Goal: Task Accomplishment & Management: Use online tool/utility

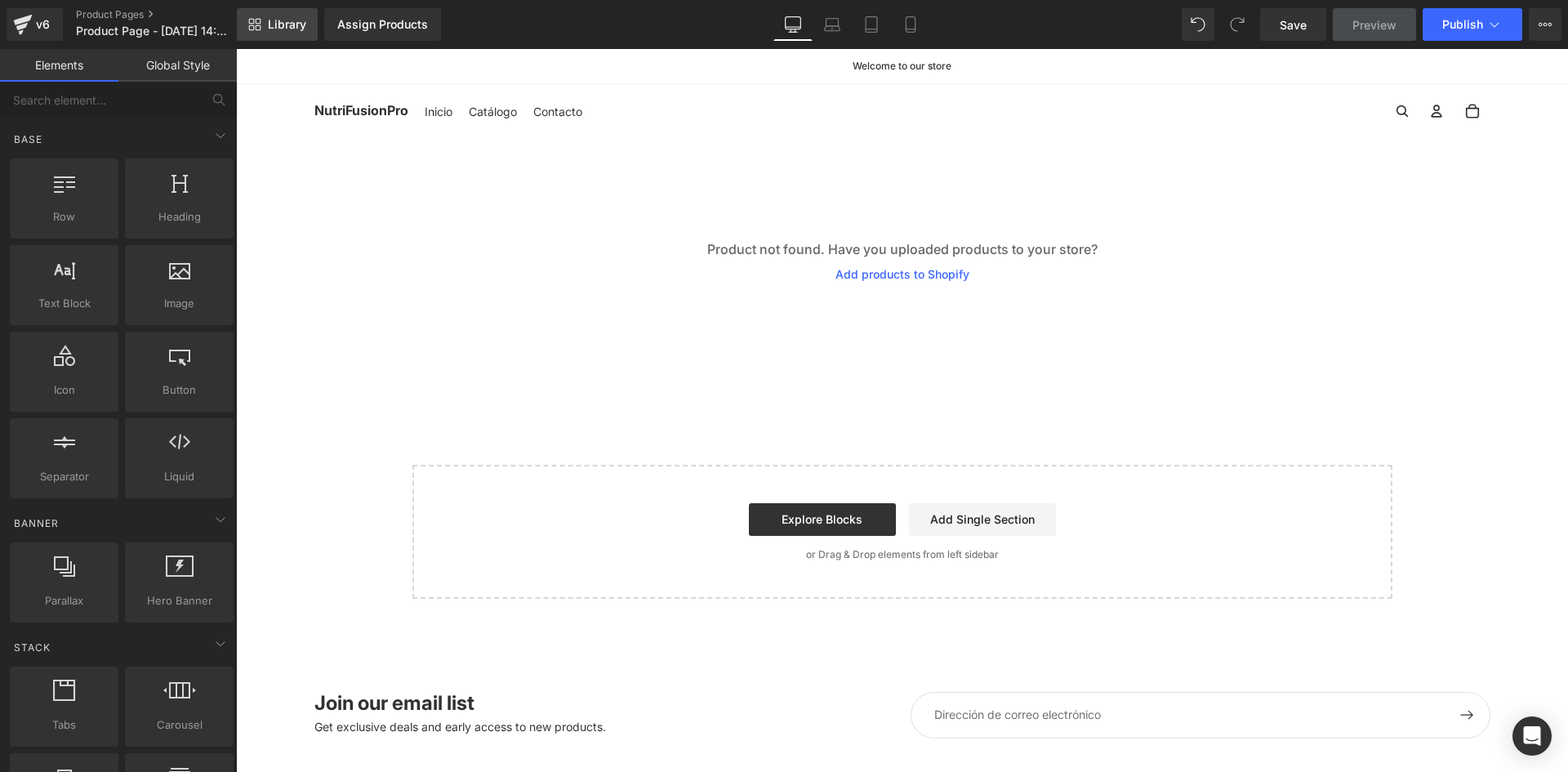
click at [282, 29] on span "Library" at bounding box center [287, 24] width 38 height 15
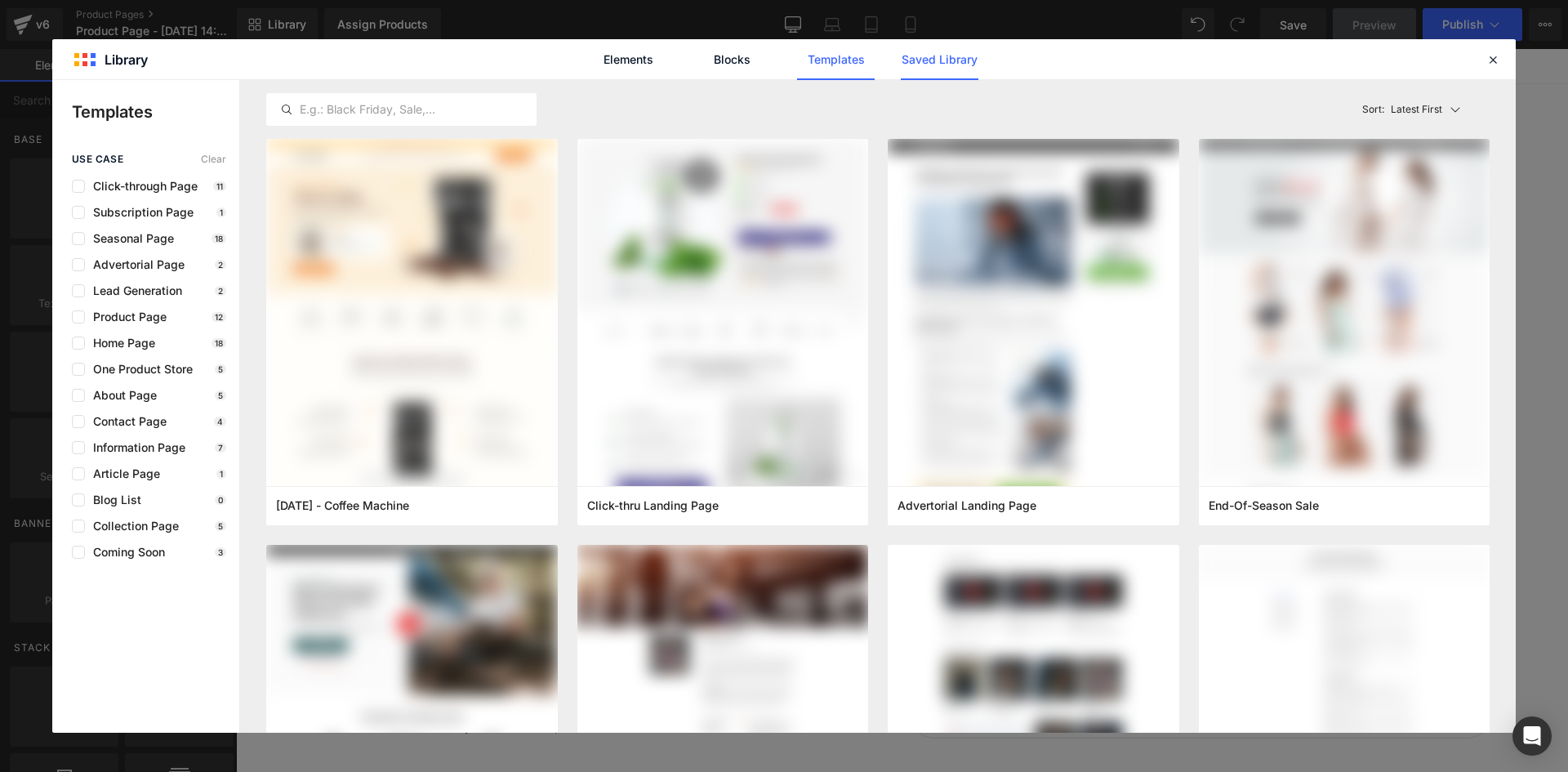
click at [946, 60] on link "Saved Library" at bounding box center [940, 59] width 78 height 41
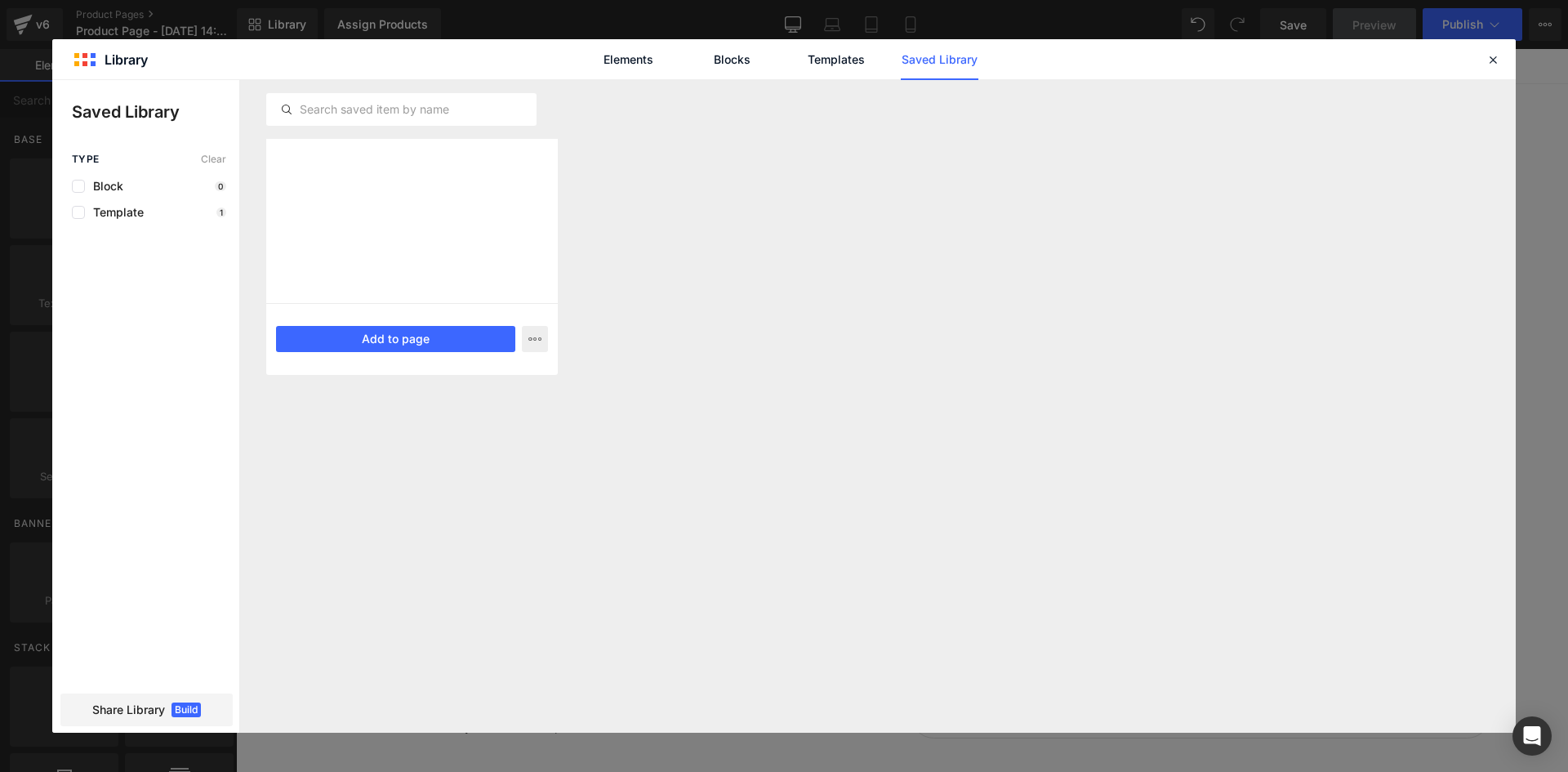
click at [416, 309] on div "Plantilla Saved 4 days ago Add to page" at bounding box center [411, 339] width 291 height 72
click at [418, 333] on button "Add to page" at bounding box center [396, 339] width 239 height 26
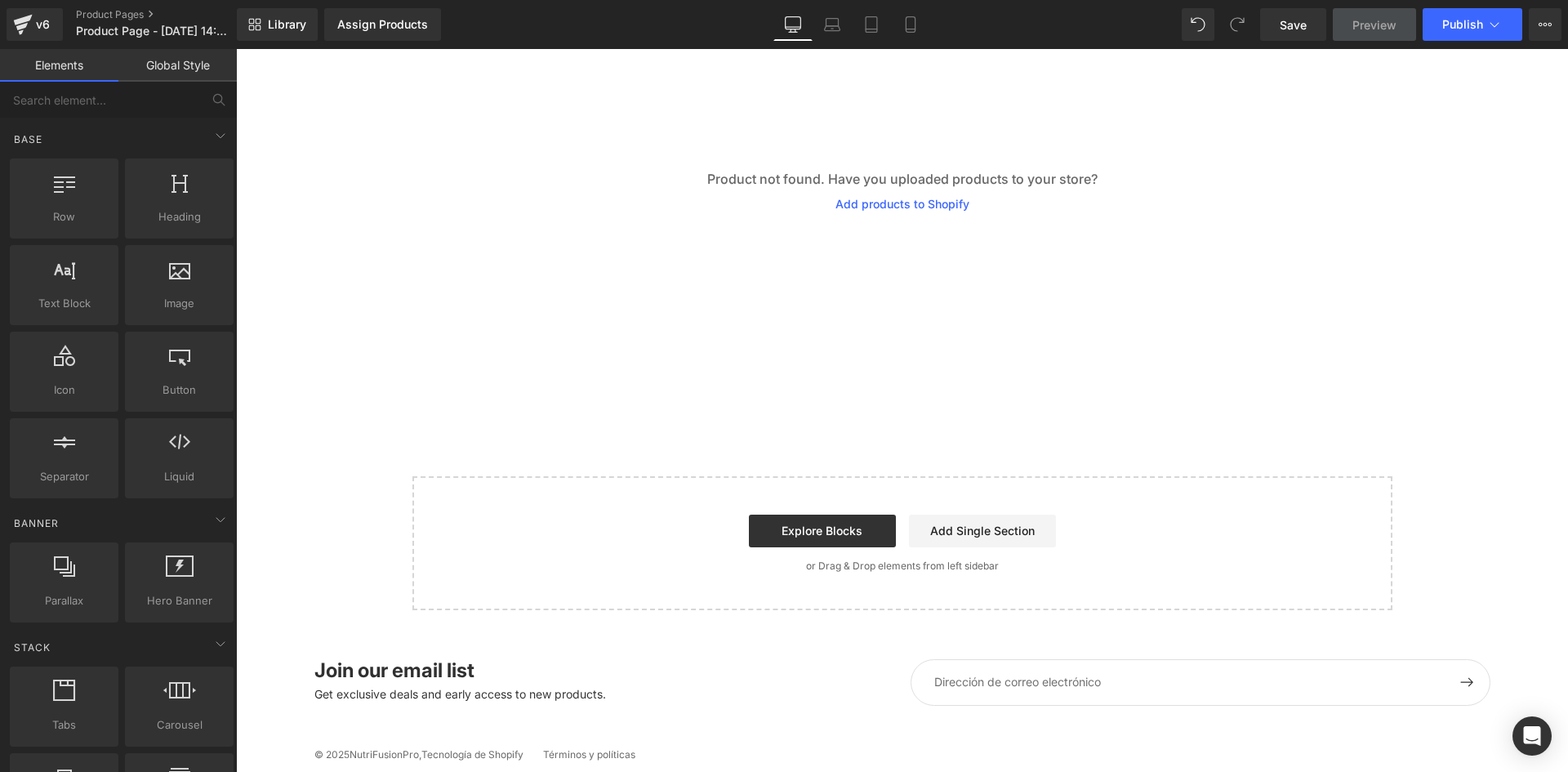
scroll to position [100, 0]
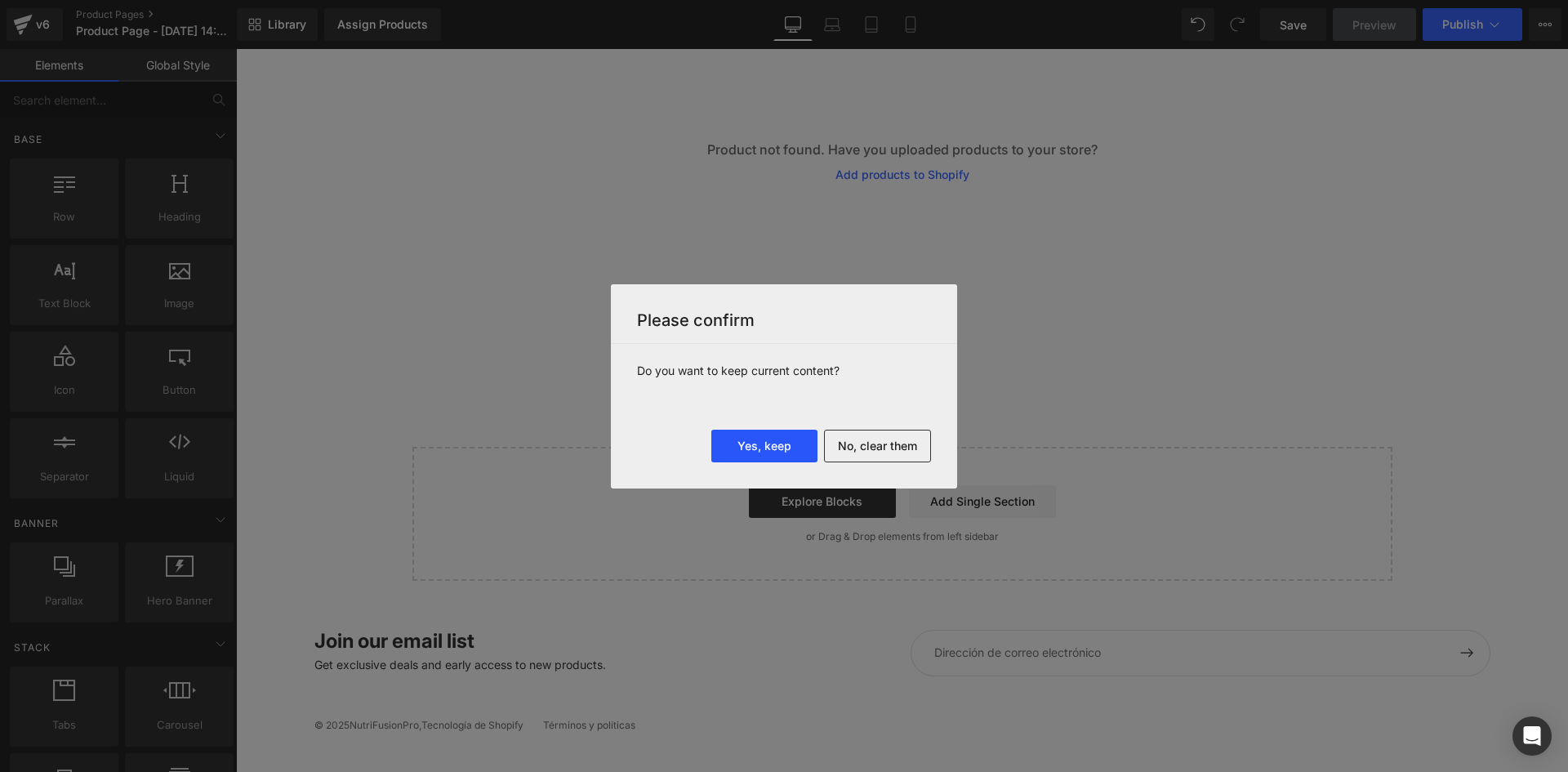
click at [744, 439] on button "Yes, keep" at bounding box center [764, 446] width 107 height 33
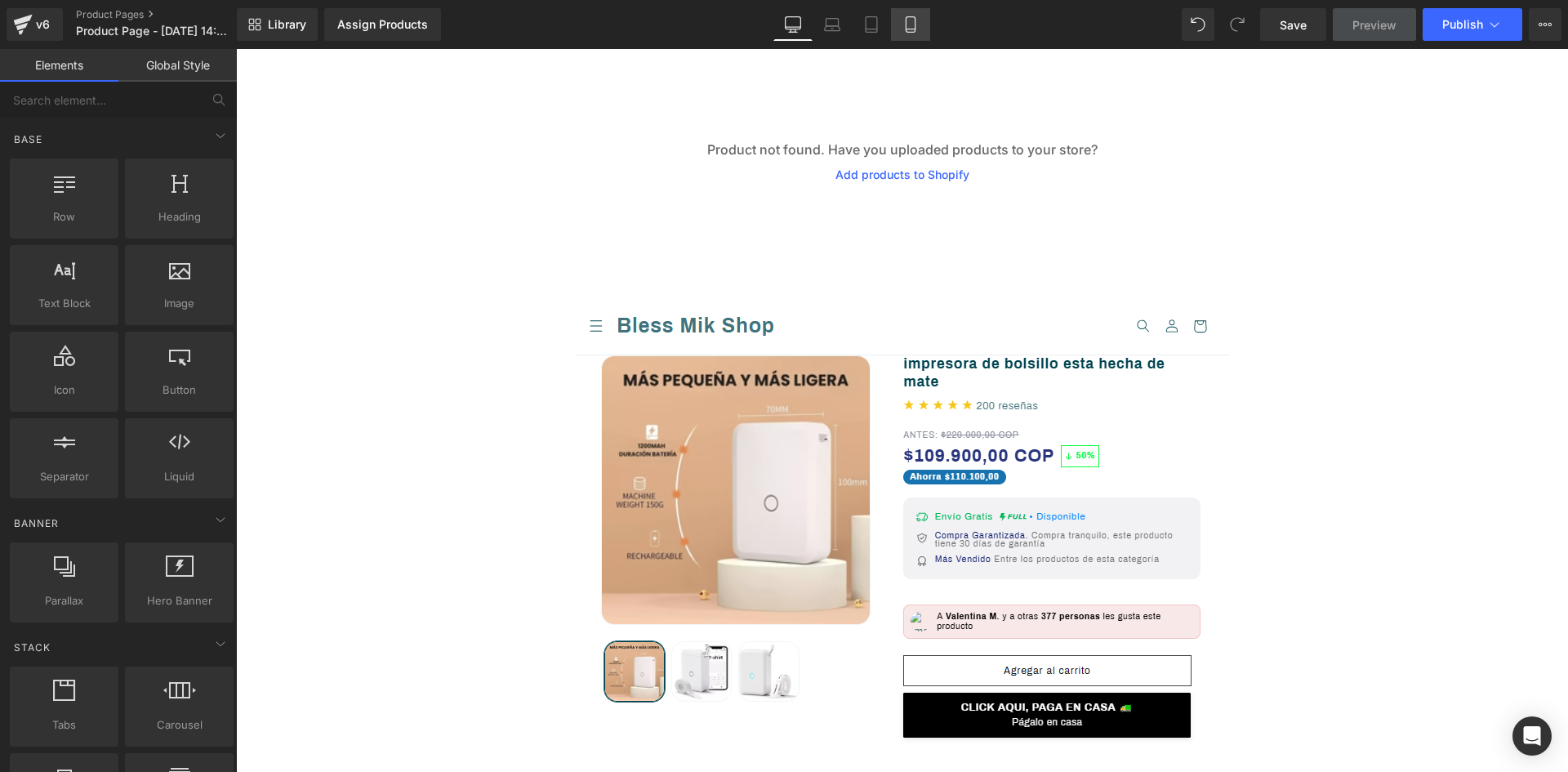
click at [914, 16] on link "Mobile" at bounding box center [910, 24] width 39 height 33
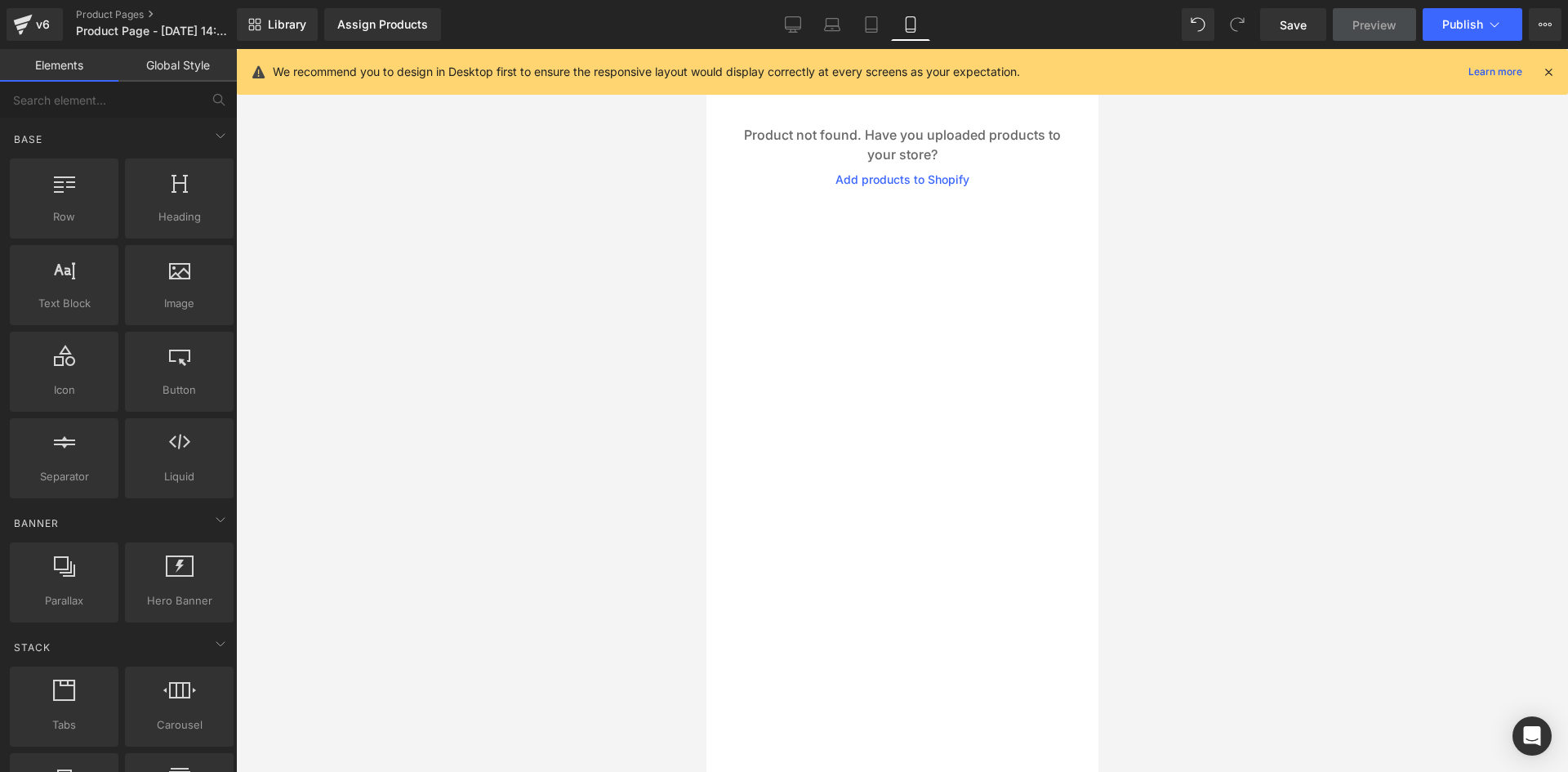
scroll to position [94, 0]
click at [1544, 22] on icon at bounding box center [1545, 24] width 13 height 13
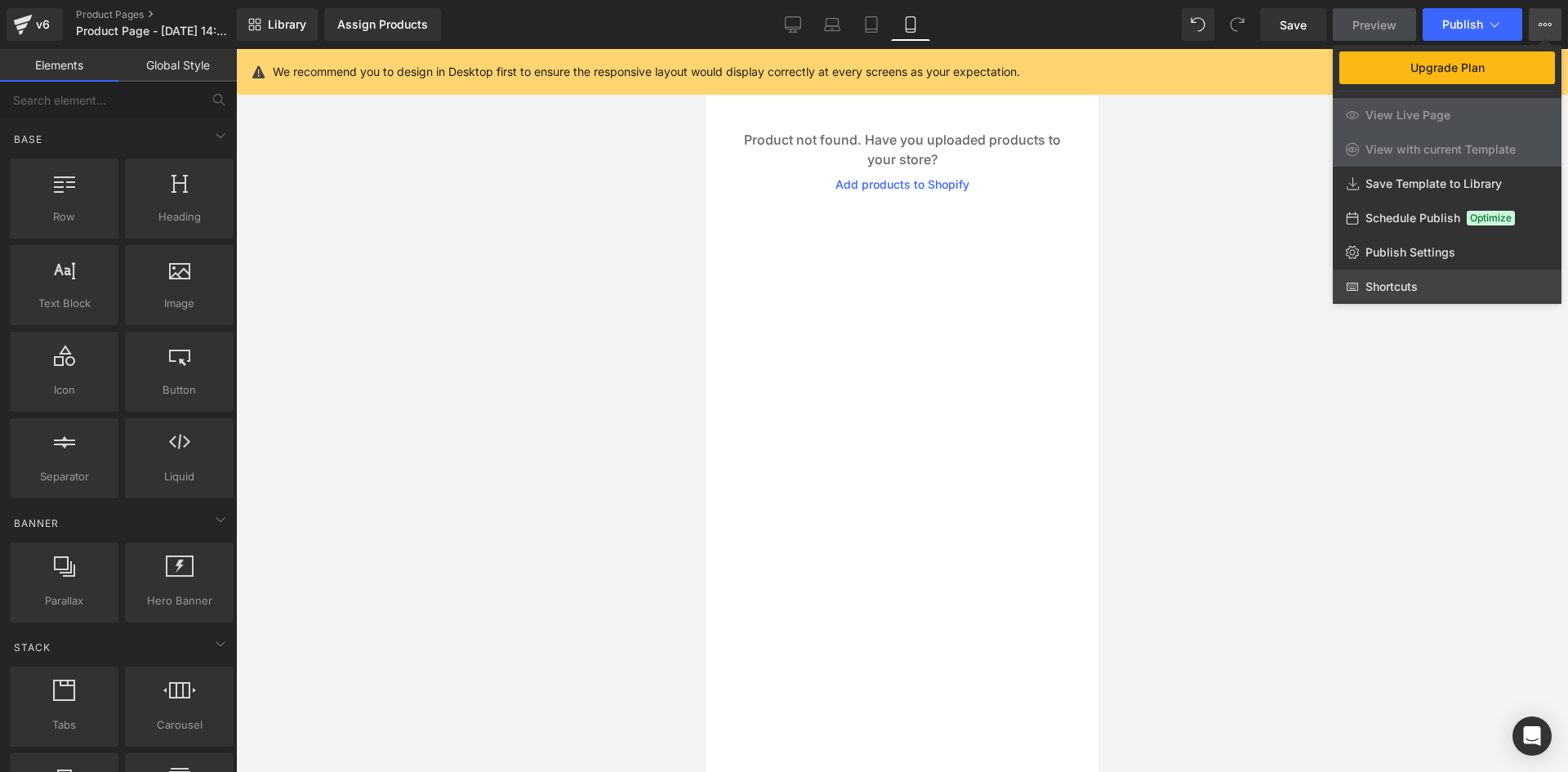
click at [1400, 292] on span "Shortcuts" at bounding box center [1391, 286] width 52 height 15
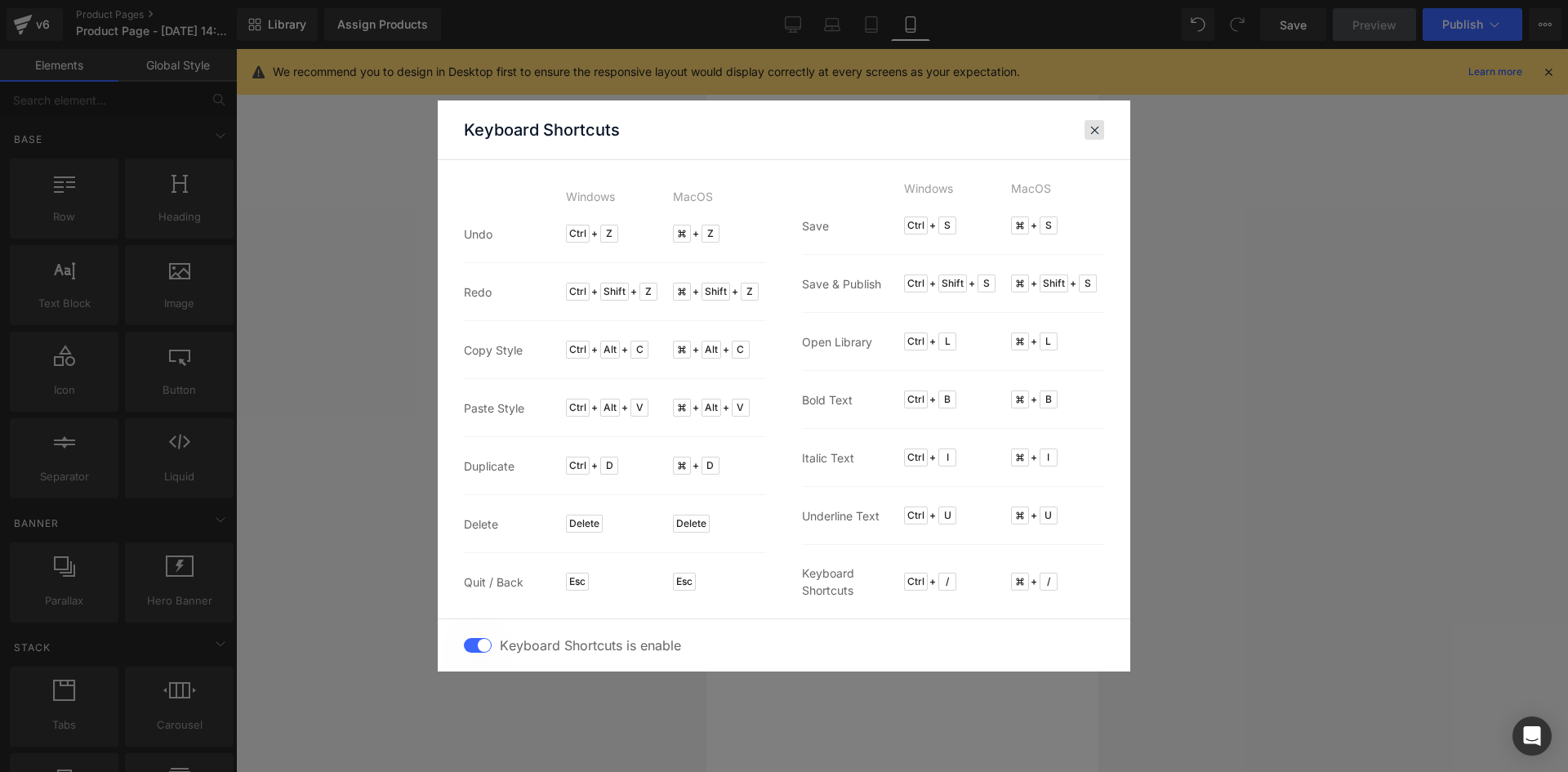
click at [1094, 128] on span at bounding box center [1094, 129] width 12 height 13
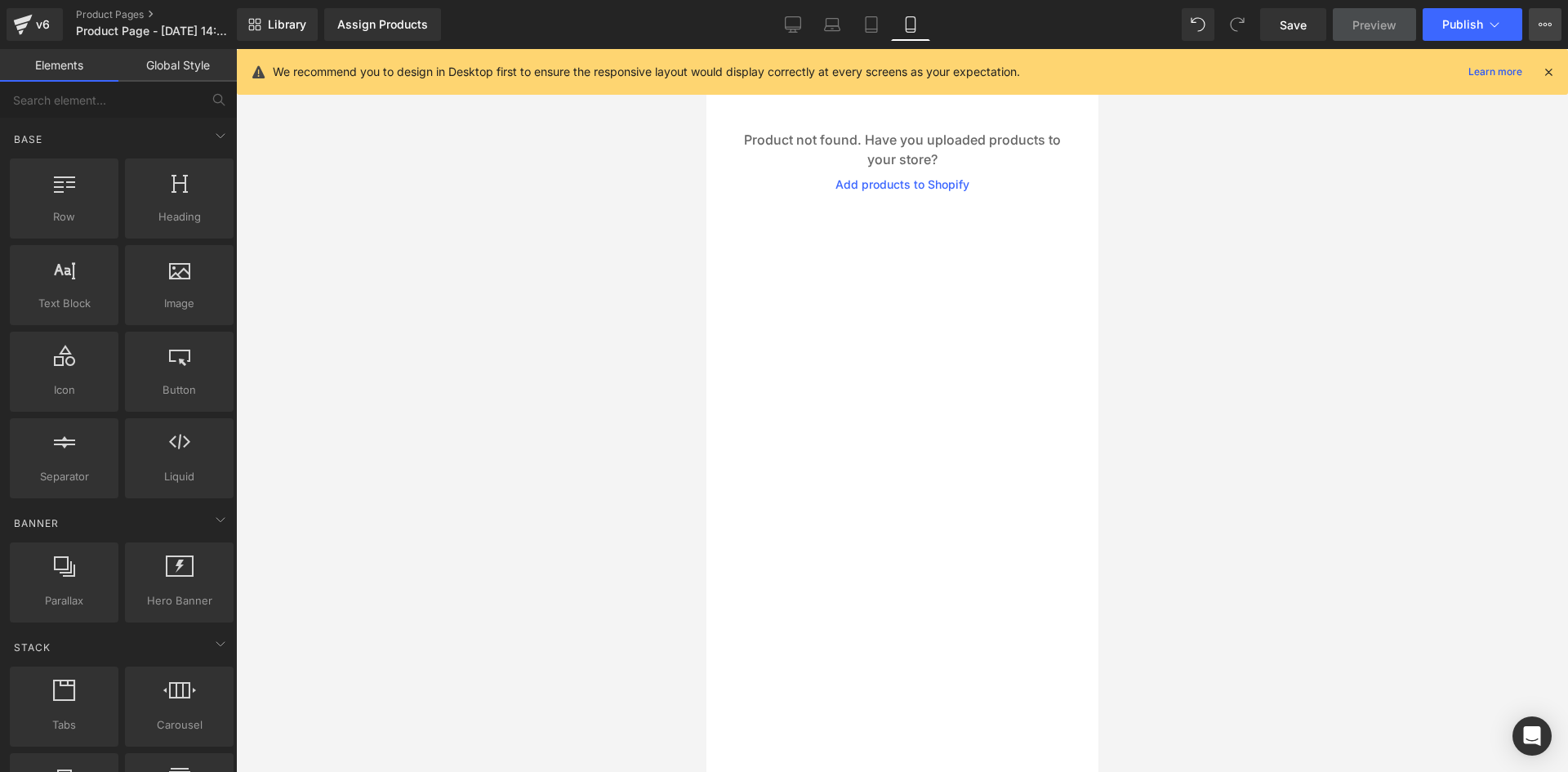
click at [1554, 23] on button "Upgrade Plan View Live Page View with current Template Save Template to Library…" at bounding box center [1545, 24] width 33 height 33
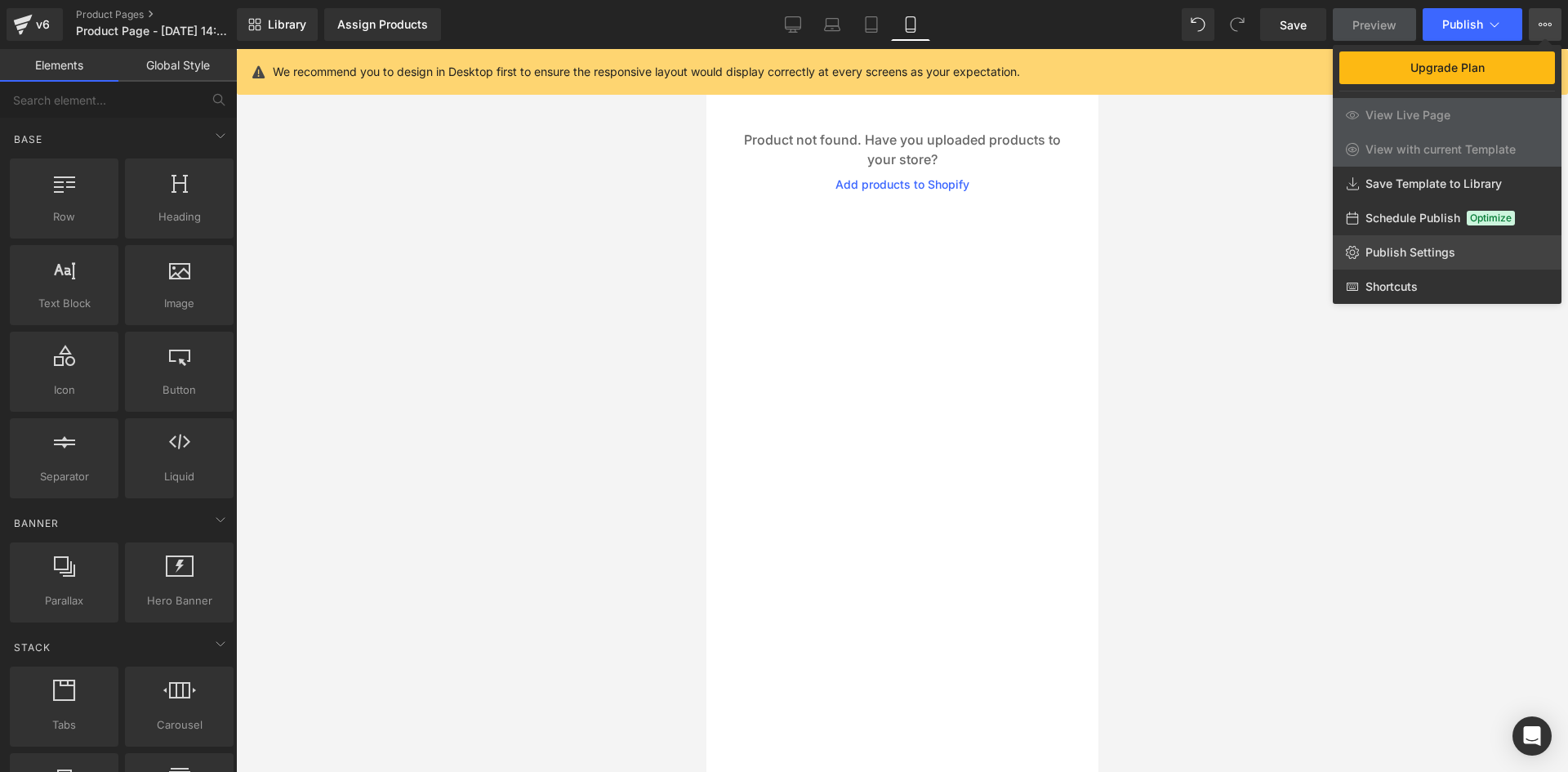
click at [1398, 254] on span "Publish Settings" at bounding box center [1410, 252] width 90 height 15
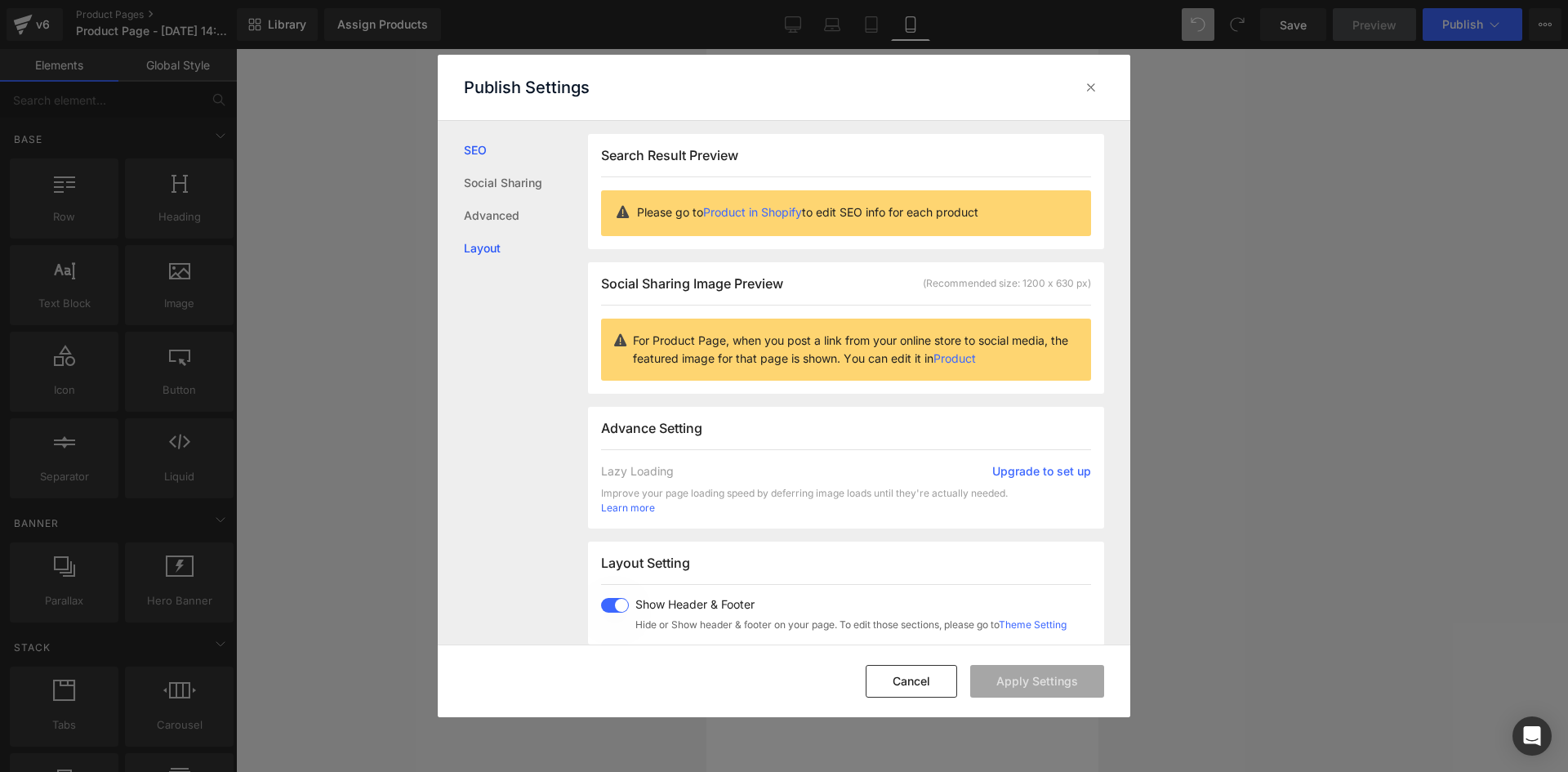
click at [476, 246] on link "Layout" at bounding box center [525, 249] width 124 height 33
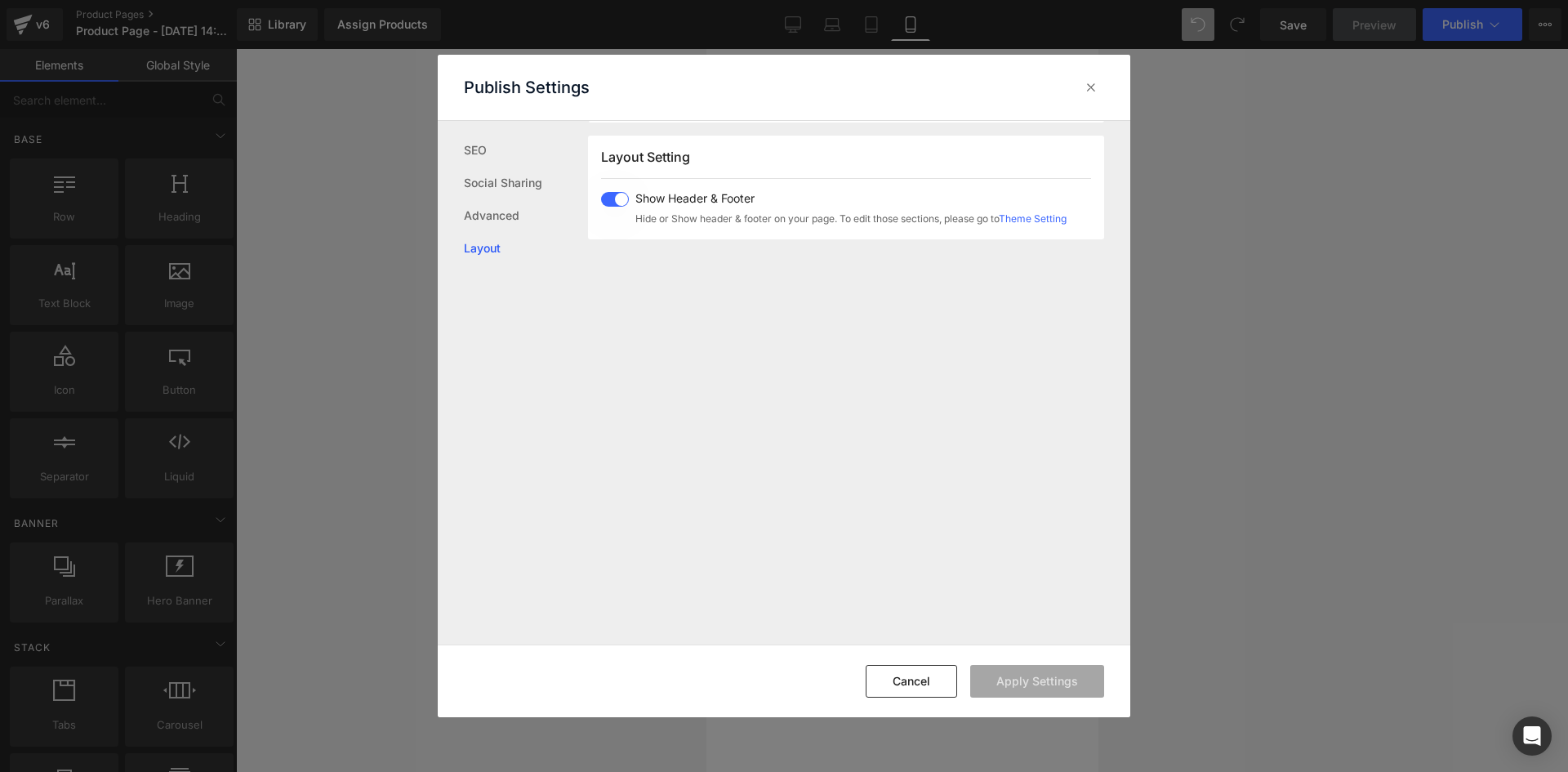
scroll to position [407, 0]
click at [613, 191] on span at bounding box center [615, 198] width 28 height 15
click at [1063, 687] on button "Apply Settings" at bounding box center [1037, 681] width 134 height 33
click at [1093, 87] on icon at bounding box center [1091, 87] width 16 height 16
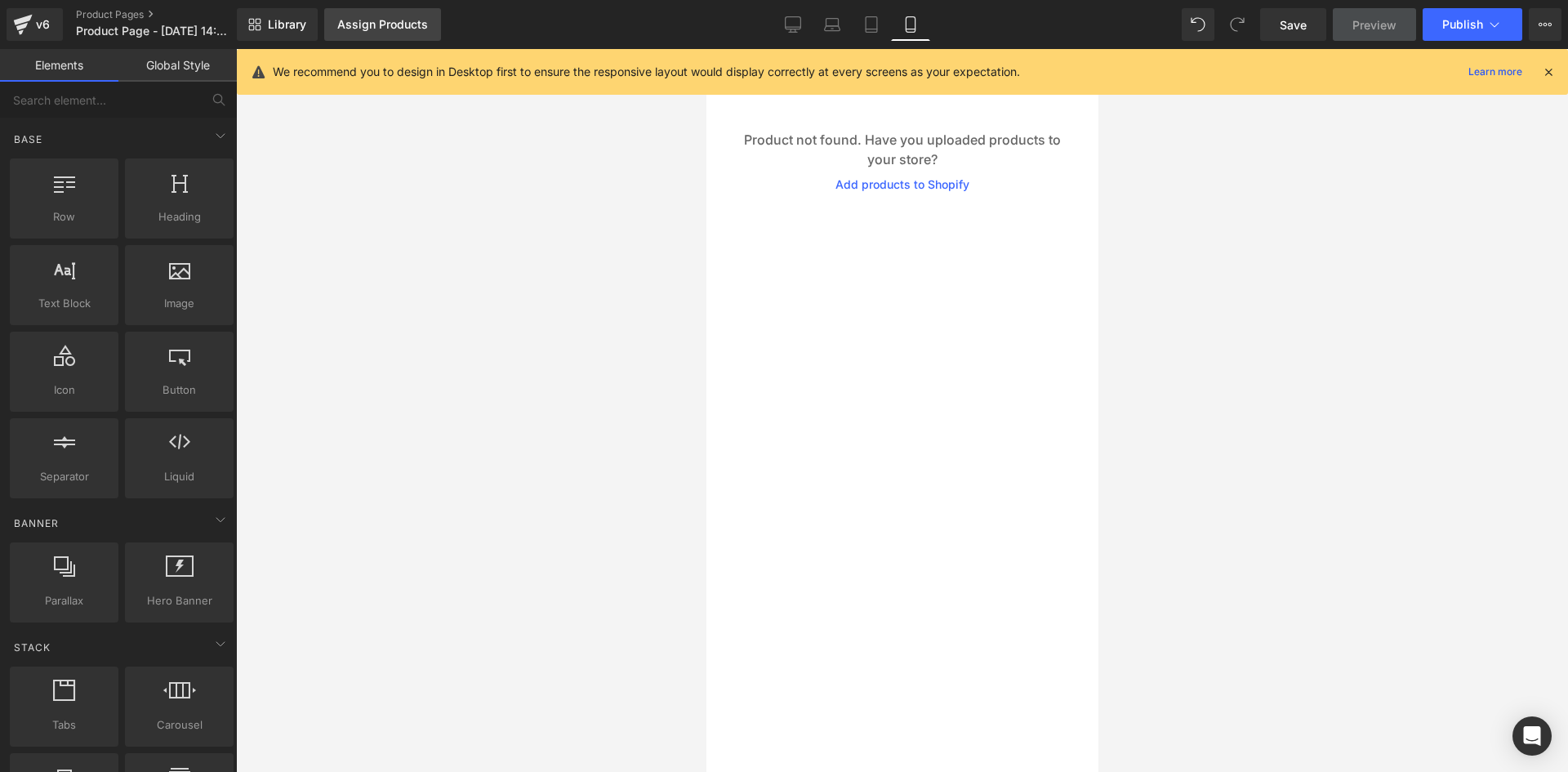
click at [367, 23] on div "Assign Products" at bounding box center [382, 24] width 91 height 13
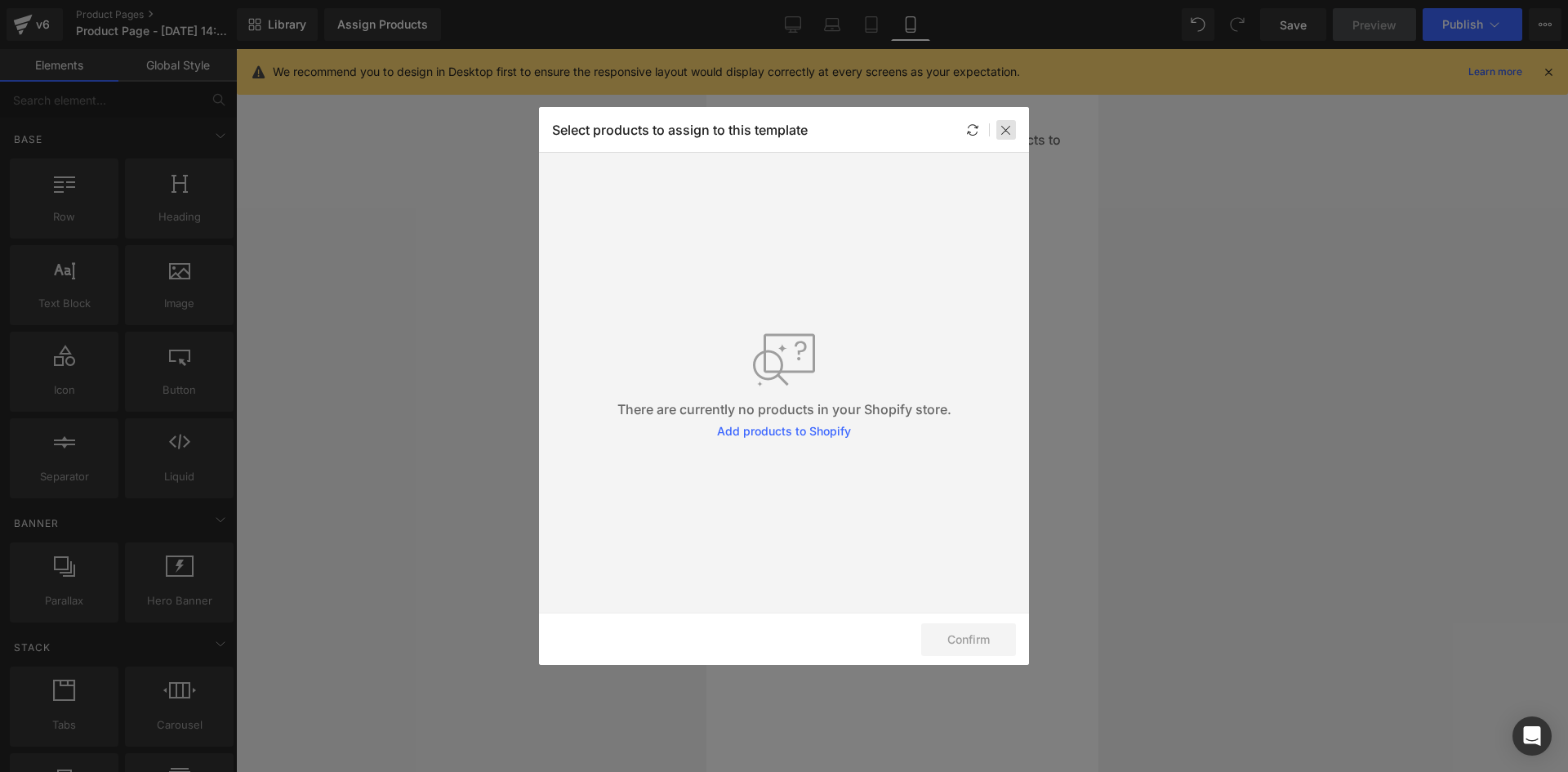
click at [1014, 130] on div at bounding box center [1006, 130] width 20 height 20
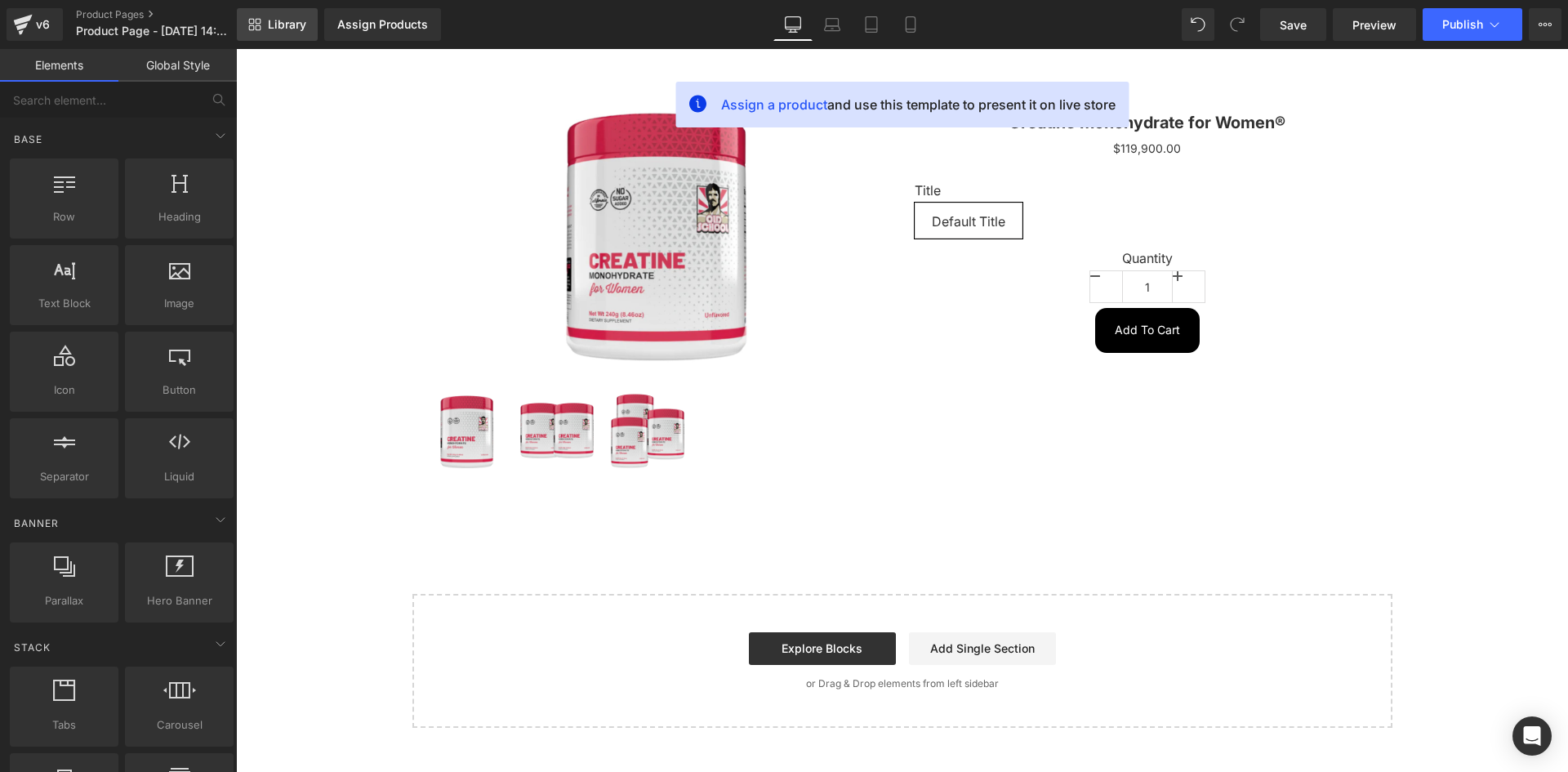
click at [298, 29] on span "Library" at bounding box center [287, 24] width 38 height 15
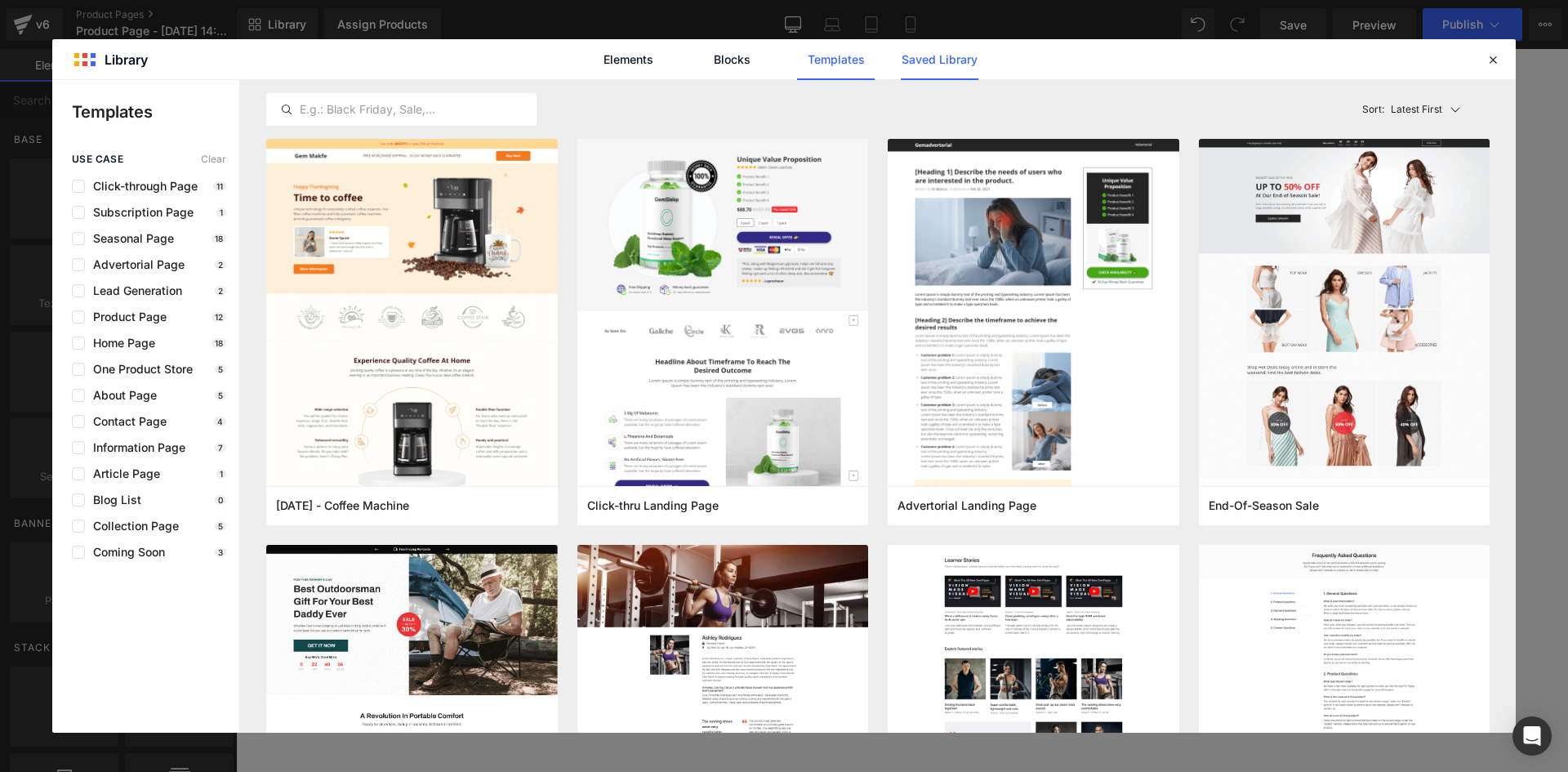
click at [936, 62] on link "Saved Library" at bounding box center [940, 59] width 78 height 41
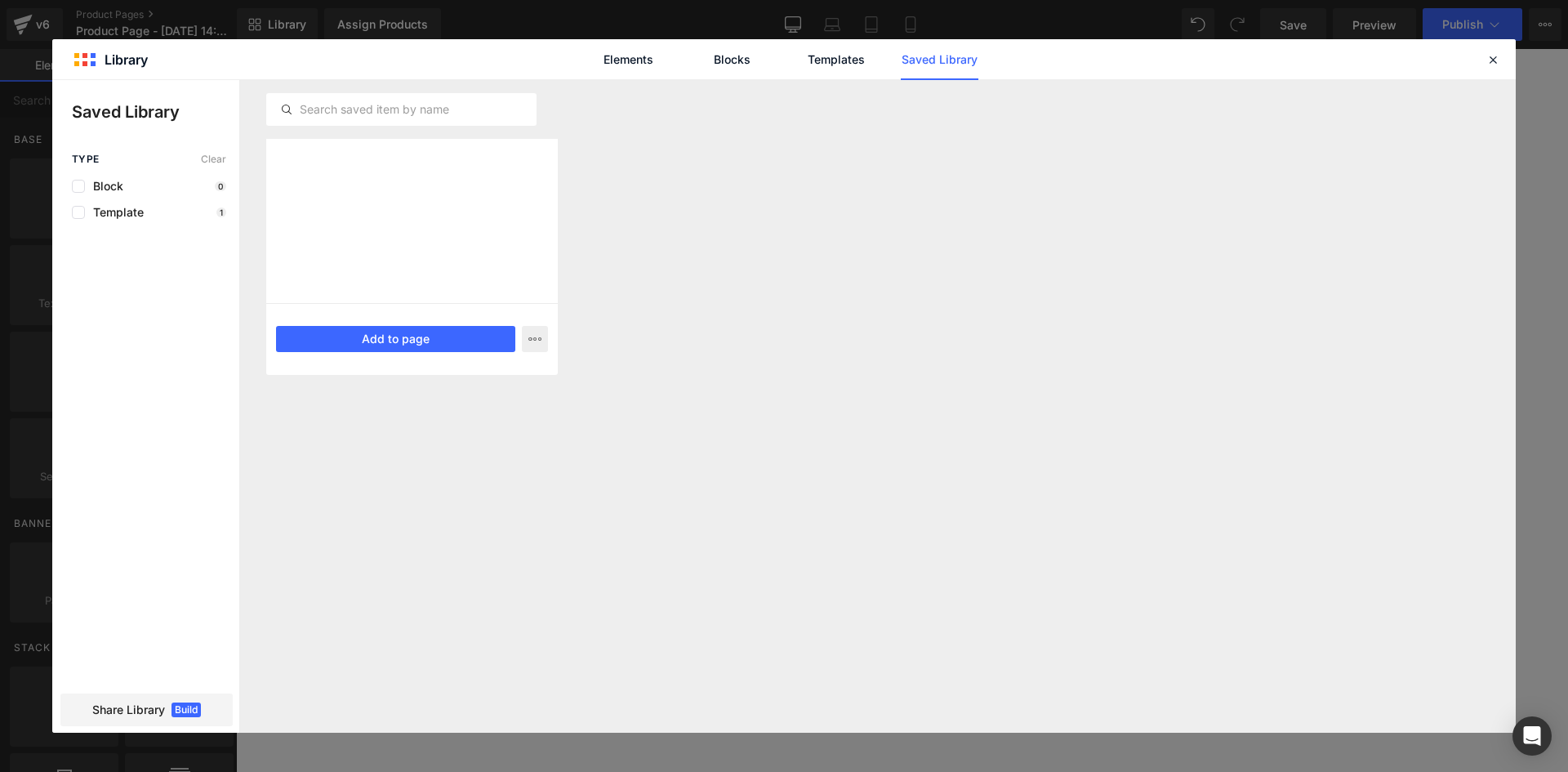
click at [363, 324] on div "Plantilla Saved 4 days ago Add to page" at bounding box center [411, 339] width 291 height 72
click at [438, 341] on button "Add to page" at bounding box center [396, 339] width 239 height 26
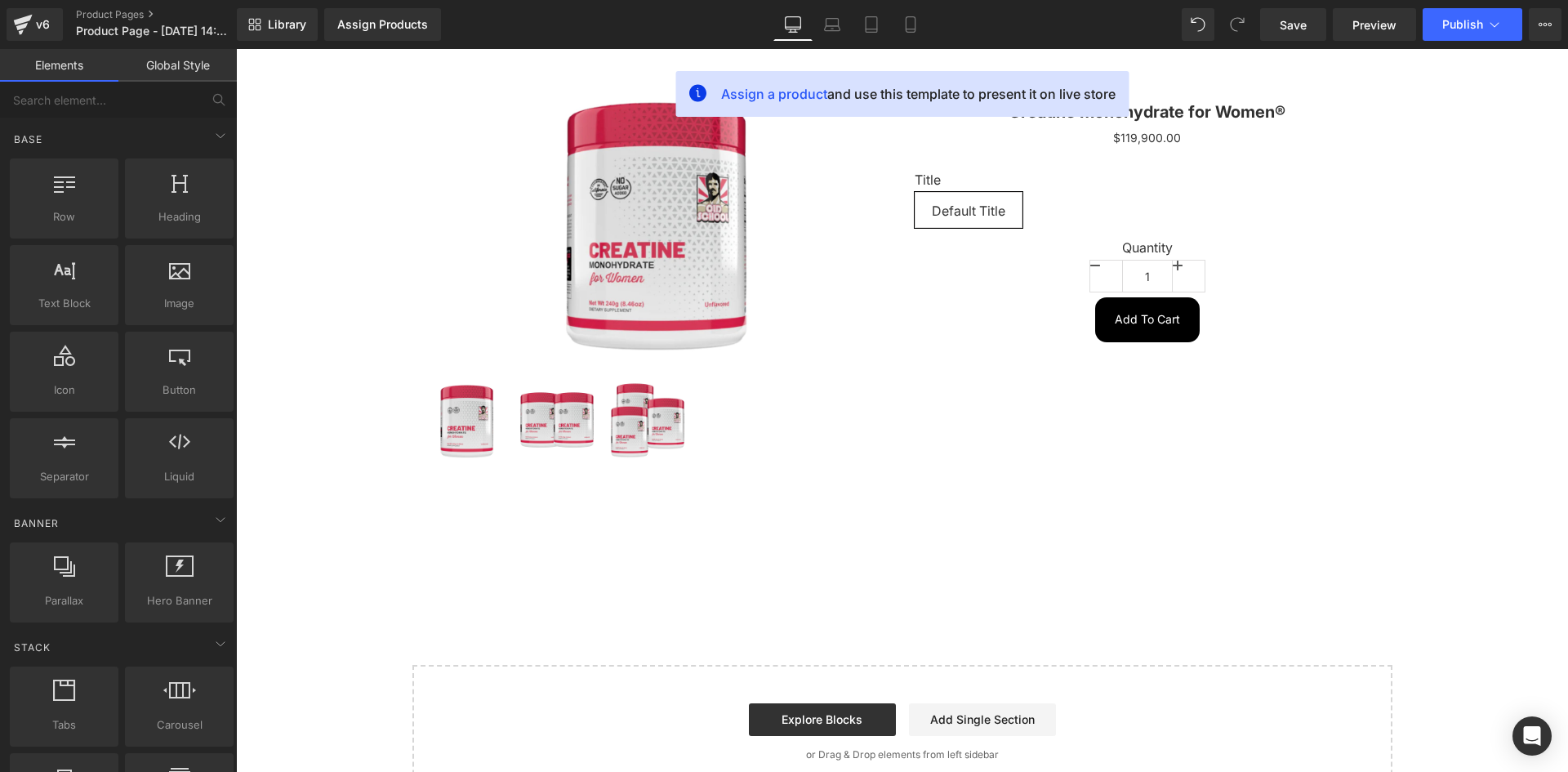
scroll to position [62, 0]
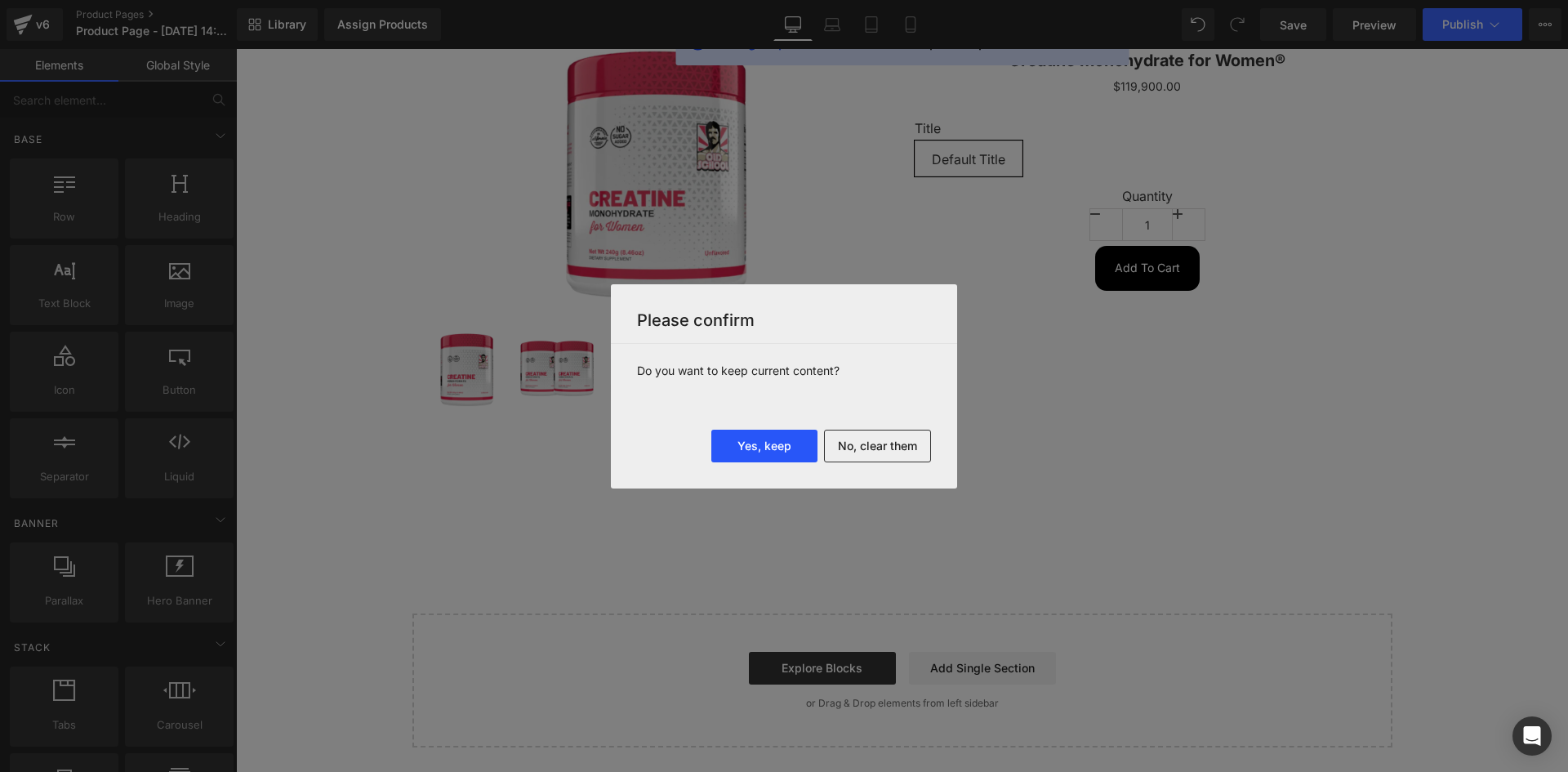
click at [759, 447] on button "Yes, keep" at bounding box center [764, 446] width 107 height 33
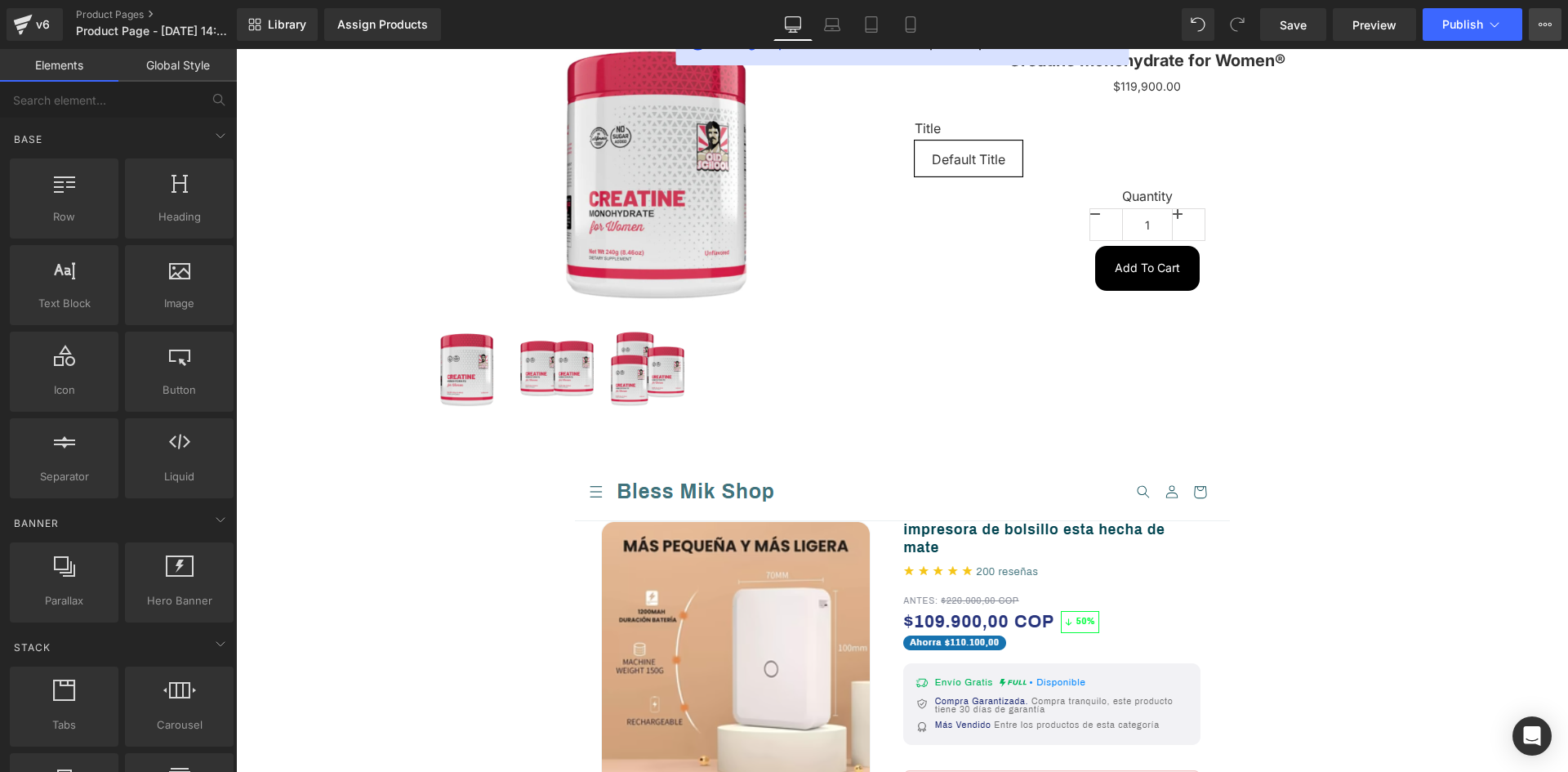
click at [1545, 23] on icon at bounding box center [1545, 24] width 4 height 3
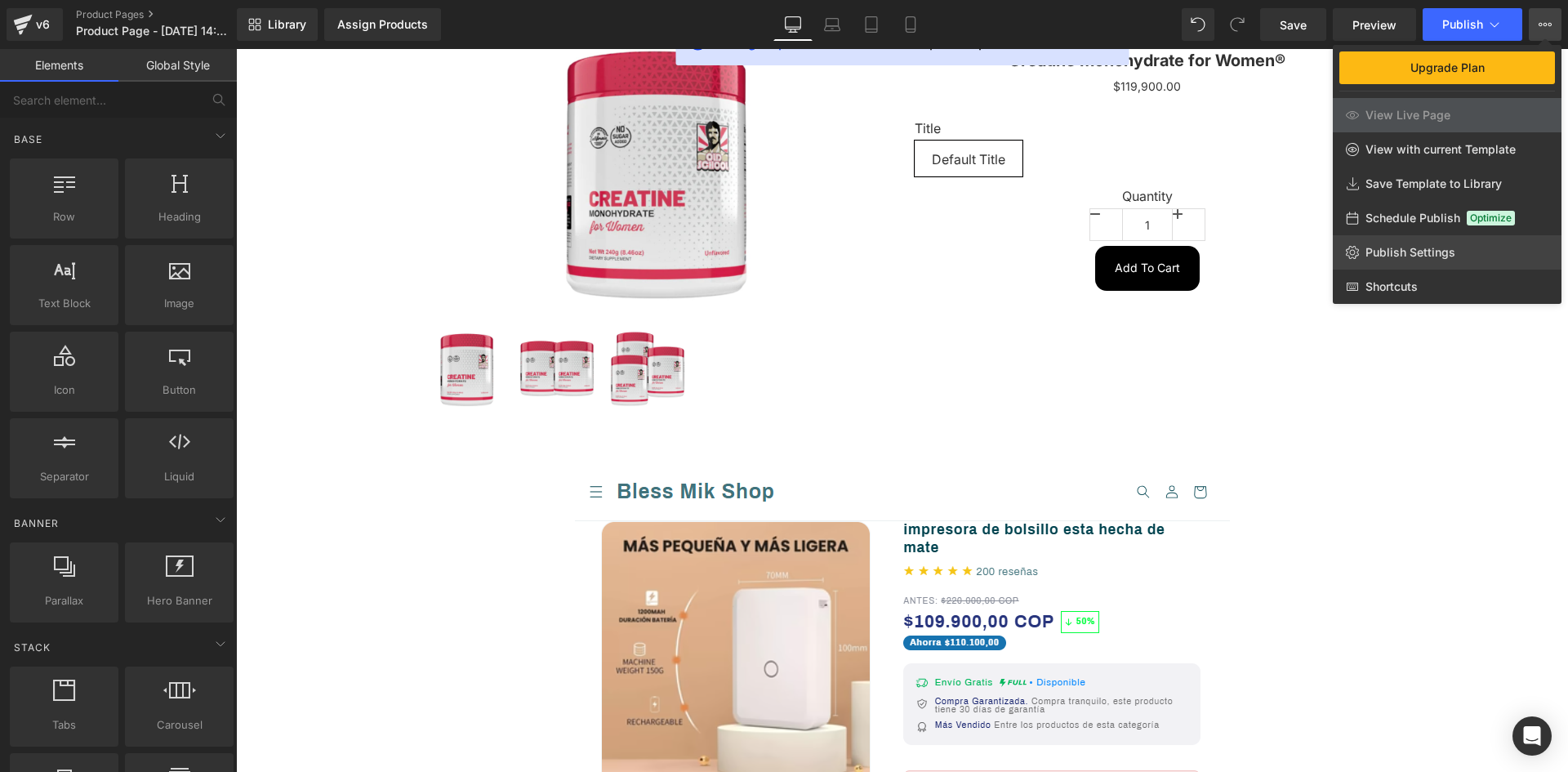
click at [1411, 253] on span "Publish Settings" at bounding box center [1410, 252] width 90 height 15
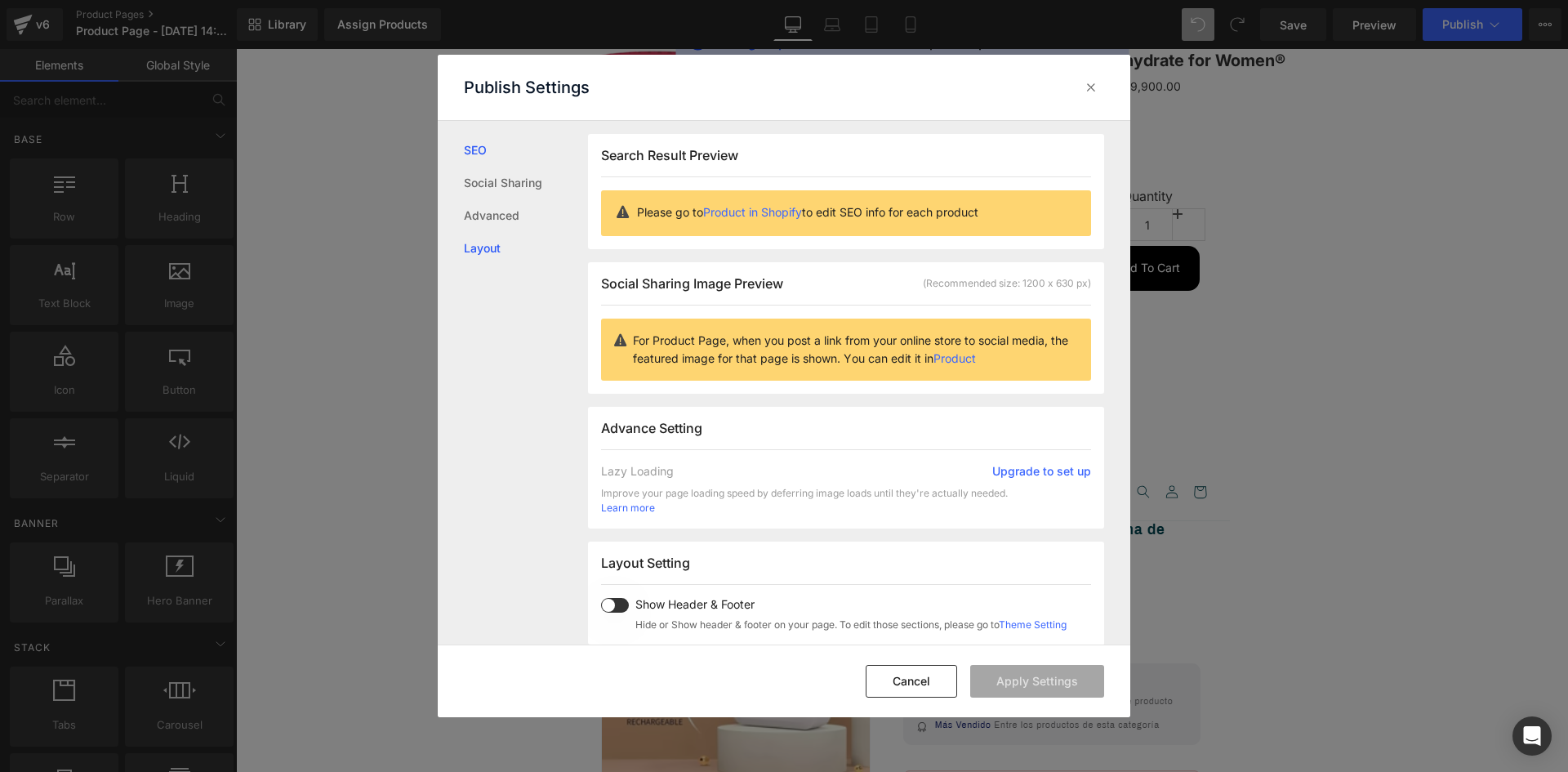
click at [491, 251] on link "Layout" at bounding box center [525, 249] width 124 height 33
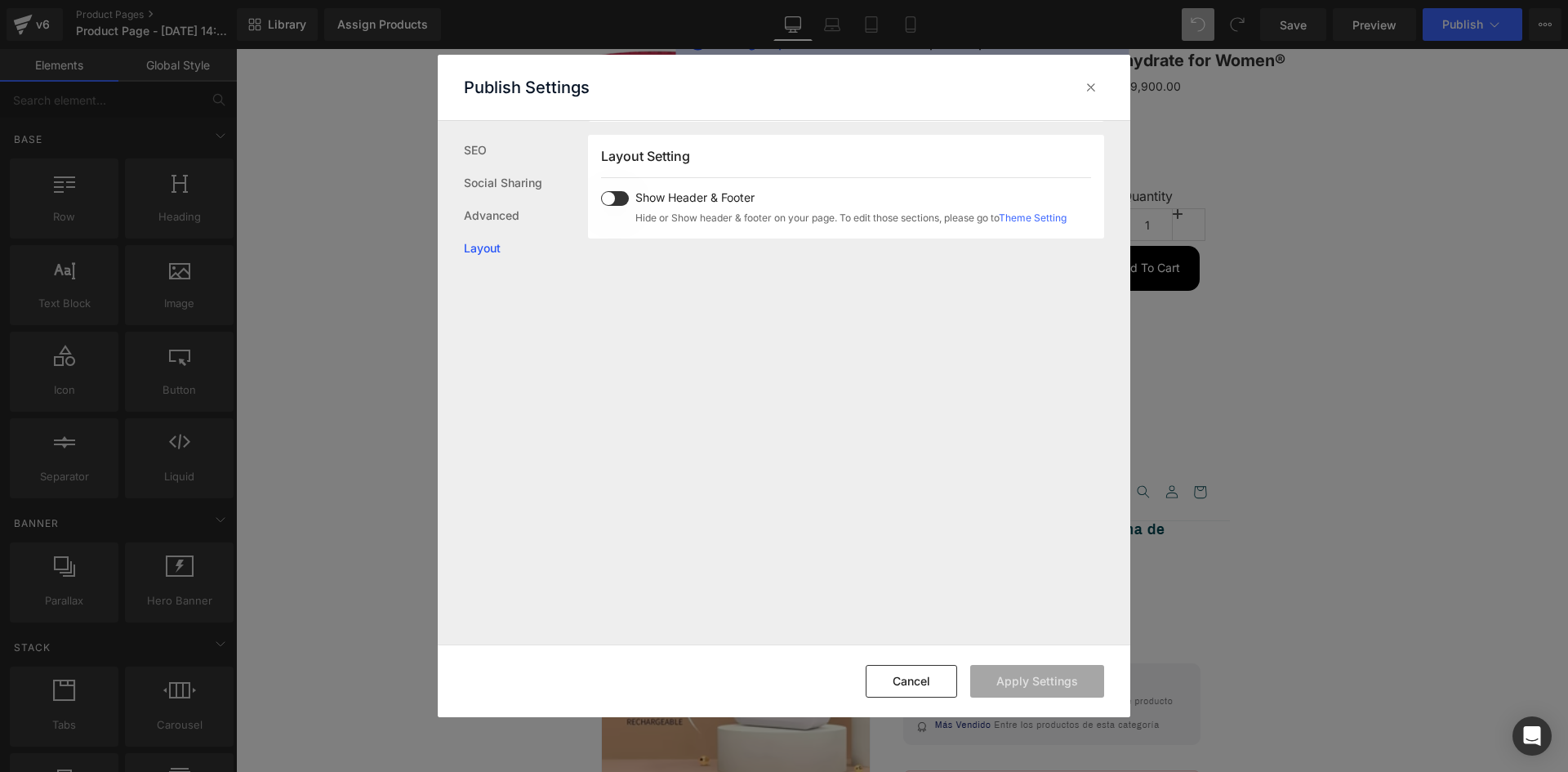
scroll to position [407, 0]
click at [612, 198] on span at bounding box center [615, 198] width 28 height 15
click at [615, 200] on span at bounding box center [615, 198] width 28 height 15
click at [1089, 91] on icon at bounding box center [1091, 87] width 16 height 16
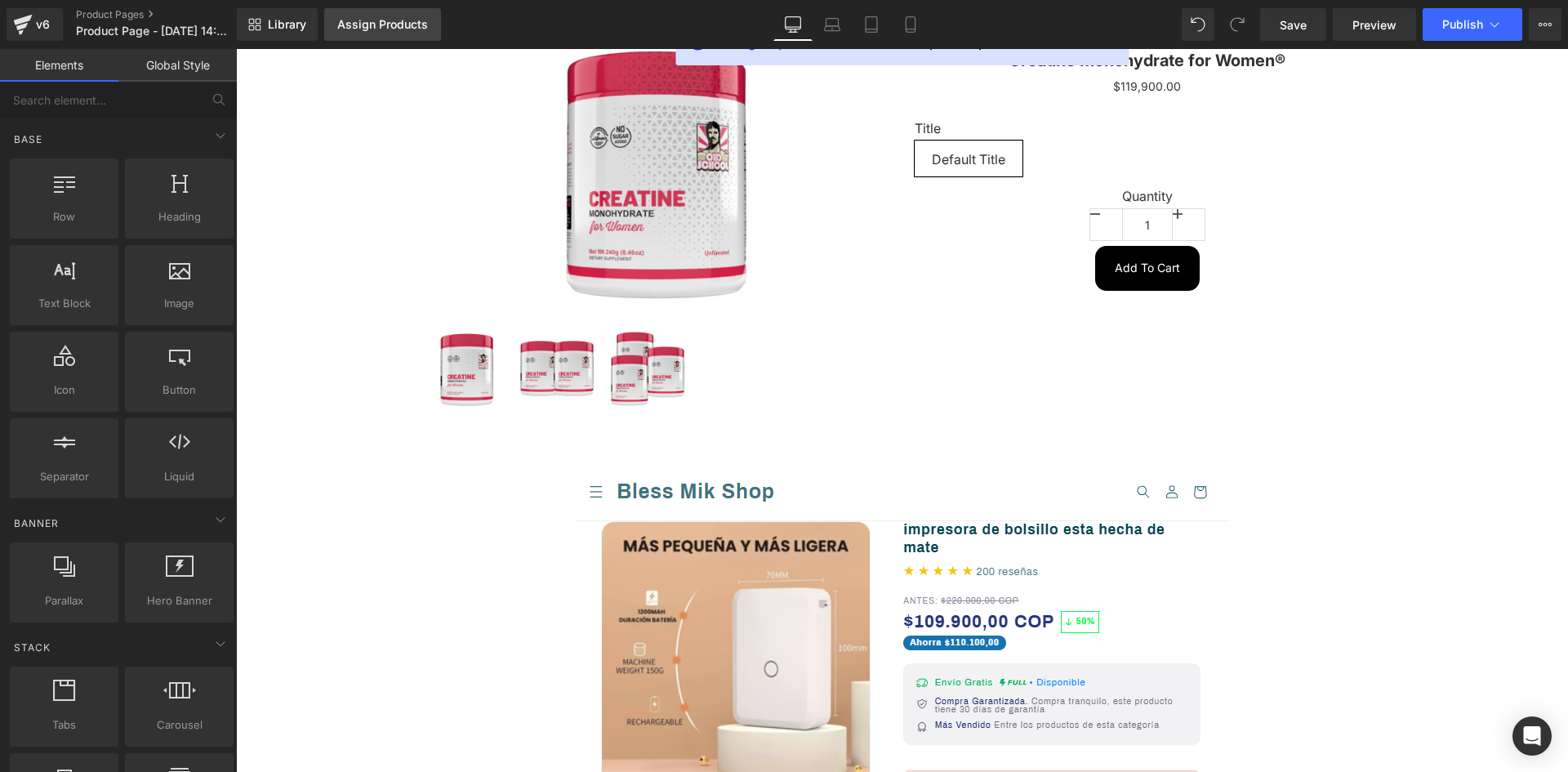
click at [384, 24] on div "Assign Products" at bounding box center [382, 24] width 91 height 13
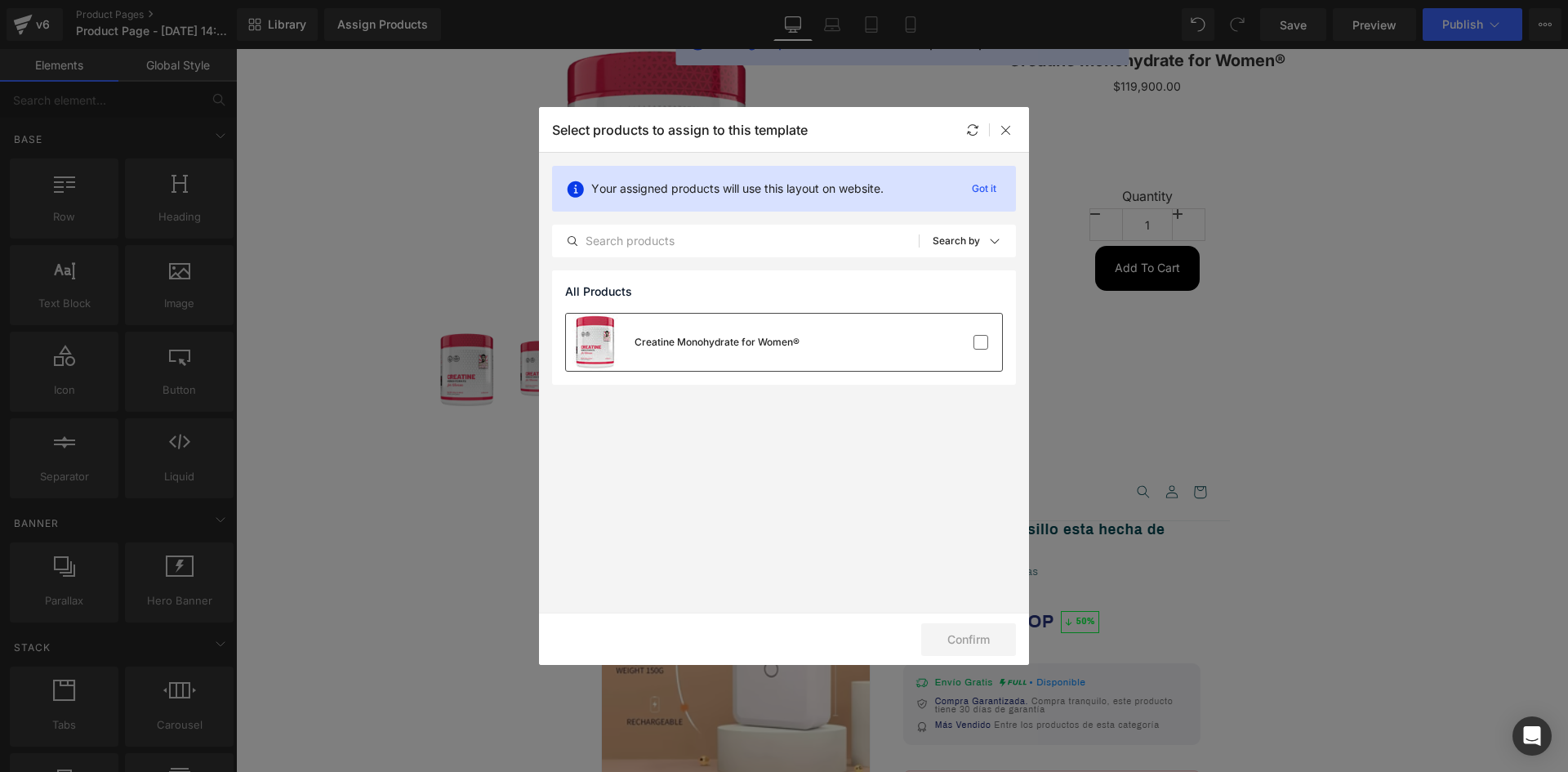
click at [703, 339] on div "Creatine Monohydrate for Women®" at bounding box center [716, 341] width 165 height 15
click at [983, 643] on button "Confirm" at bounding box center [968, 639] width 94 height 33
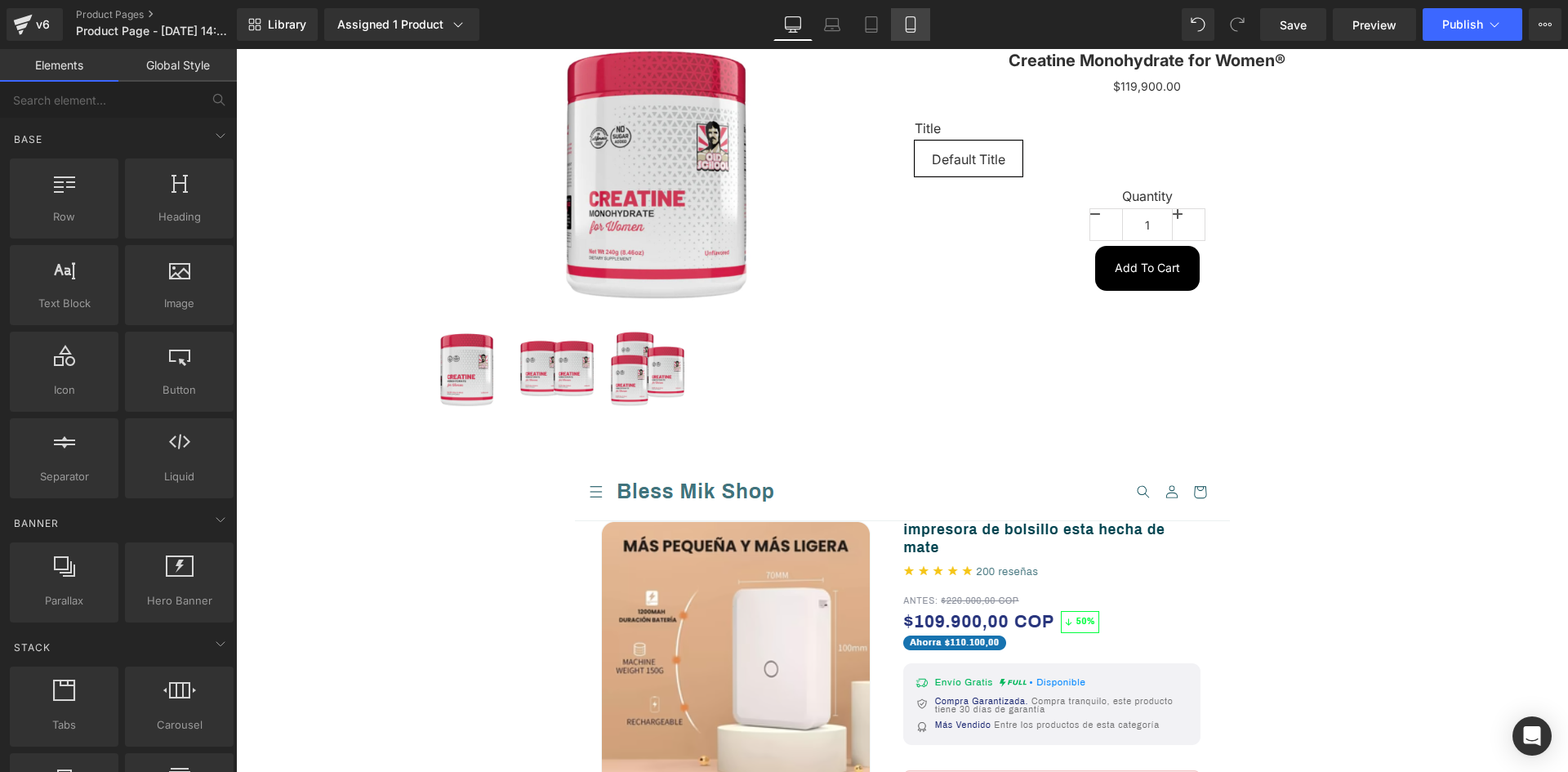
click at [910, 14] on link "Mobile" at bounding box center [910, 24] width 39 height 33
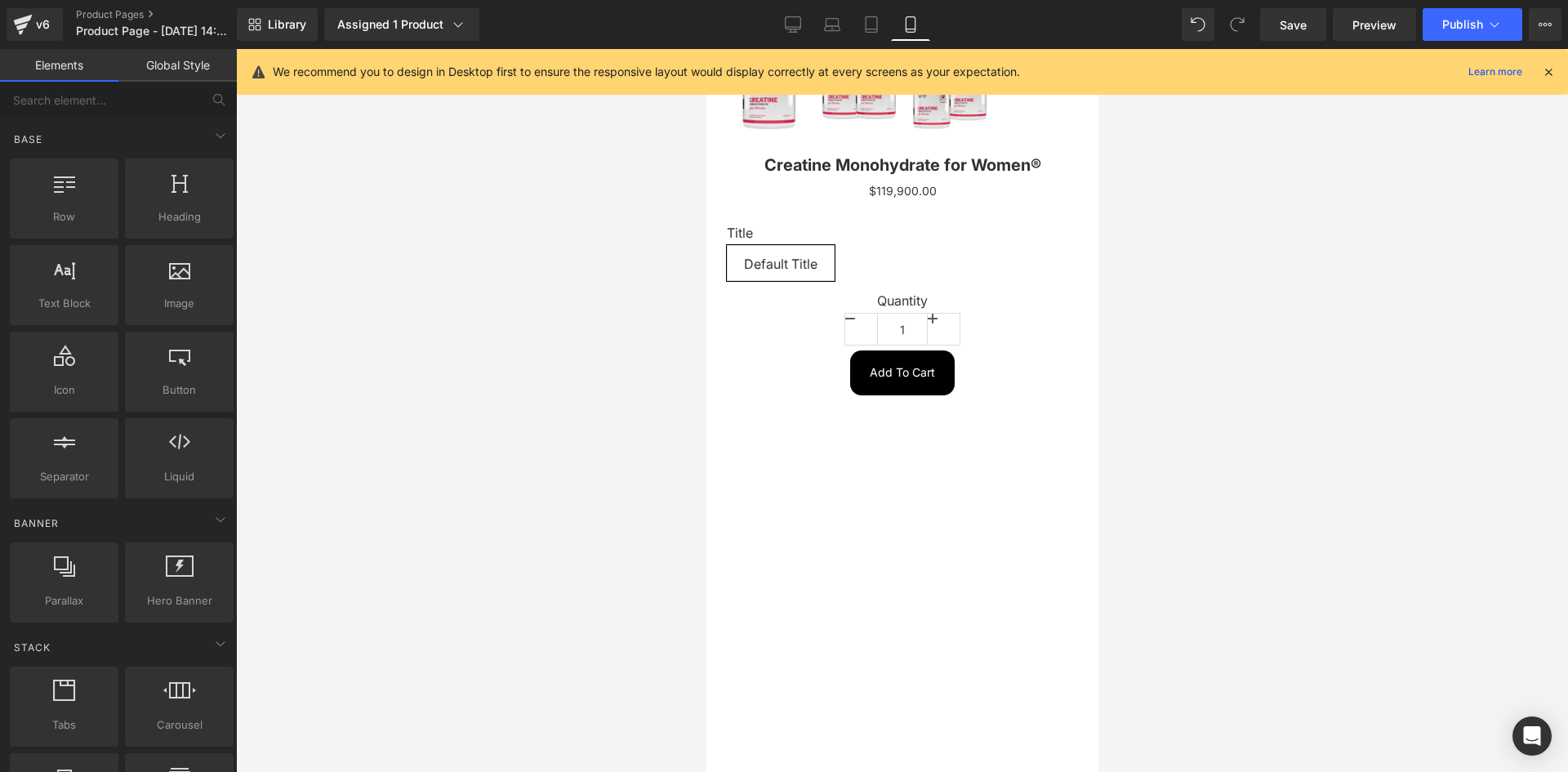
scroll to position [0, 0]
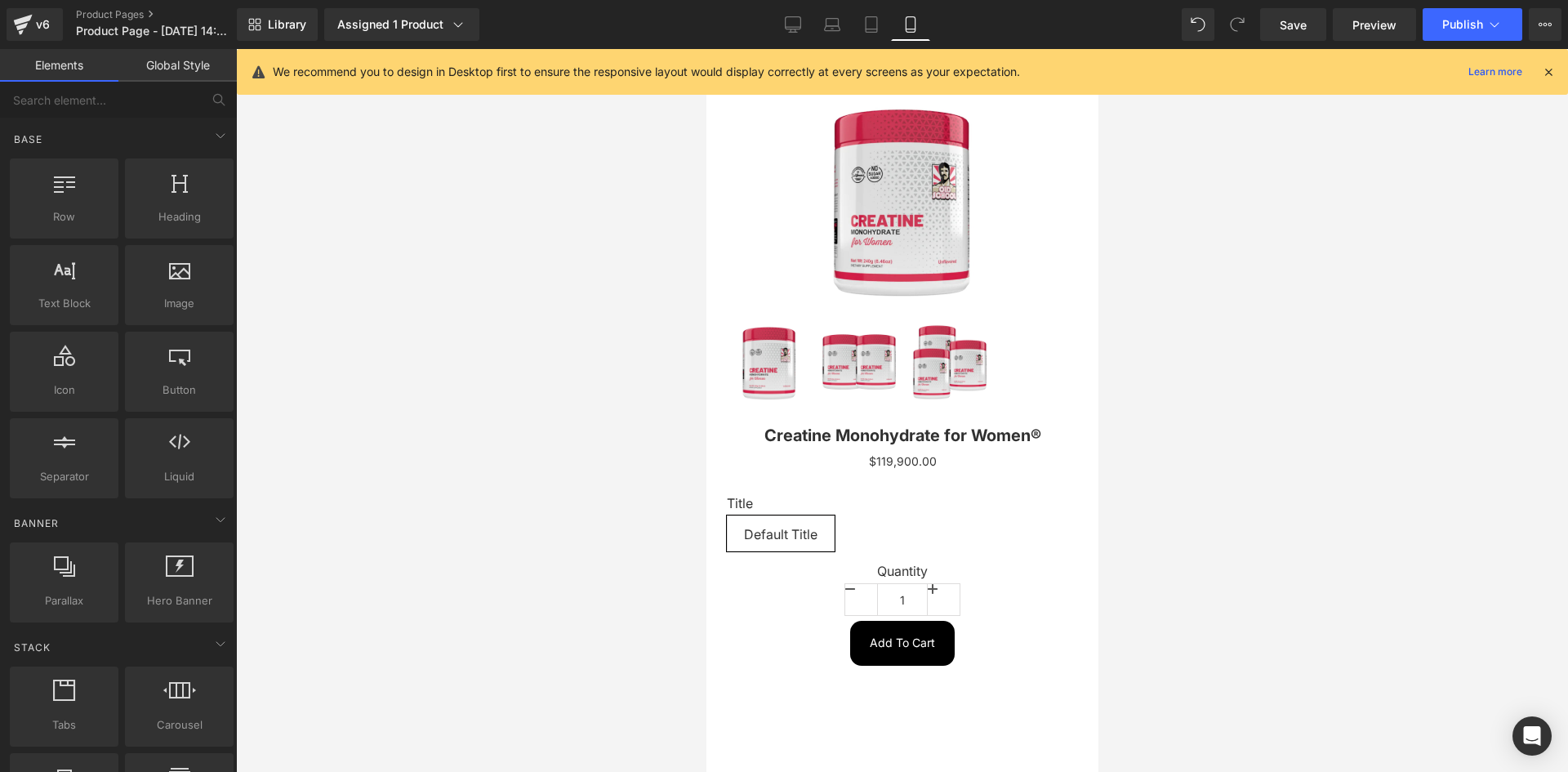
click at [1549, 71] on icon at bounding box center [1548, 71] width 15 height 15
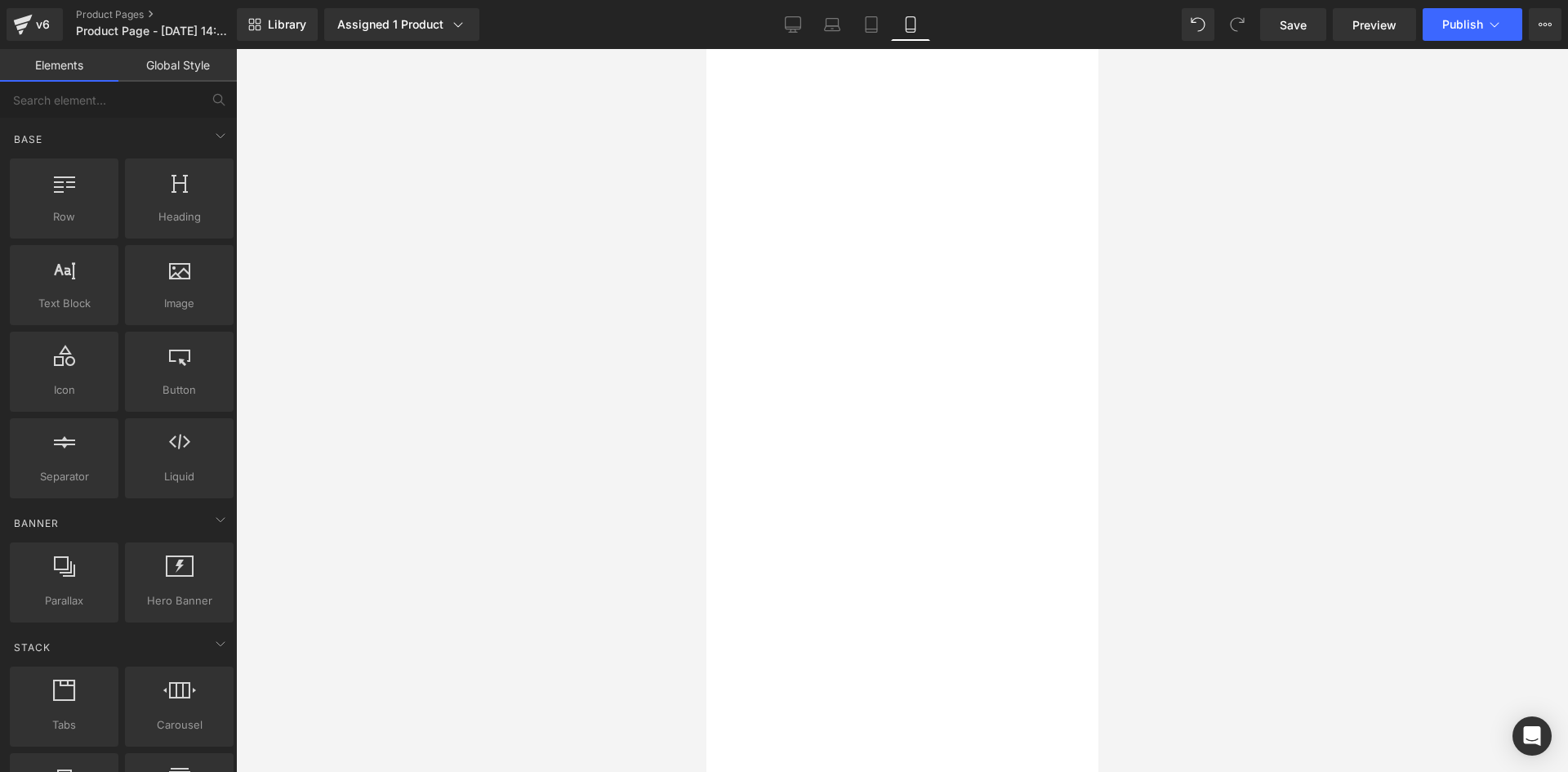
scroll to position [2105, 0]
click at [1294, 27] on span "Save" at bounding box center [1293, 25] width 27 height 17
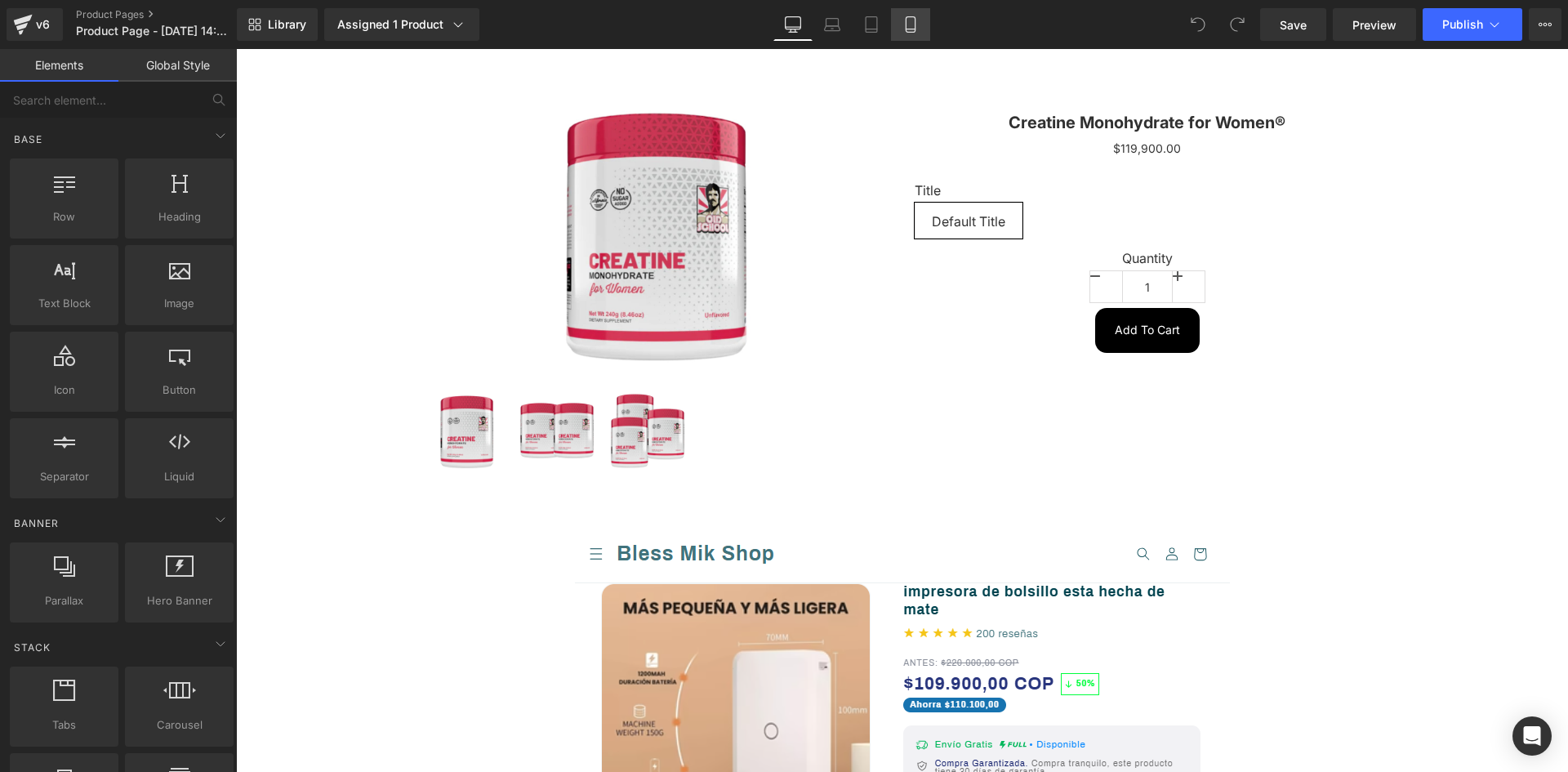
click at [918, 27] on icon at bounding box center [910, 24] width 16 height 16
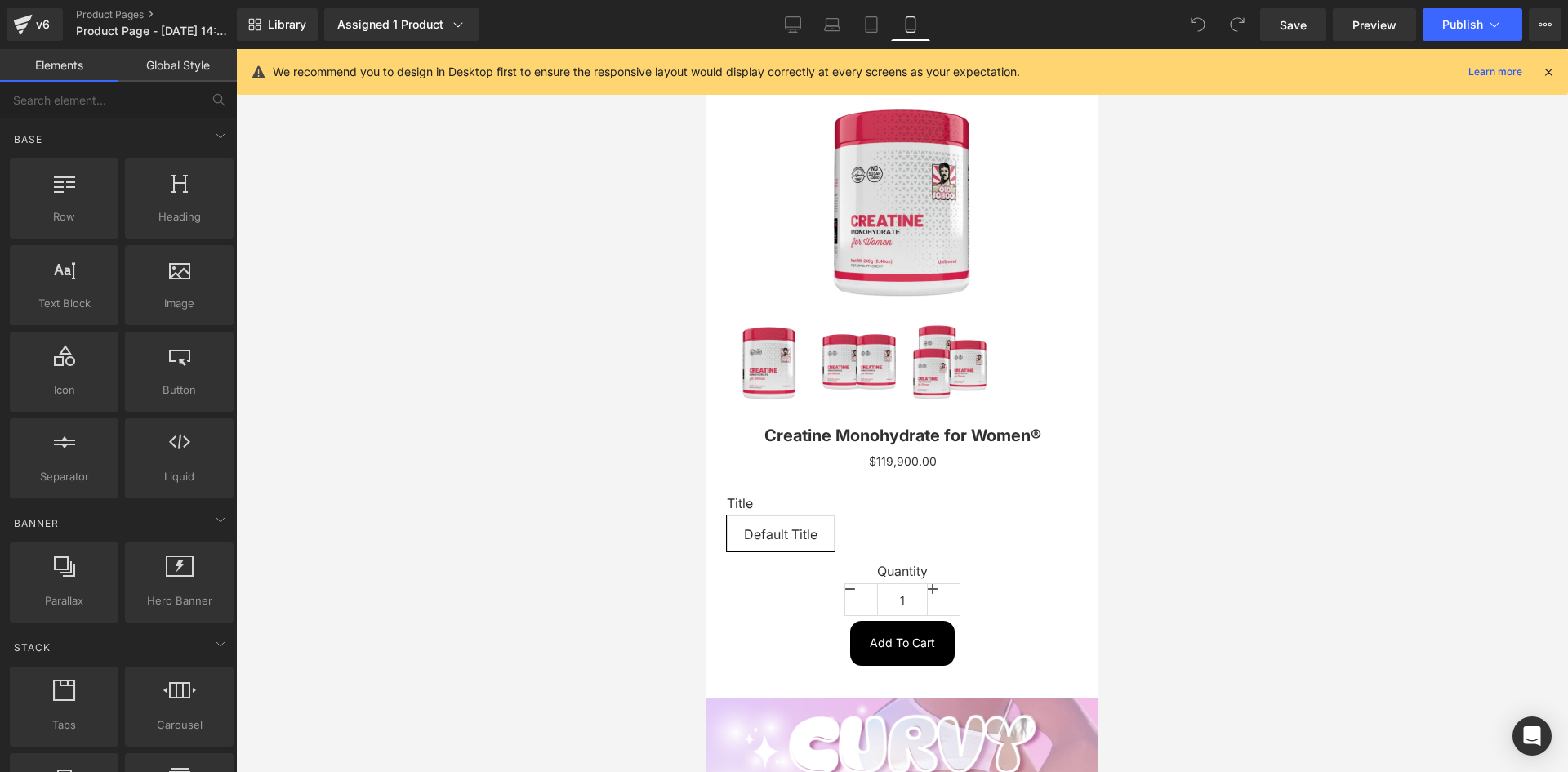
click at [1551, 72] on icon at bounding box center [1548, 71] width 15 height 15
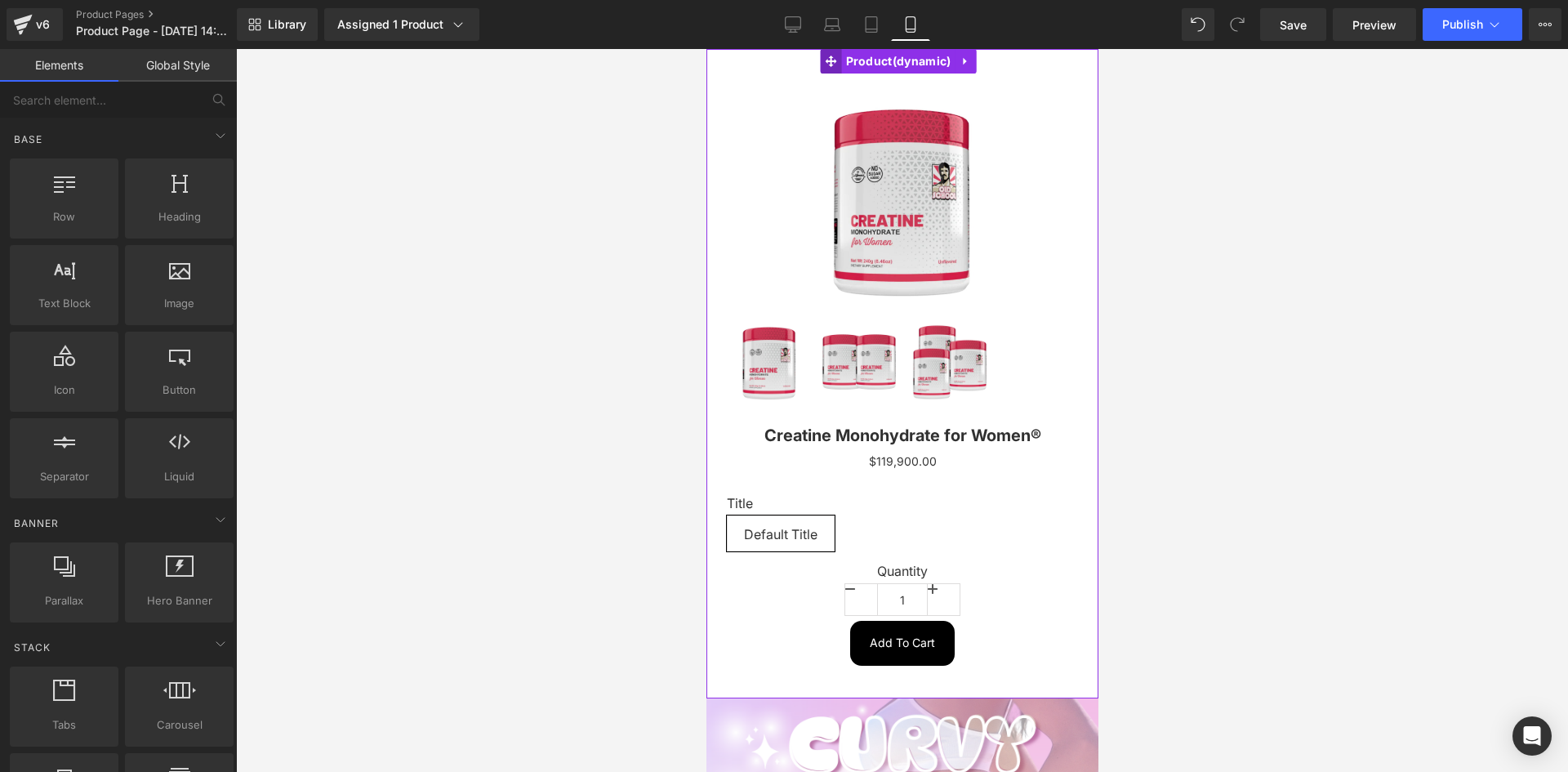
click at [833, 61] on icon at bounding box center [830, 61] width 11 height 11
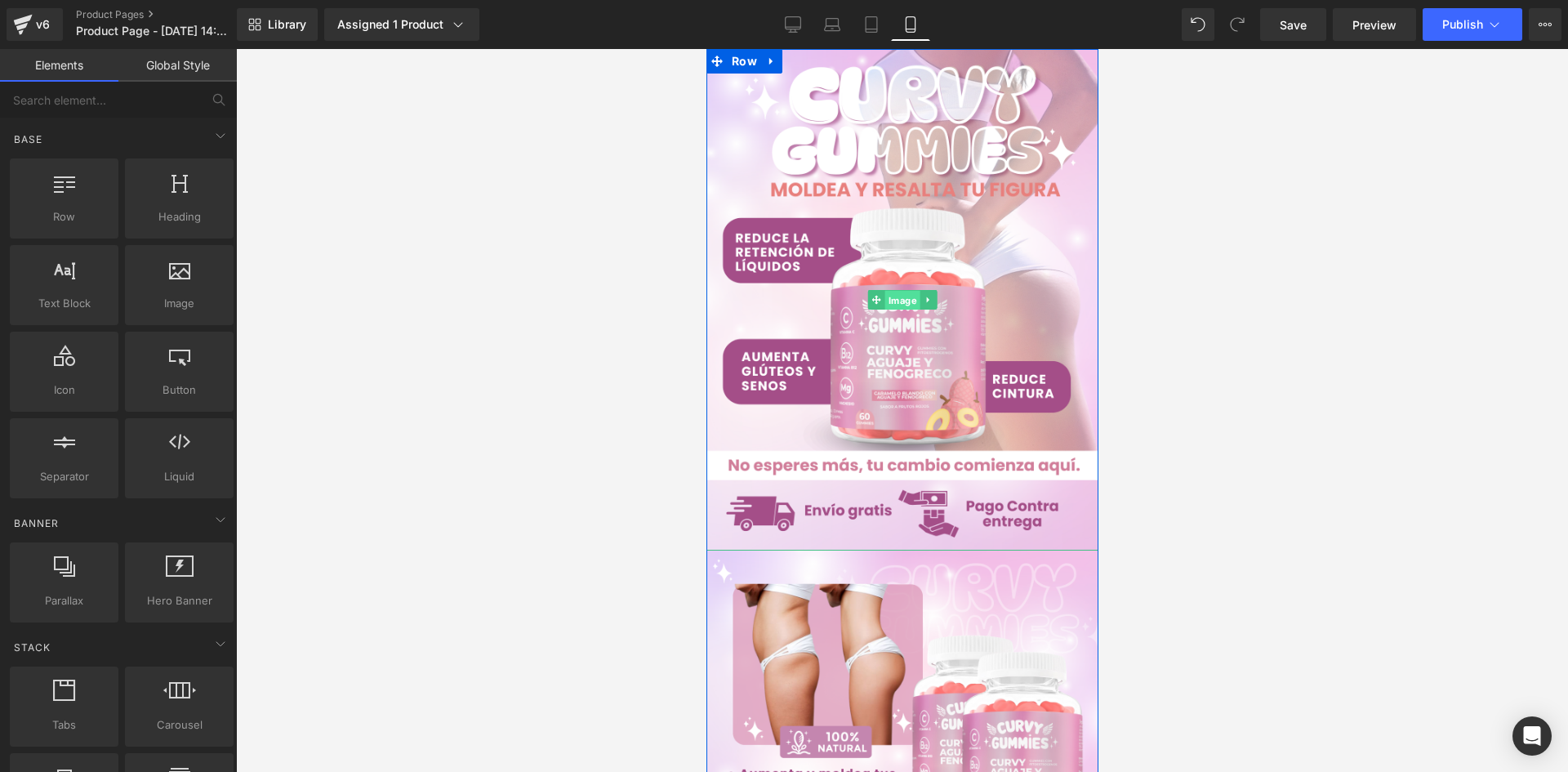
click at [894, 306] on span "Image" at bounding box center [902, 301] width 36 height 20
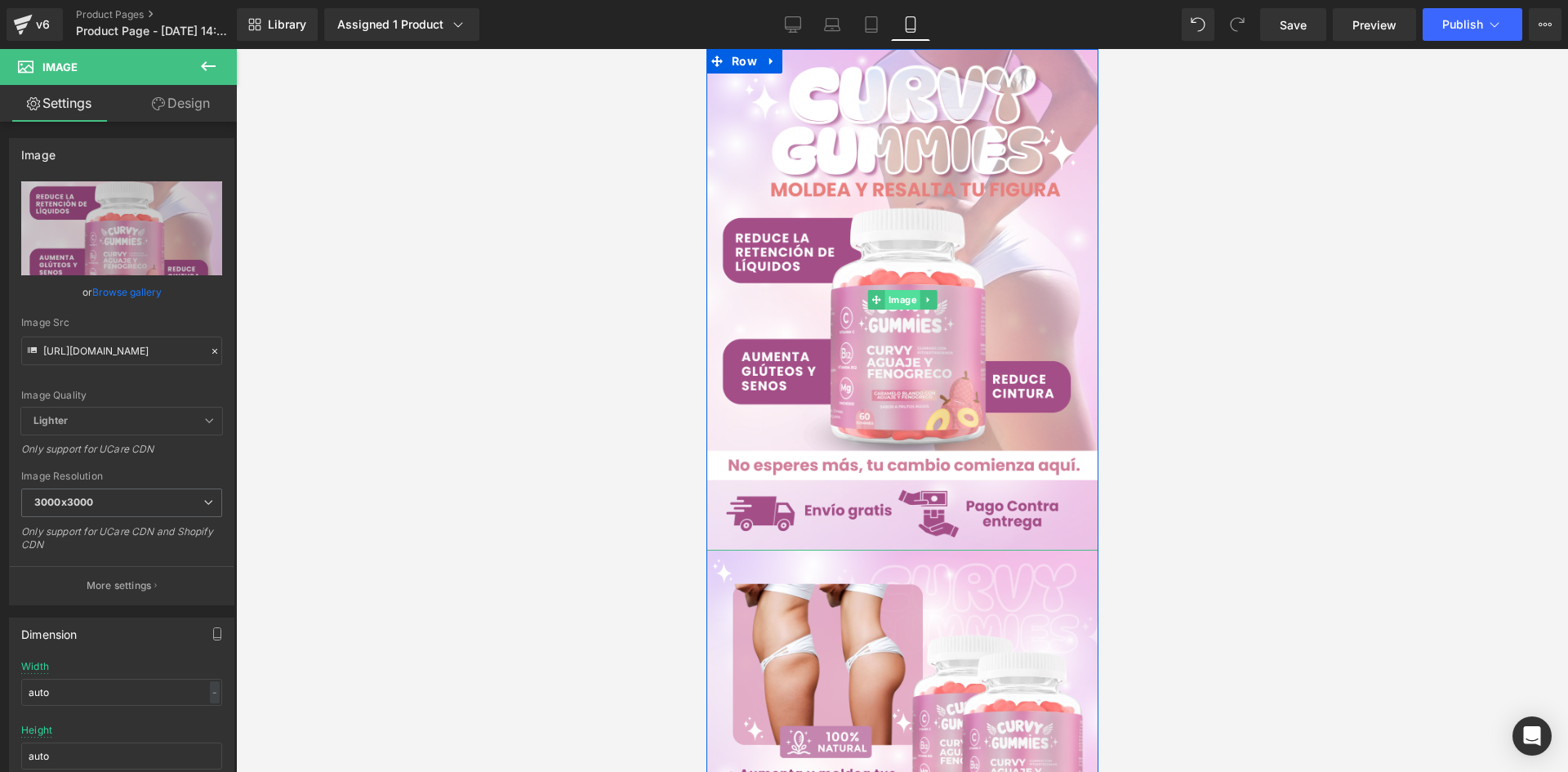
click at [892, 300] on span "Image" at bounding box center [902, 300] width 36 height 20
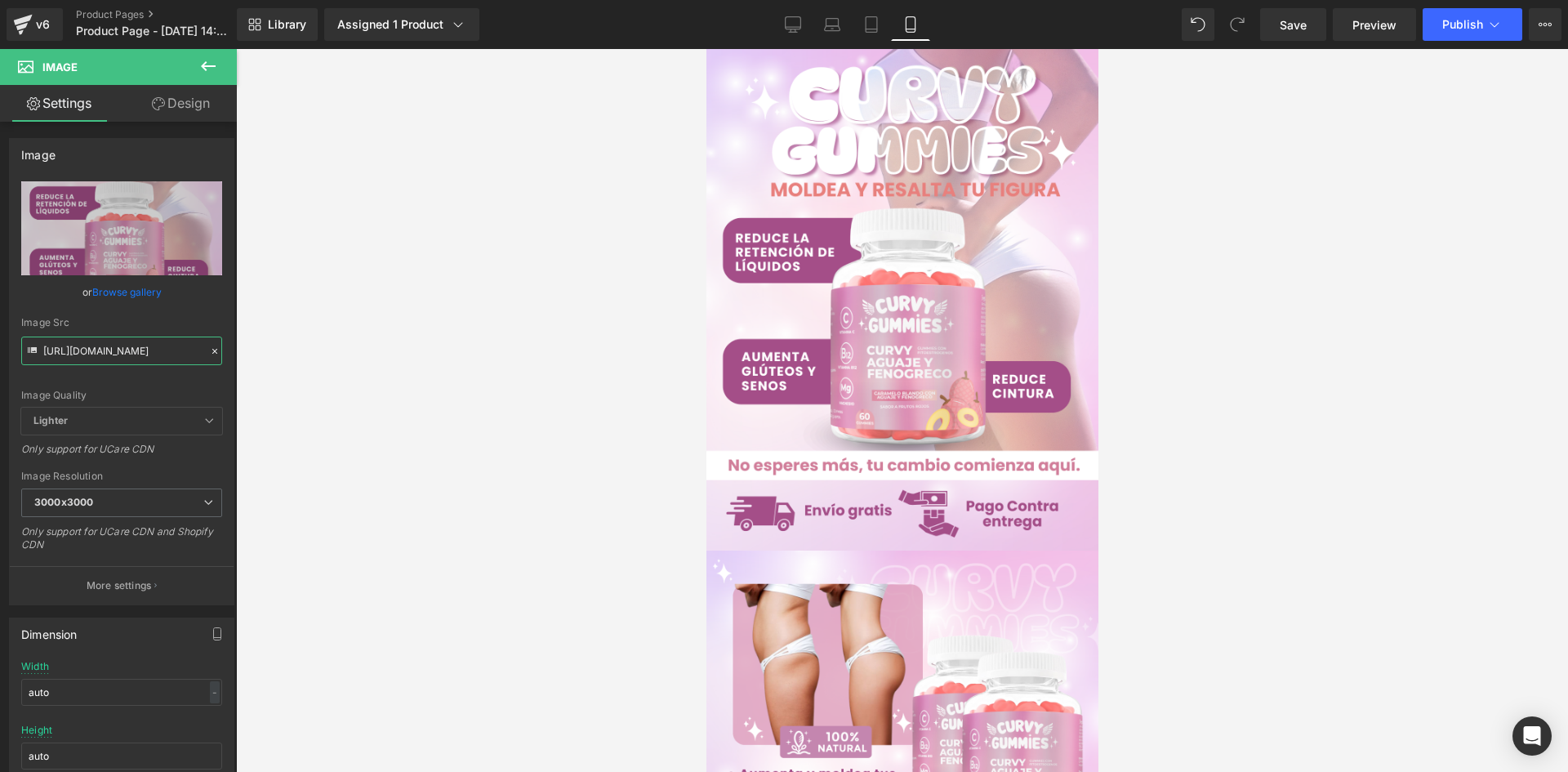
drag, startPoint x: 45, startPoint y: 354, endPoint x: 288, endPoint y: 375, distance: 243.9
click at [288, 375] on div "Image You are previewing how the will restyle your page. You can not edit Eleme…" at bounding box center [784, 399] width 1568 height 800
paste input "d0Y7b2W4/Pieza-1-3x"
type input "[URL][DOMAIN_NAME]"
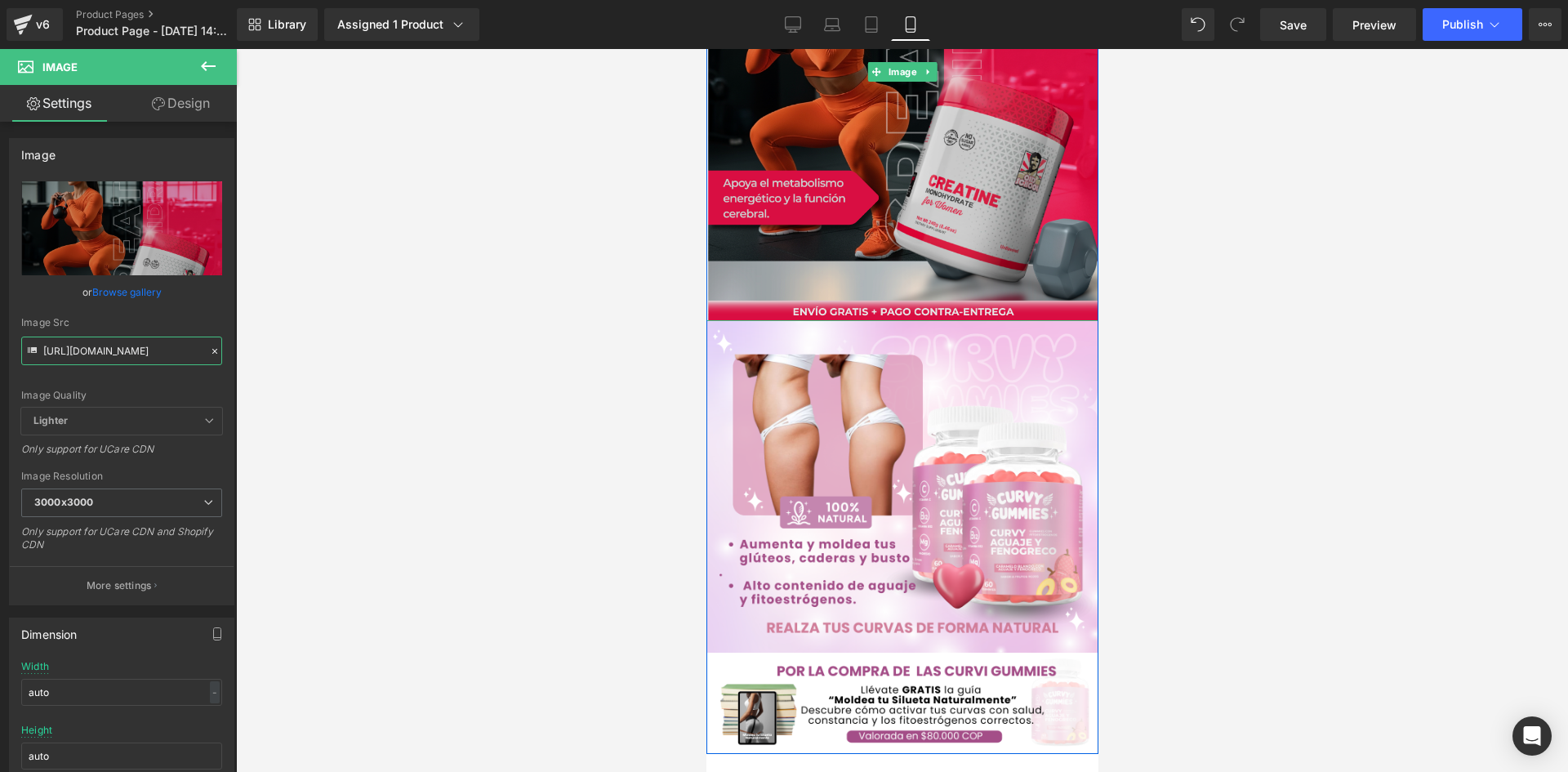
scroll to position [245, 0]
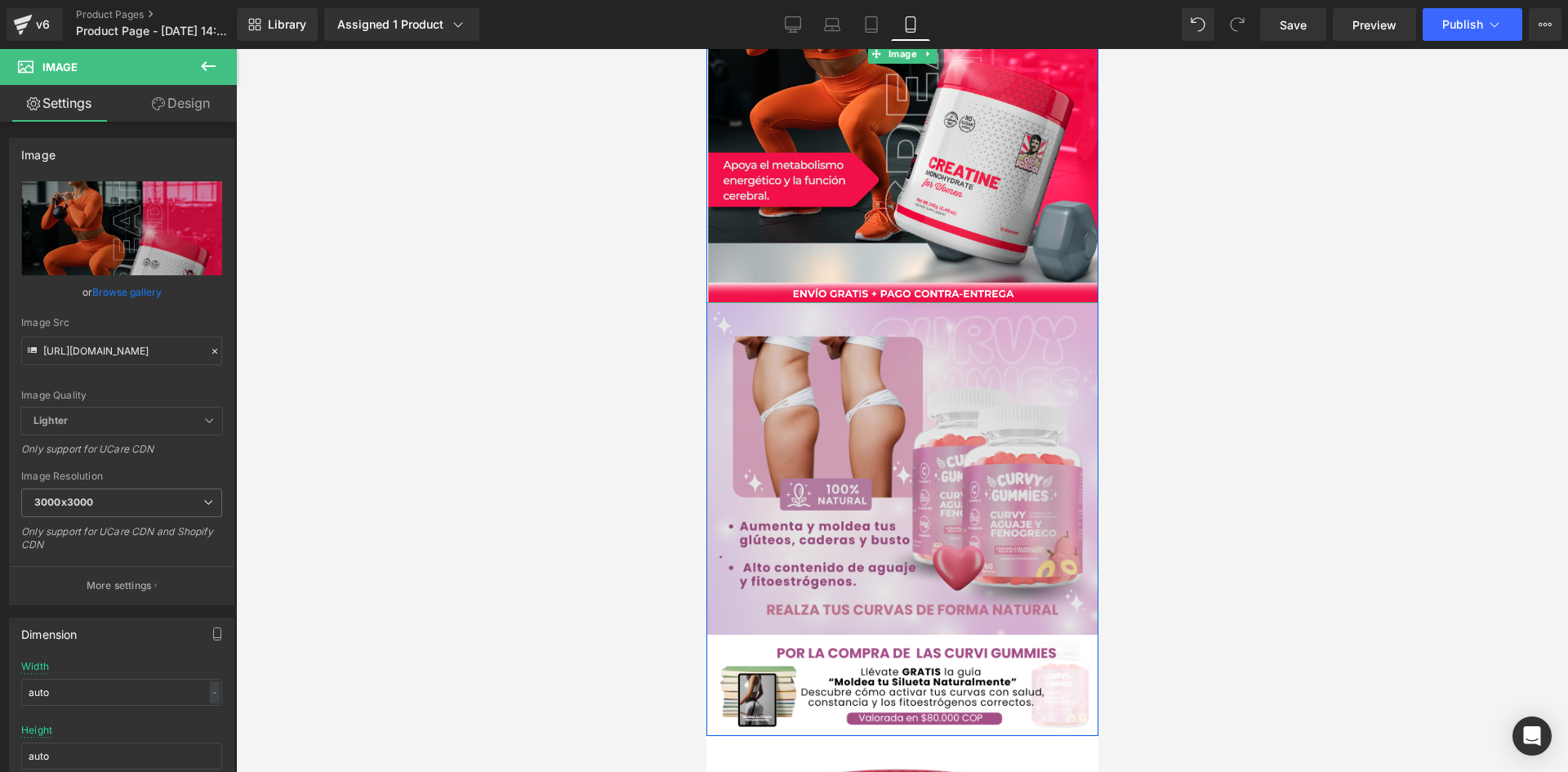
click at [860, 447] on img at bounding box center [901, 469] width 392 height 331
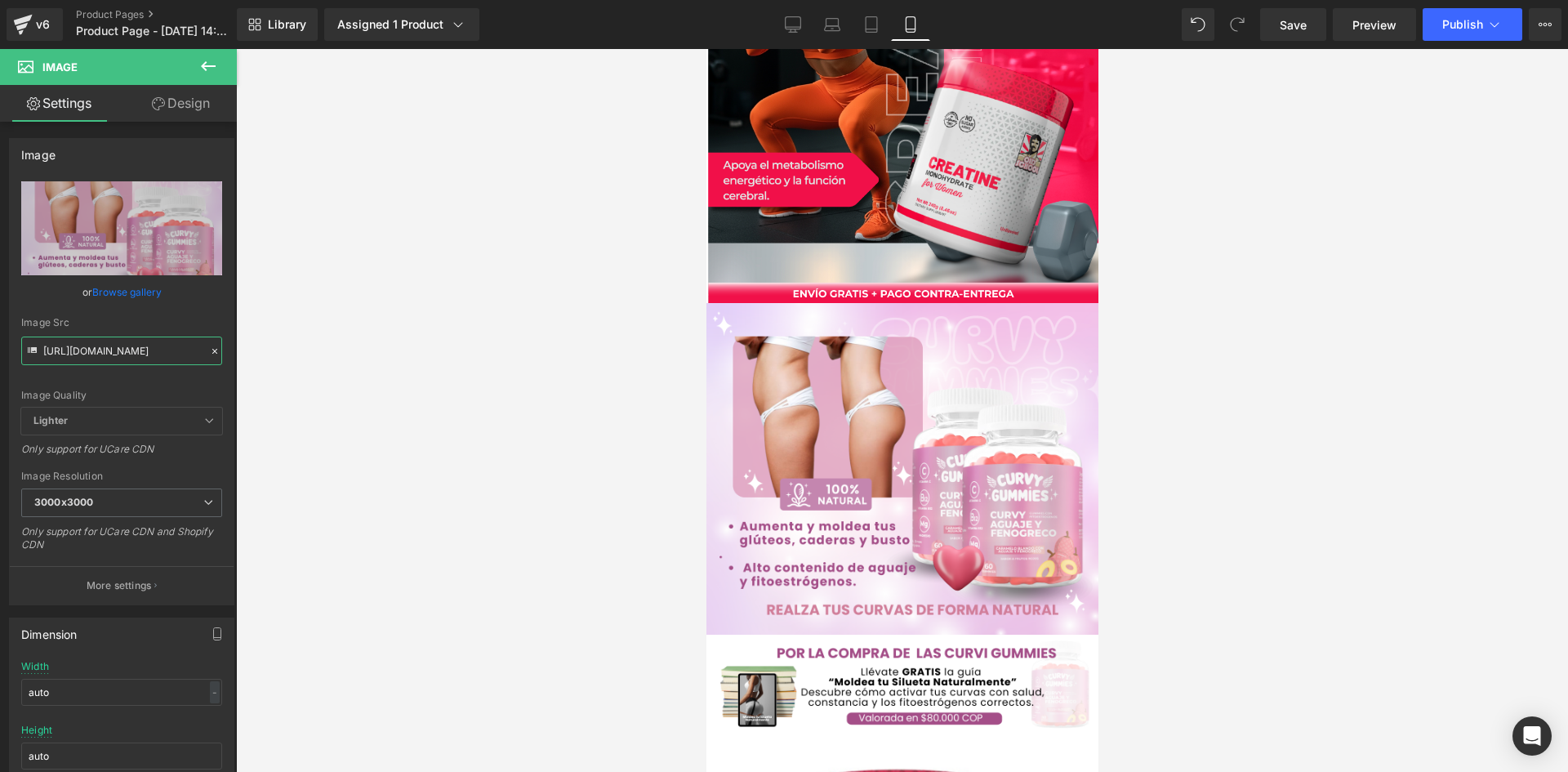
drag, startPoint x: 42, startPoint y: 351, endPoint x: 356, endPoint y: 366, distance: 314.4
click at [356, 366] on div "Image You are previewing how the will restyle your page. You can not edit Eleme…" at bounding box center [784, 399] width 1568 height 800
paste input "4RHN89dK/Pieza-2-3x"
type input "[URL][DOMAIN_NAME]"
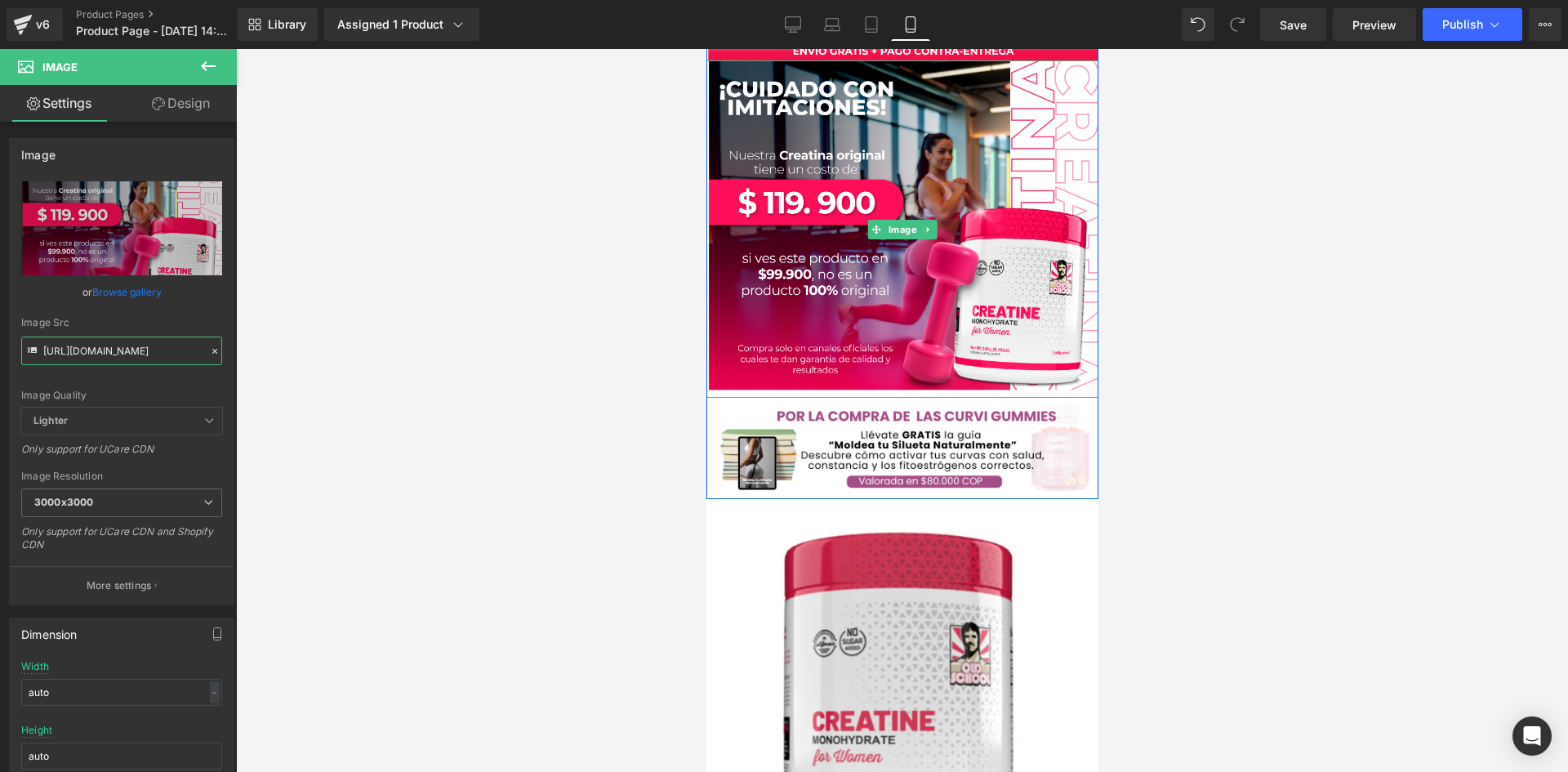
scroll to position [490, 0]
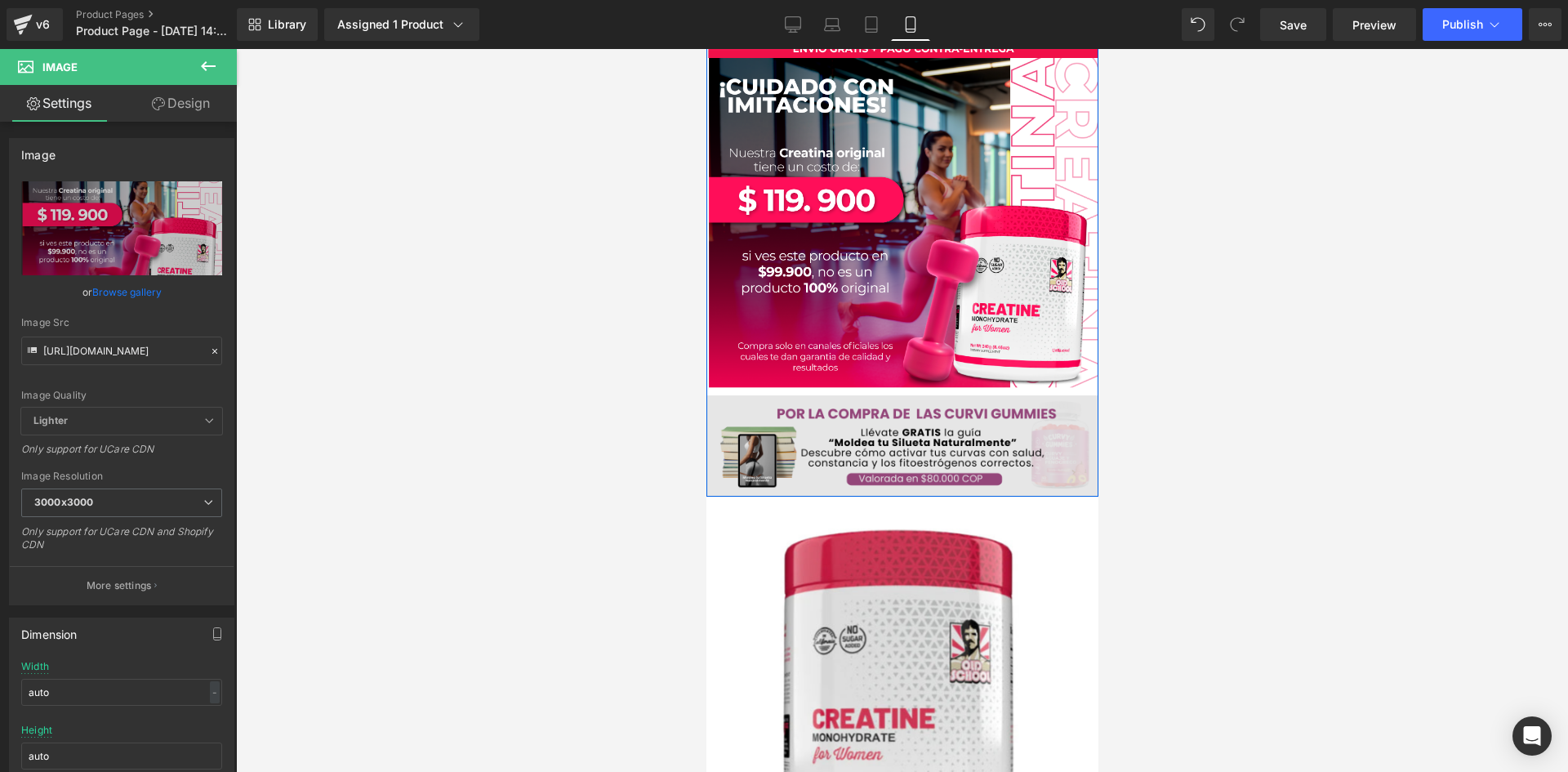
click at [908, 441] on div "Image" at bounding box center [901, 445] width 392 height 101
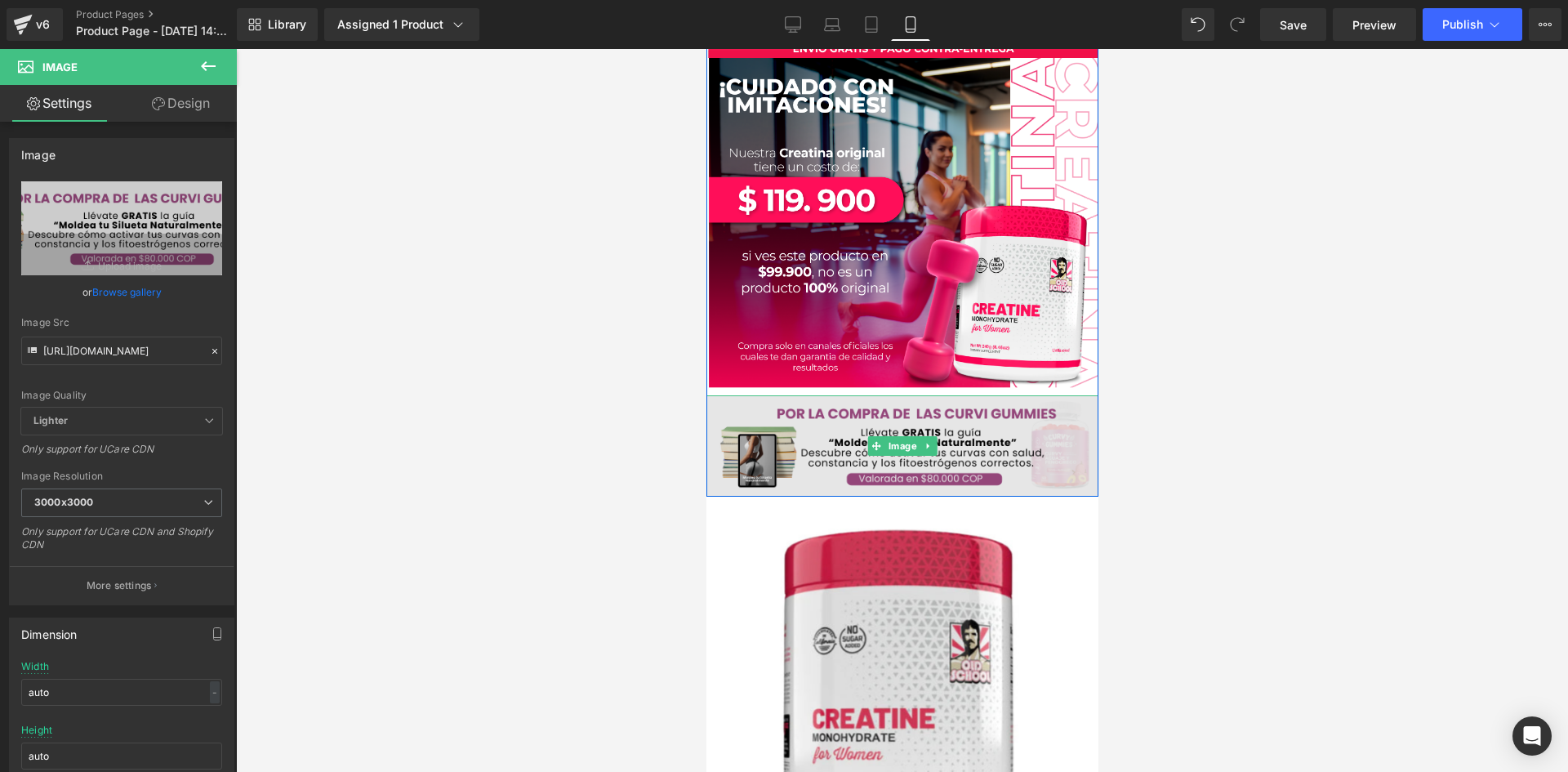
click at [908, 441] on div "Image" at bounding box center [901, 445] width 392 height 101
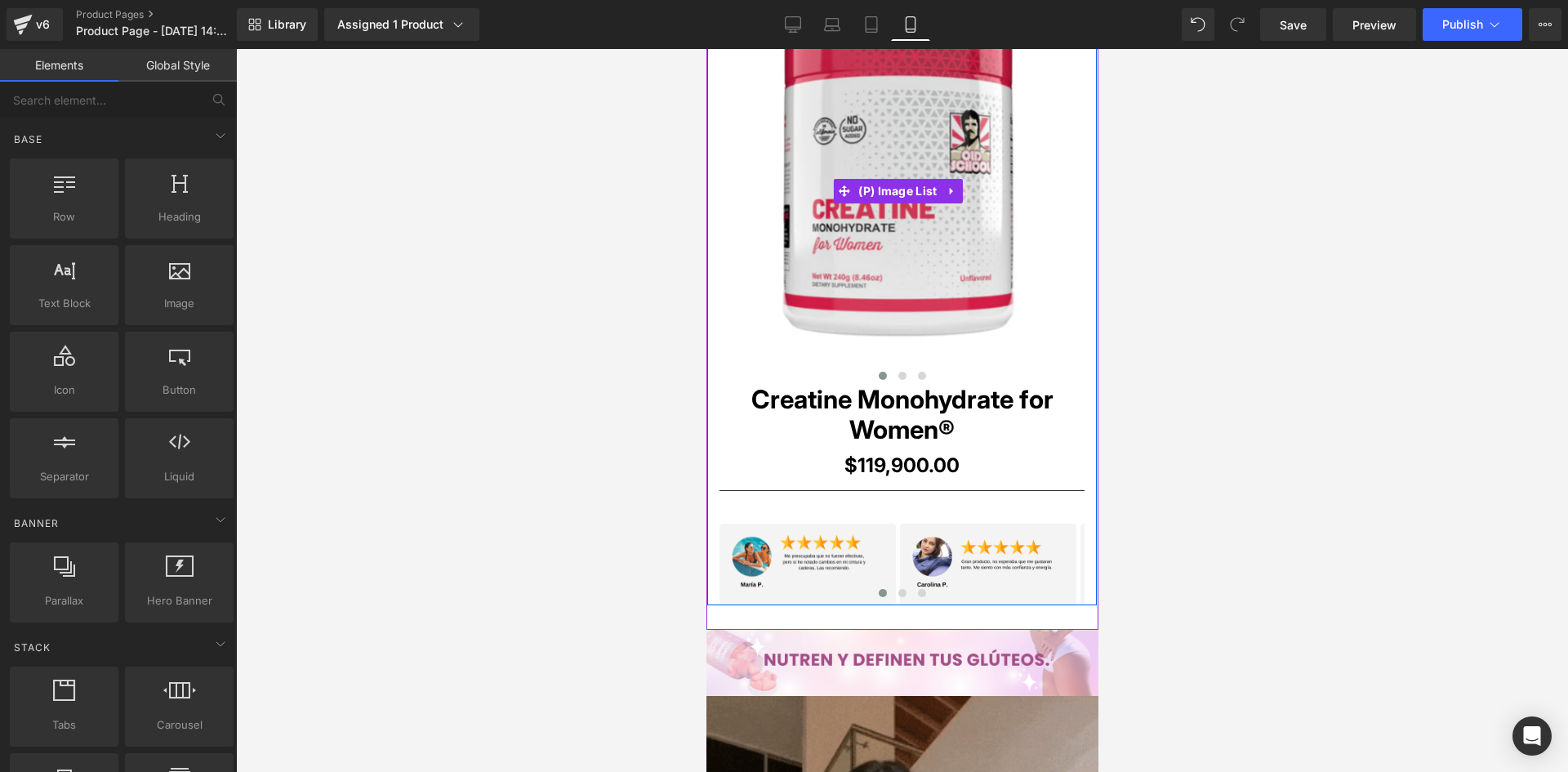
scroll to position [980, 0]
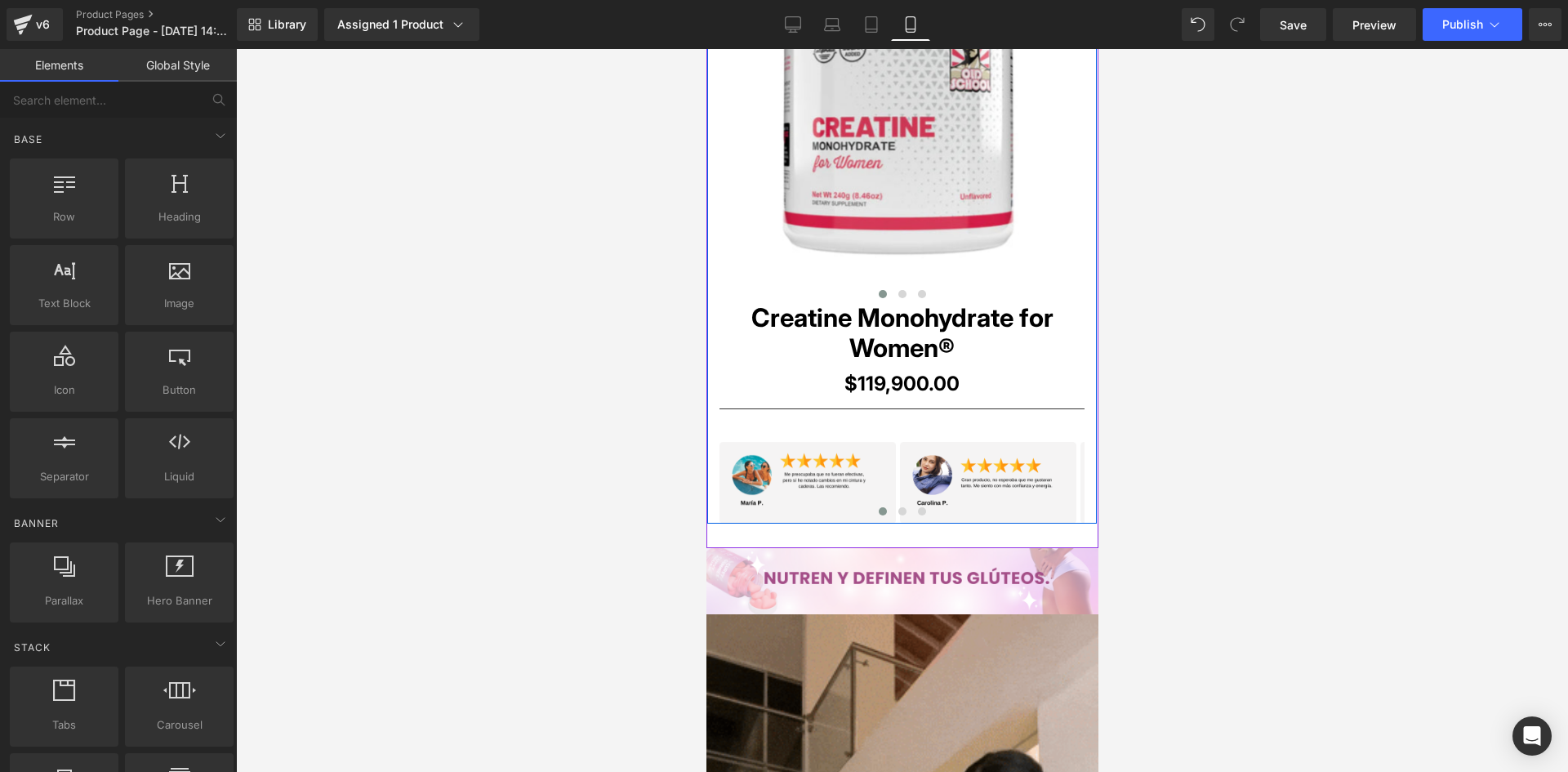
click at [797, 483] on div "Image" at bounding box center [807, 483] width 177 height 81
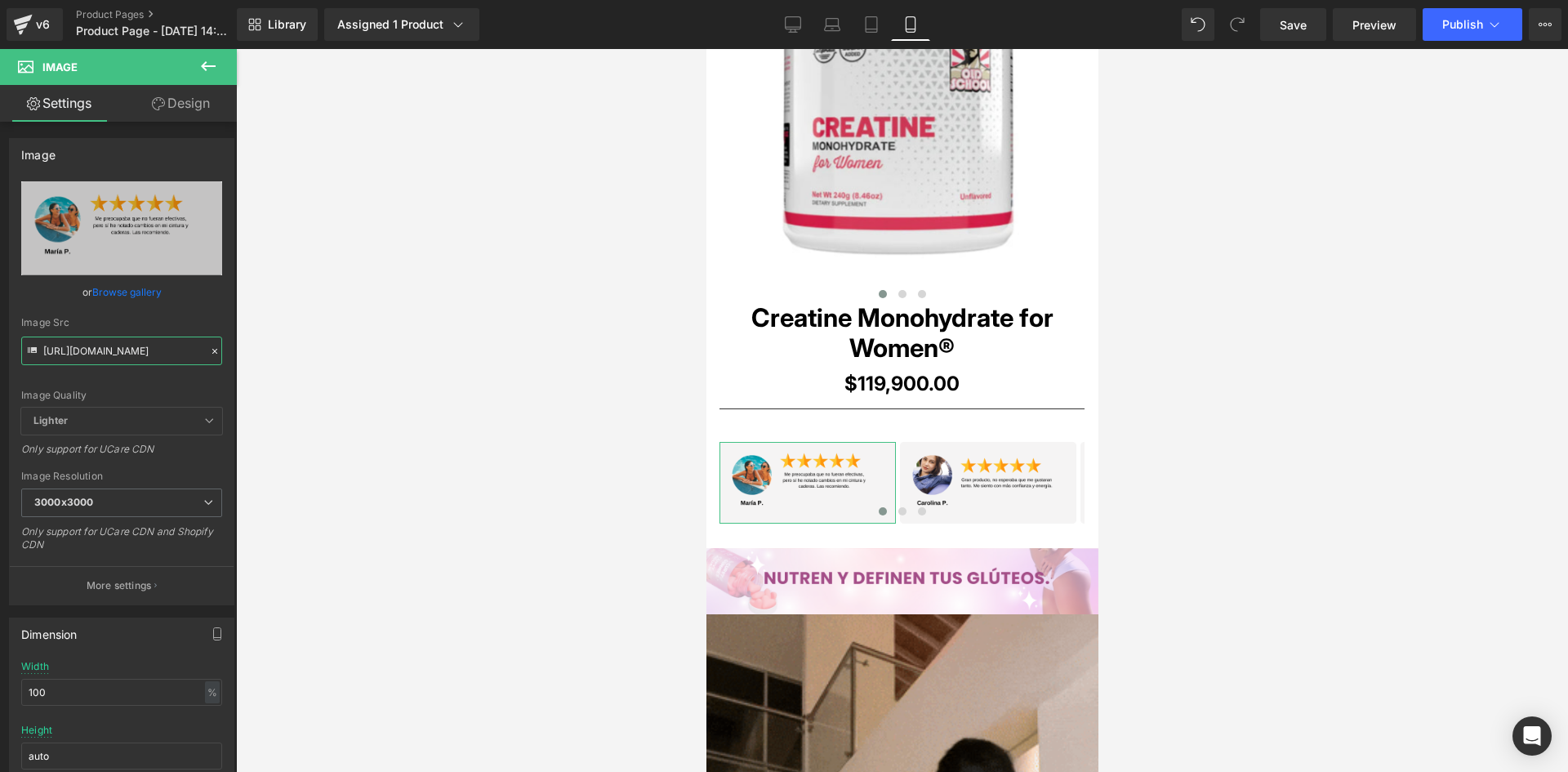
scroll to position [0, 9]
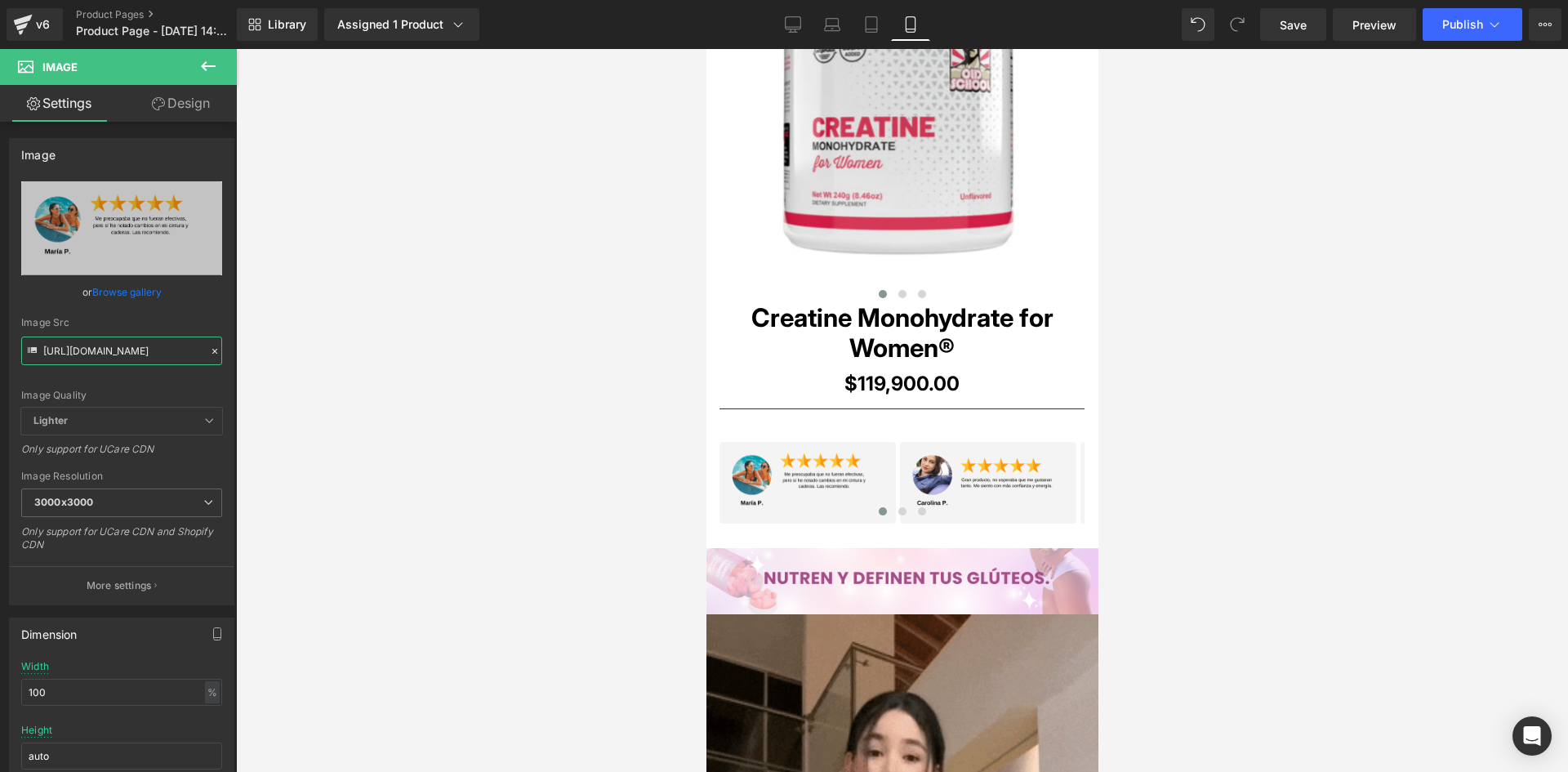
drag, startPoint x: 43, startPoint y: 347, endPoint x: 256, endPoint y: 357, distance: 213.2
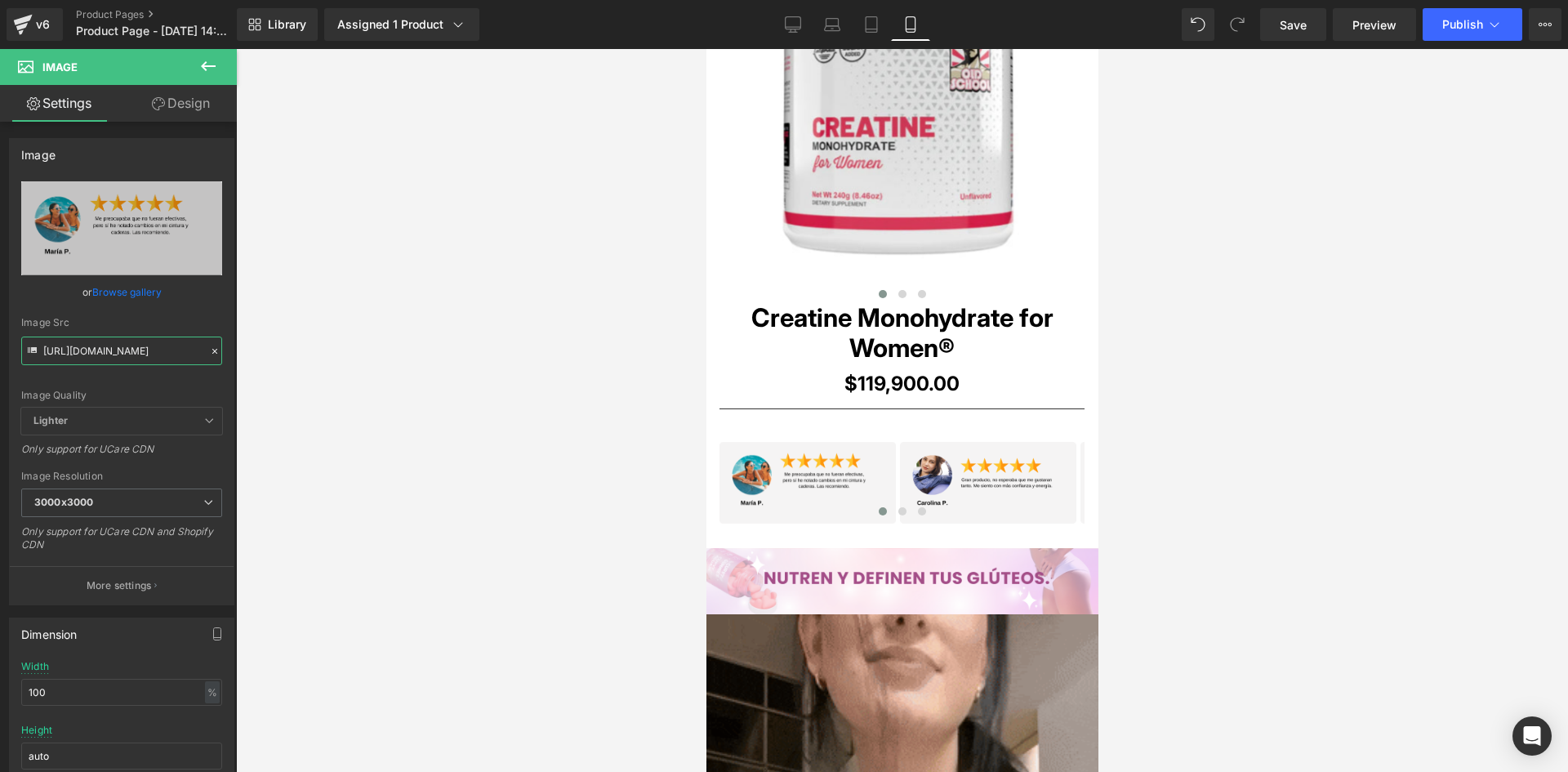
click at [256, 357] on div "Image You are previewing how the will restyle your page. You can not edit Eleme…" at bounding box center [784, 399] width 1568 height 800
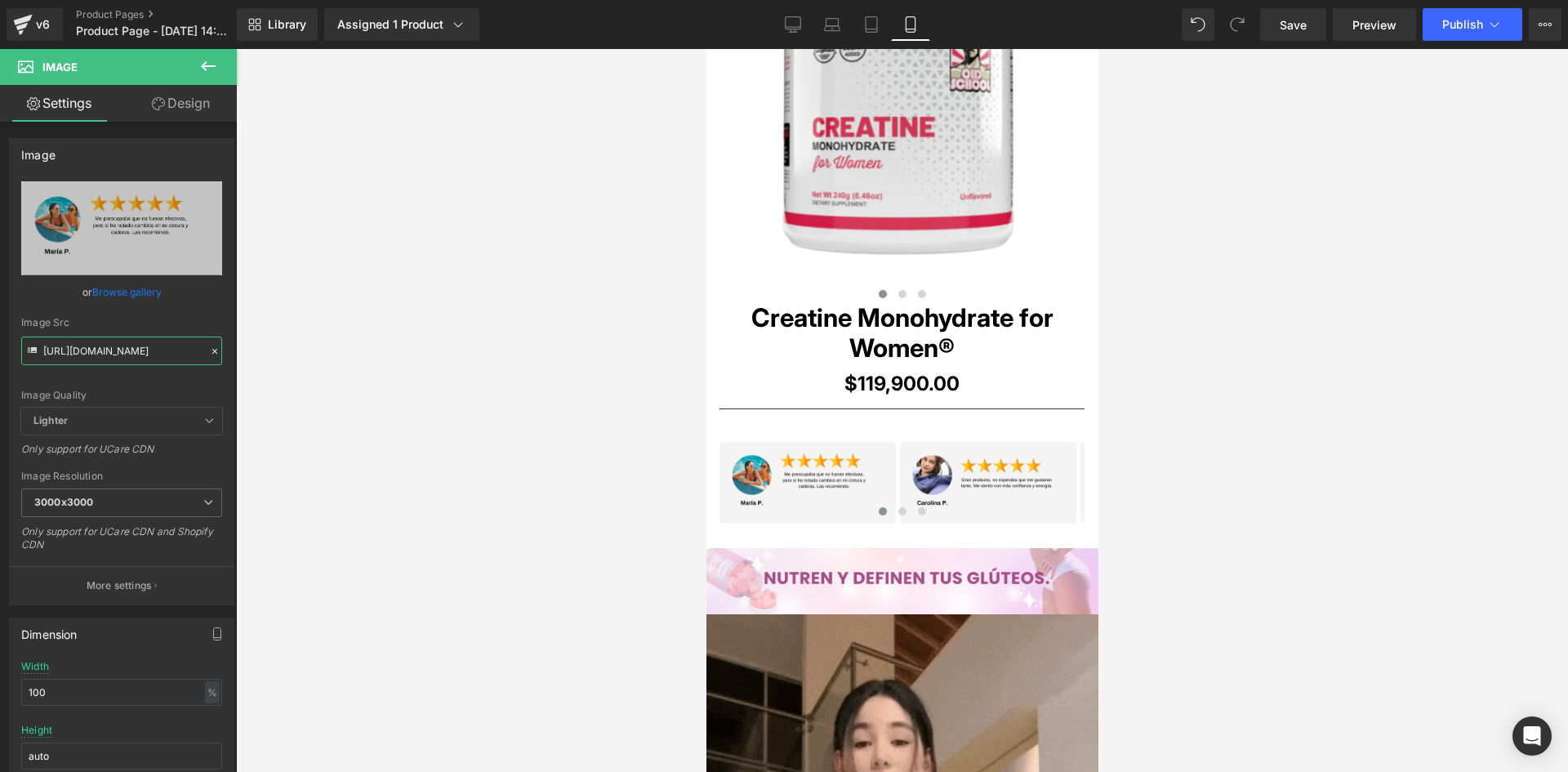
paste input "jjnWy6B/1"
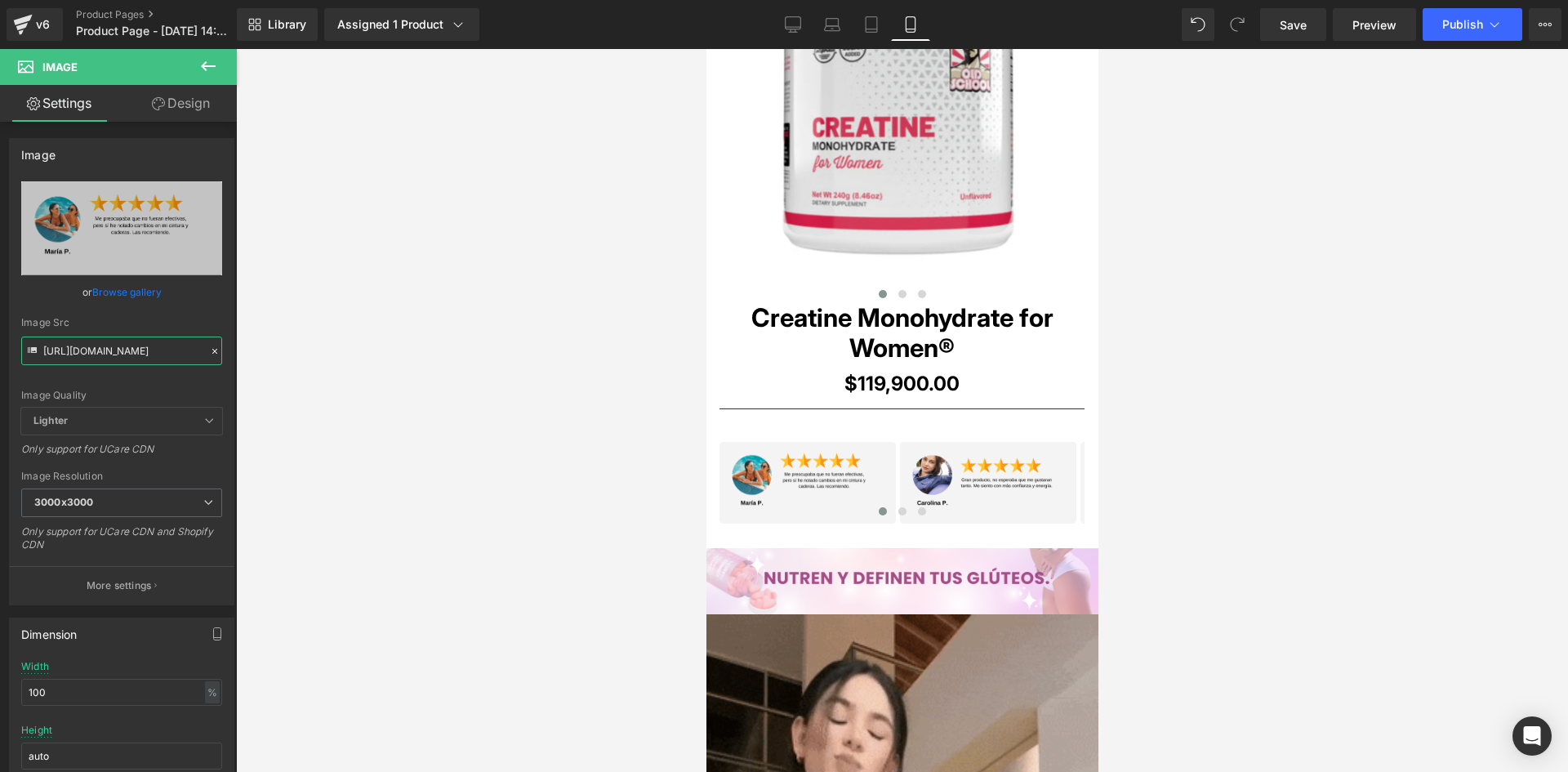
type input "[URL][DOMAIN_NAME]"
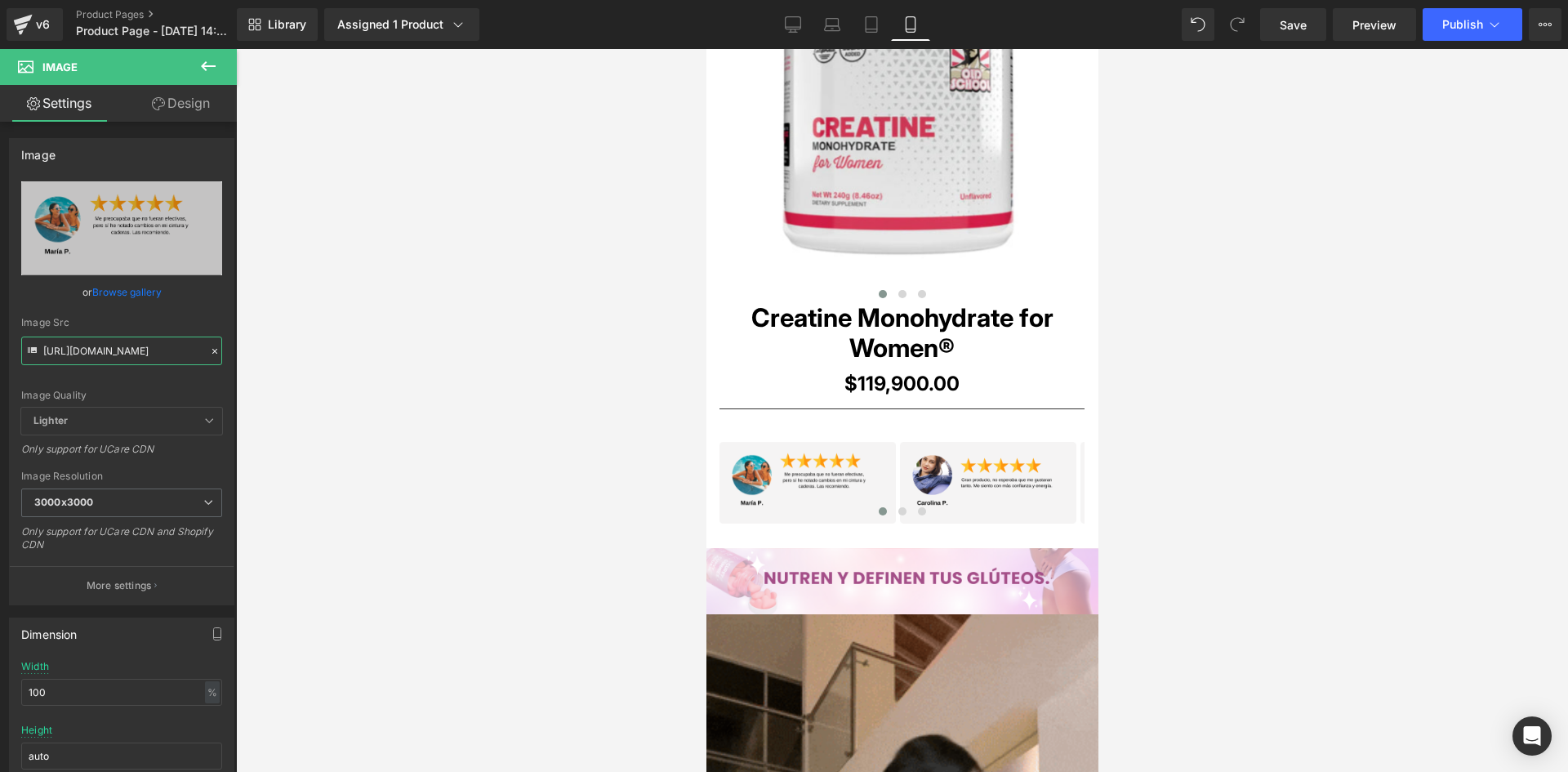
scroll to position [0, 0]
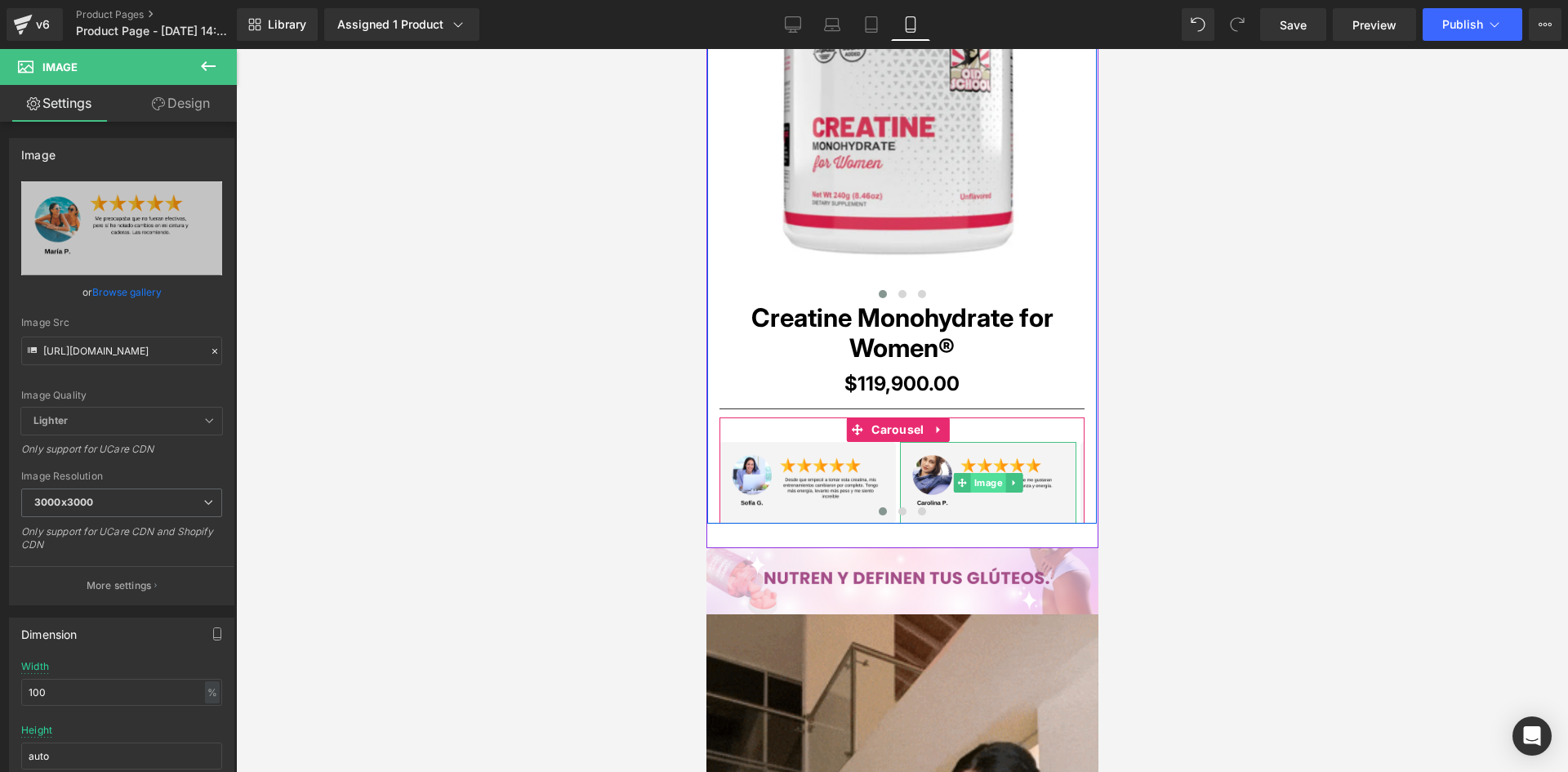
click at [984, 478] on span "Image" at bounding box center [988, 483] width 36 height 20
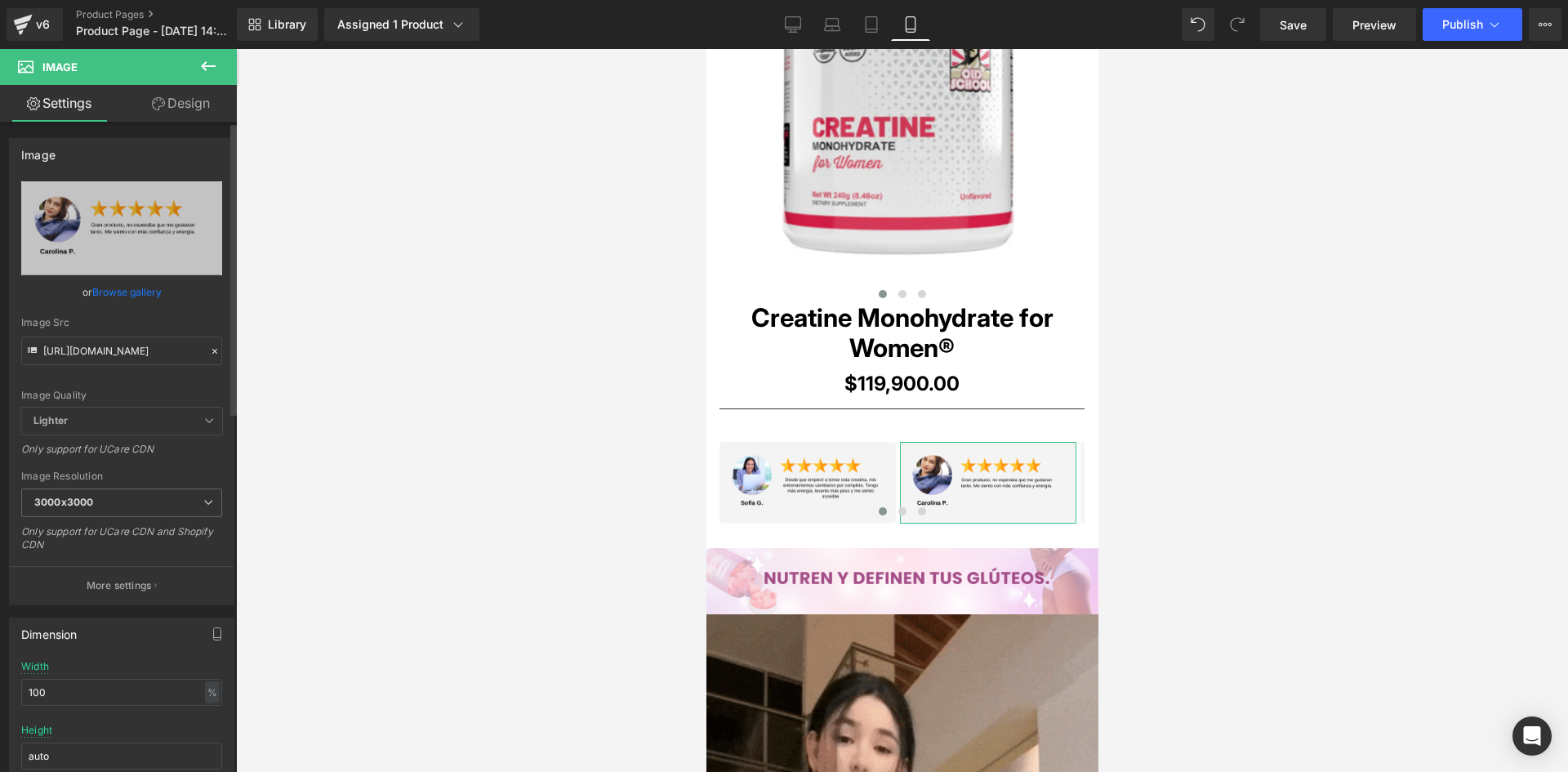
click at [39, 350] on icon at bounding box center [32, 352] width 18 height 18
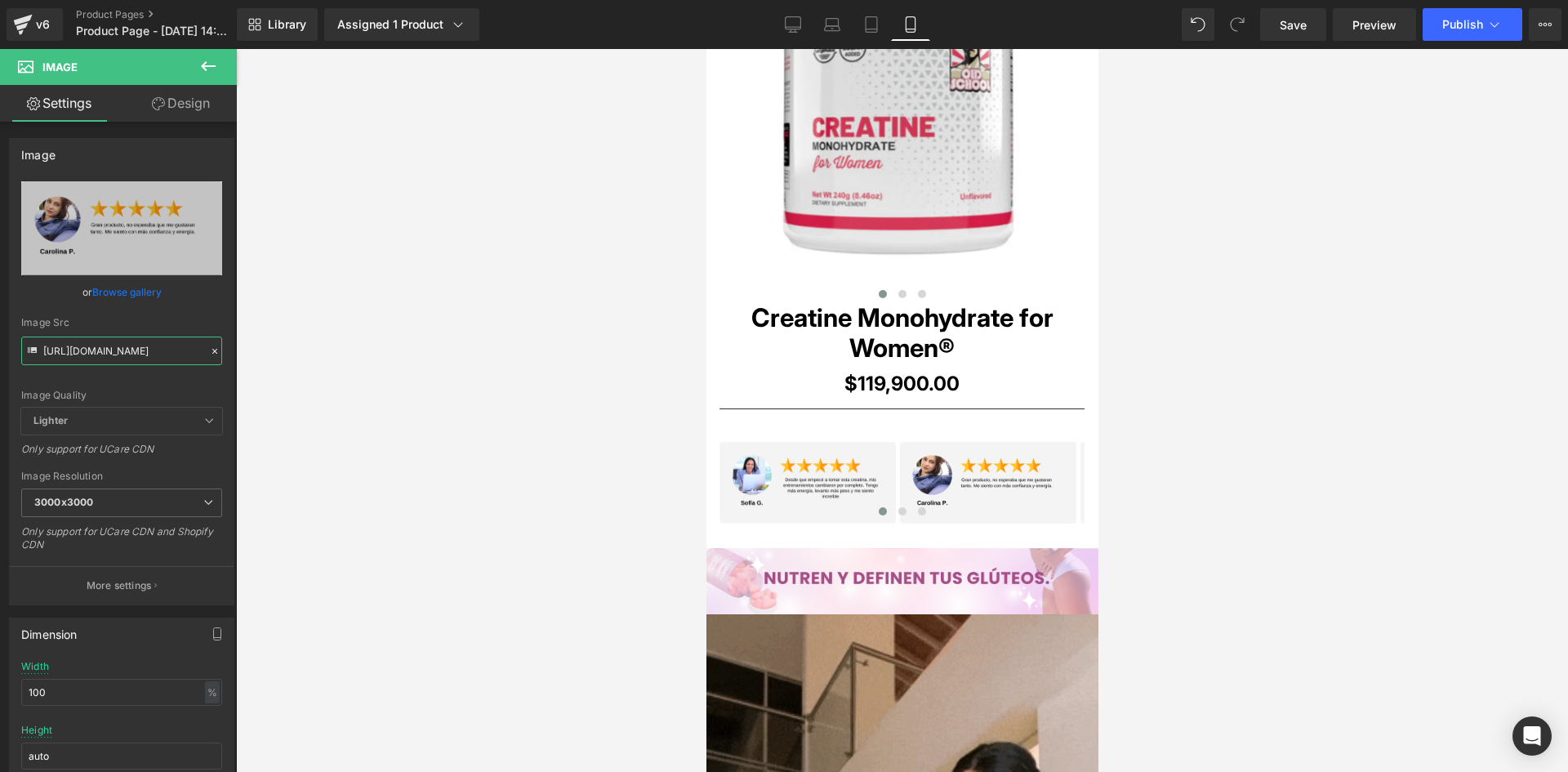
drag, startPoint x: 43, startPoint y: 350, endPoint x: 248, endPoint y: 360, distance: 205.2
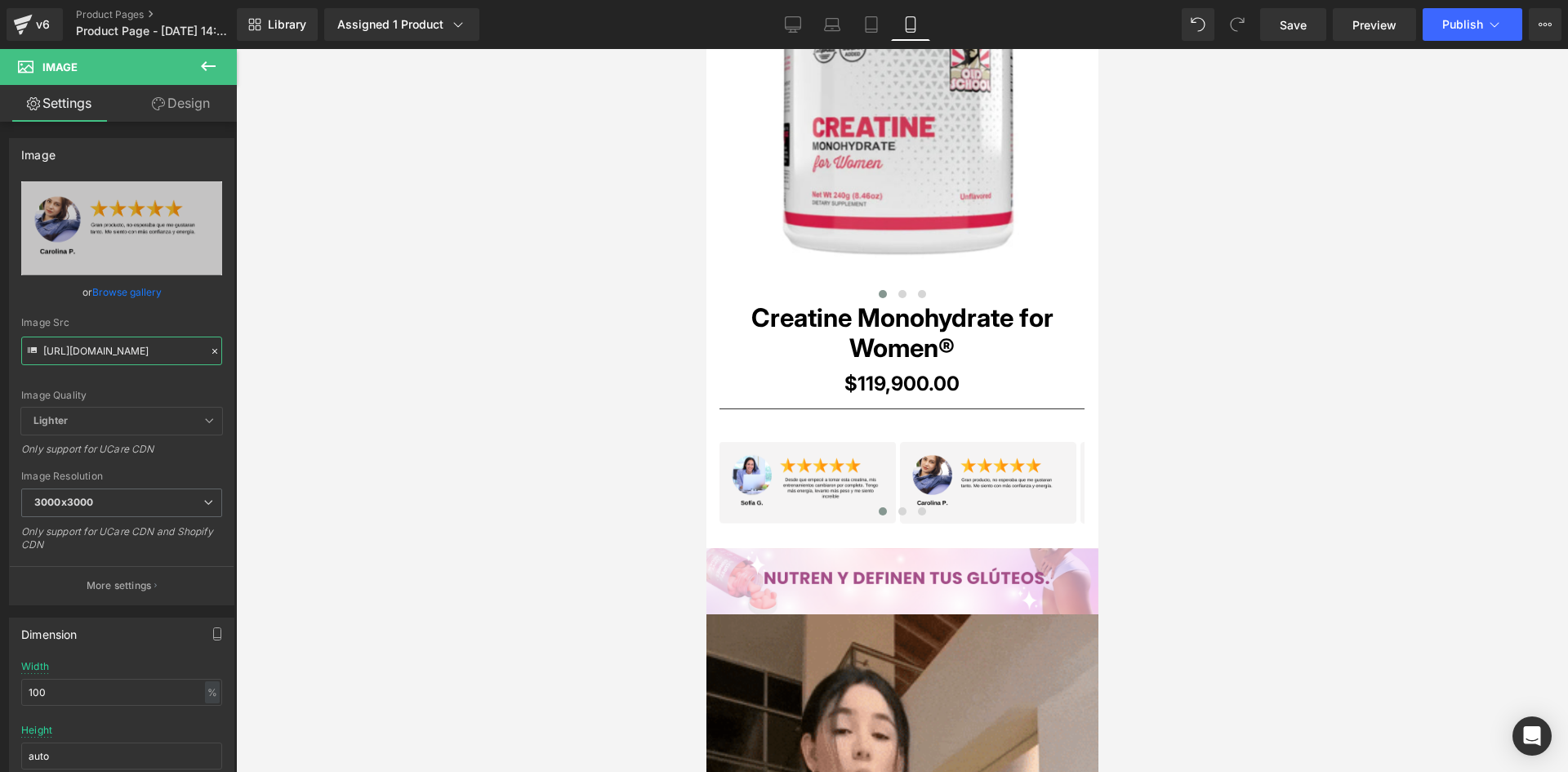
click at [248, 360] on div "Image You are previewing how the will restyle your page. You can not edit Eleme…" at bounding box center [784, 399] width 1568 height 800
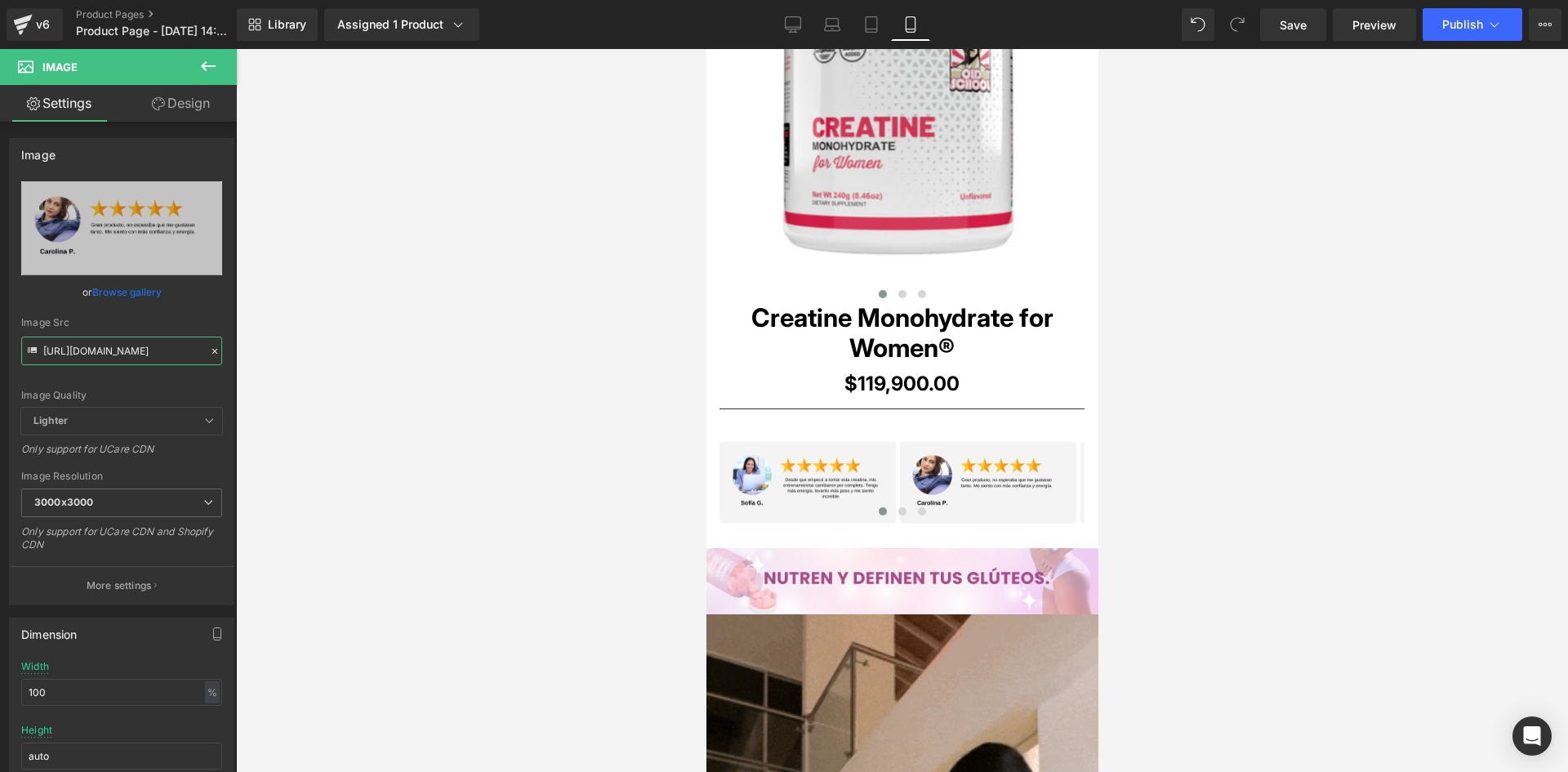
paste input "Wp4GCRcK/6"
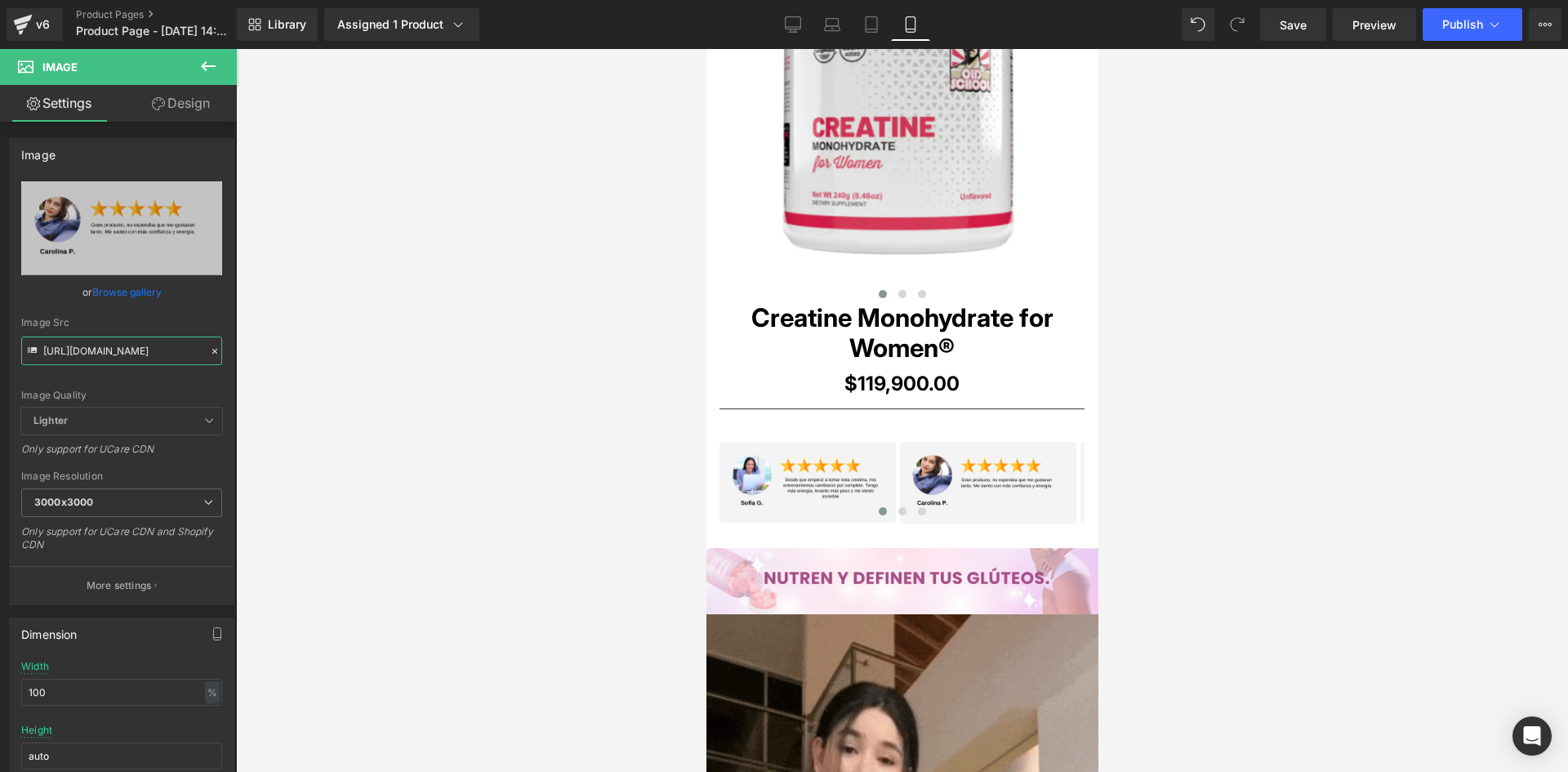
type input "[URL][DOMAIN_NAME]"
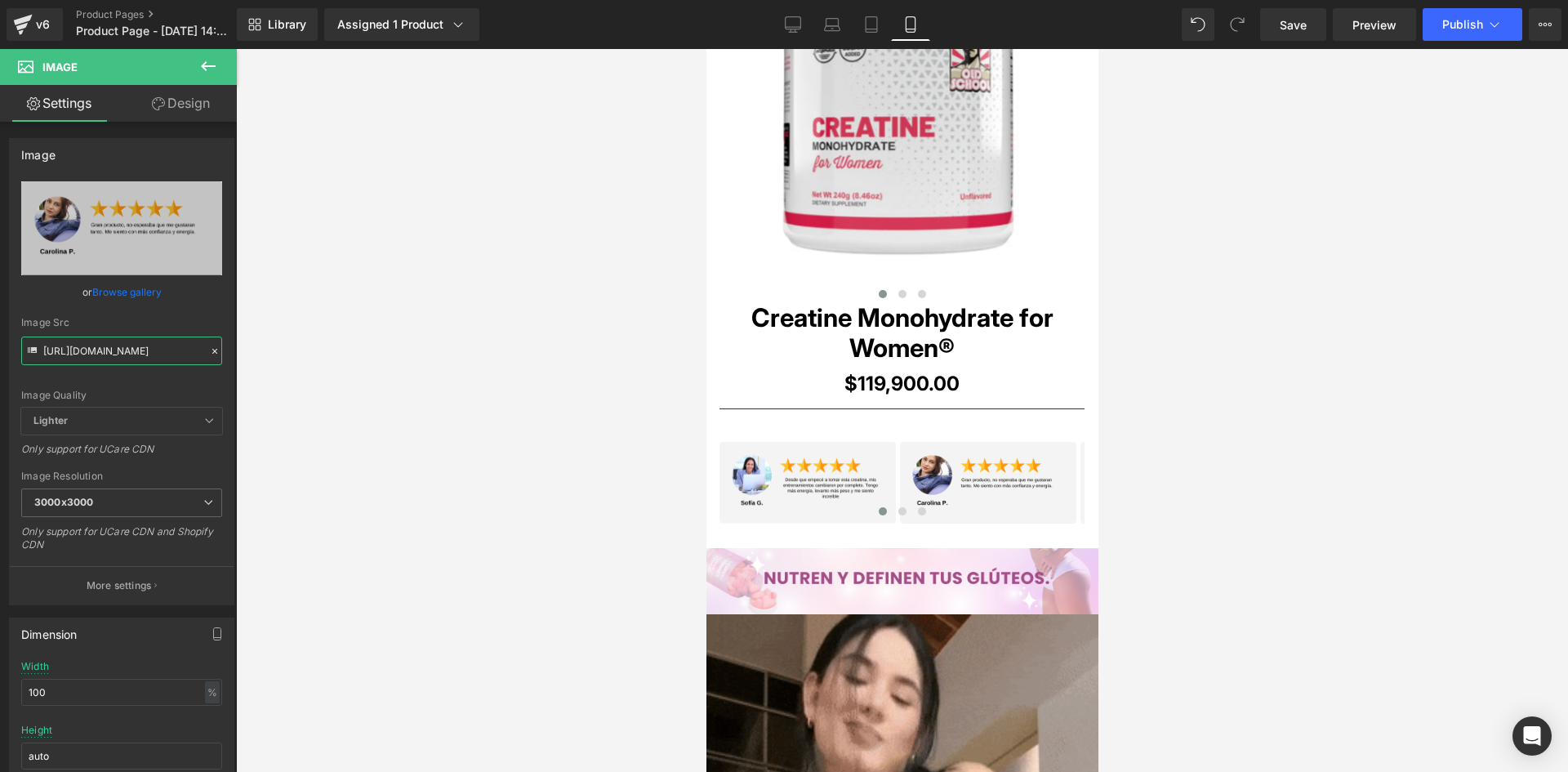
scroll to position [0, 5]
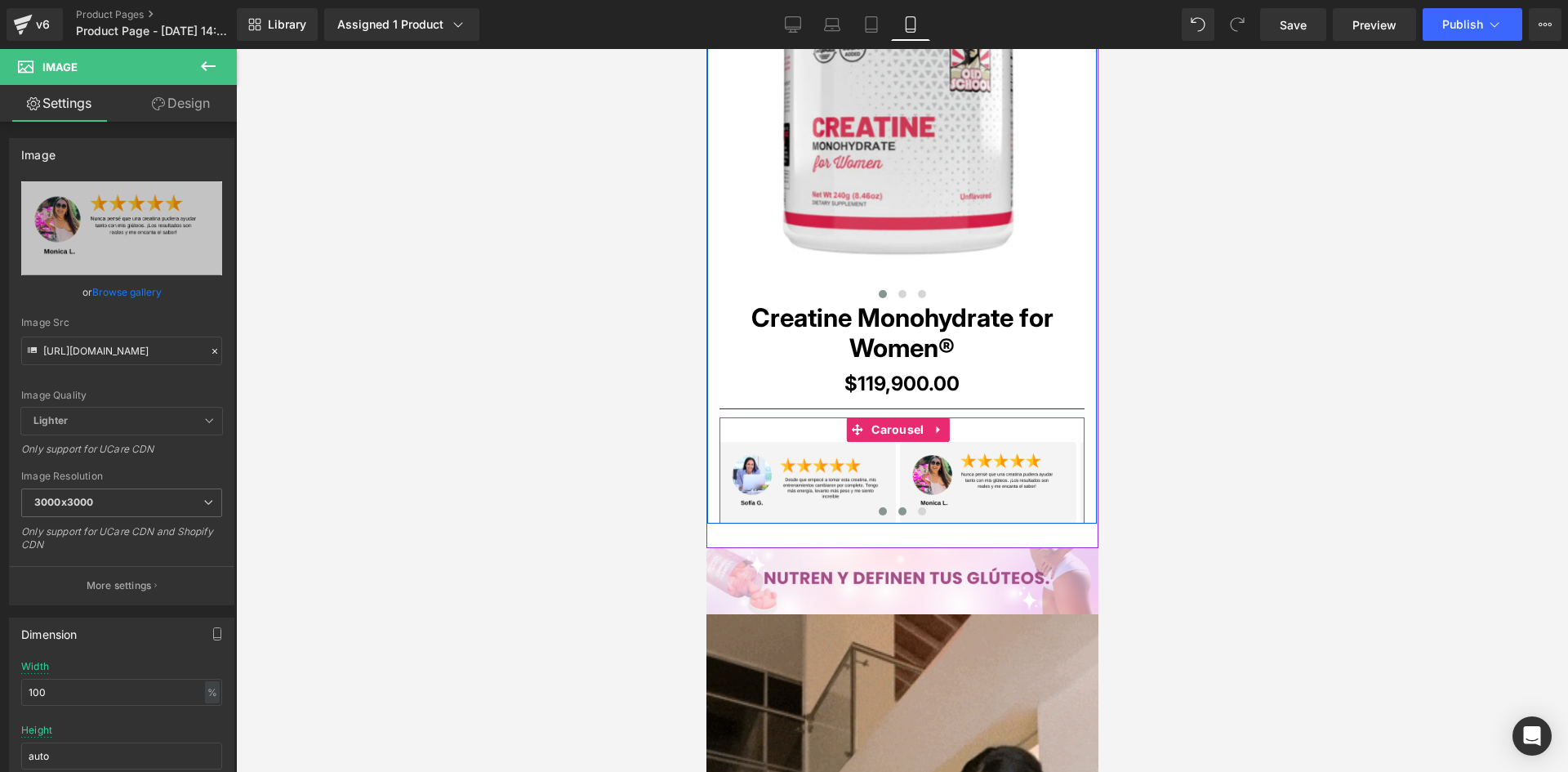
click at [897, 507] on span at bounding box center [901, 510] width 8 height 8
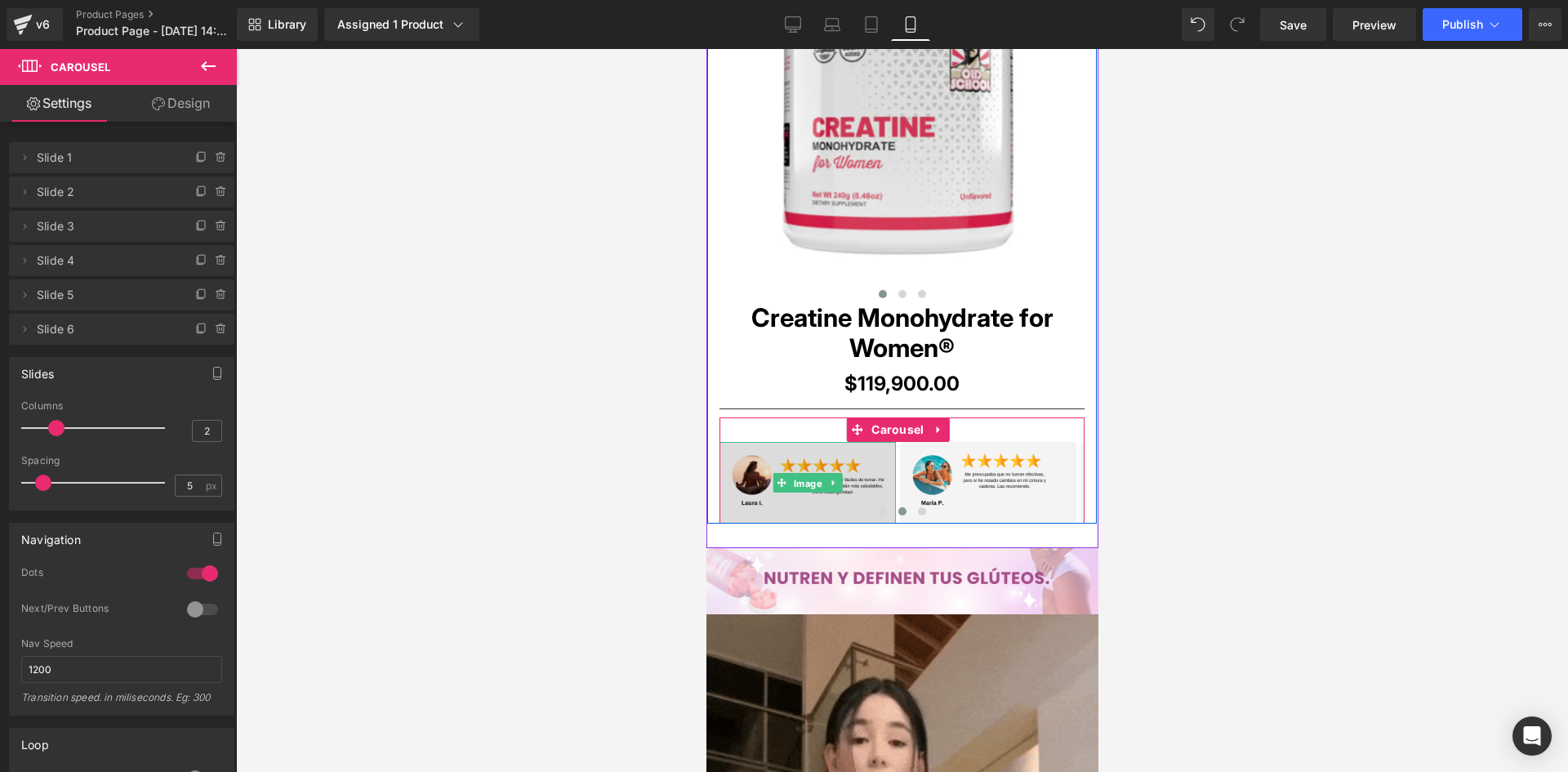
click at [803, 483] on span "Image" at bounding box center [807, 483] width 36 height 20
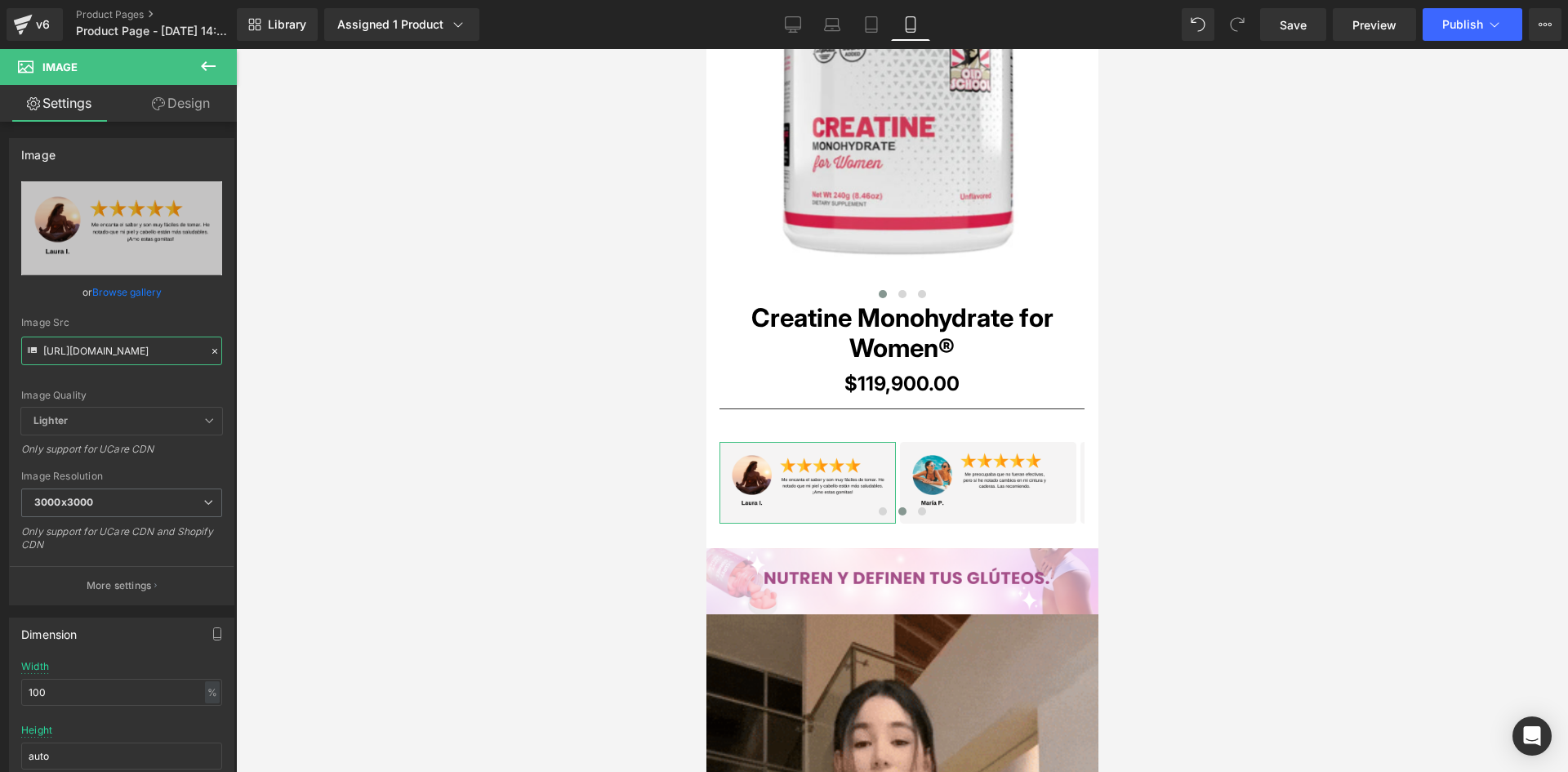
scroll to position [0, 3]
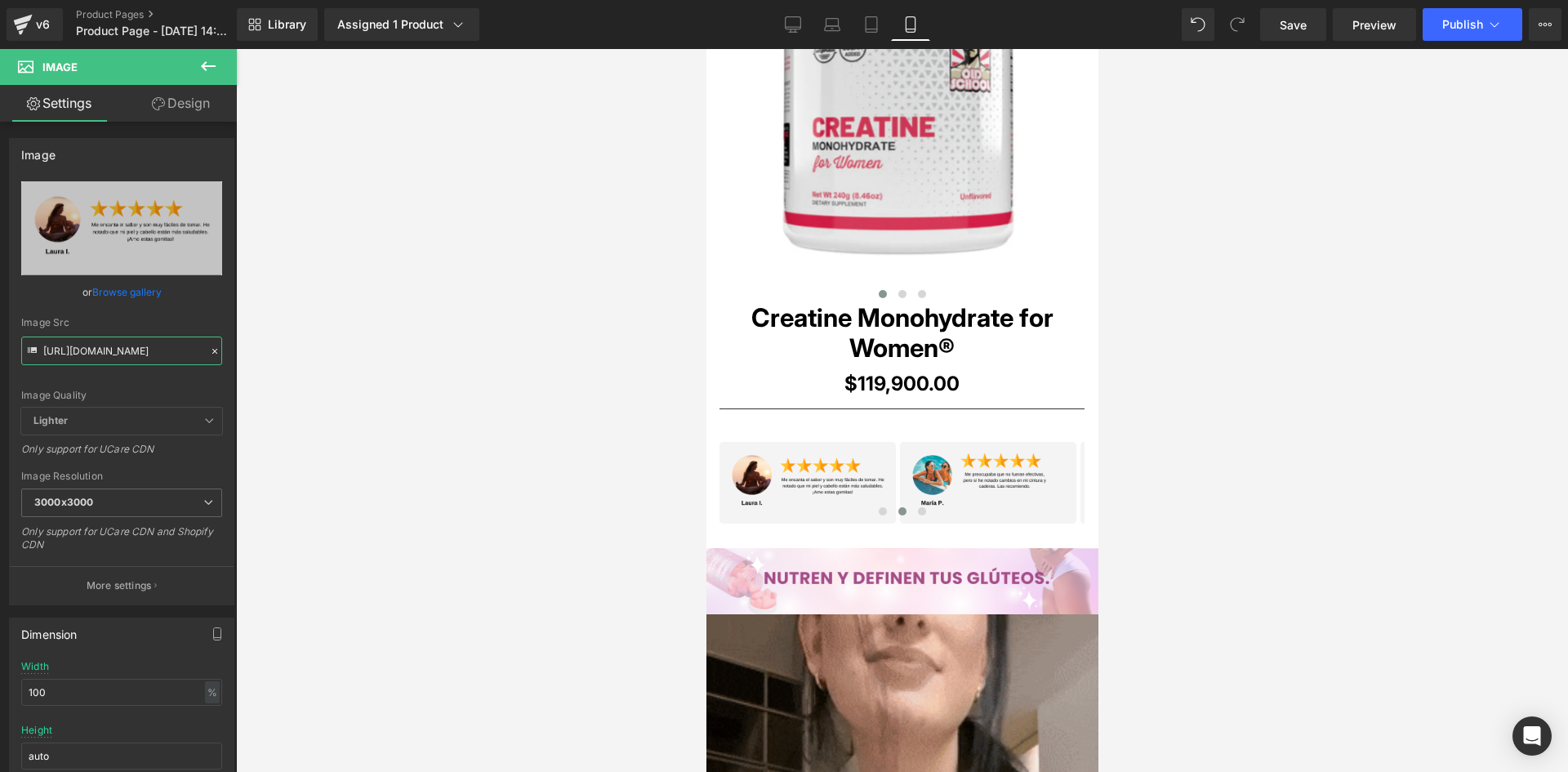
drag, startPoint x: 43, startPoint y: 352, endPoint x: 290, endPoint y: 362, distance: 247.2
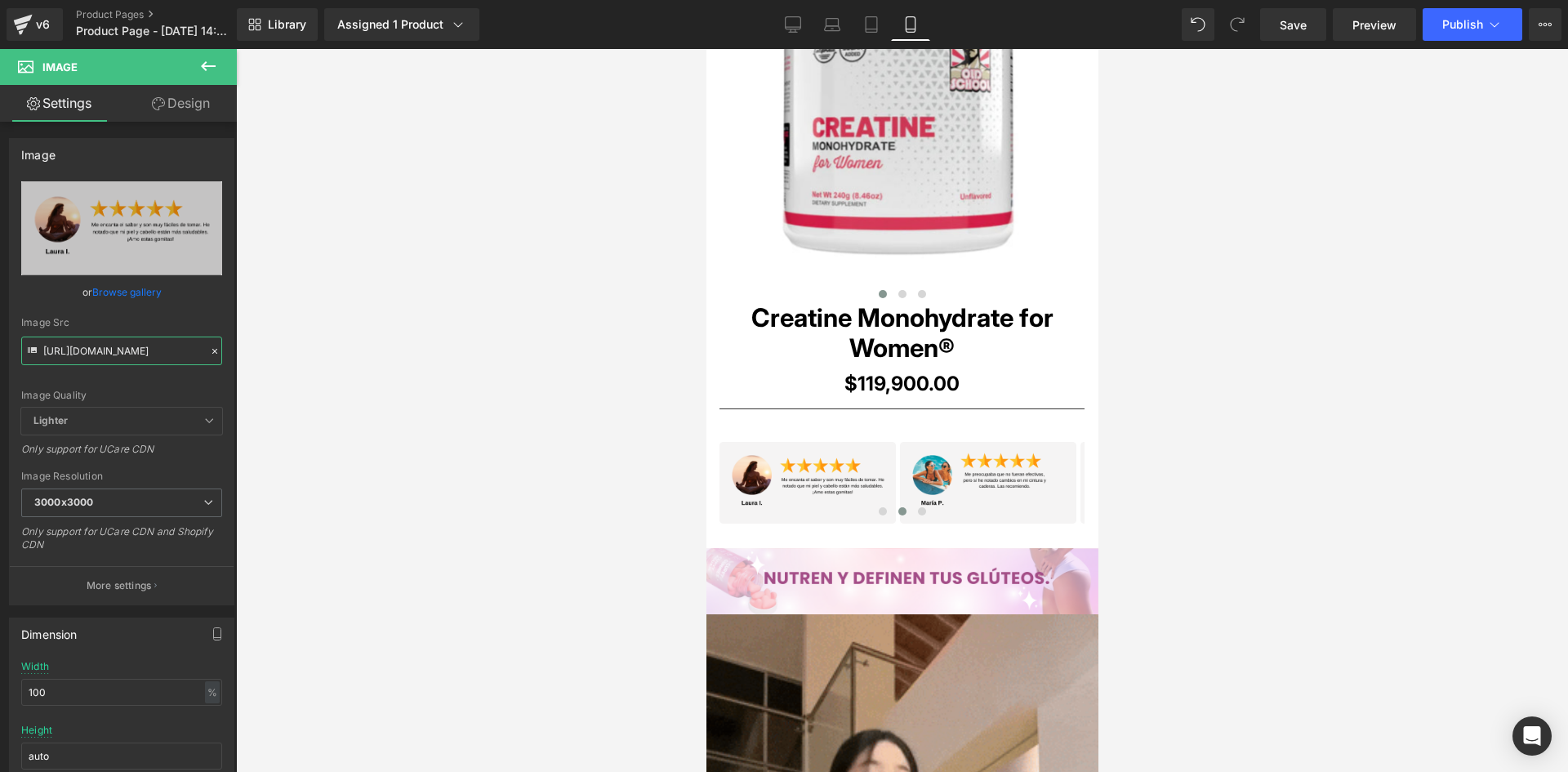
click at [290, 362] on div "Image You are previewing how the will restyle your page. You can not edit Eleme…" at bounding box center [784, 399] width 1568 height 800
paste input "4RB5trqW/4"
type input "[URL][DOMAIN_NAME]"
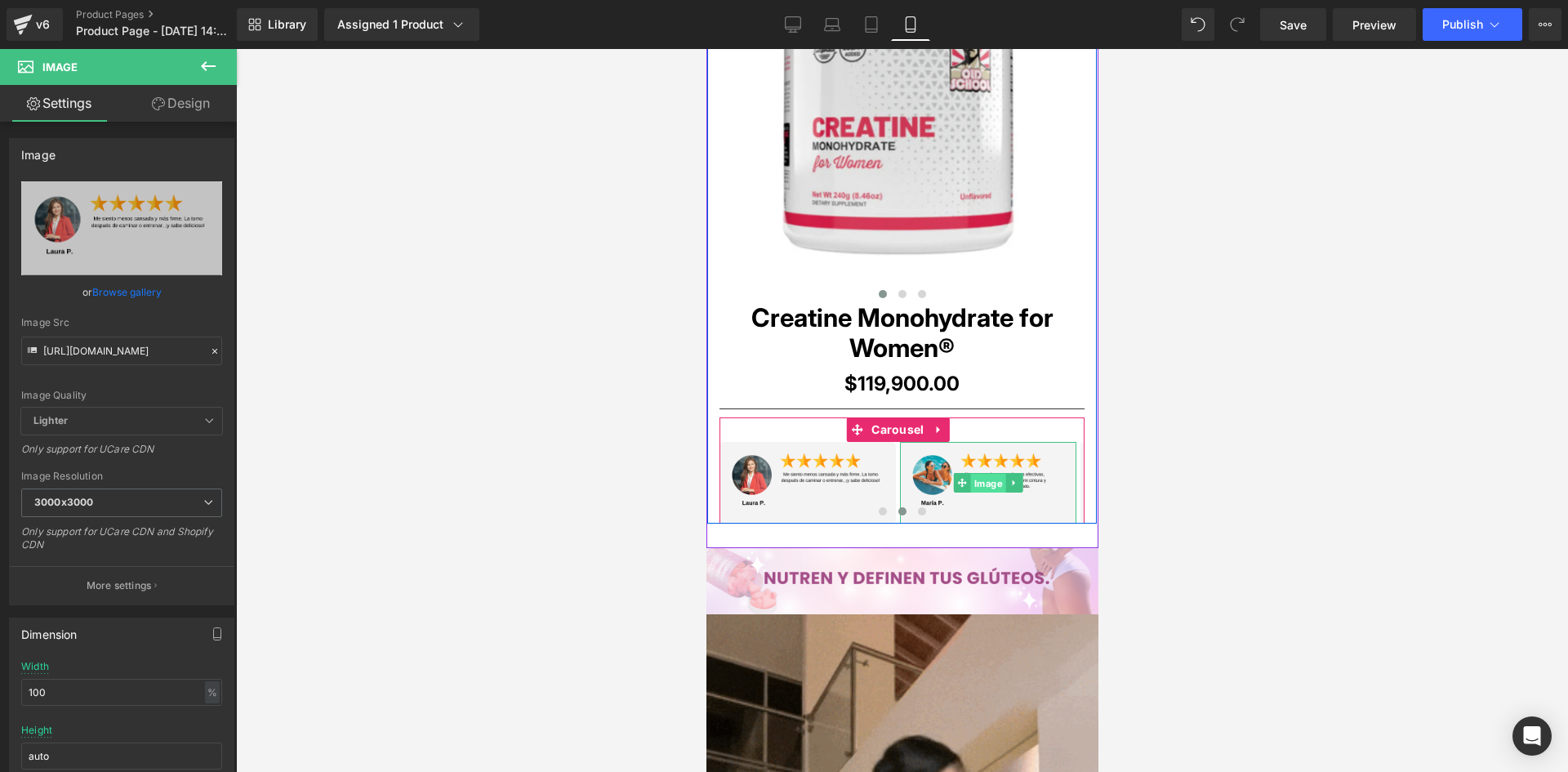
click at [977, 486] on span "Image" at bounding box center [988, 483] width 36 height 20
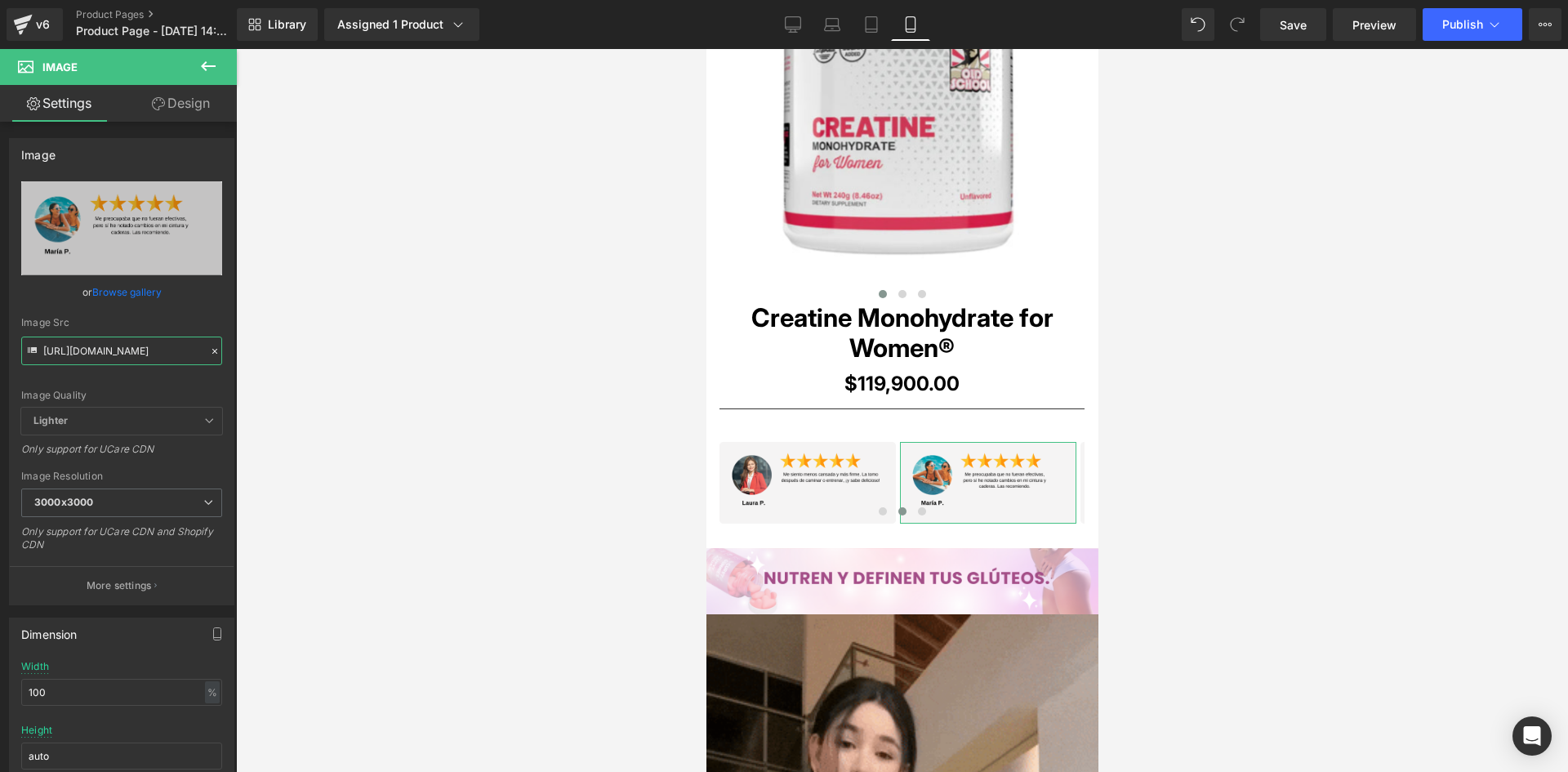
scroll to position [0, 9]
drag, startPoint x: 44, startPoint y: 348, endPoint x: 248, endPoint y: 353, distance: 204.1
click at [248, 353] on div "Image You are previewing how the will restyle your page. You can not edit Eleme…" at bounding box center [784, 399] width 1568 height 800
paste input "yBsRNLnD/5"
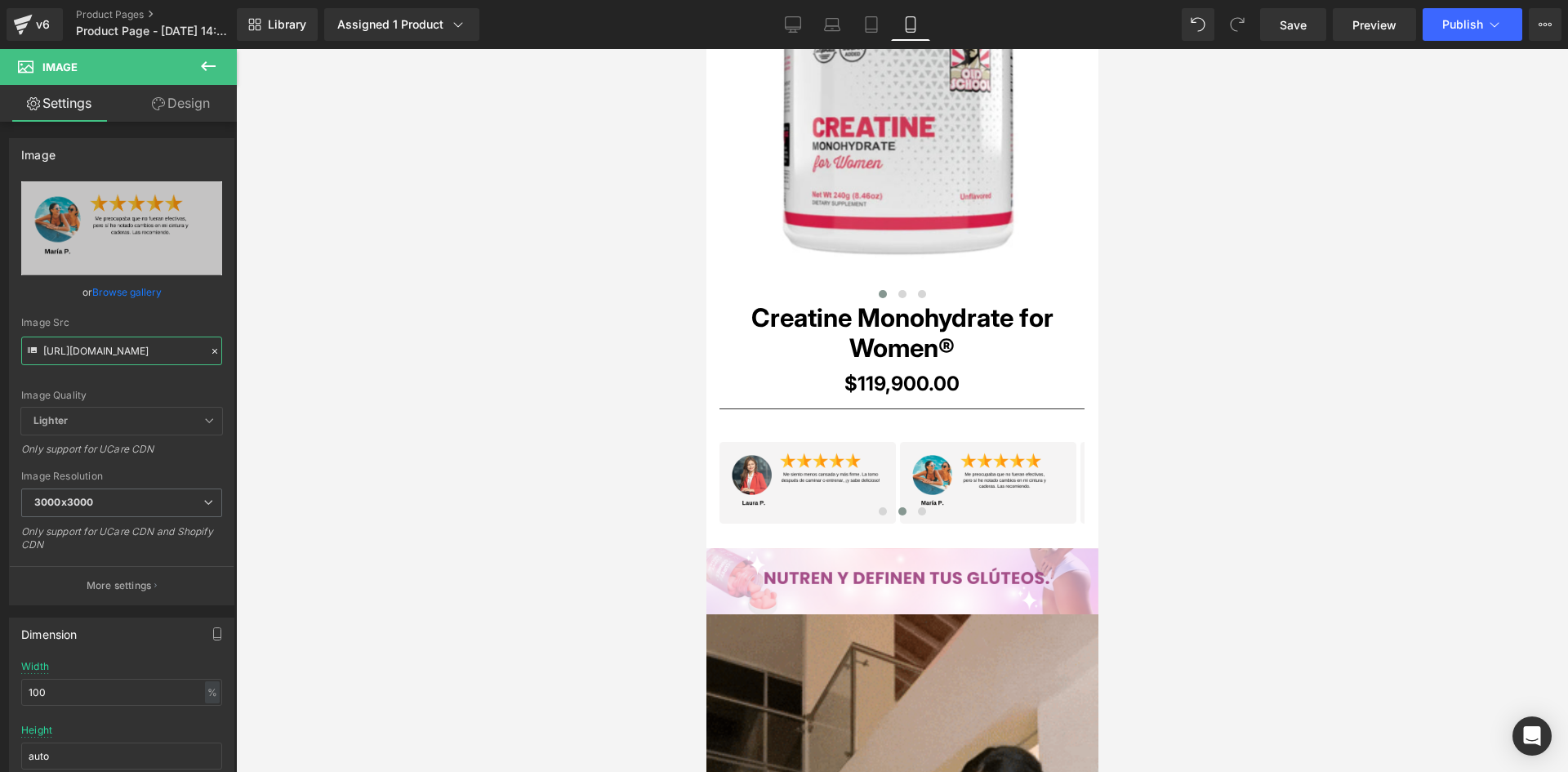
type input "[URL][DOMAIN_NAME]"
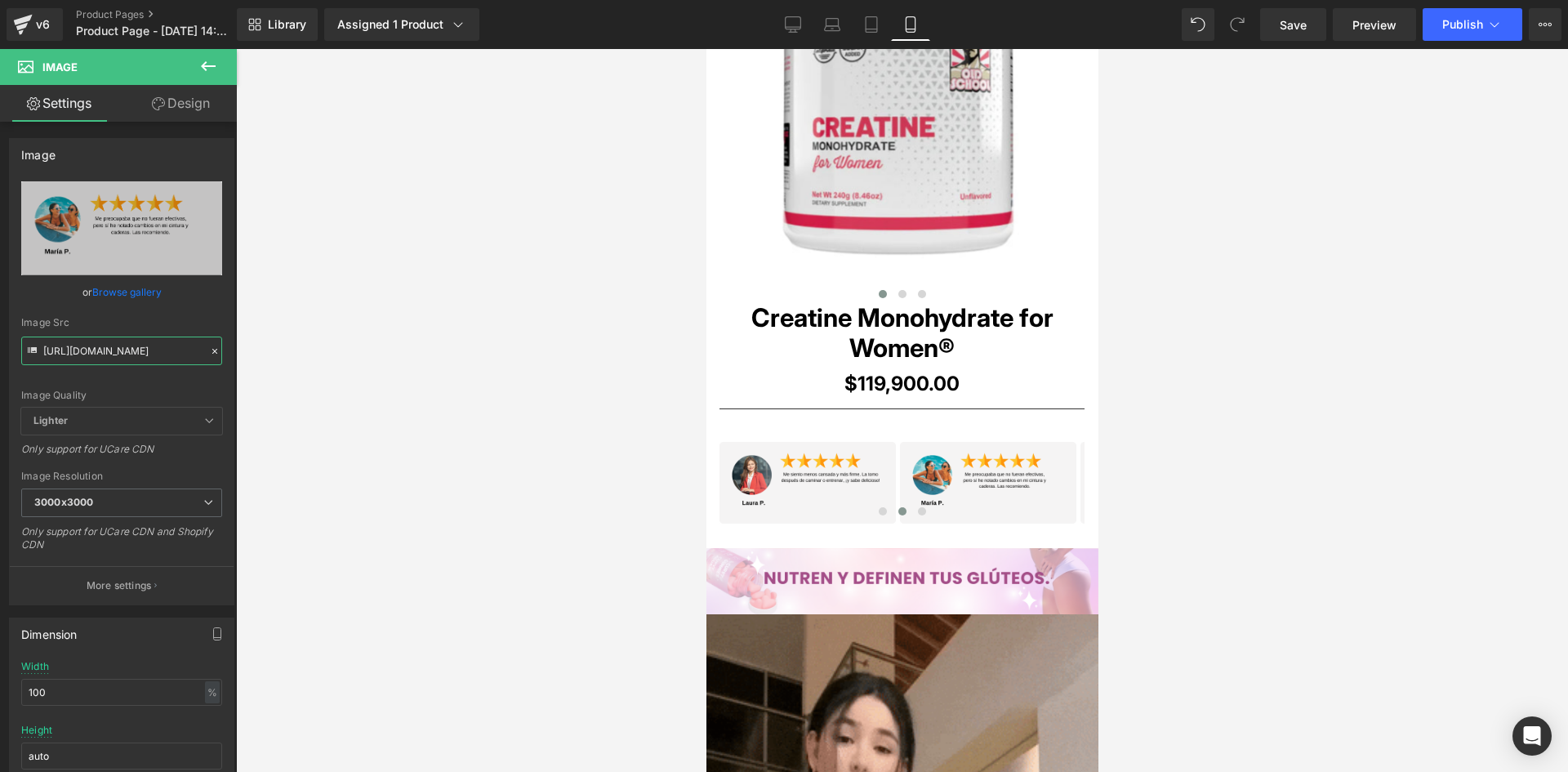
scroll to position [0, 0]
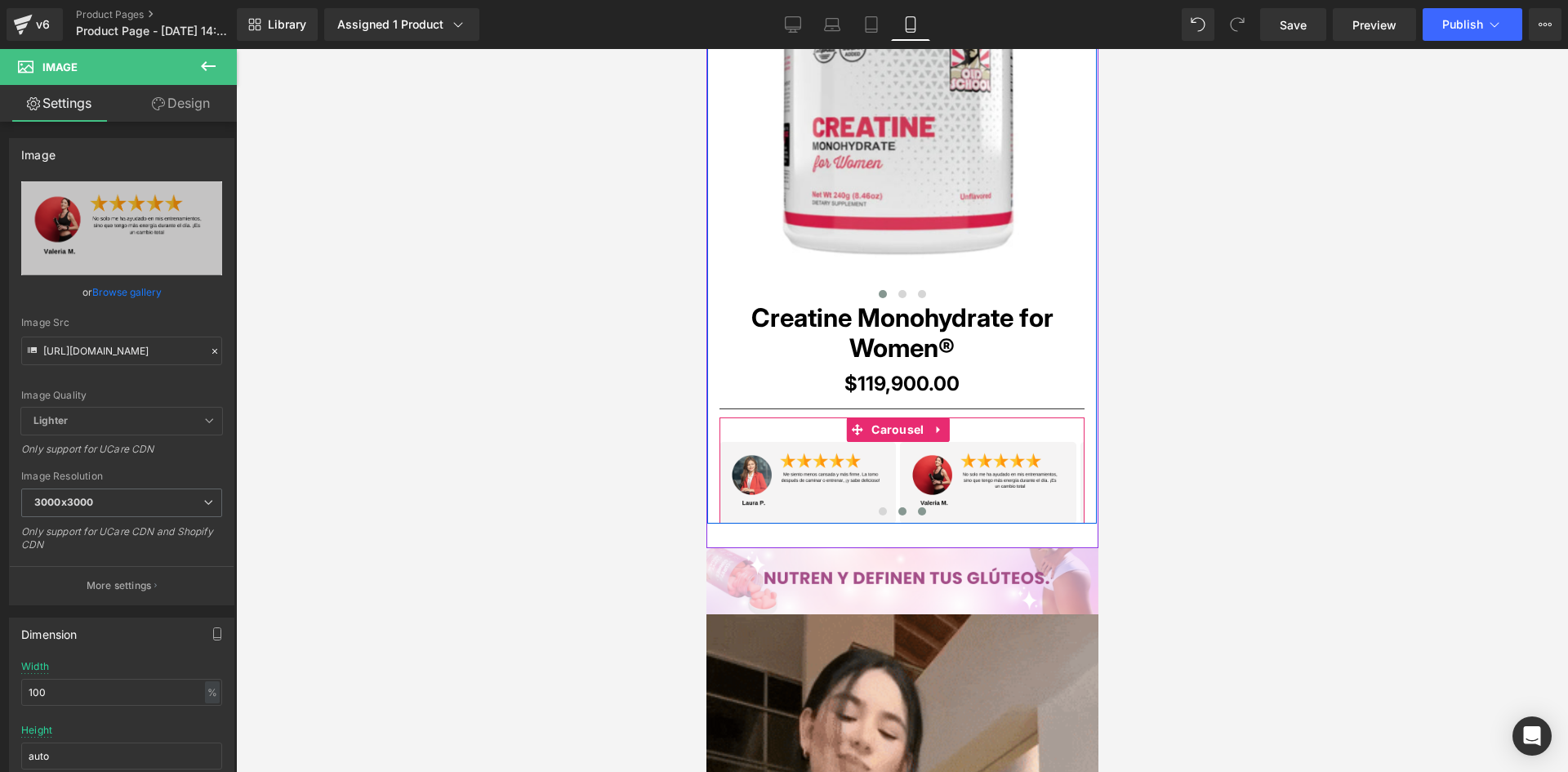
click at [917, 513] on span at bounding box center [920, 510] width 8 height 8
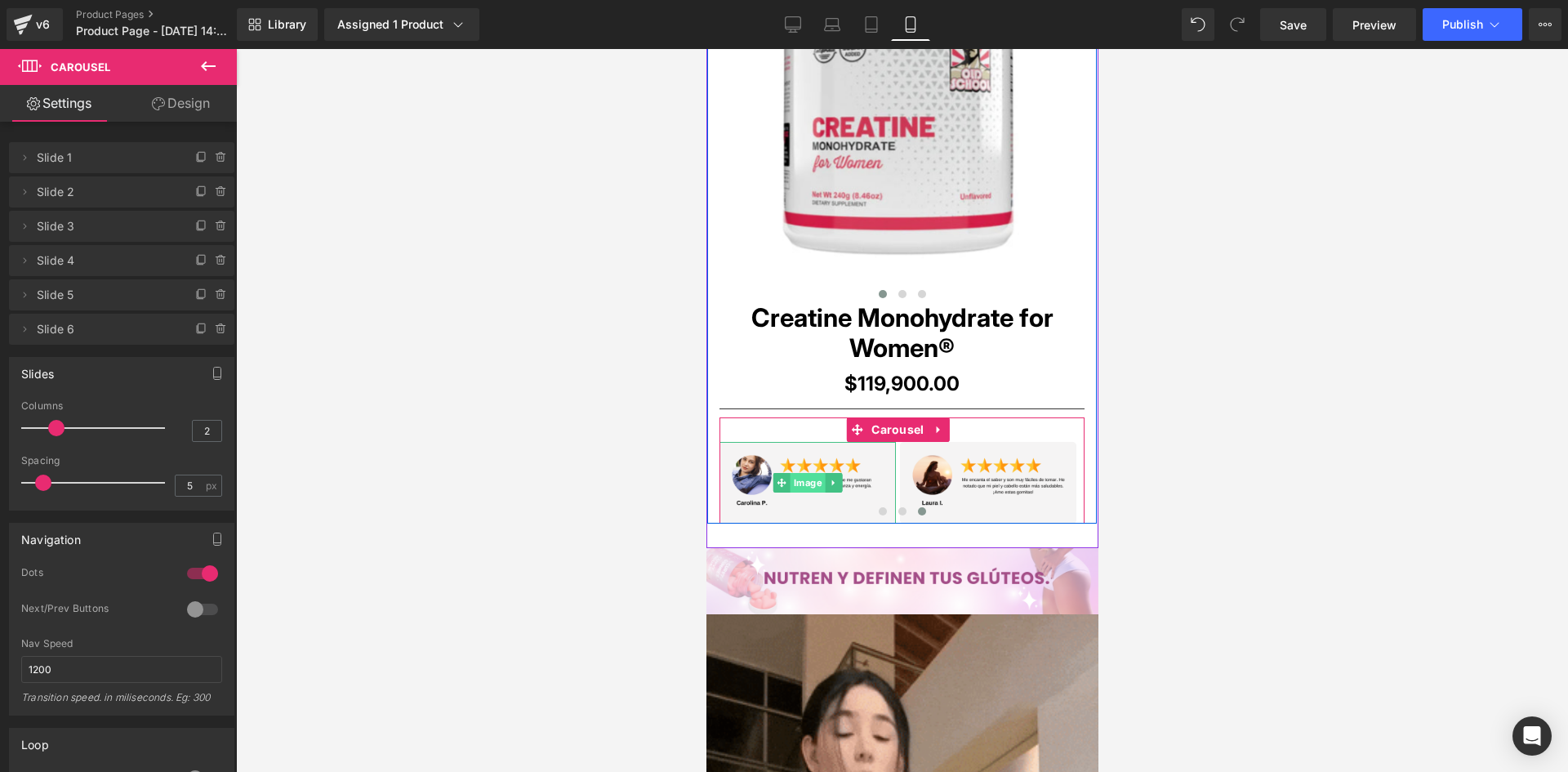
click at [797, 480] on span "Image" at bounding box center [807, 483] width 36 height 20
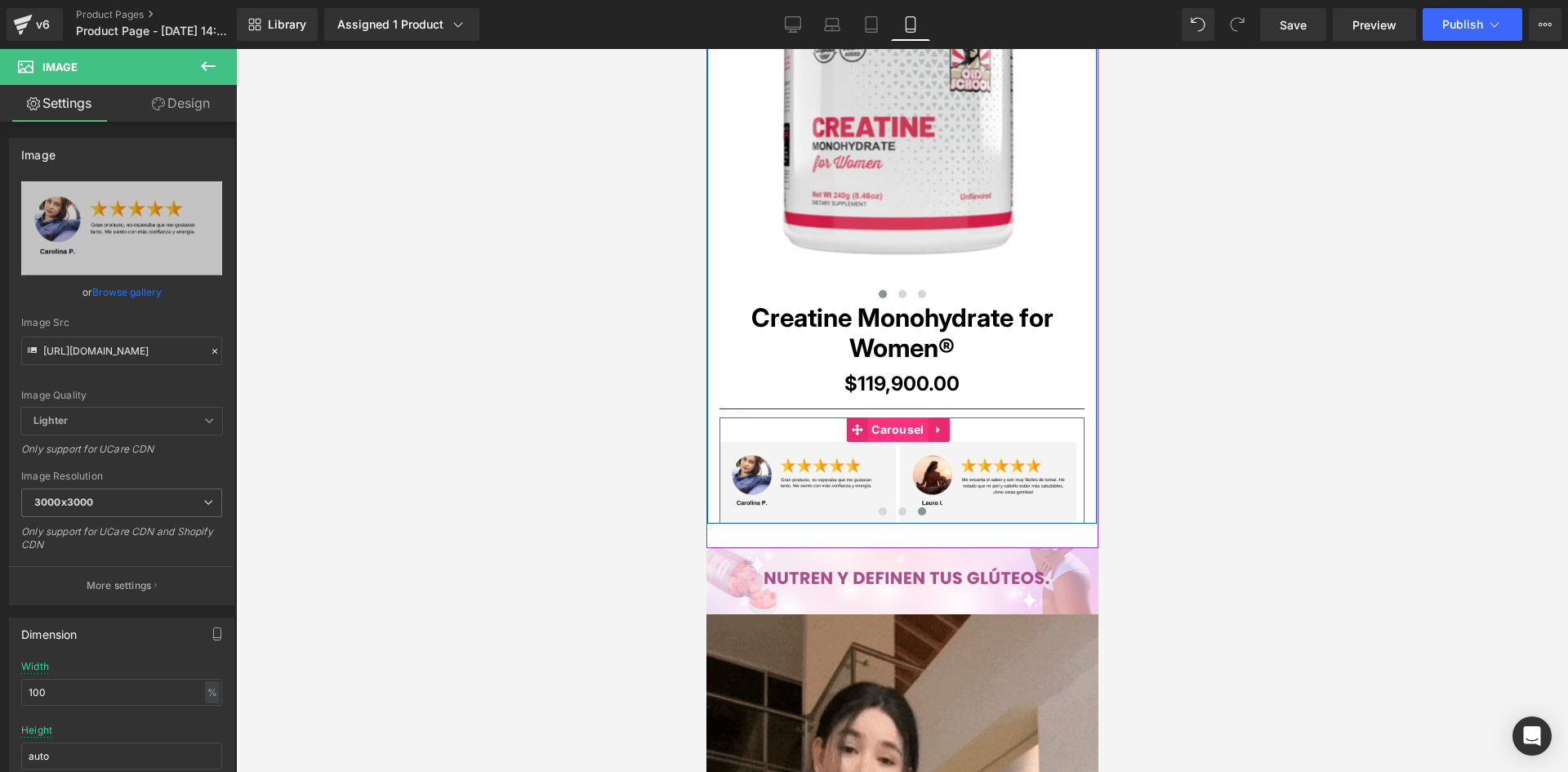
click at [901, 421] on span "Carousel" at bounding box center [897, 430] width 61 height 24
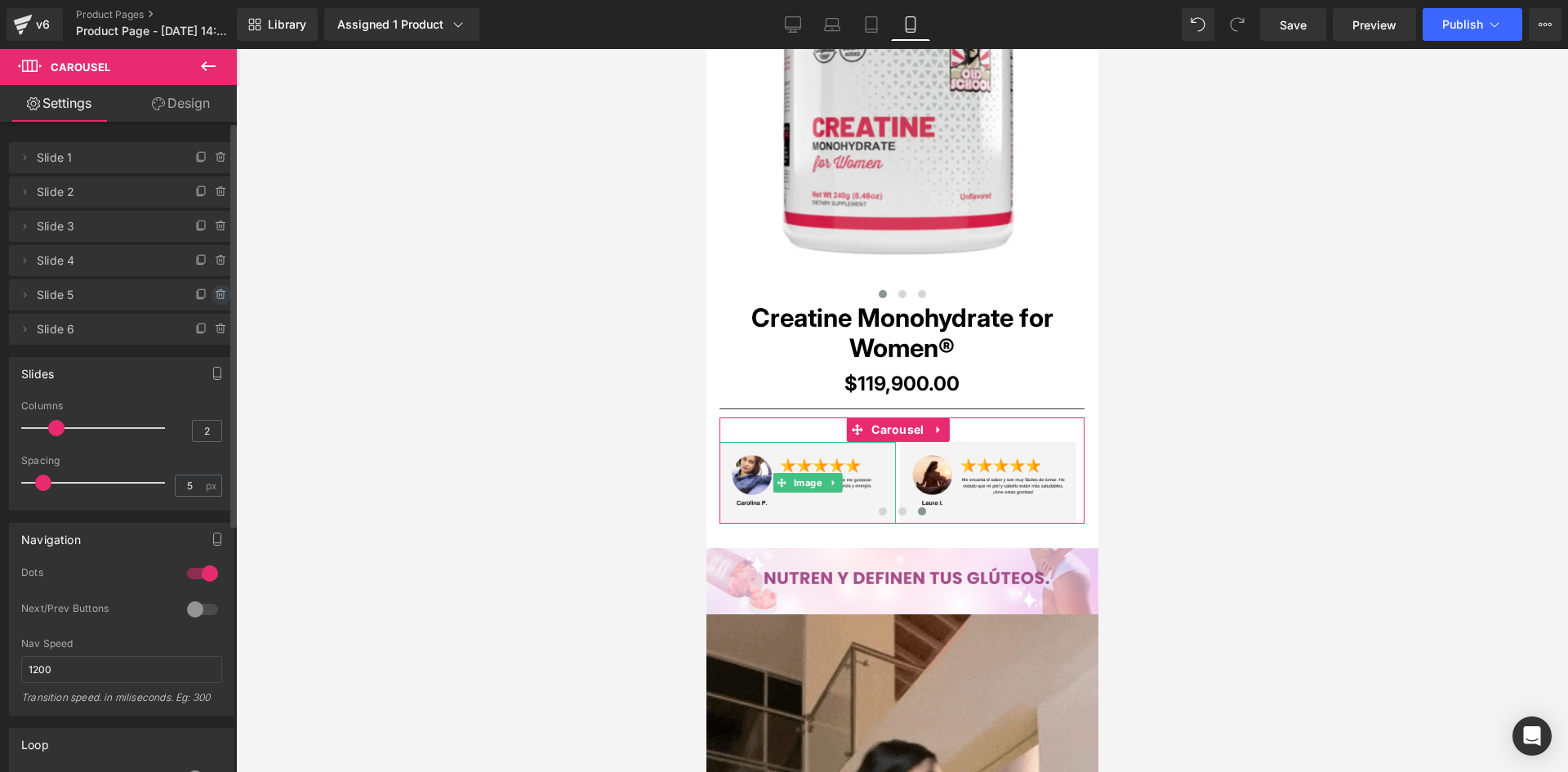
click at [216, 291] on icon at bounding box center [220, 291] width 9 height 0
click at [205, 296] on button "Delete" at bounding box center [203, 295] width 51 height 22
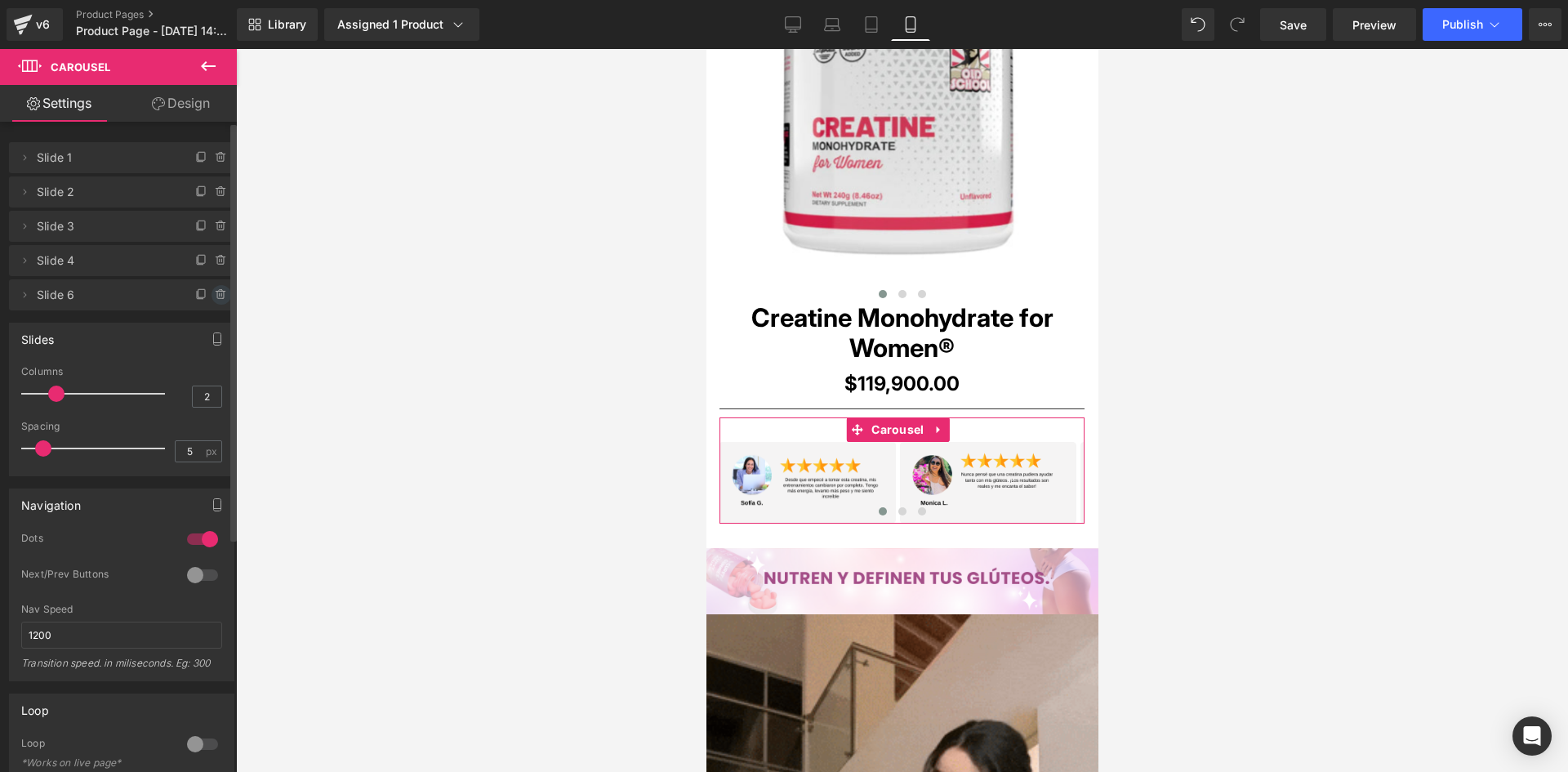
click at [220, 295] on icon at bounding box center [220, 295] width 0 height 3
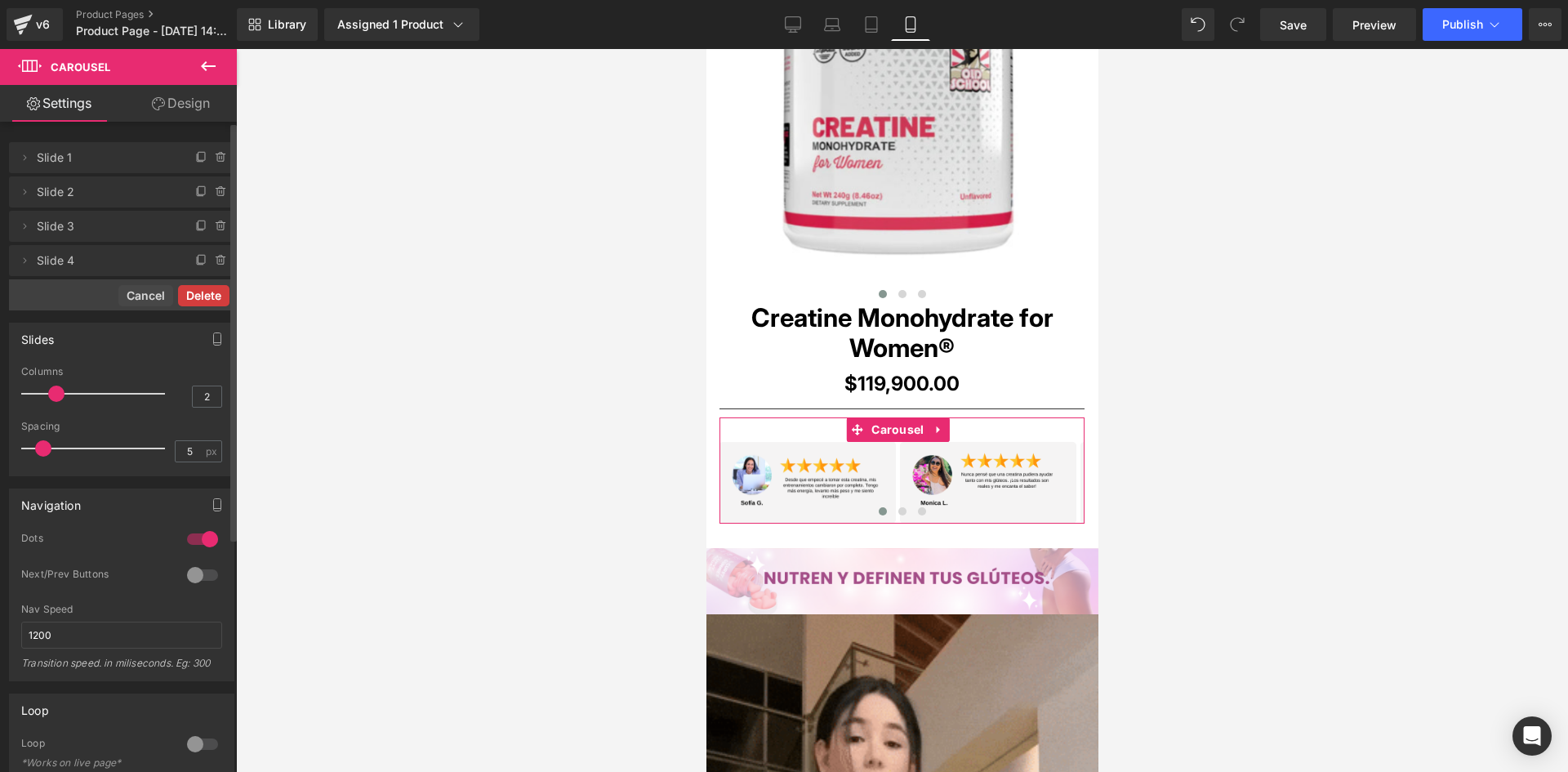
click at [193, 296] on button "Delete" at bounding box center [203, 295] width 51 height 22
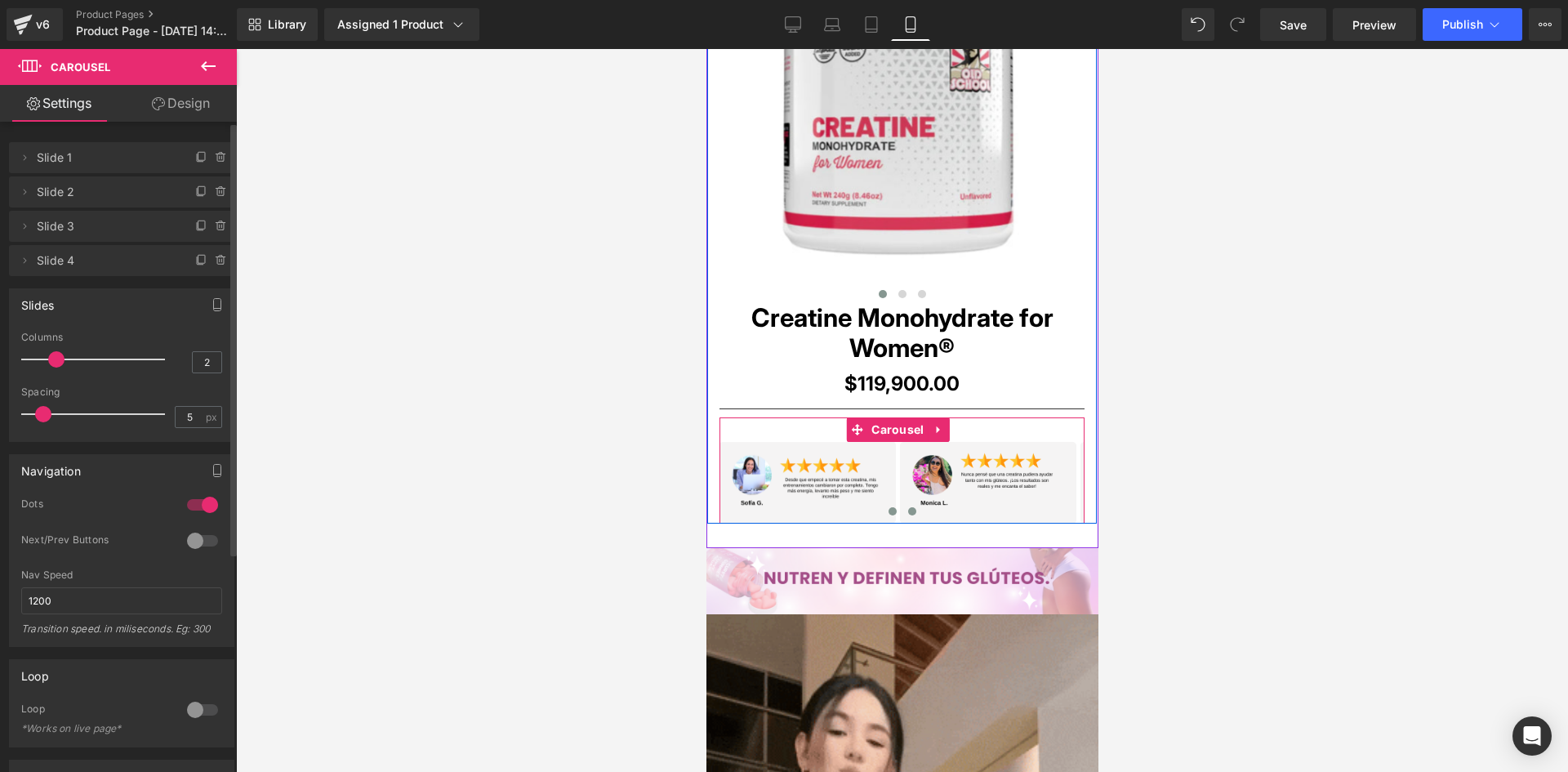
click at [907, 509] on span at bounding box center [910, 510] width 8 height 8
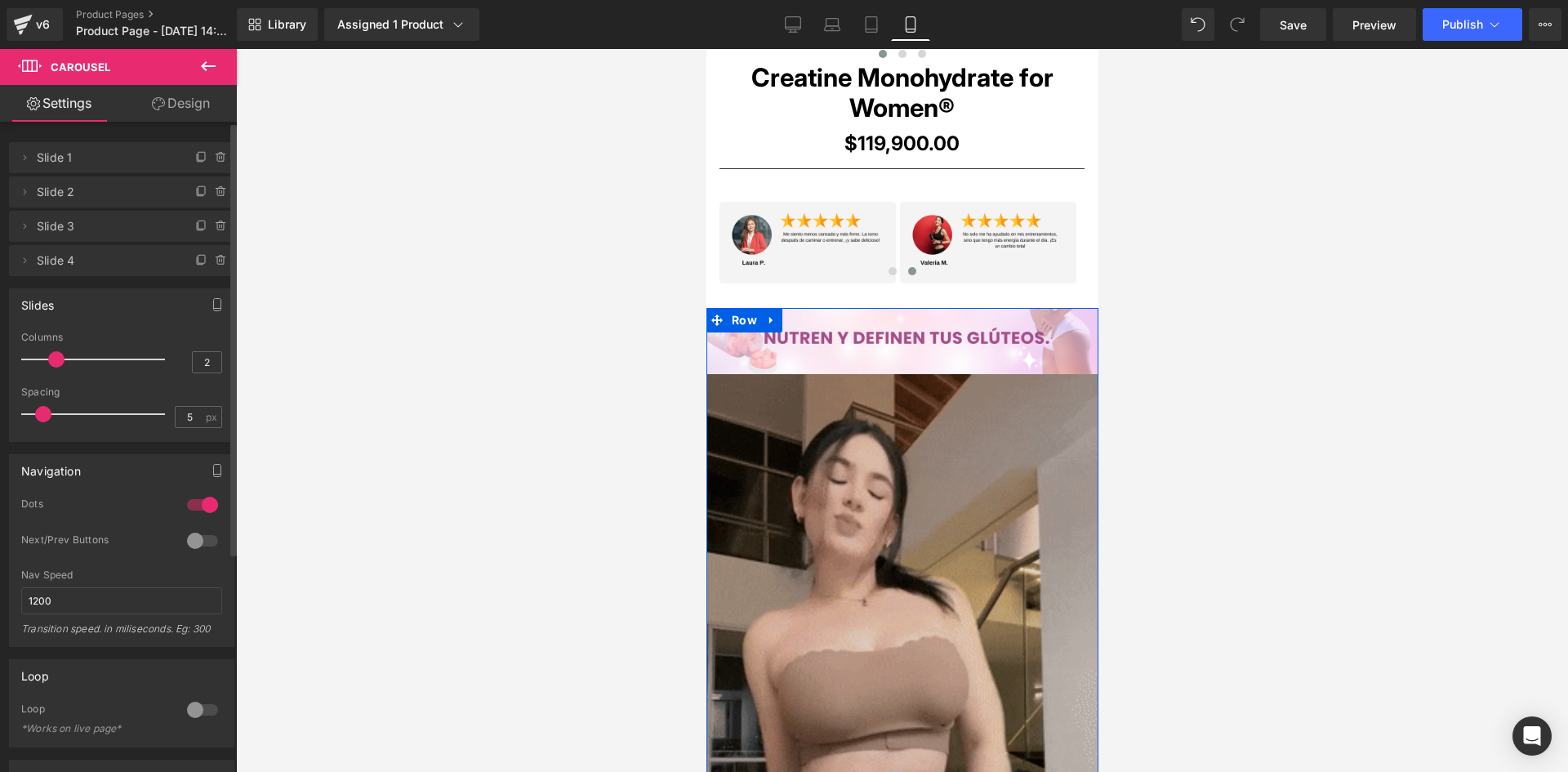
scroll to position [1225, 0]
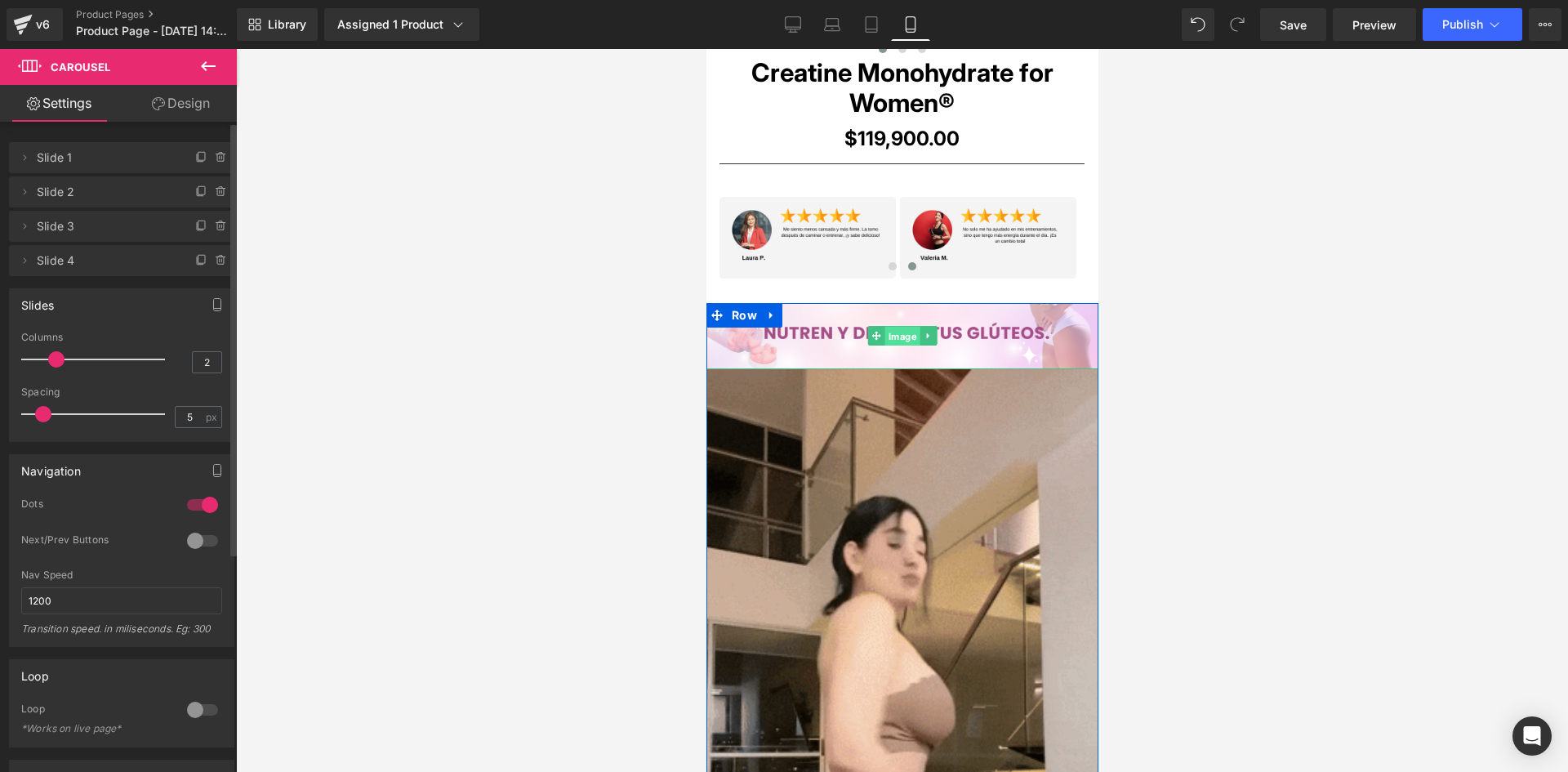
click at [892, 335] on span "Image" at bounding box center [902, 336] width 36 height 20
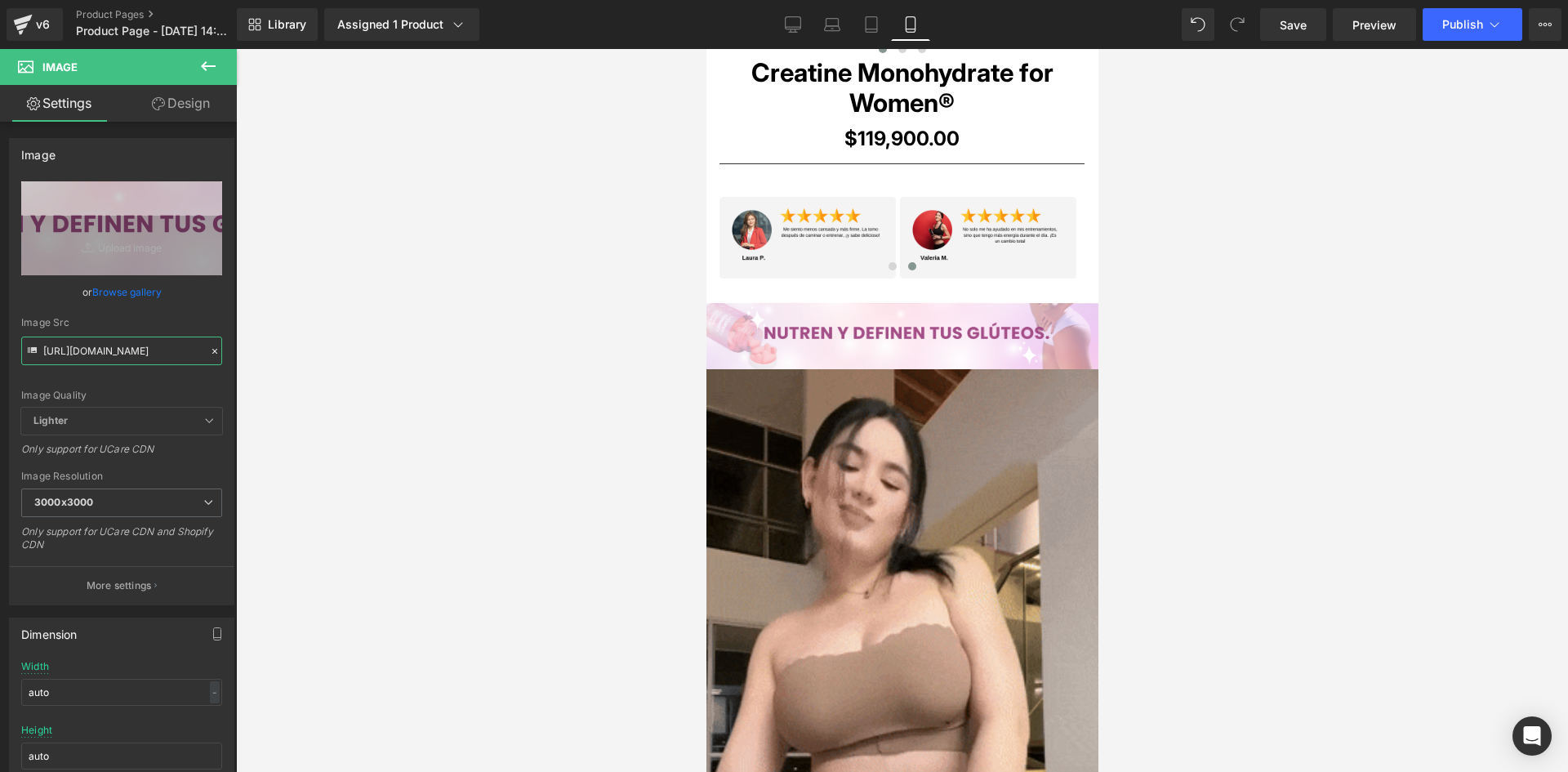
drag, startPoint x: 44, startPoint y: 349, endPoint x: 261, endPoint y: 368, distance: 217.8
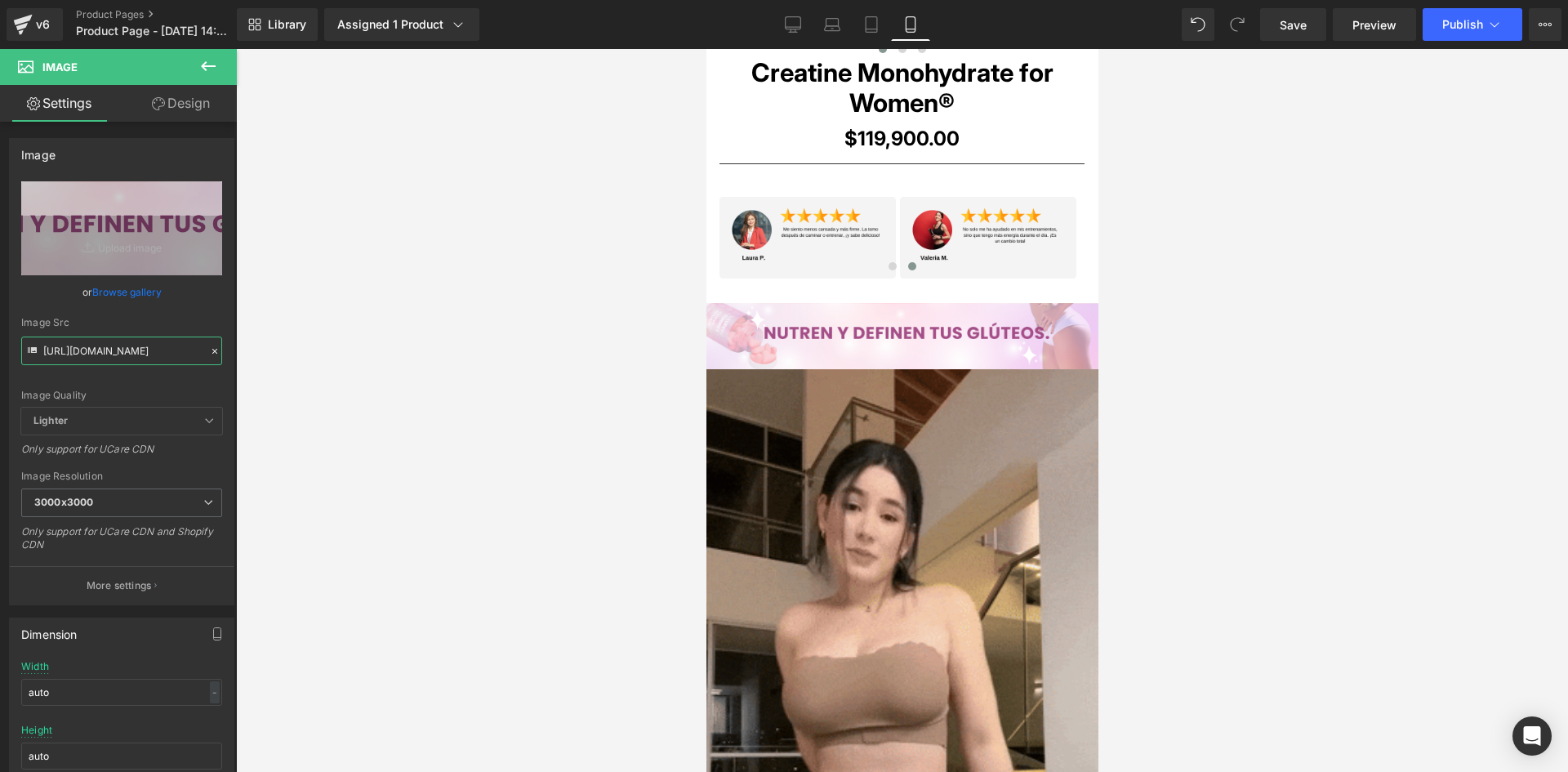
click at [261, 368] on div "Image You are previewing how the will restyle your page. You can not edit Eleme…" at bounding box center [784, 399] width 1568 height 800
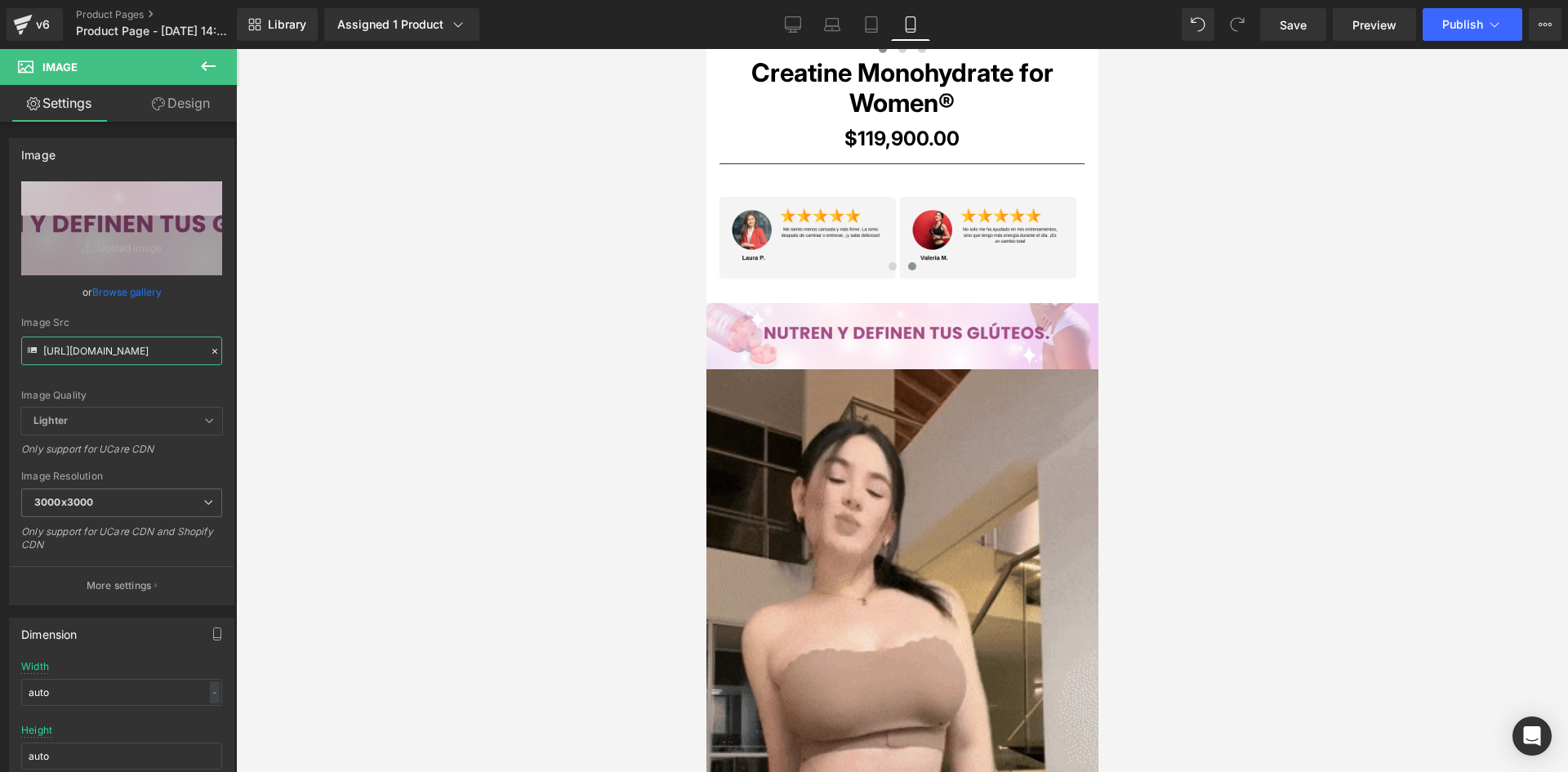
type input "[URL][DOMAIN_NAME]"
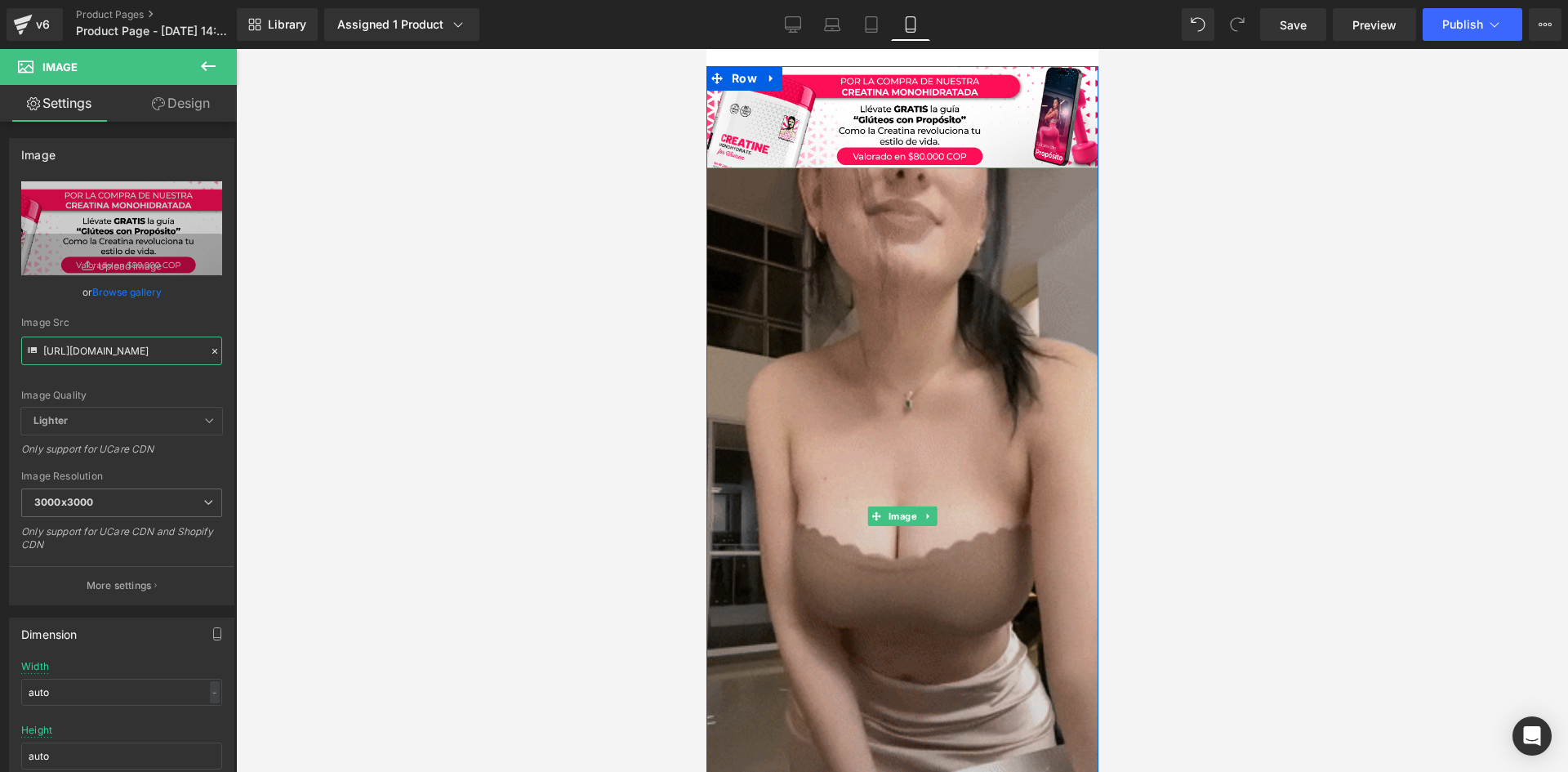
scroll to position [1470, 0]
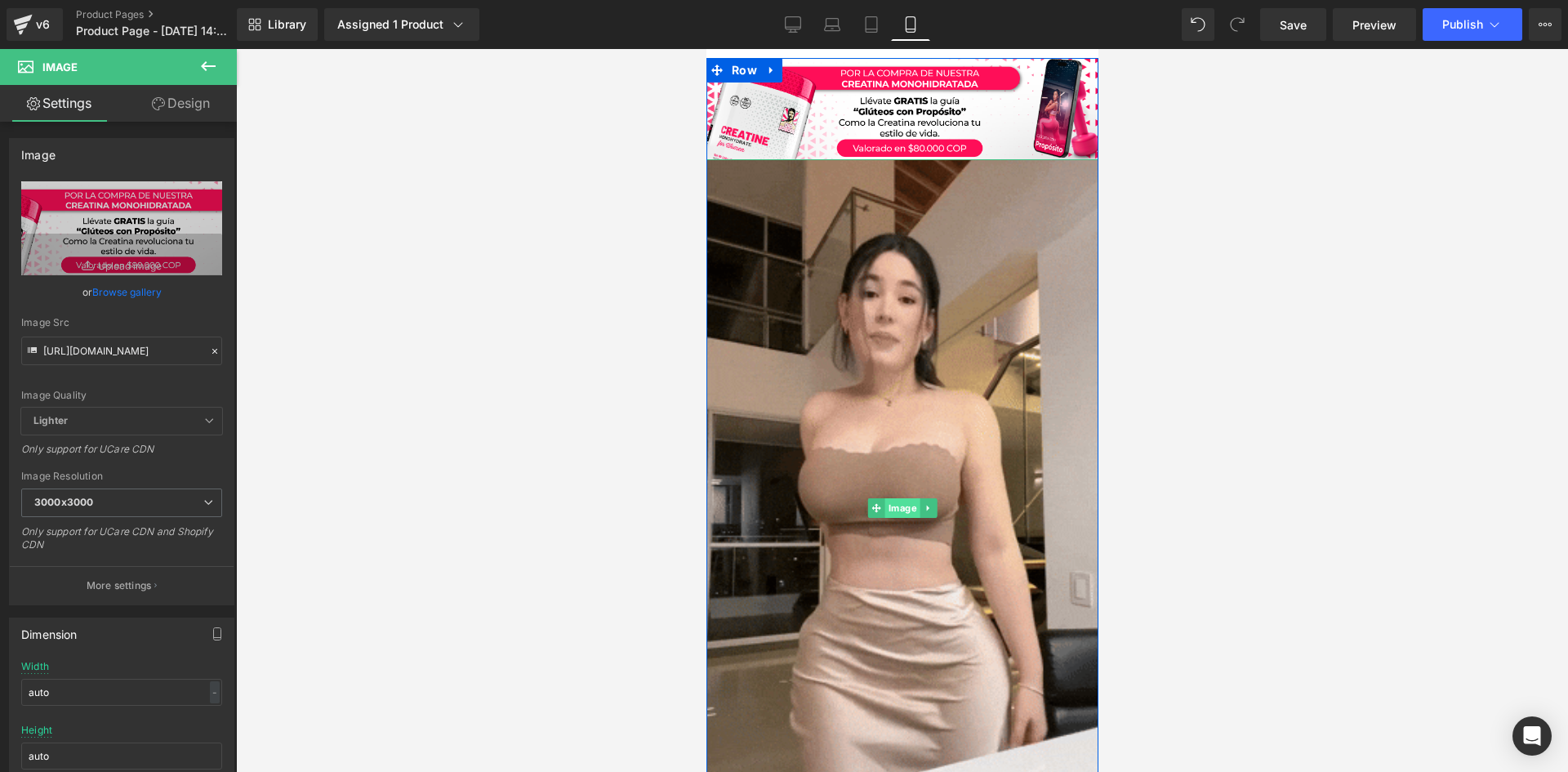
click at [897, 510] on span "Image" at bounding box center [902, 508] width 36 height 20
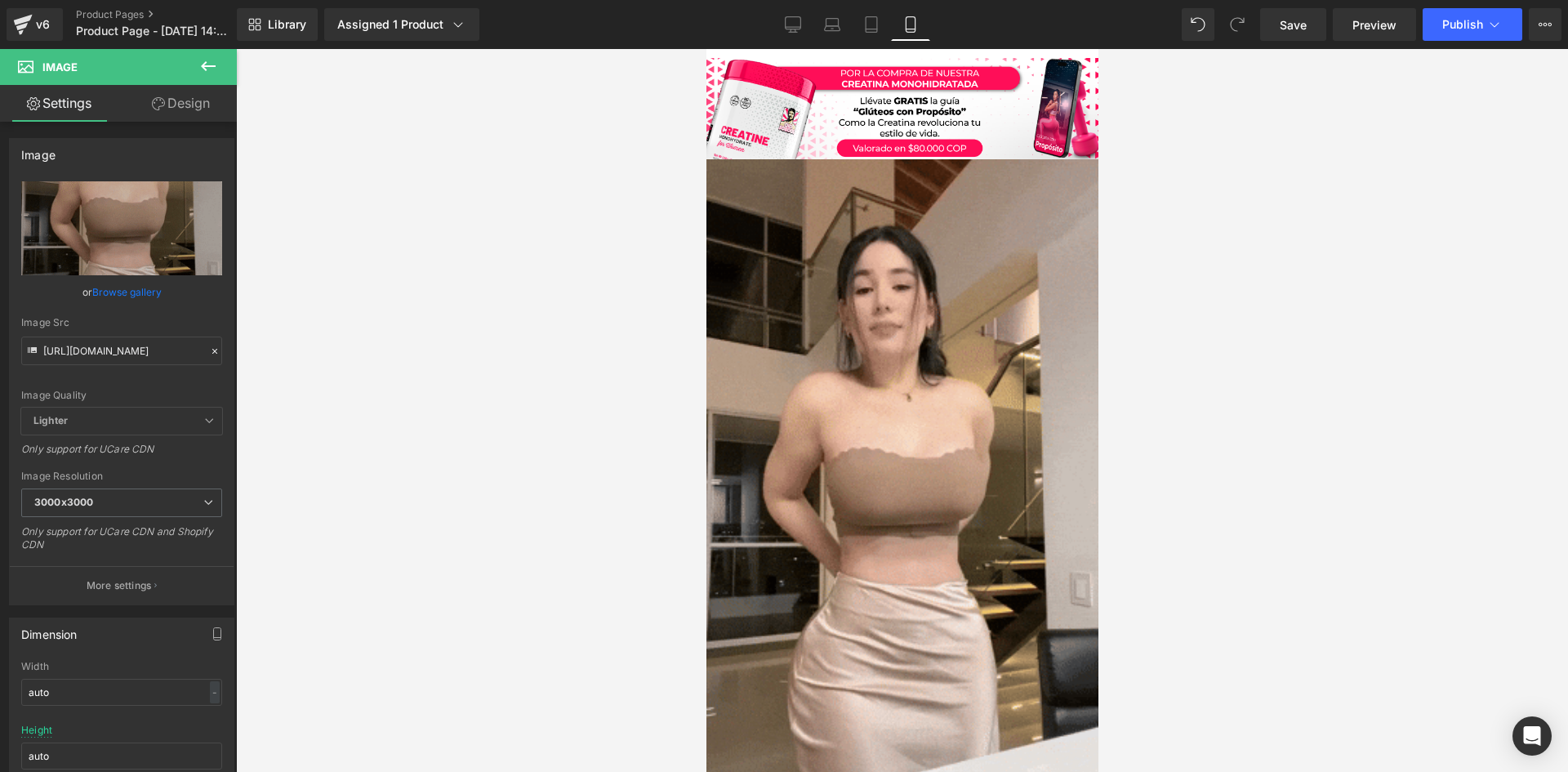
click at [331, 308] on div at bounding box center [901, 411] width 1332 height 723
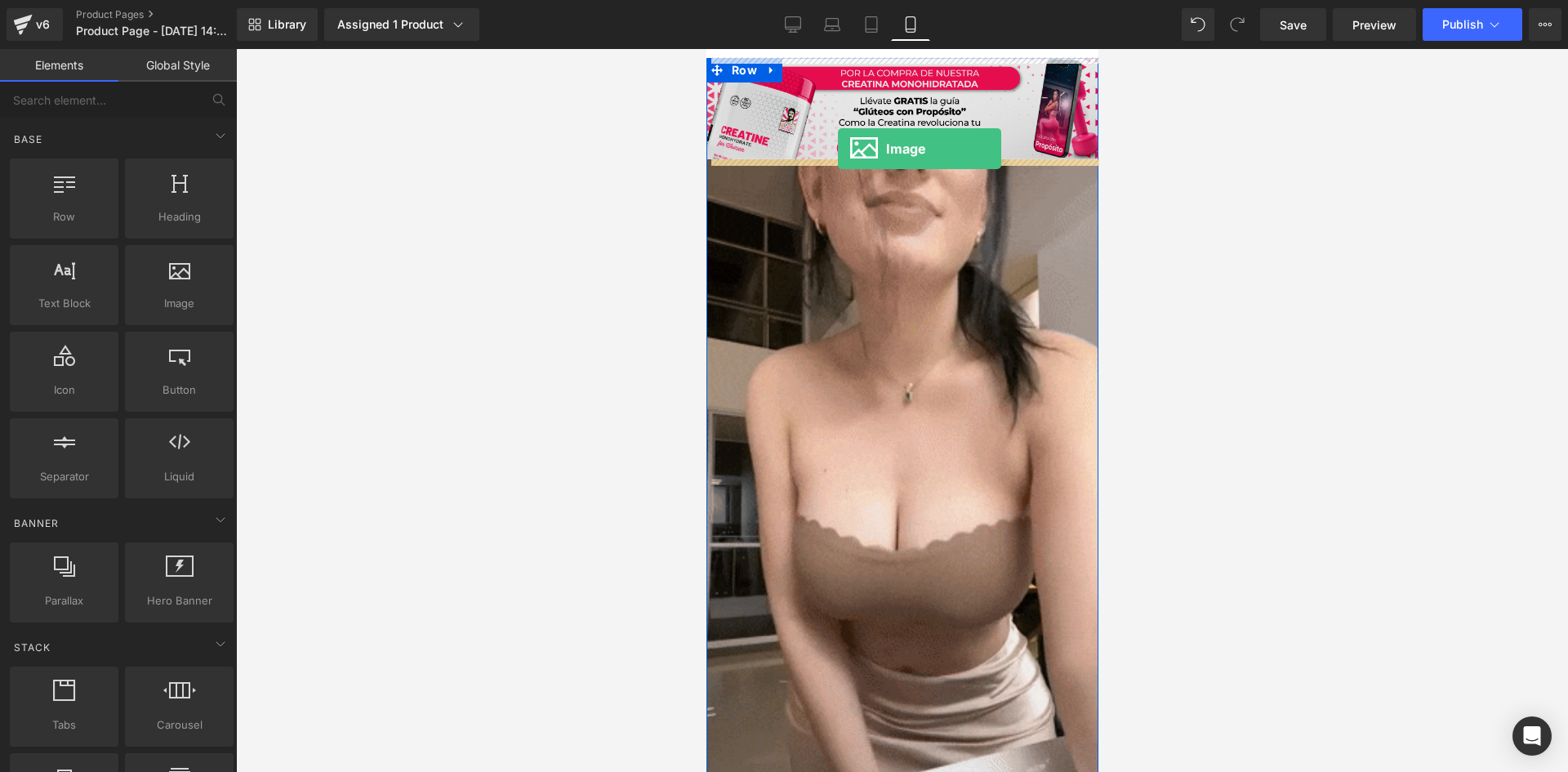
drag, startPoint x: 871, startPoint y: 353, endPoint x: 837, endPoint y: 149, distance: 206.8
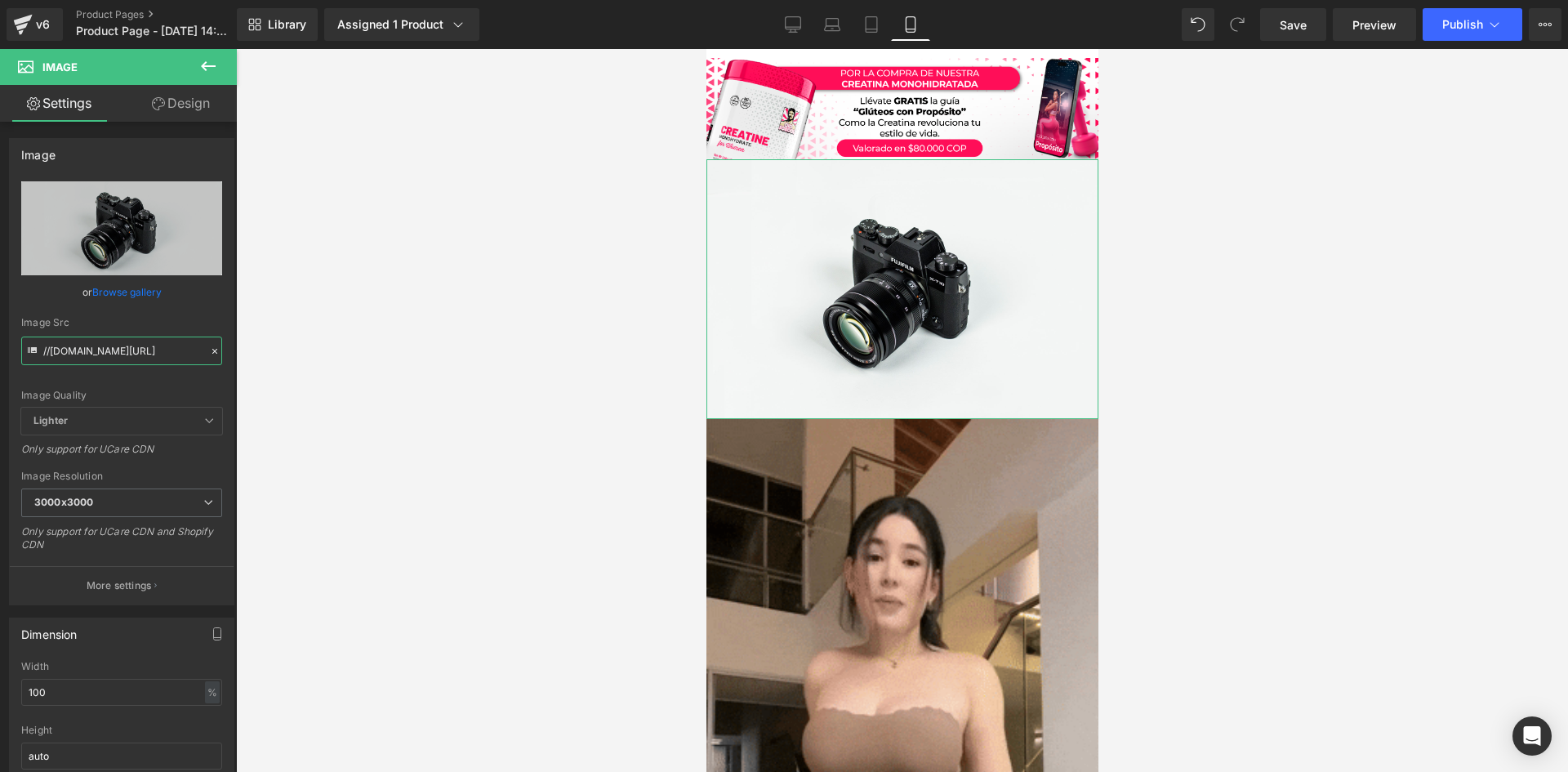
scroll to position [0, 100]
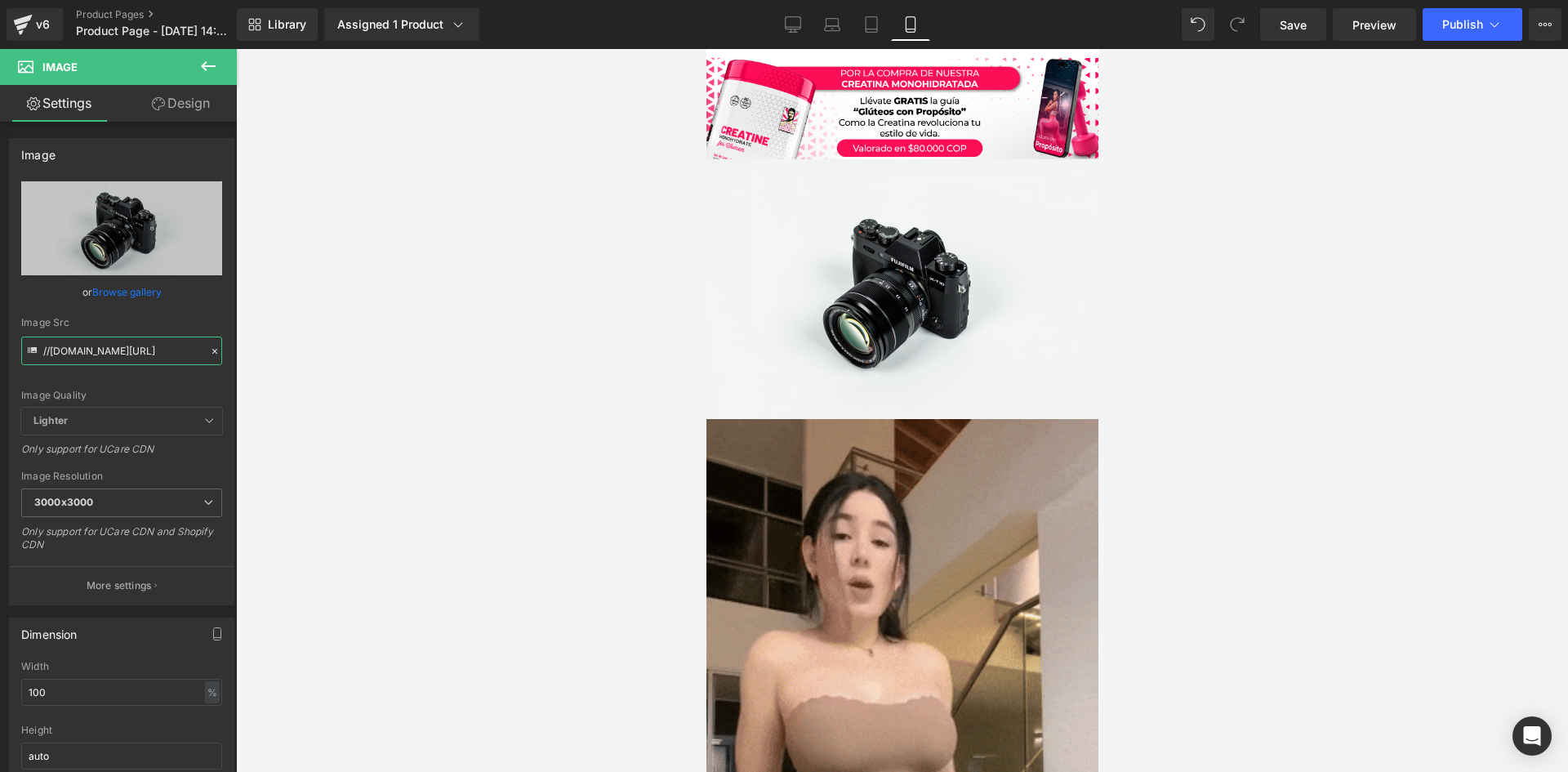
drag, startPoint x: 43, startPoint y: 348, endPoint x: 266, endPoint y: 365, distance: 223.6
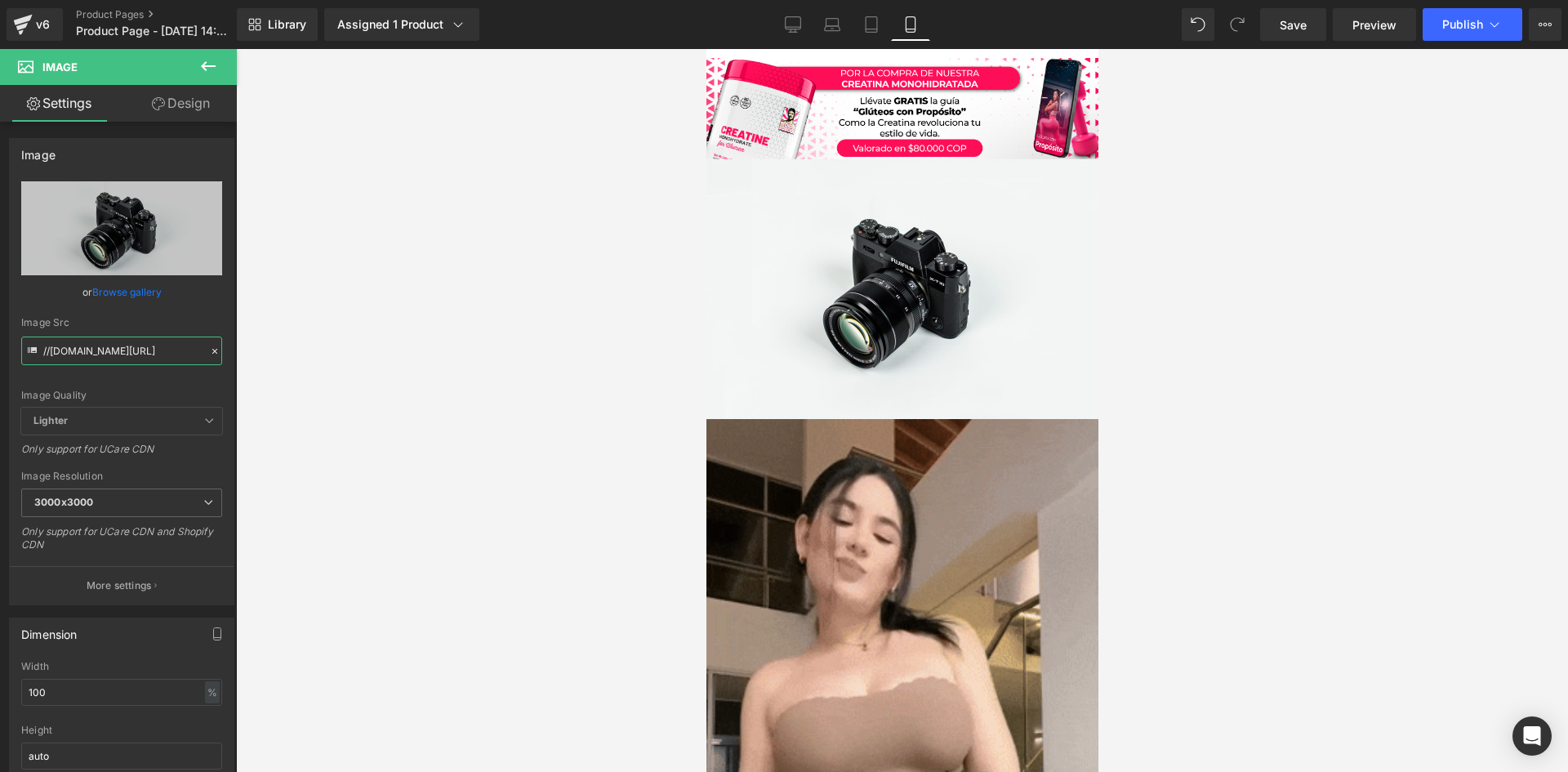
click at [266, 365] on div "Image You are previewing how the will restyle your page. You can not edit Eleme…" at bounding box center [784, 399] width 1568 height 800
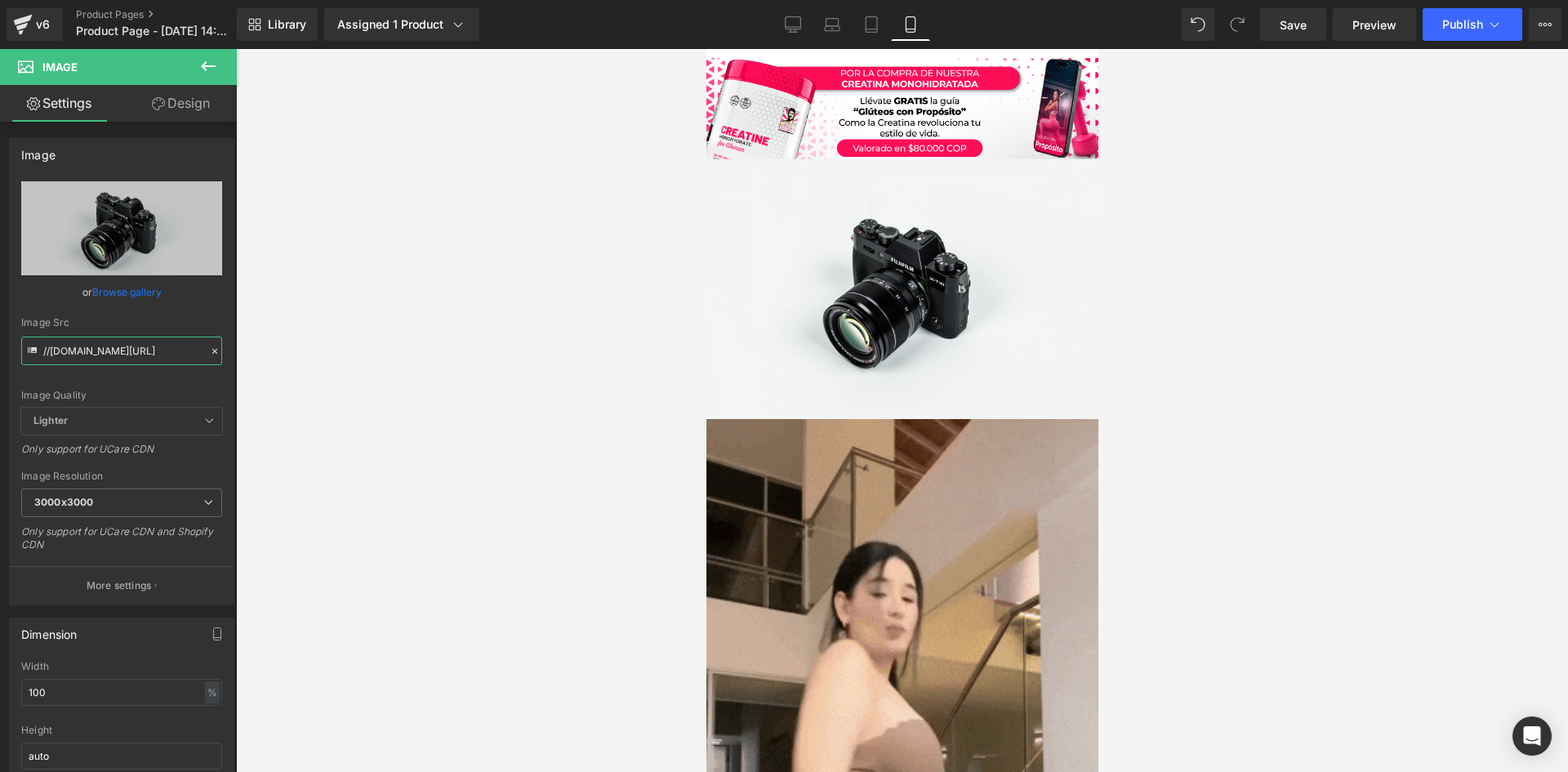
paste input "[URL][DOMAIN_NAME][DOMAIN_NAME]"
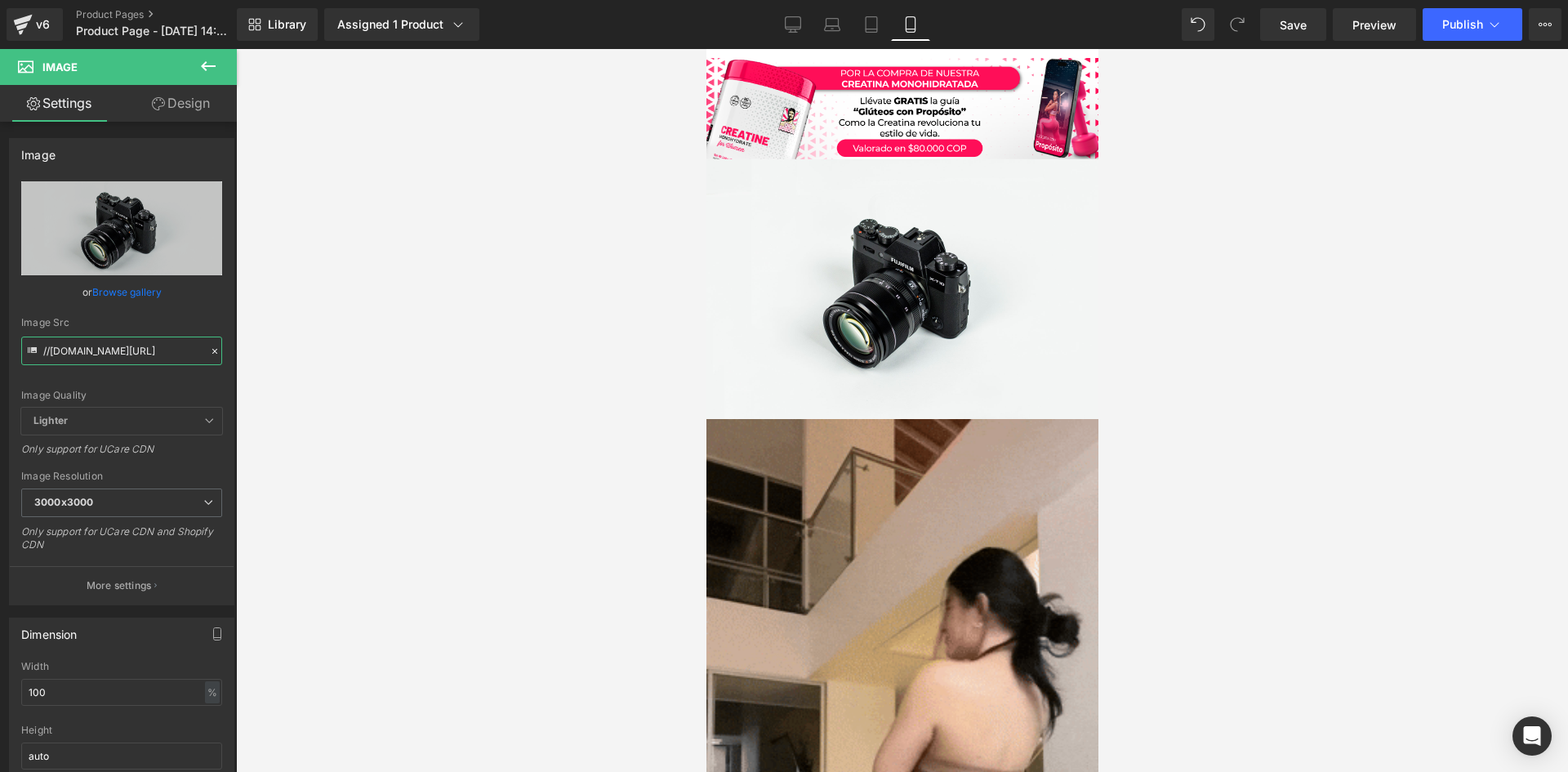
type input "[URL][DOMAIN_NAME]"
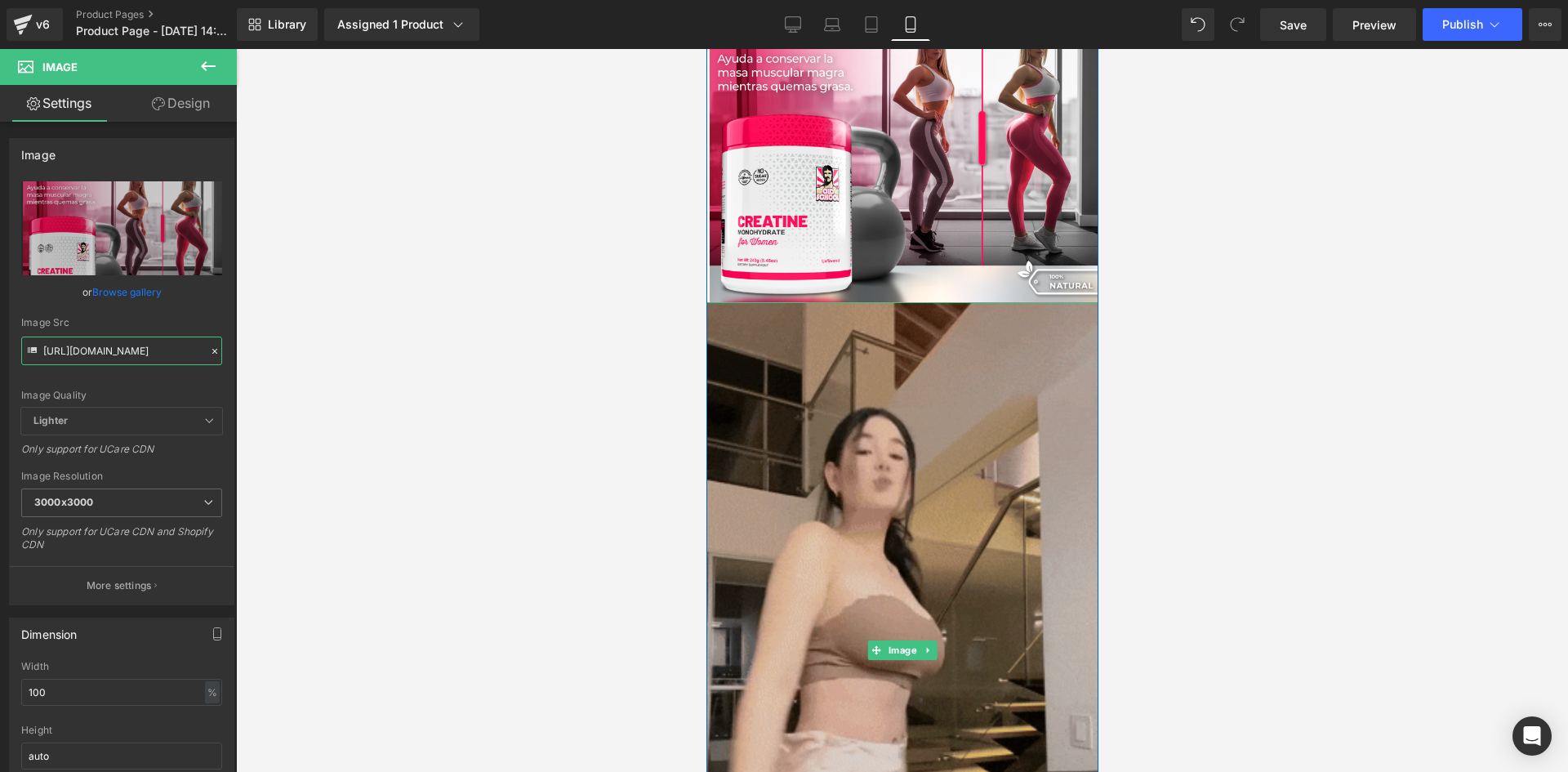
scroll to position [1715, 0]
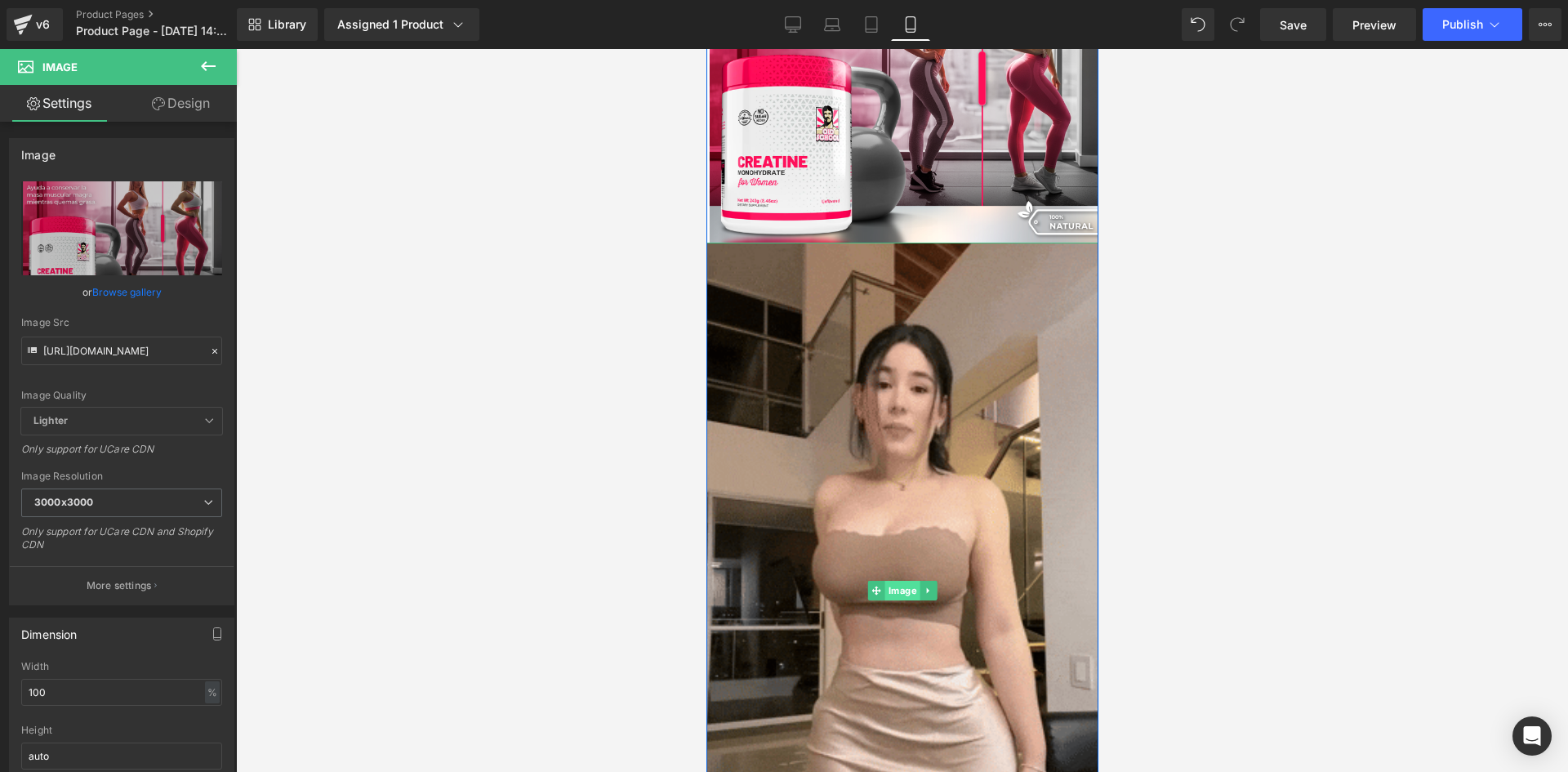
click at [884, 591] on span "Image" at bounding box center [902, 590] width 36 height 20
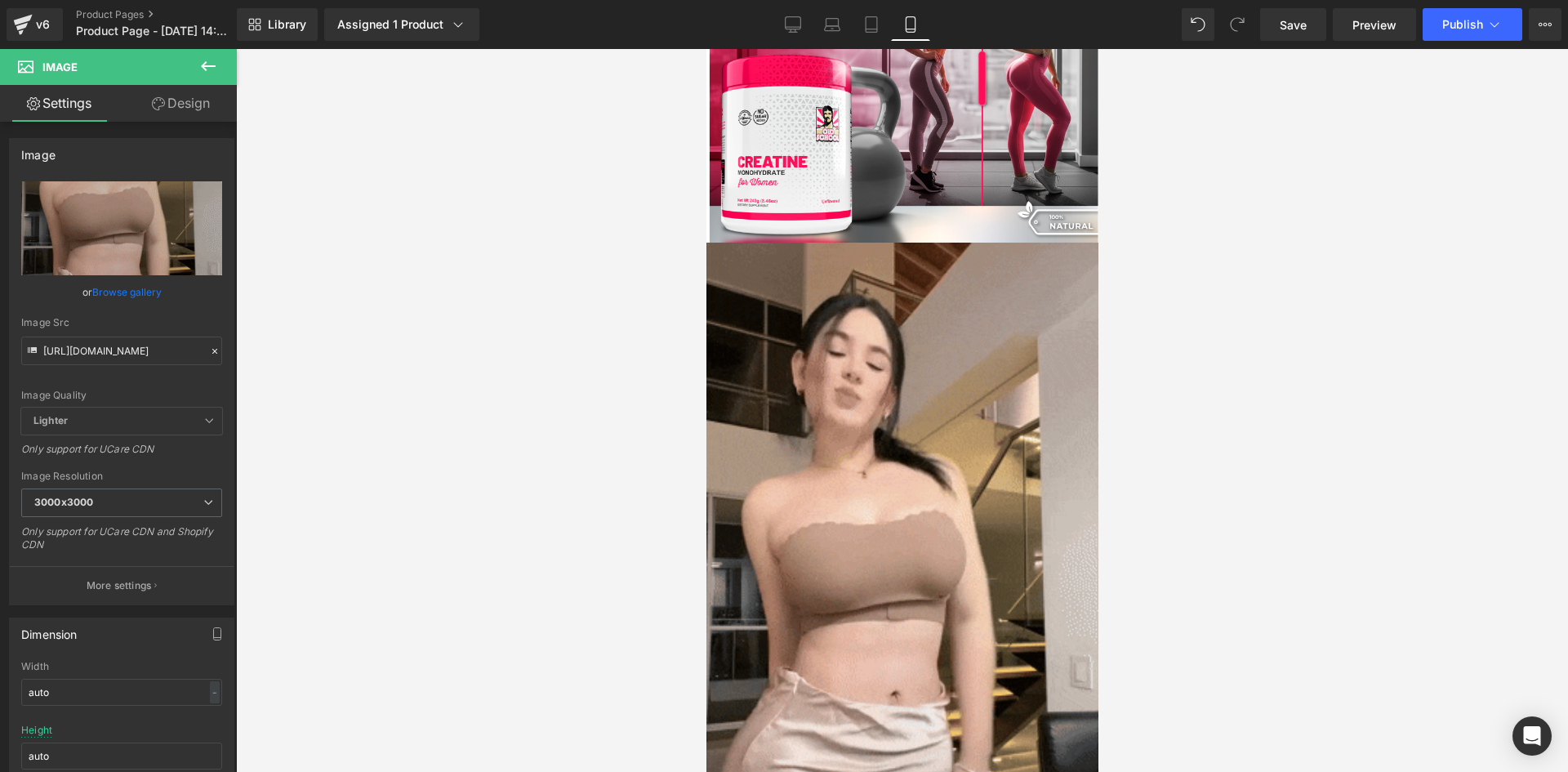
click at [298, 314] on div at bounding box center [901, 411] width 1332 height 723
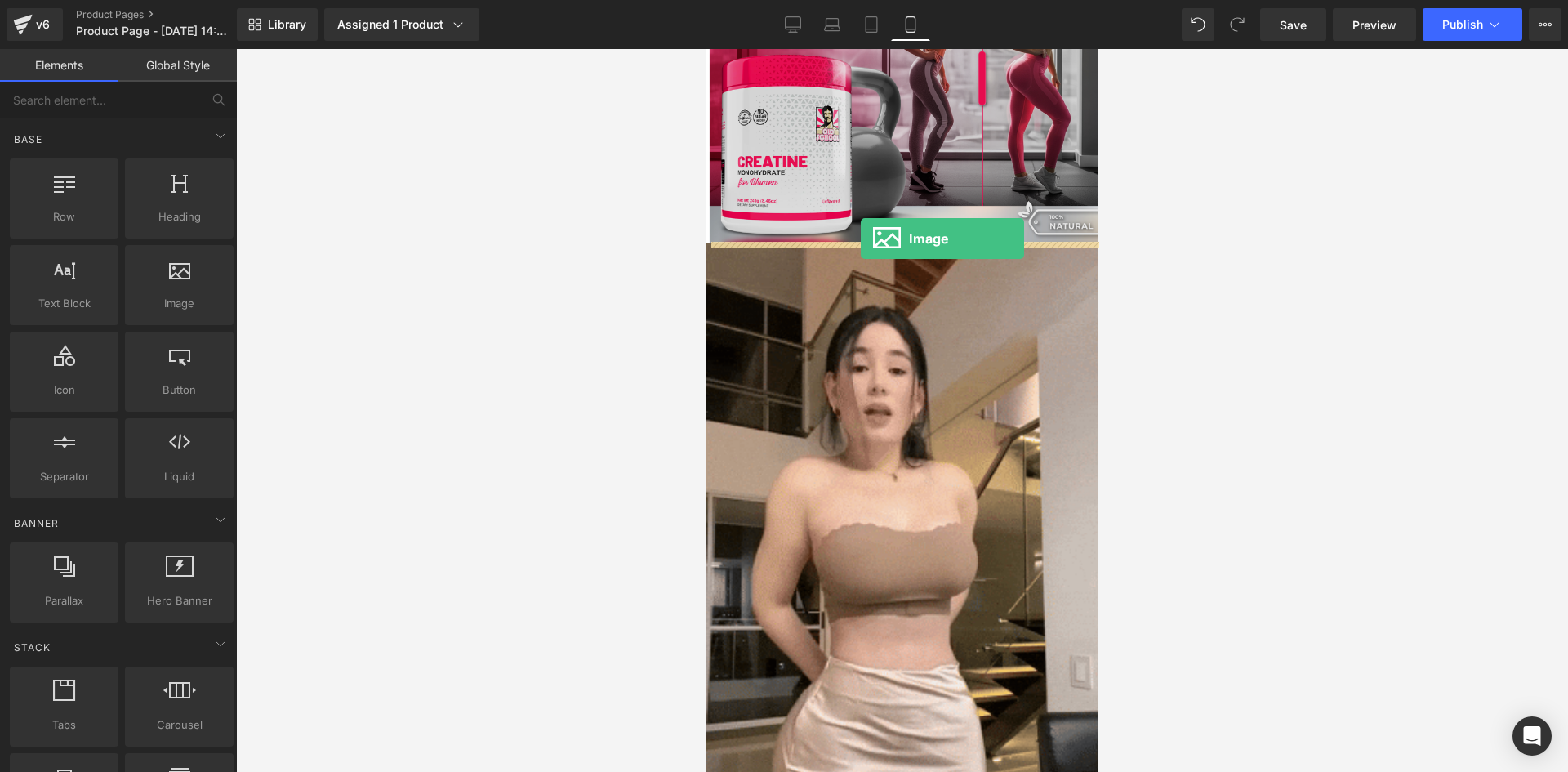
drag, startPoint x: 899, startPoint y: 336, endPoint x: 859, endPoint y: 238, distance: 105.8
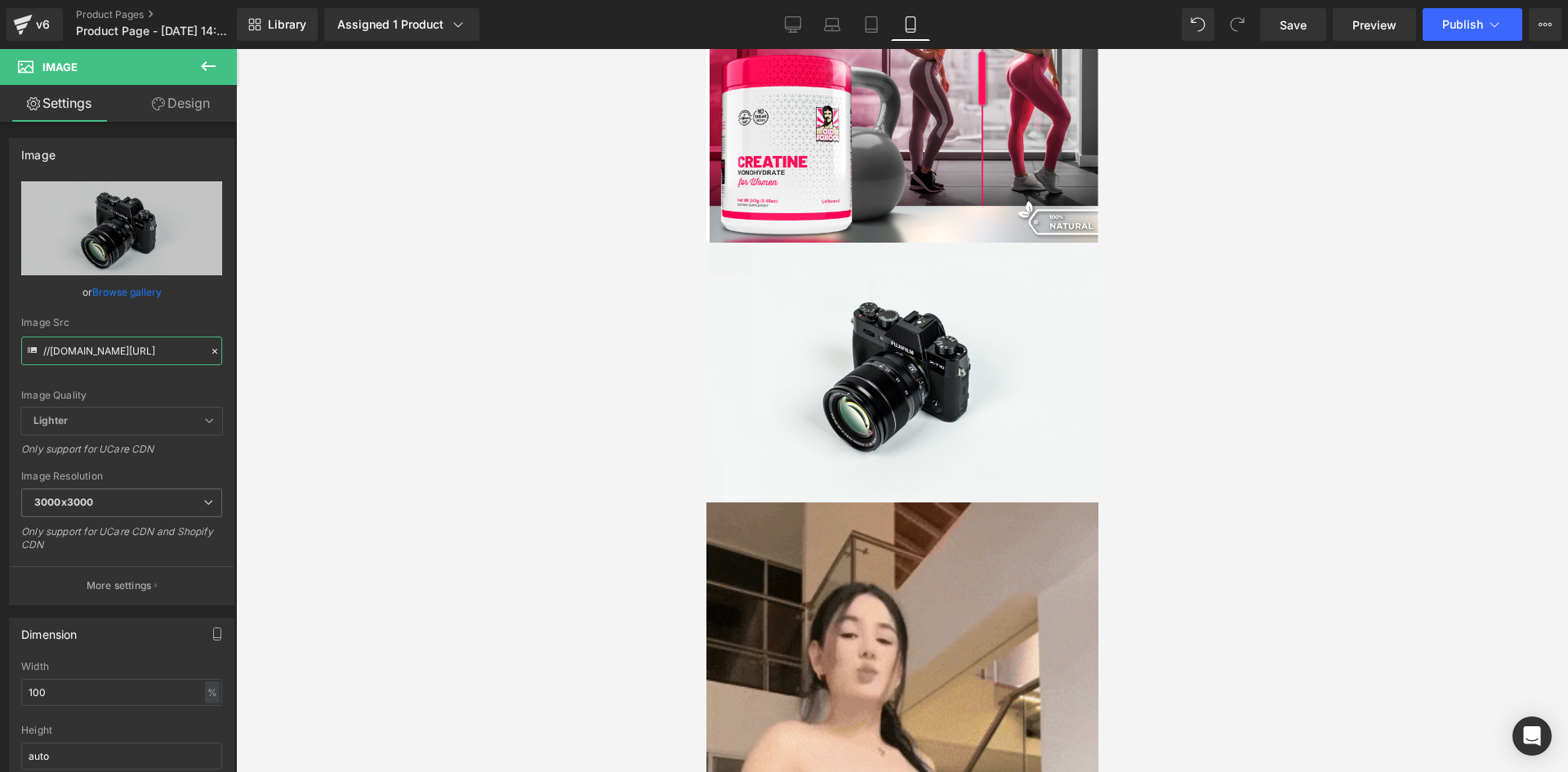
drag, startPoint x: 43, startPoint y: 352, endPoint x: 277, endPoint y: 360, distance: 234.1
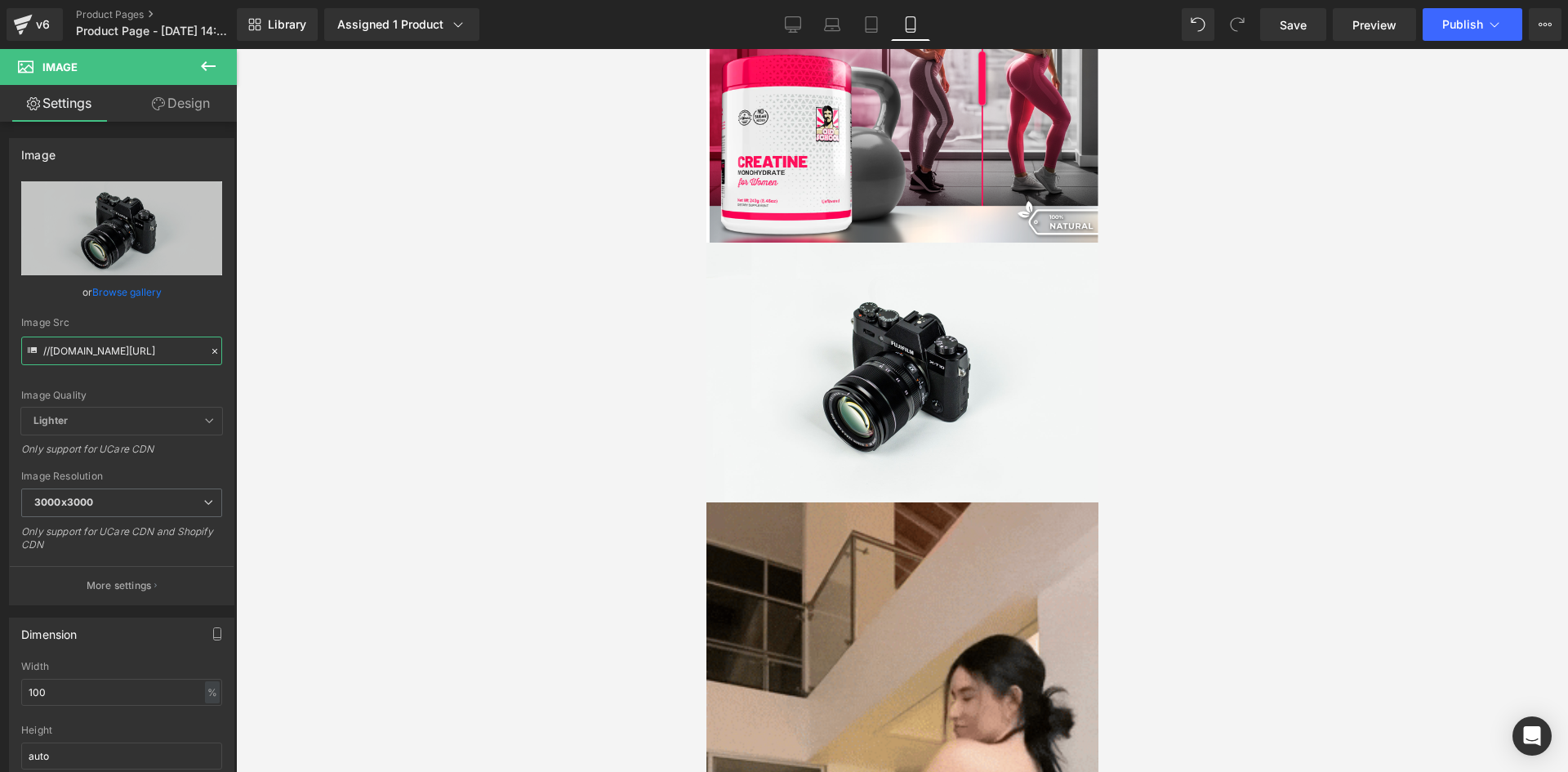
click at [277, 360] on div "Image You are previewing how the will restyle your page. You can not edit Eleme…" at bounding box center [784, 399] width 1568 height 800
paste input "[URL][DOMAIN_NAME][DOMAIN_NAME]"
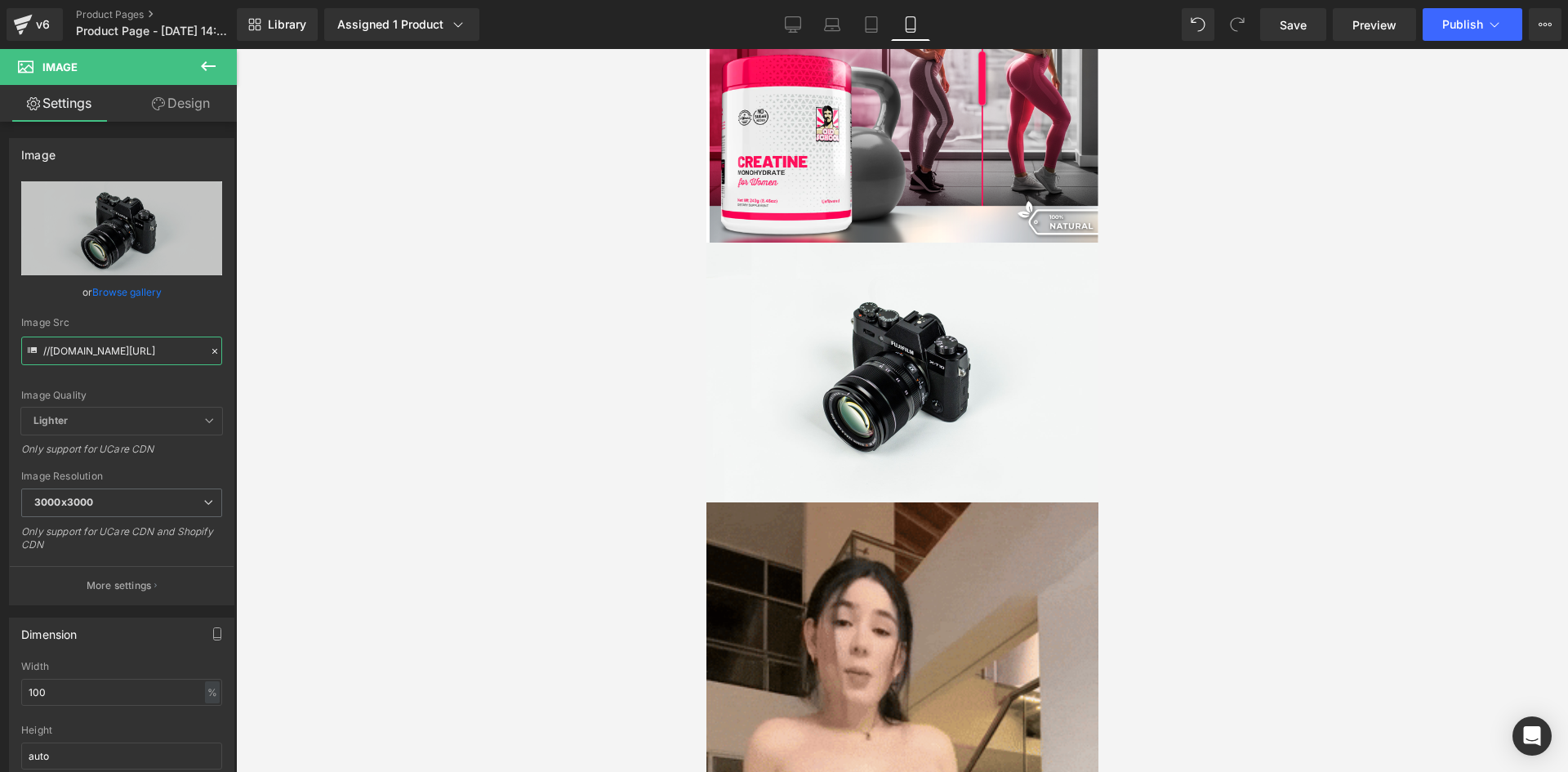
type input "[URL][DOMAIN_NAME]"
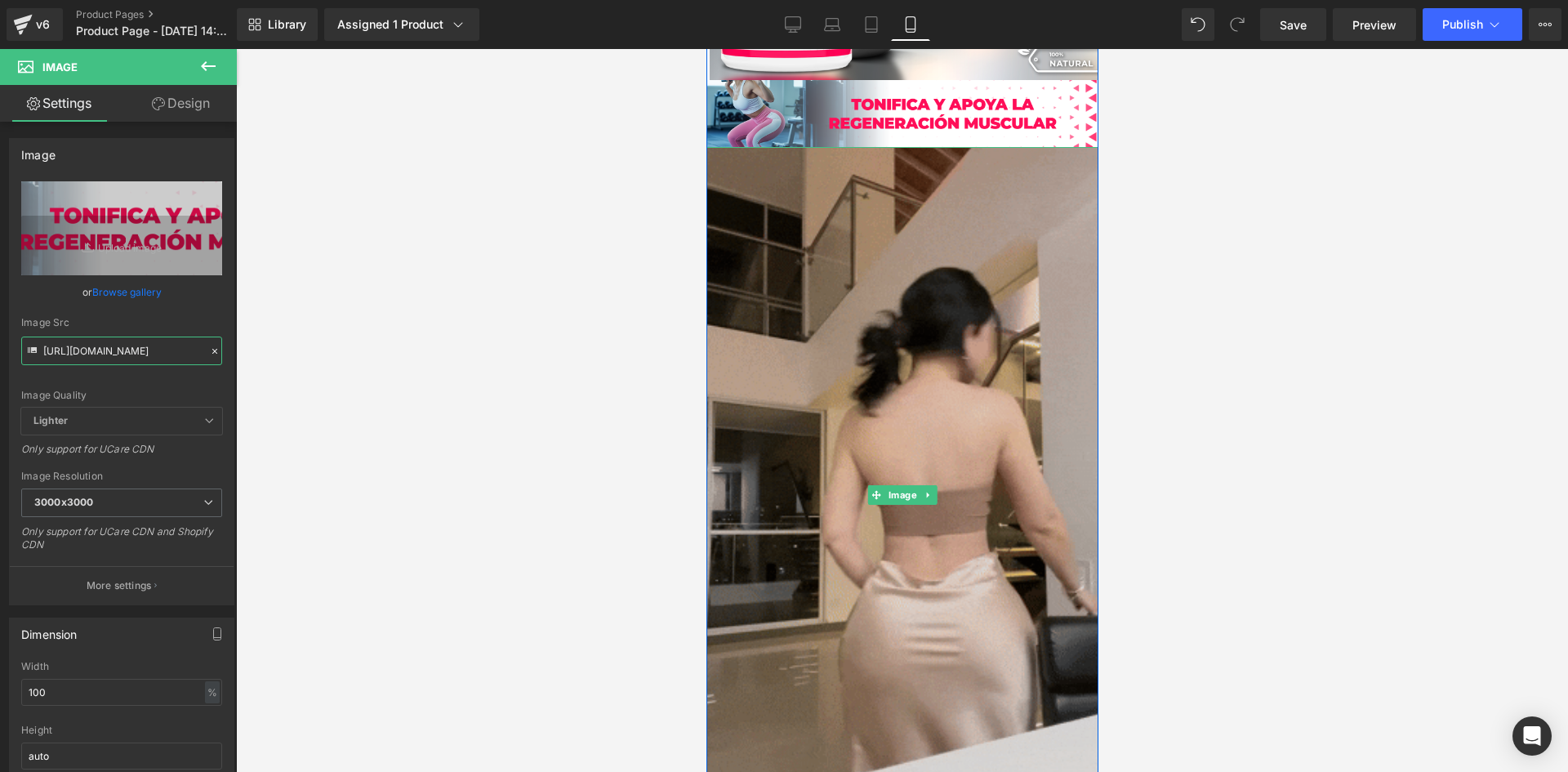
scroll to position [1878, 0]
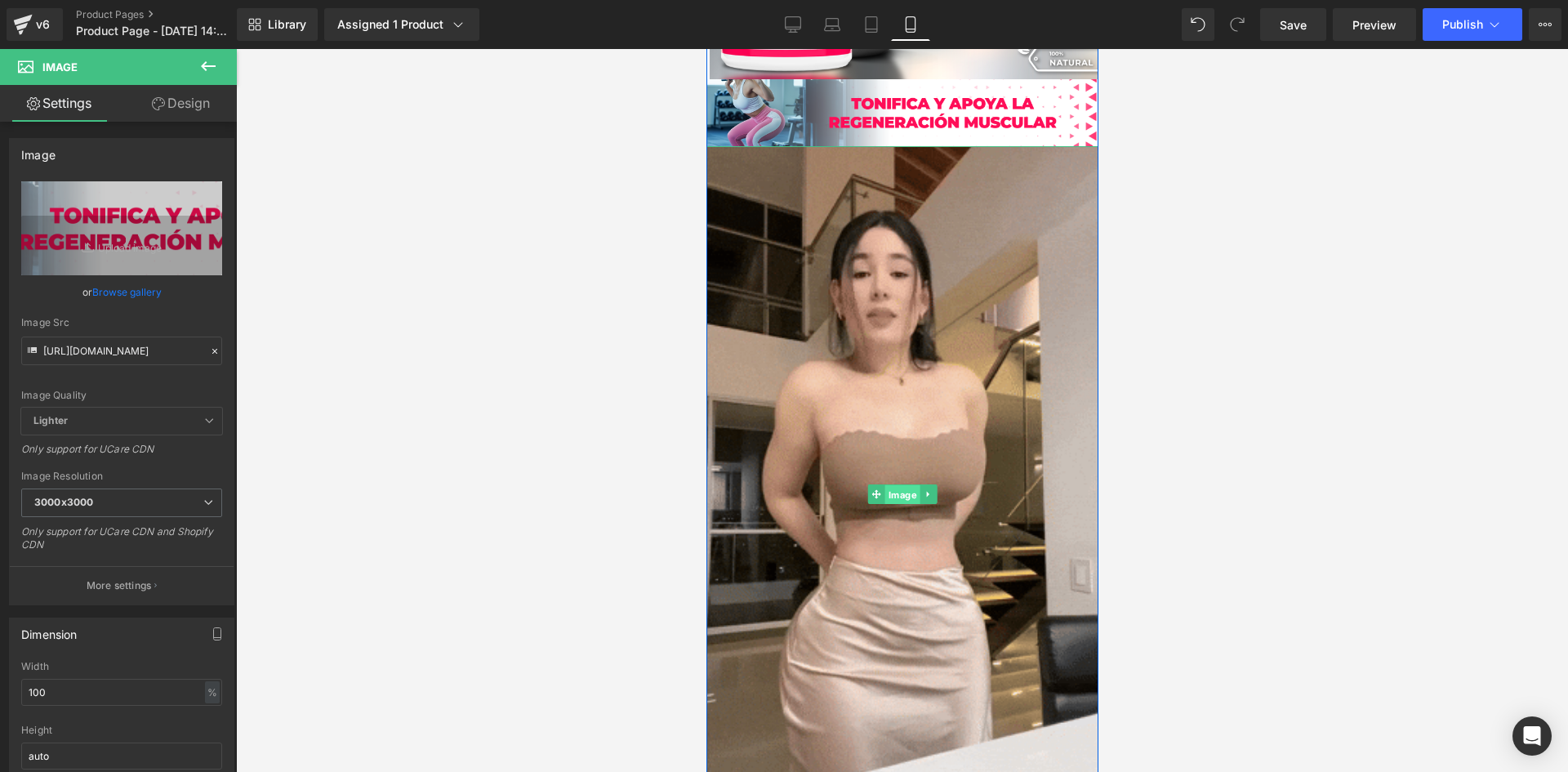
click at [896, 493] on span "Image" at bounding box center [902, 495] width 36 height 20
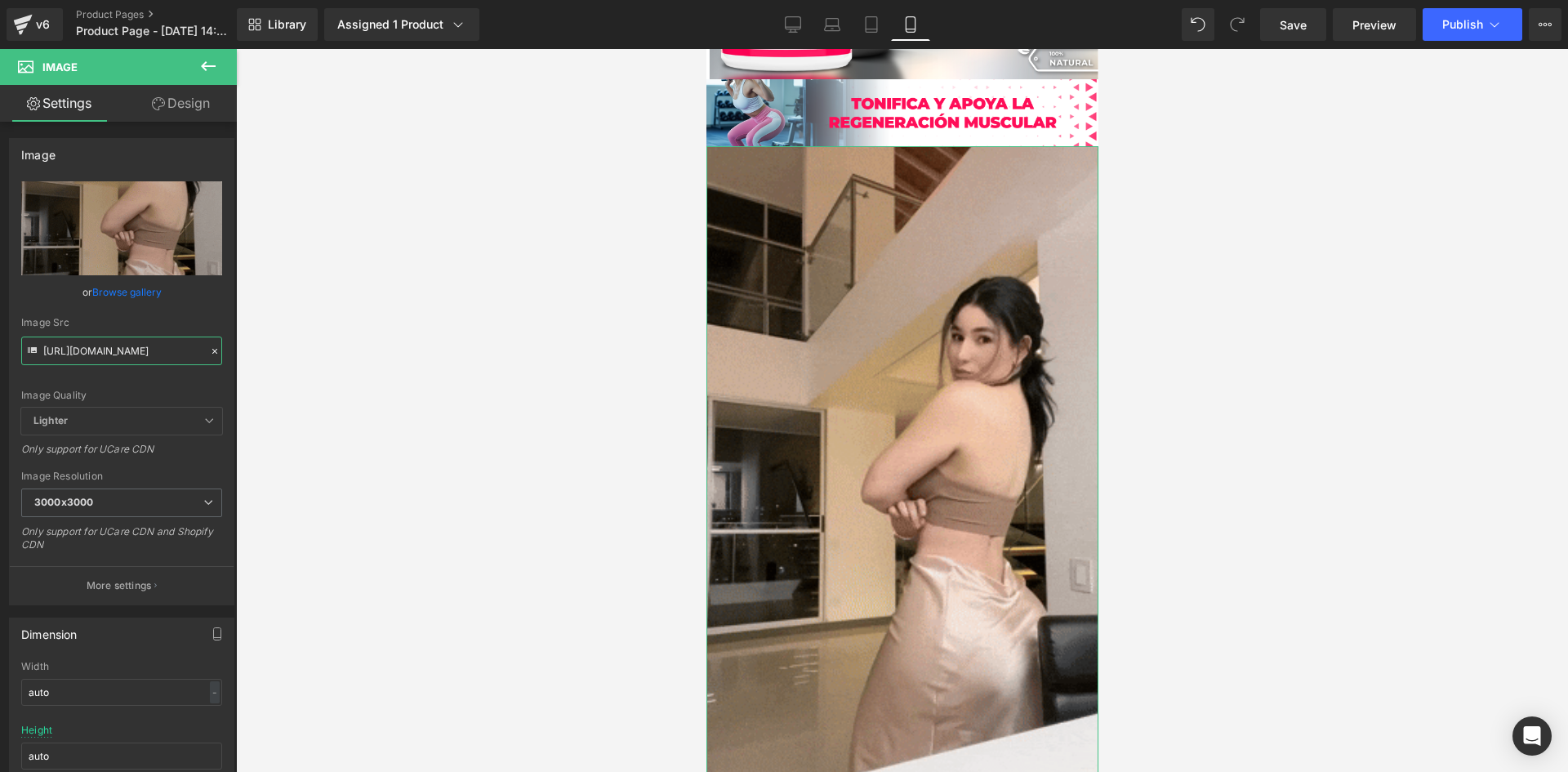
scroll to position [0, 832]
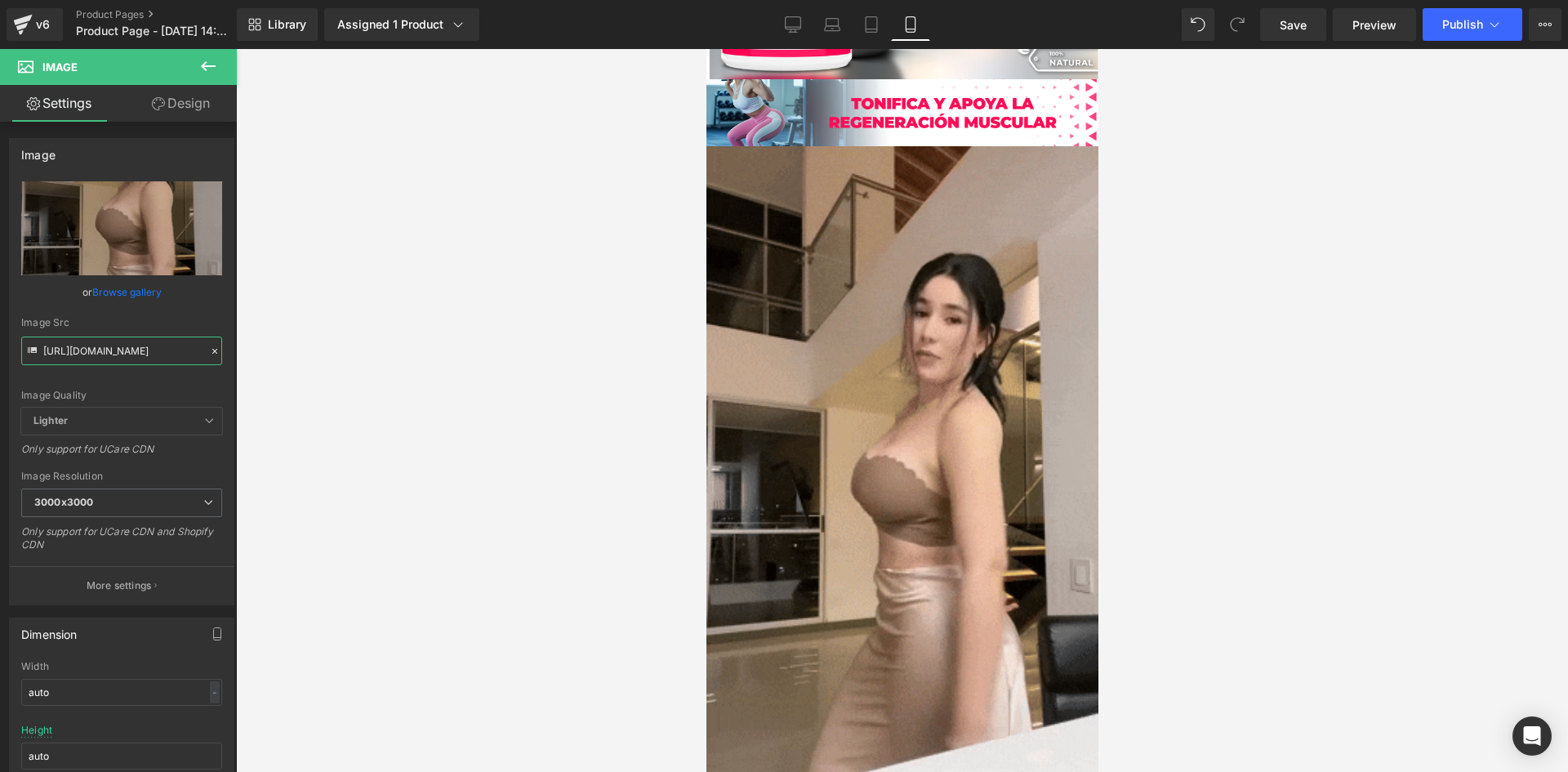
drag, startPoint x: 42, startPoint y: 352, endPoint x: 255, endPoint y: 351, distance: 213.0
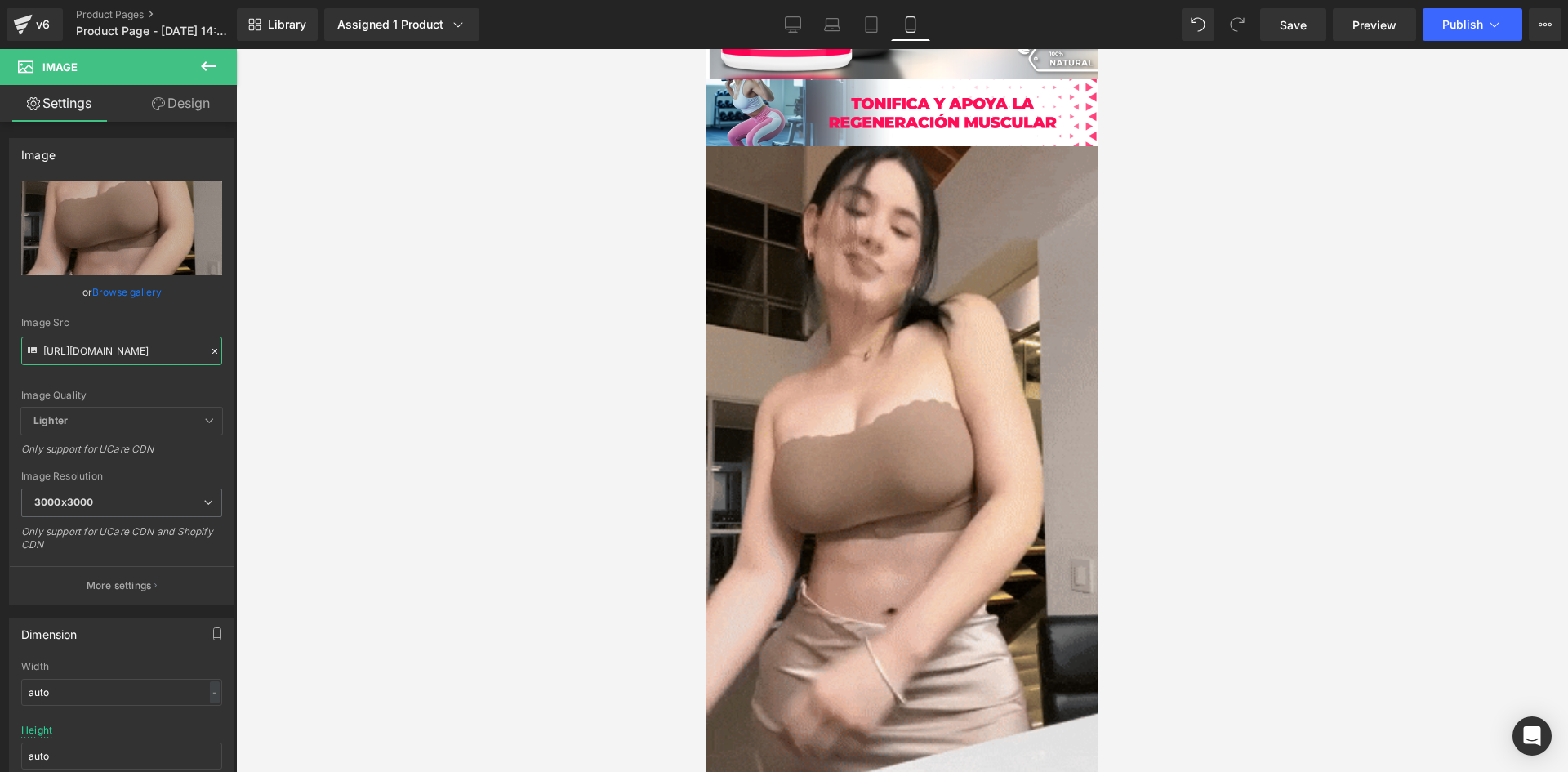
click at [255, 351] on div "Image You are previewing how the will restyle your page. You can not edit Eleme…" at bounding box center [784, 399] width 1568 height 800
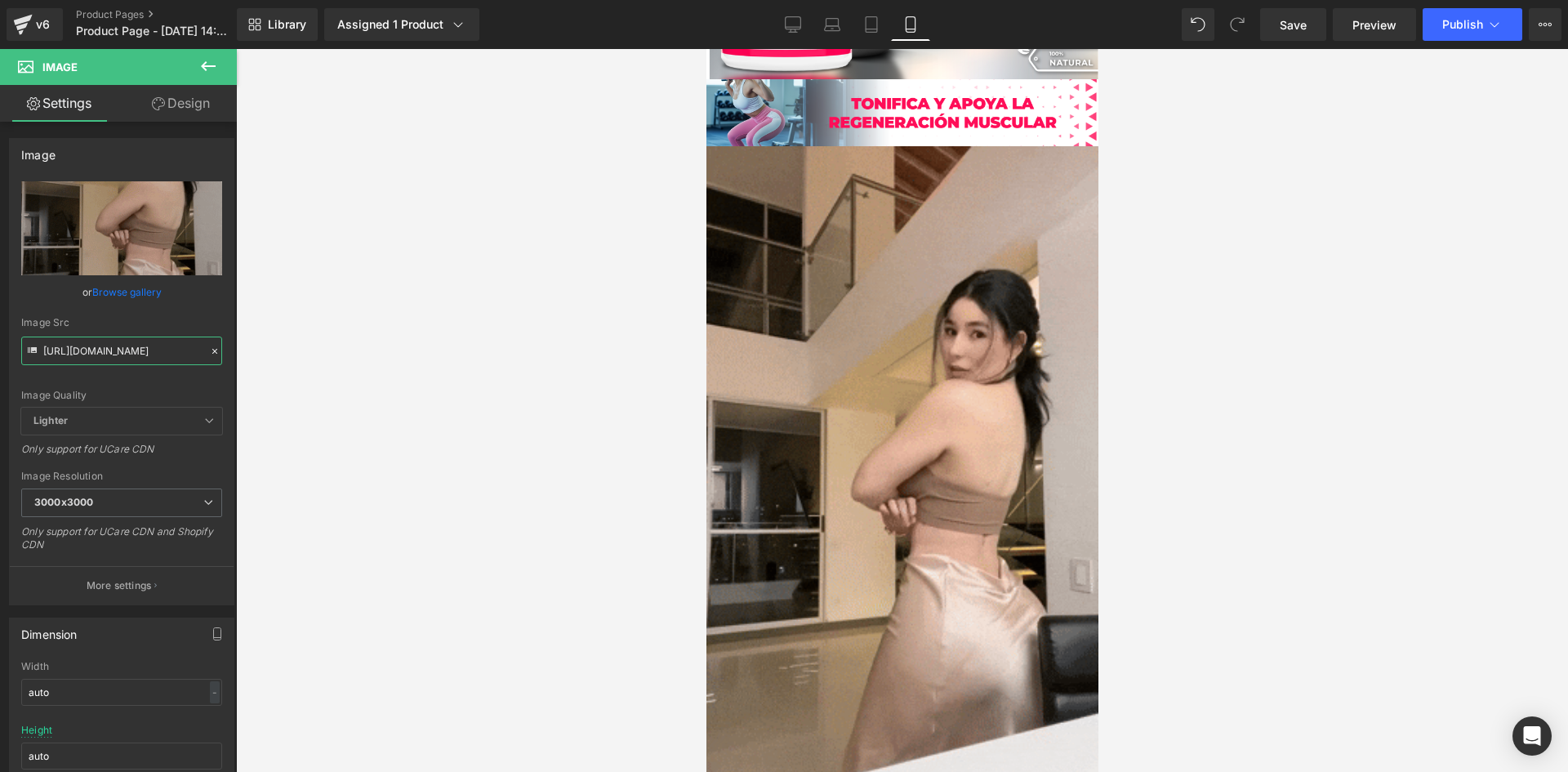
paste input "[DOMAIN_NAME][URL]"
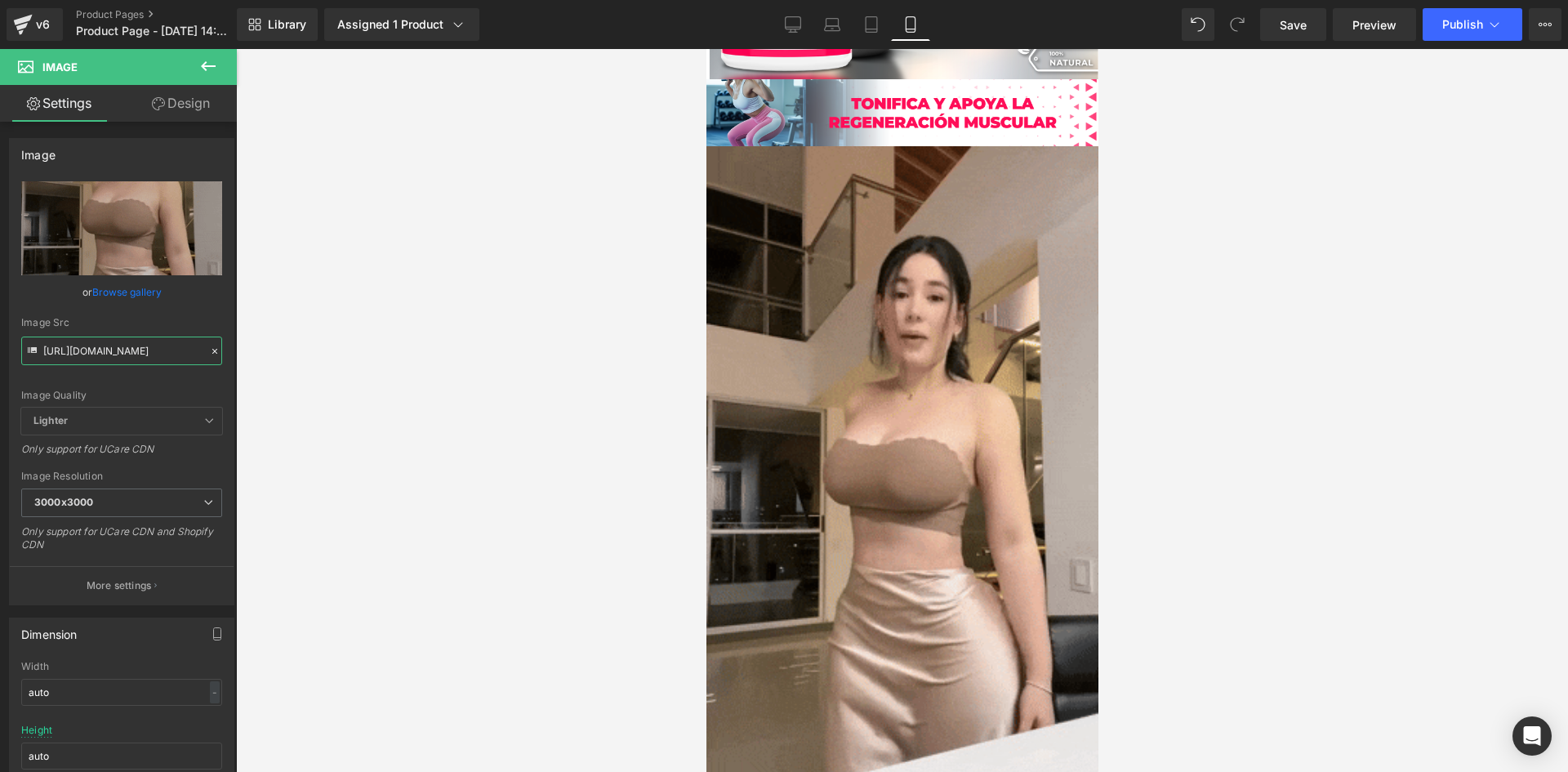
scroll to position [0, 844]
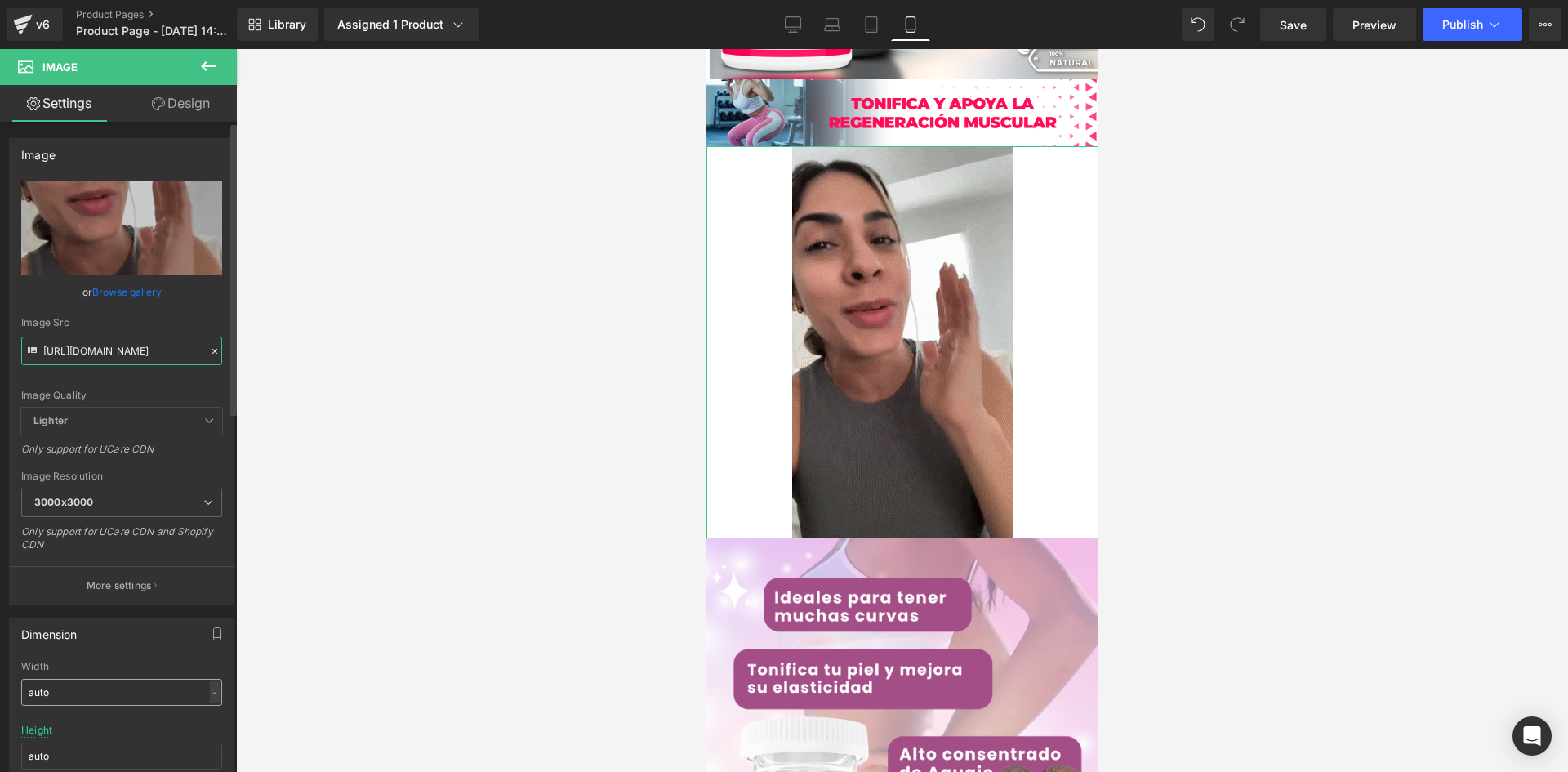
type input "[URL][DOMAIN_NAME]"
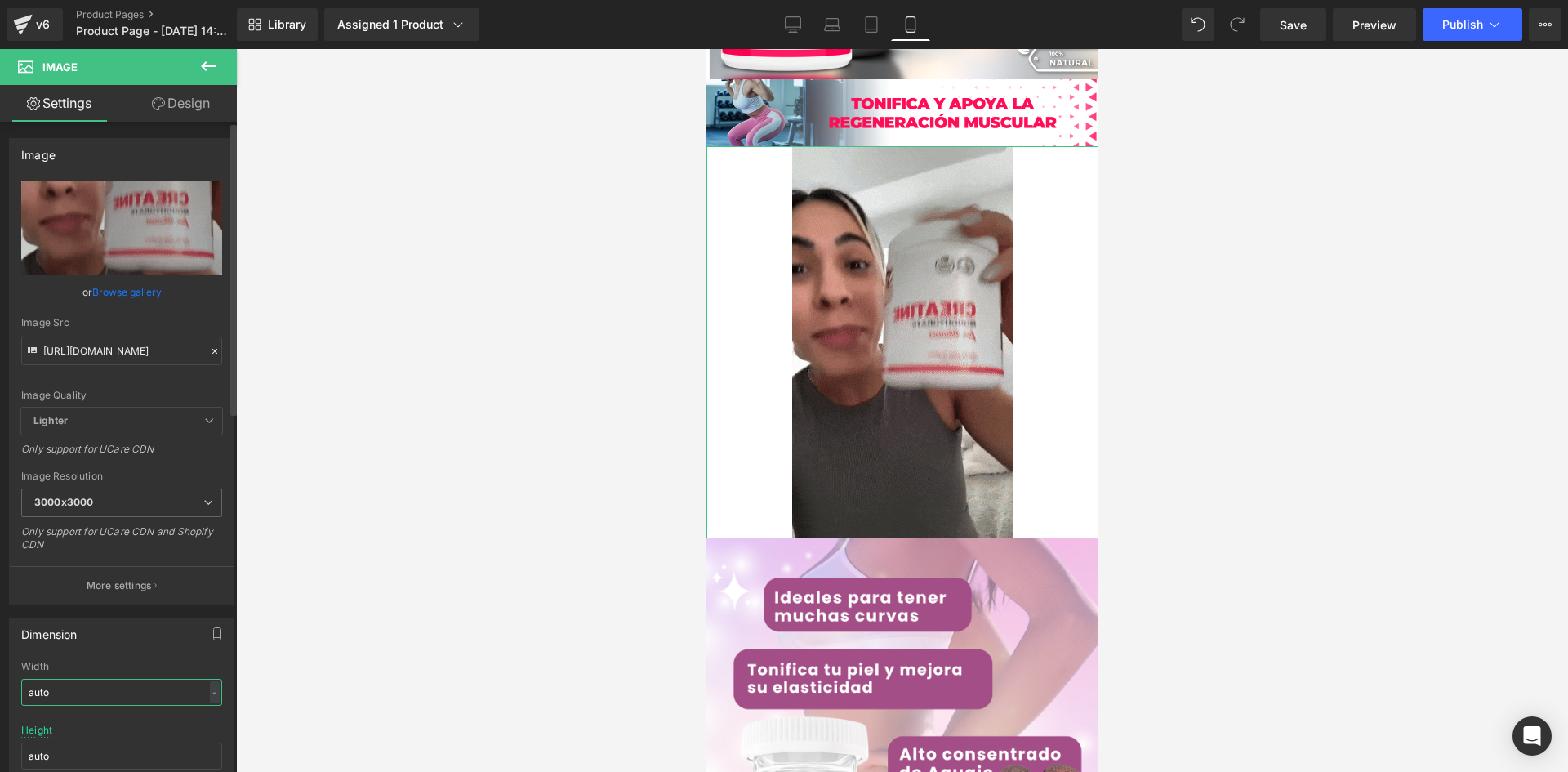
scroll to position [0, 0]
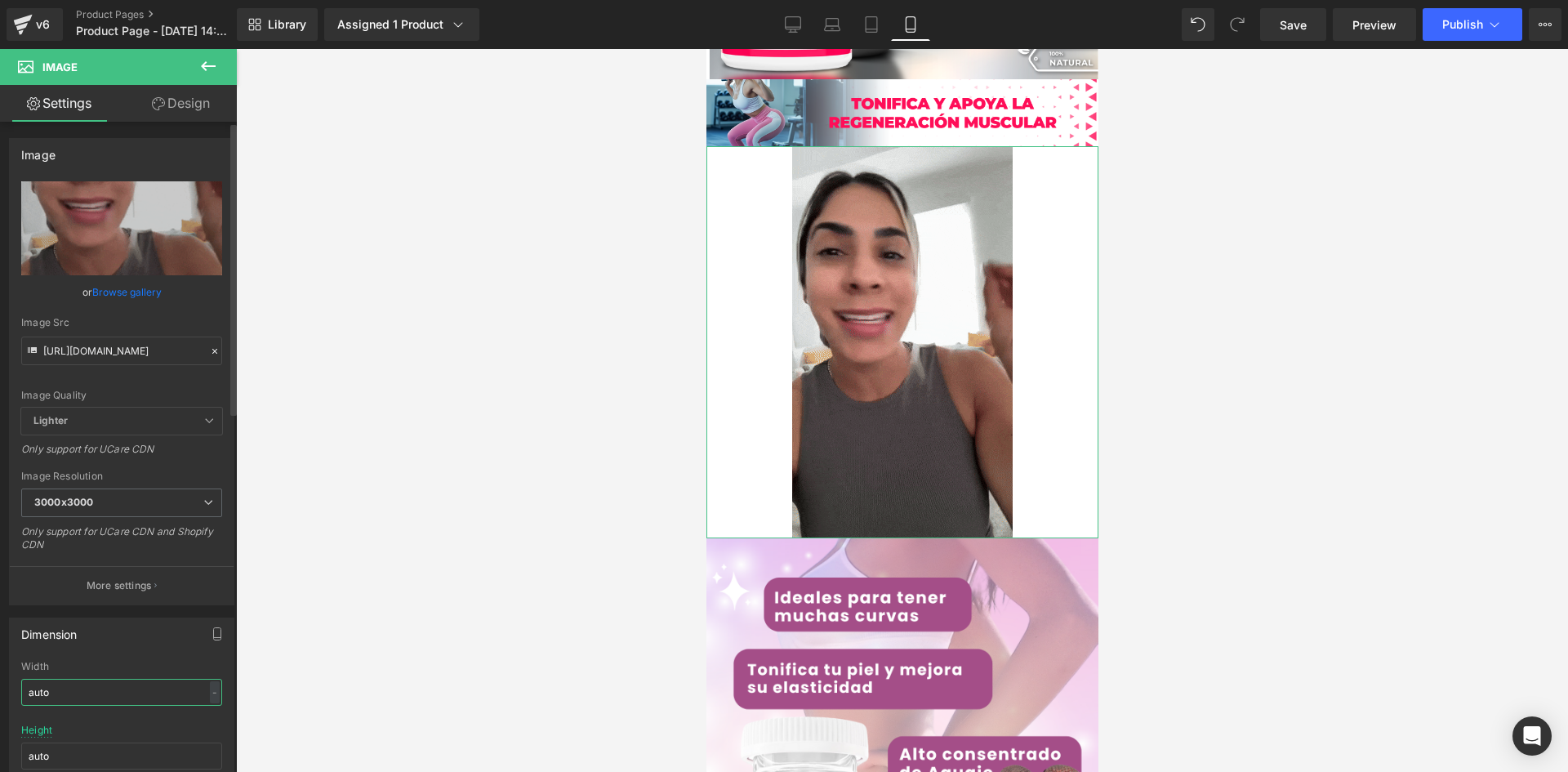
click at [164, 696] on input "auto" at bounding box center [122, 691] width 201 height 27
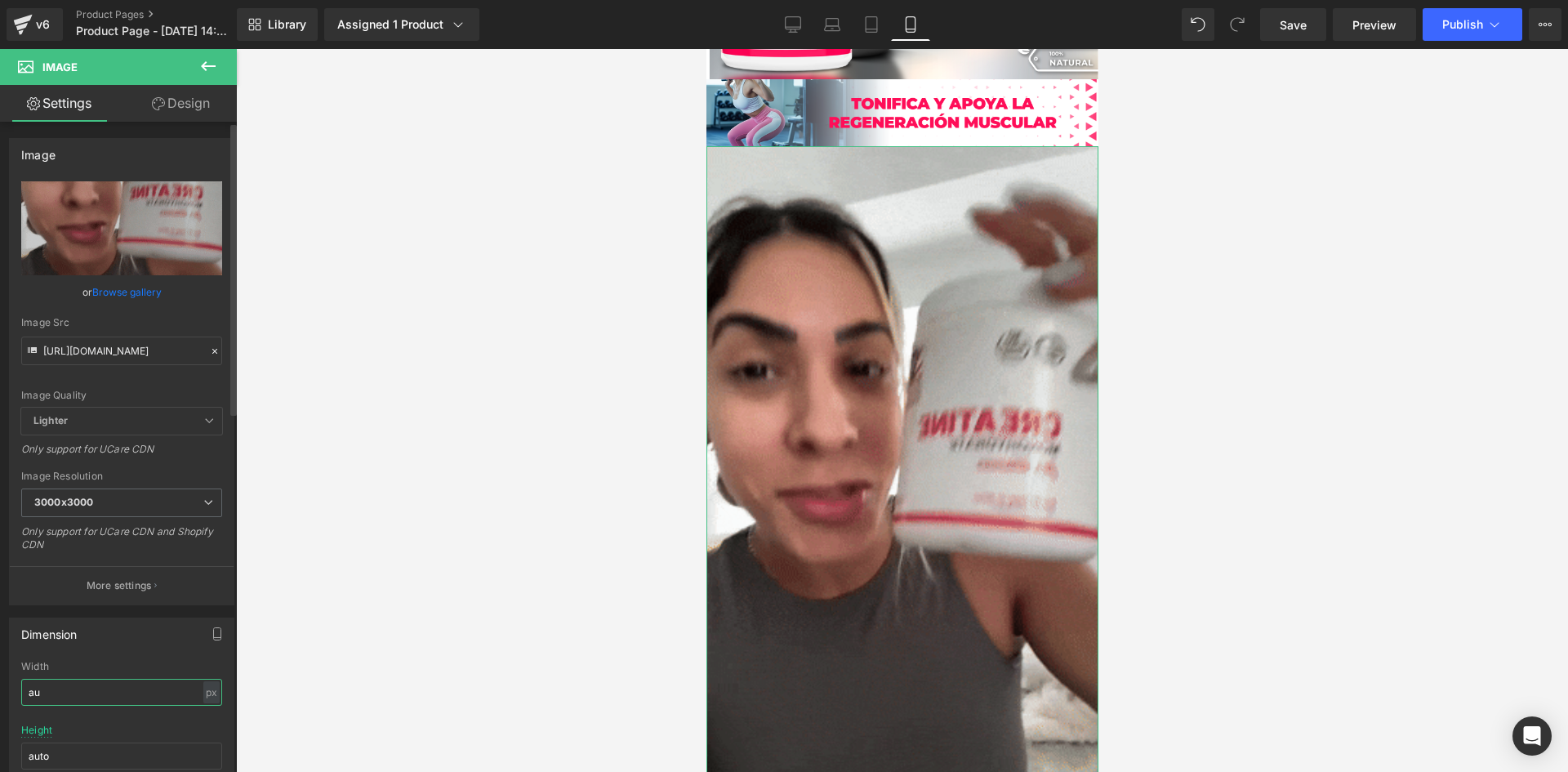
type input "a"
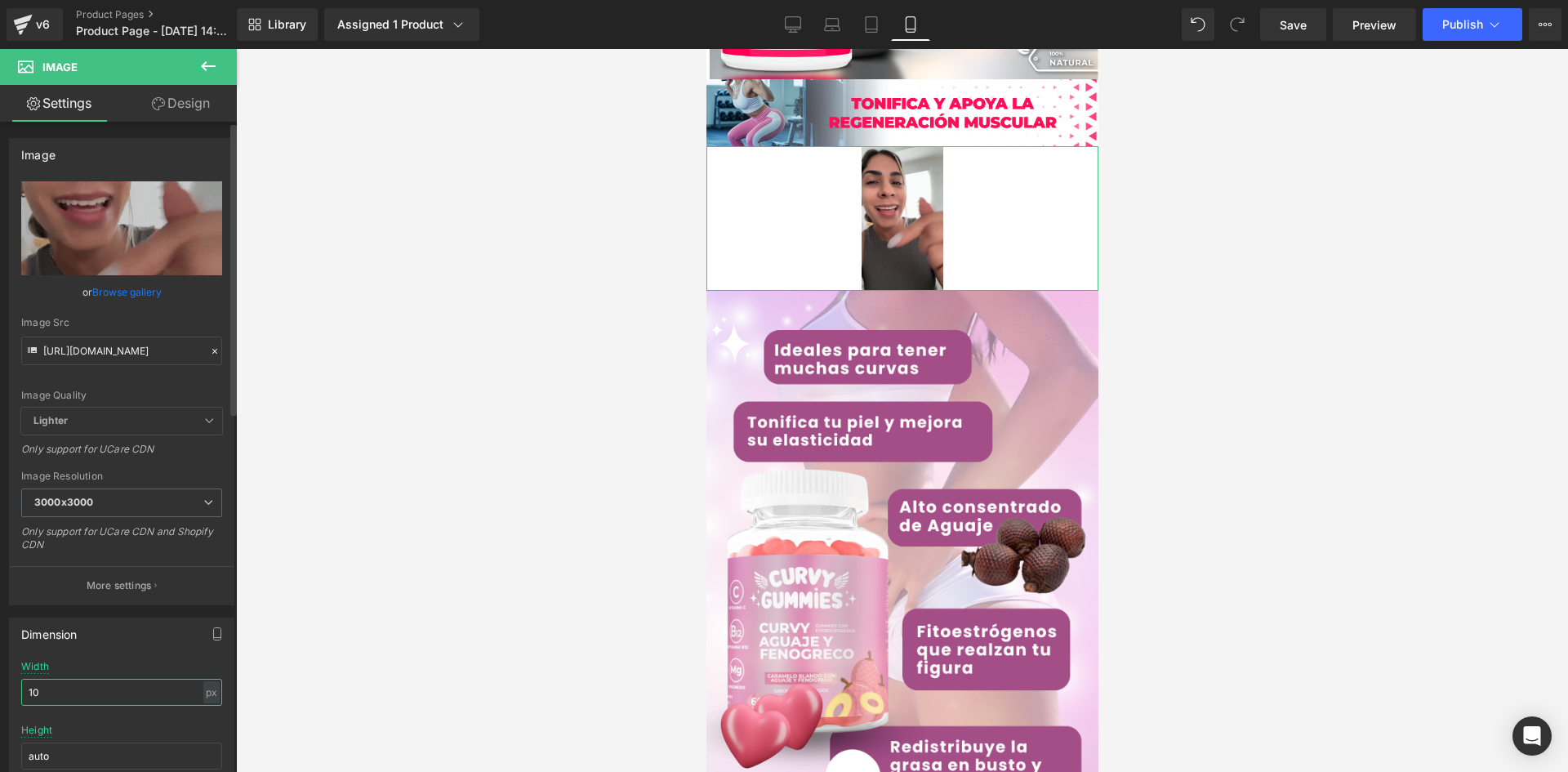
type input "1"
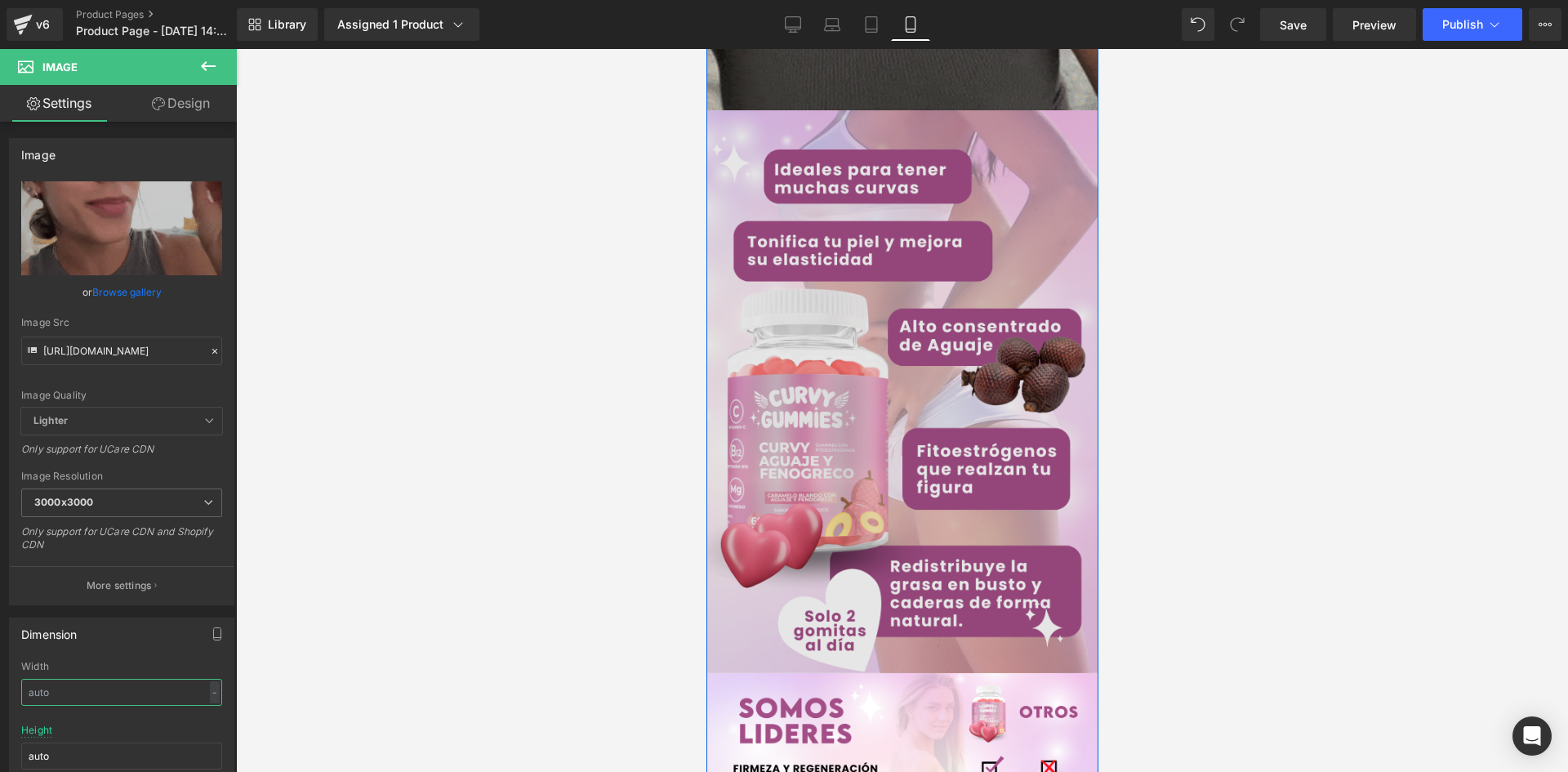
scroll to position [2532, 0]
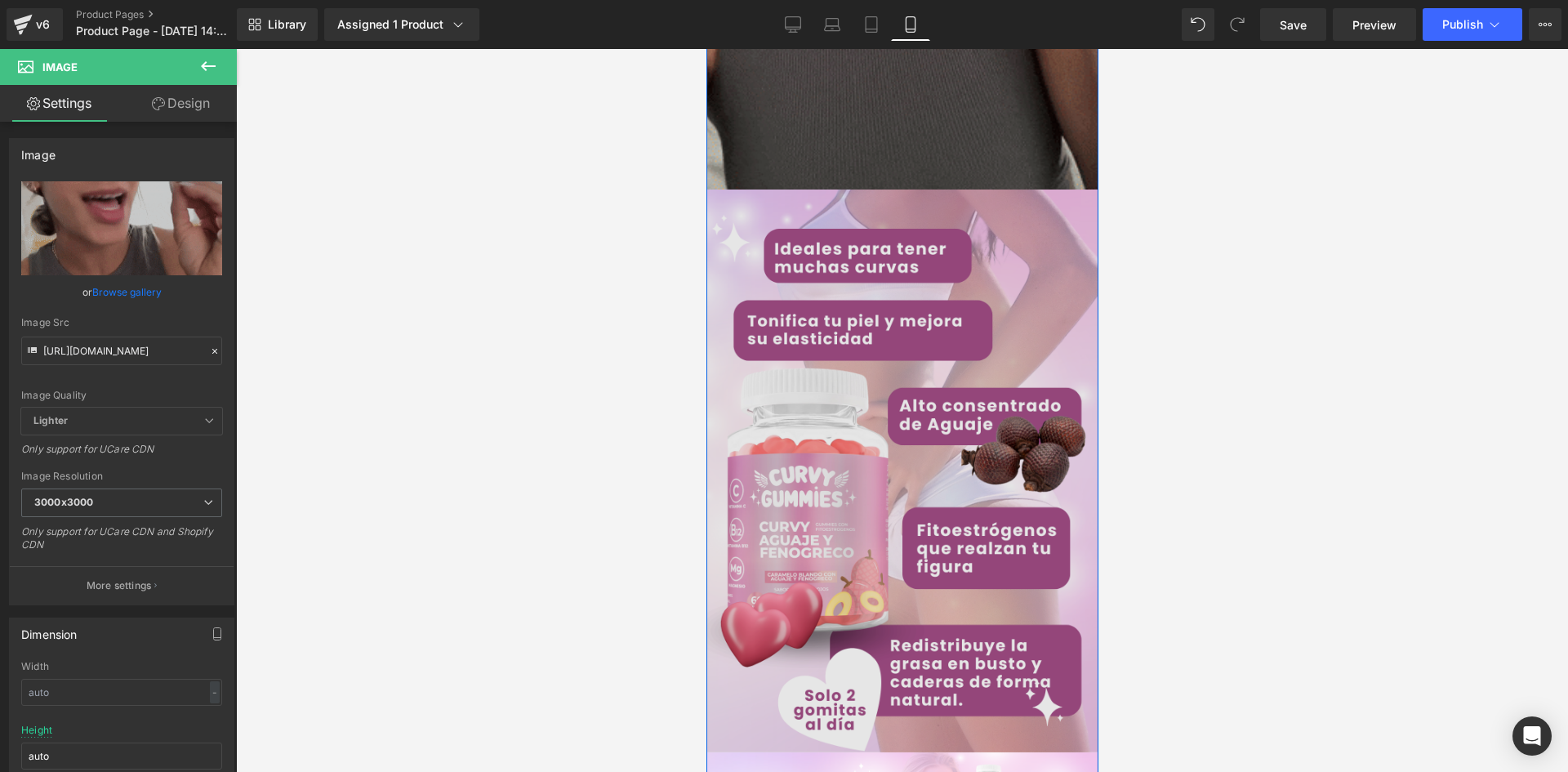
click at [878, 436] on img at bounding box center [901, 470] width 392 height 562
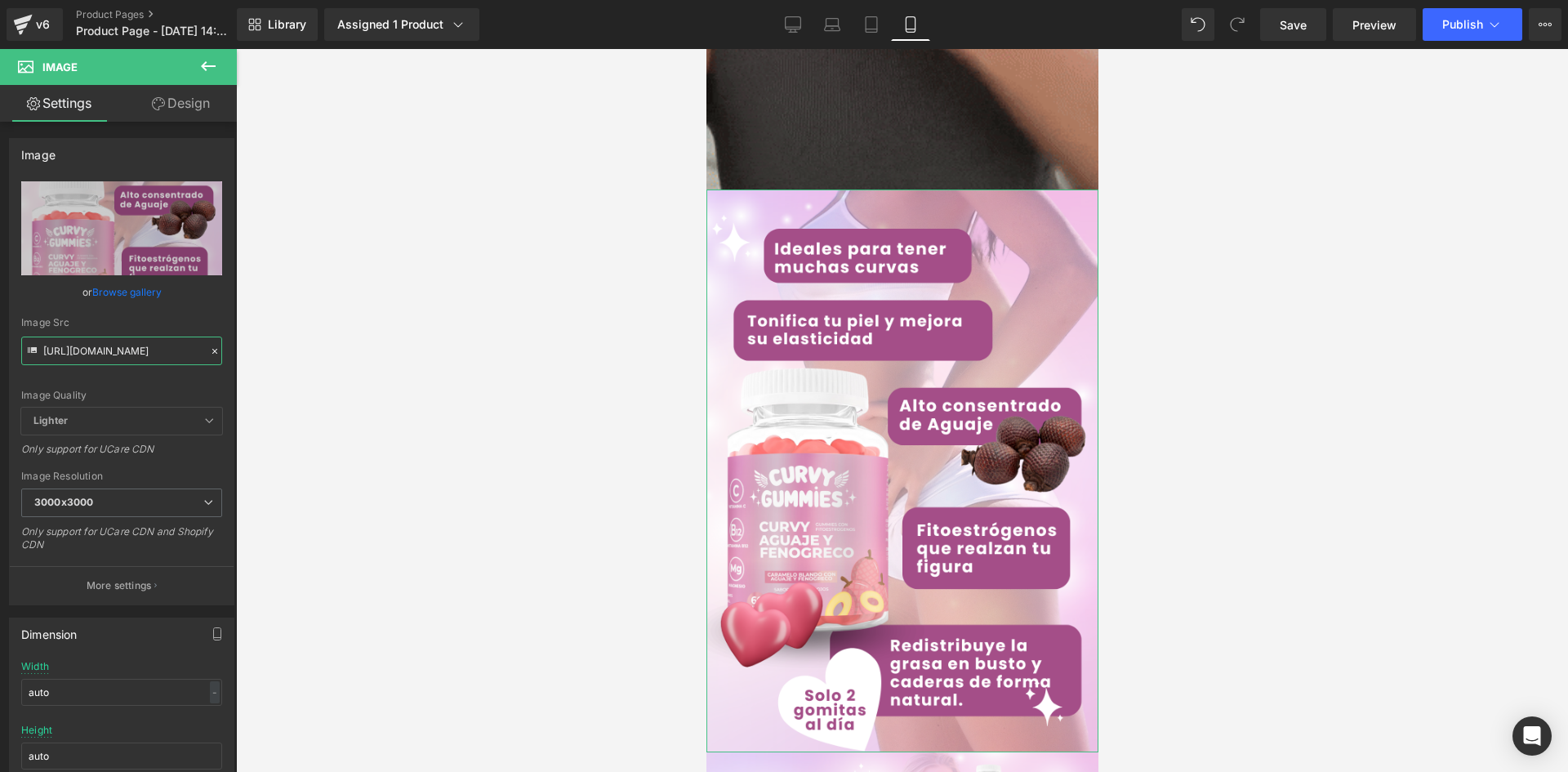
scroll to position [0, 36]
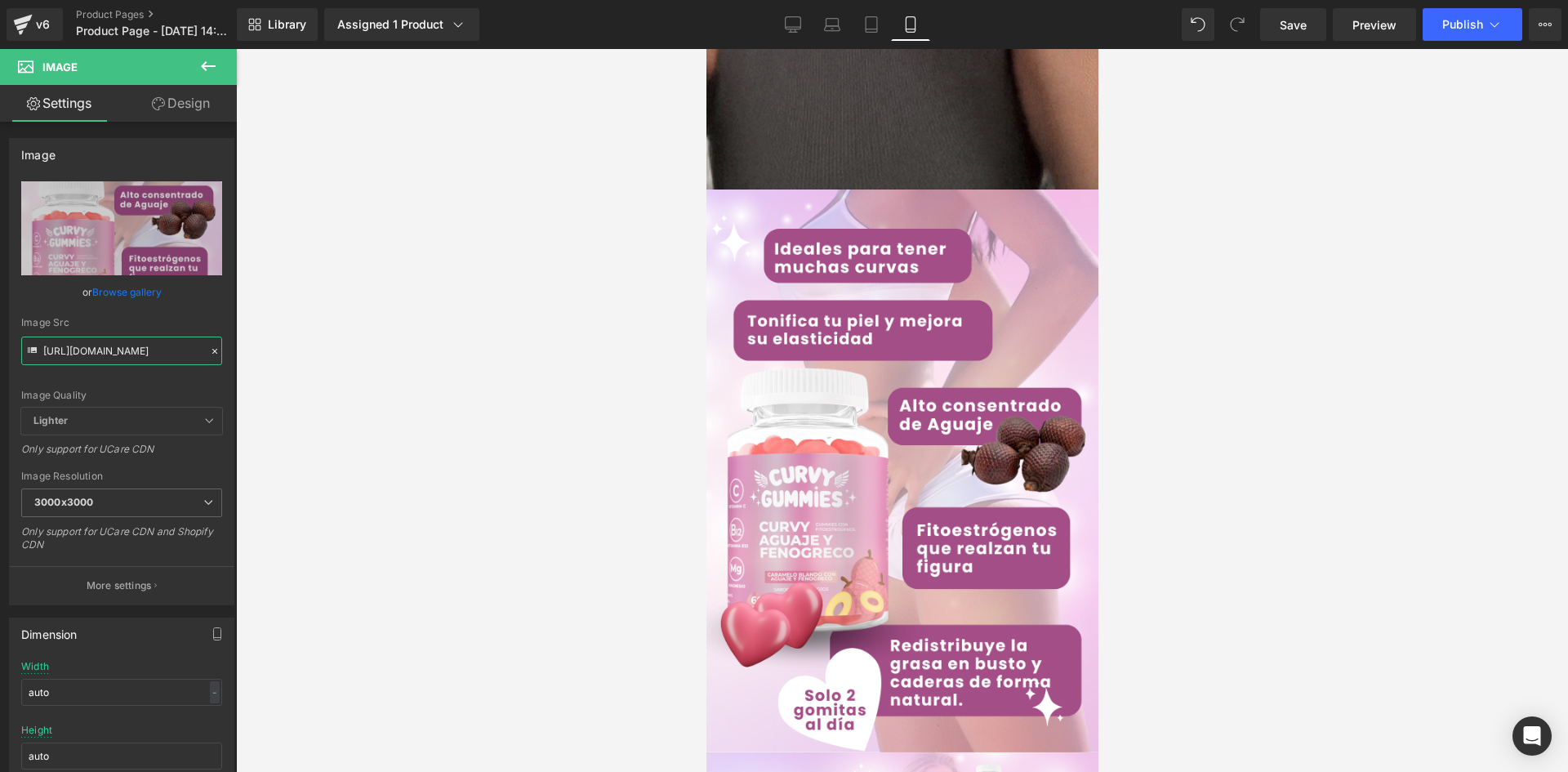
drag, startPoint x: 44, startPoint y: 352, endPoint x: 294, endPoint y: 352, distance: 250.0
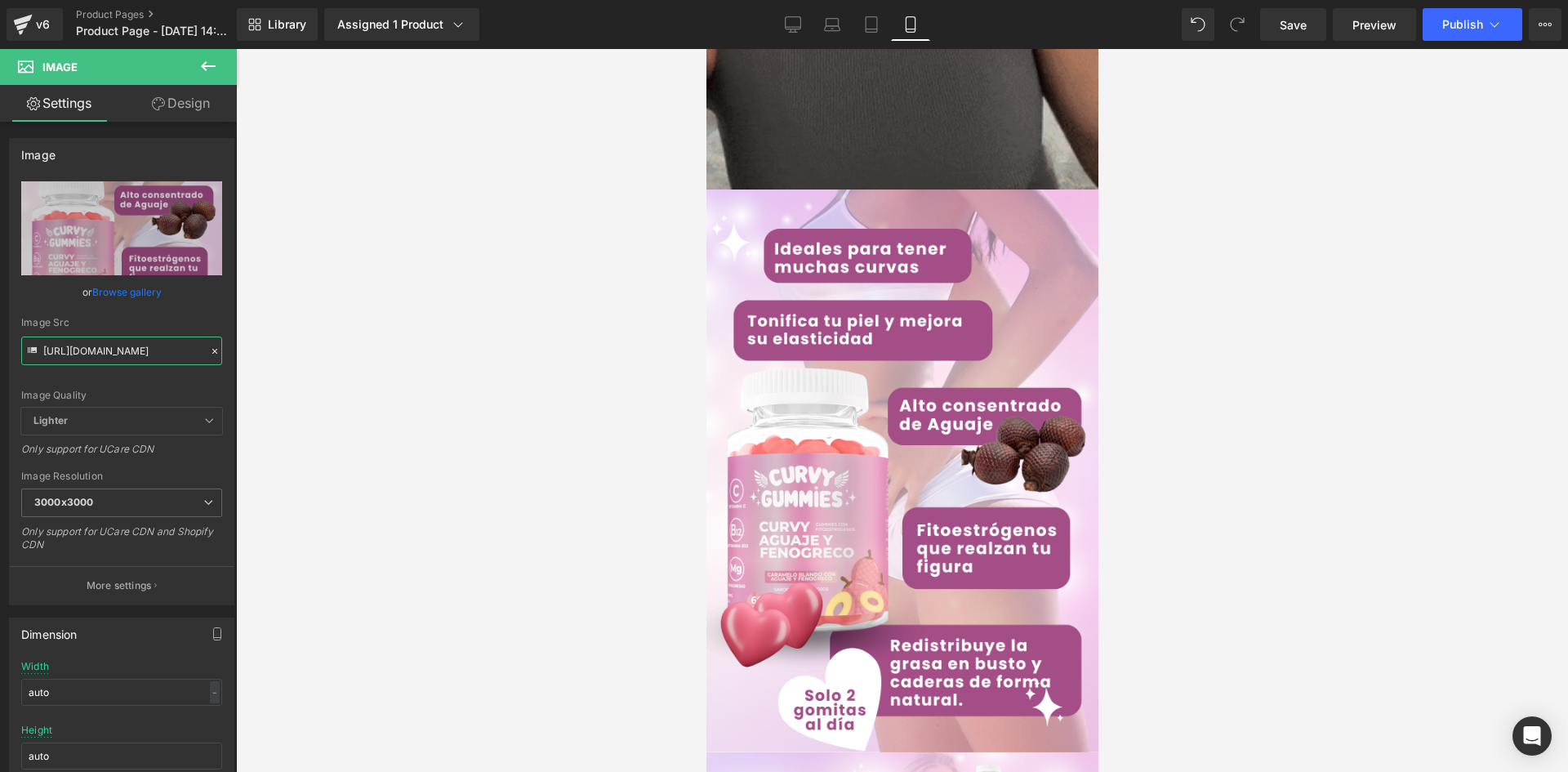
click at [294, 352] on div "Image You are previewing how the will restyle your page. You can not edit Eleme…" at bounding box center [784, 399] width 1568 height 800
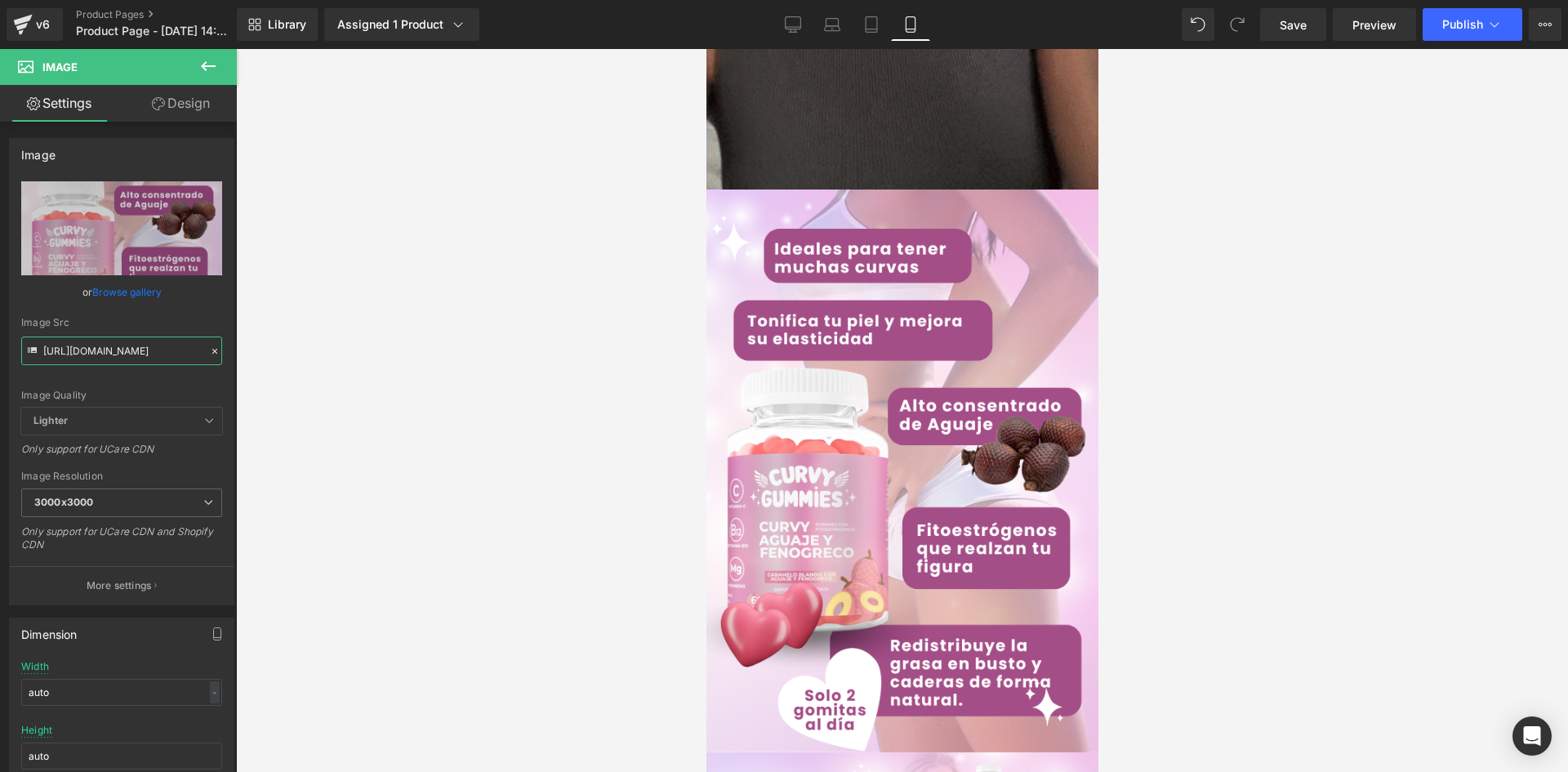
paste input "ch814NQL/Pieza-6-3x"
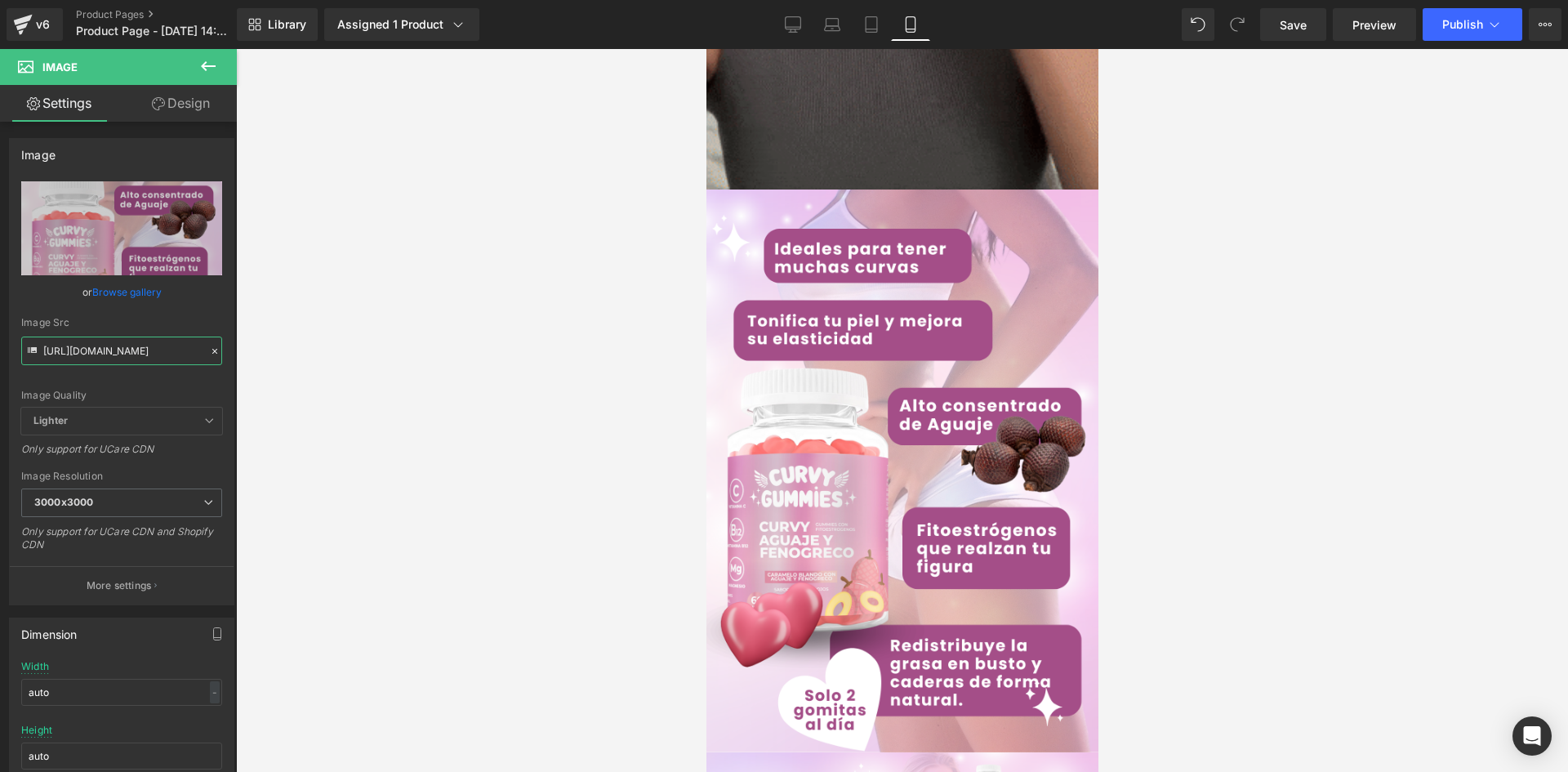
type input "[URL][DOMAIN_NAME]"
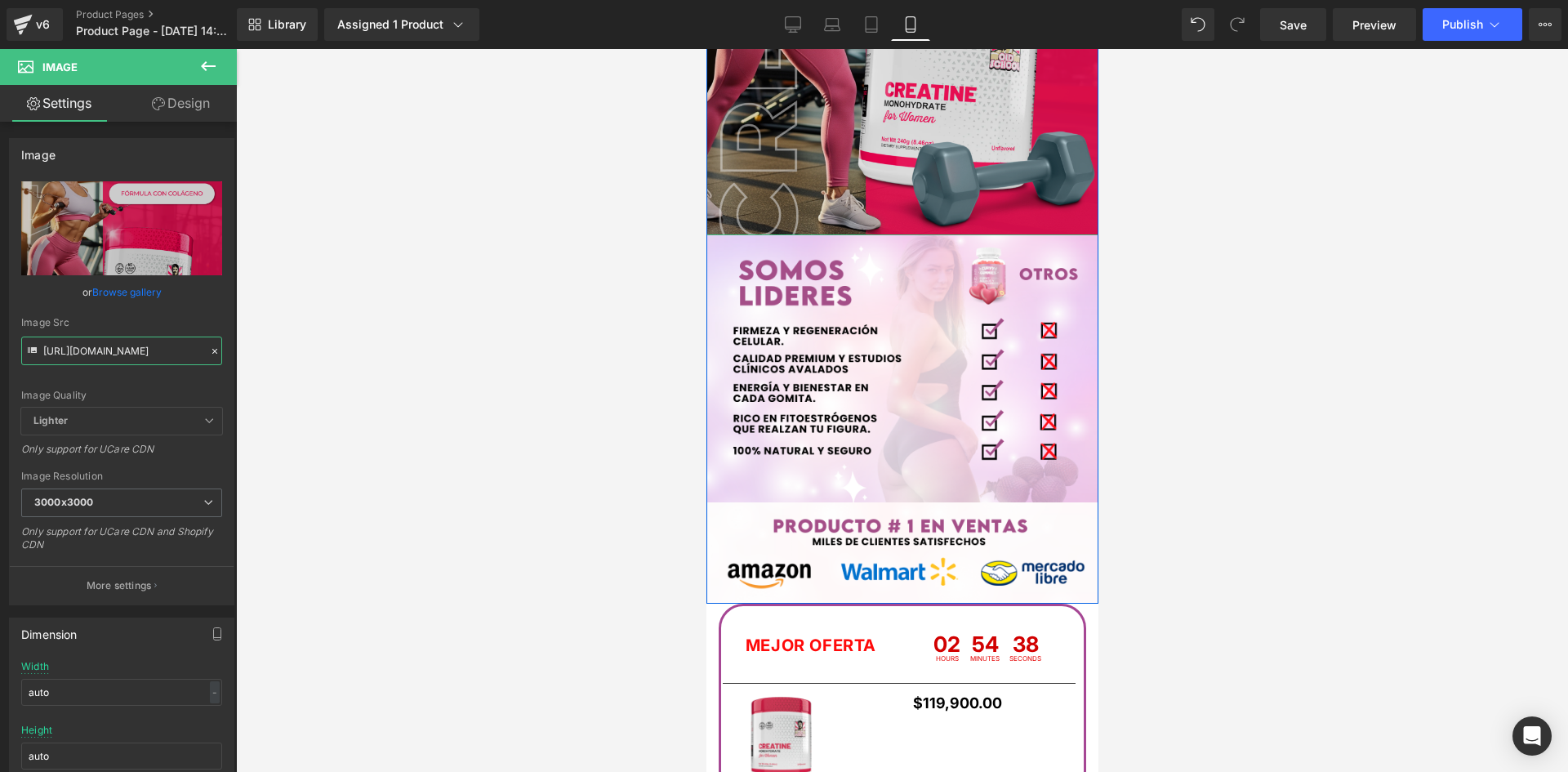
scroll to position [3104, 0]
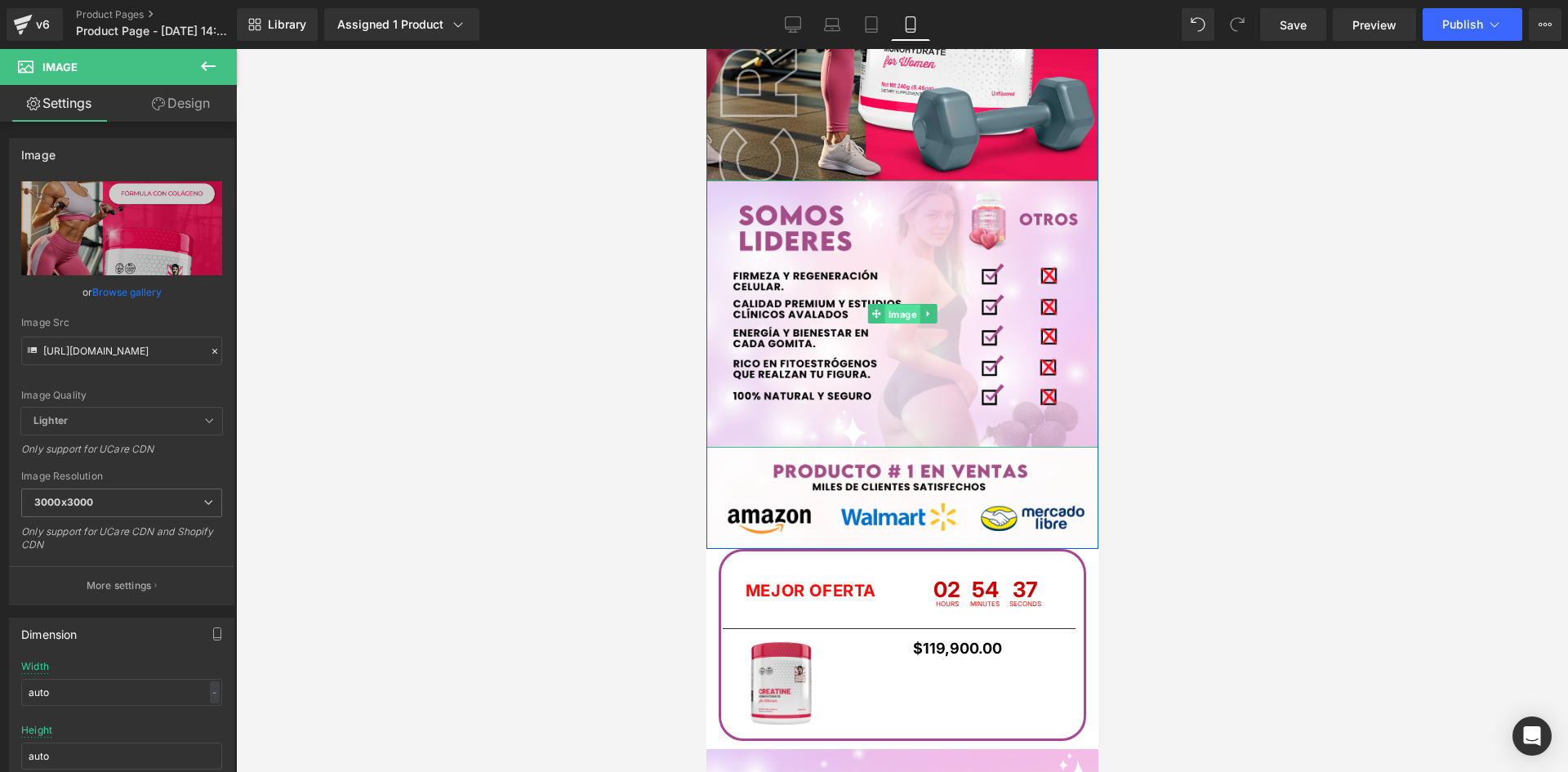
click at [902, 309] on span "Image" at bounding box center [902, 315] width 36 height 20
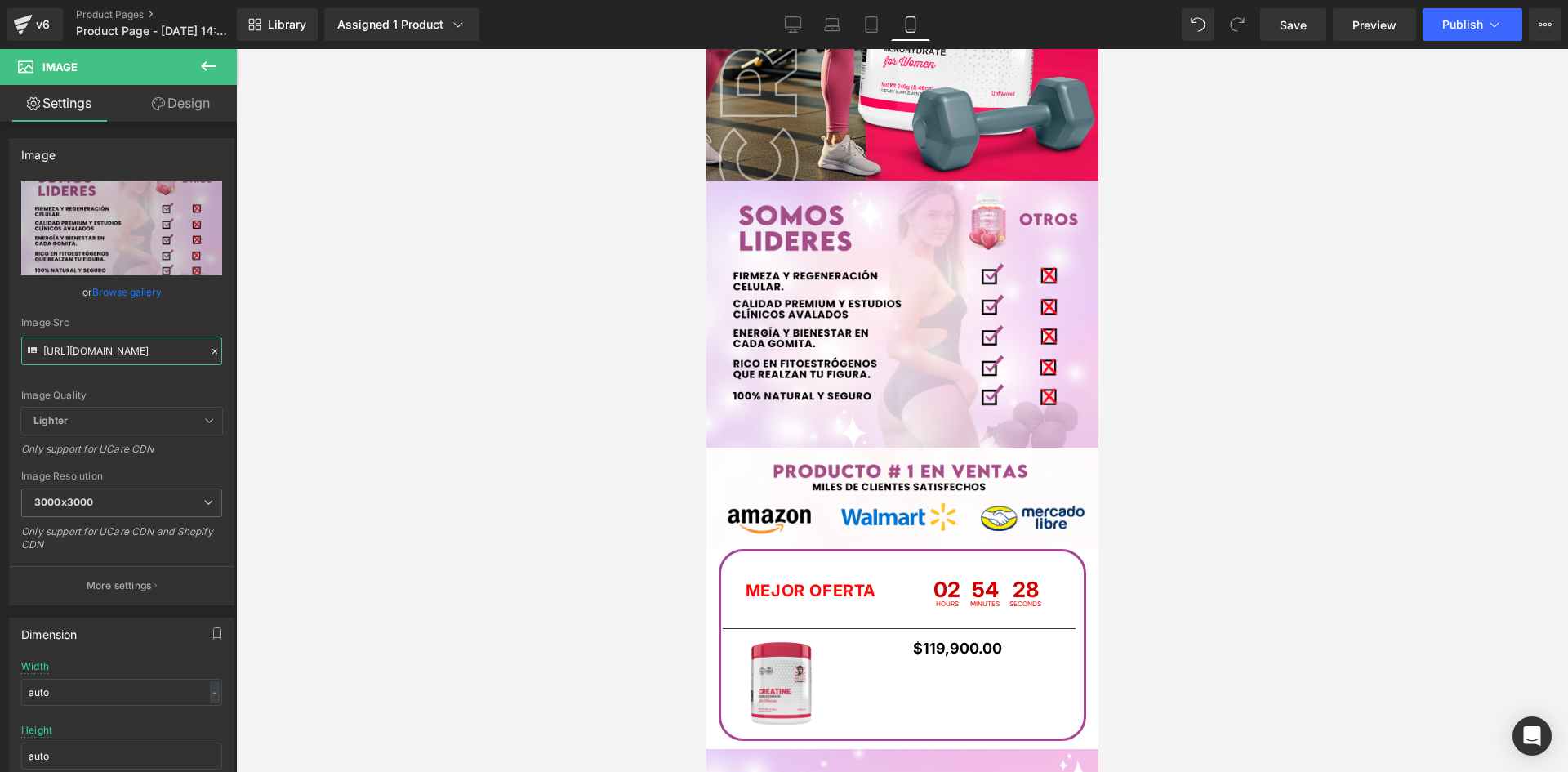
drag, startPoint x: 46, startPoint y: 345, endPoint x: 302, endPoint y: 358, distance: 256.3
click at [302, 358] on div "Image You are previewing how the will restyle your page. You can not edit Eleme…" at bounding box center [784, 399] width 1568 height 800
paste input "Gvv7L8db/Pieza-7-3x"
type input "[URL][DOMAIN_NAME]"
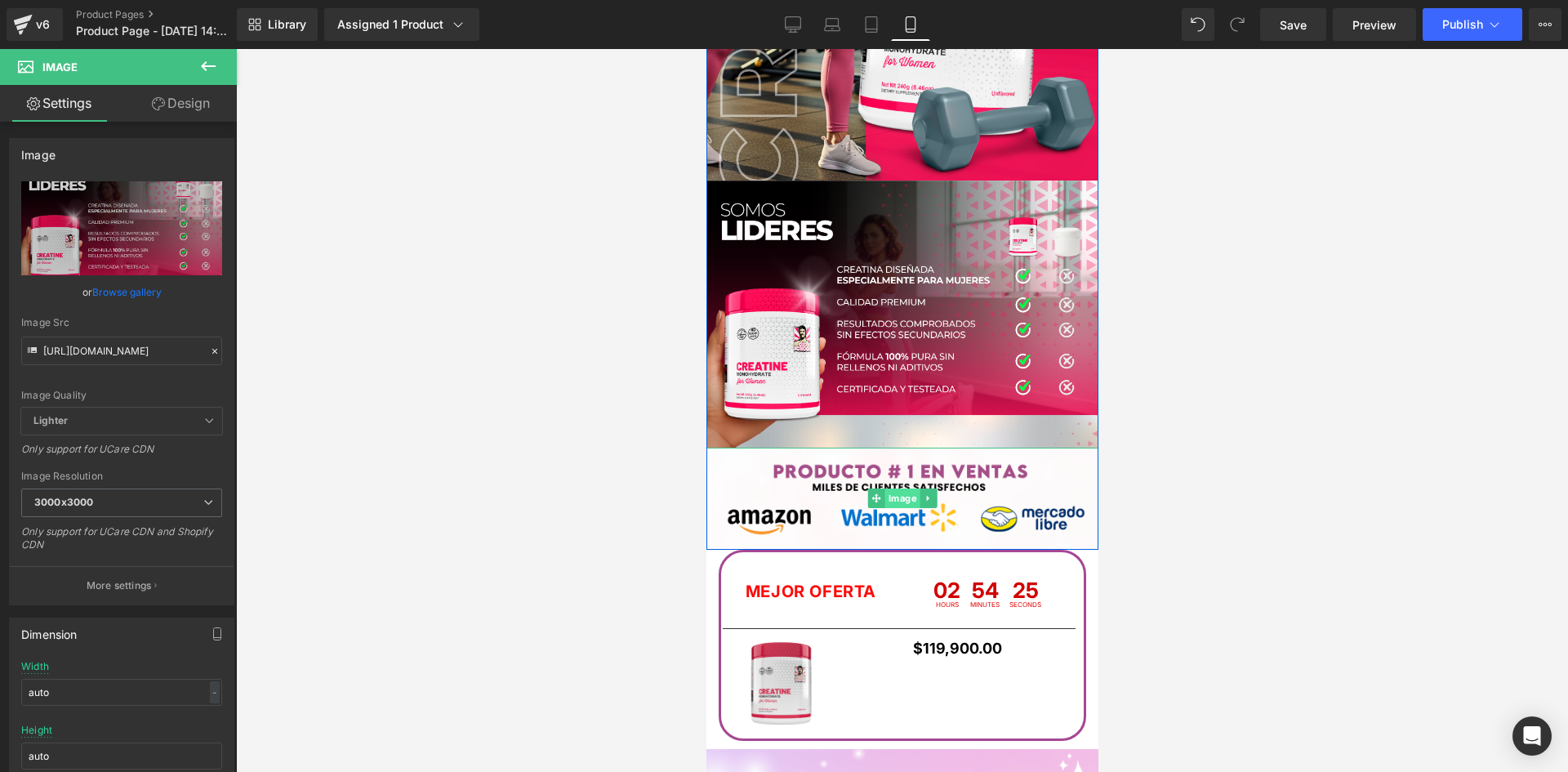
click at [894, 493] on span "Image" at bounding box center [902, 498] width 36 height 20
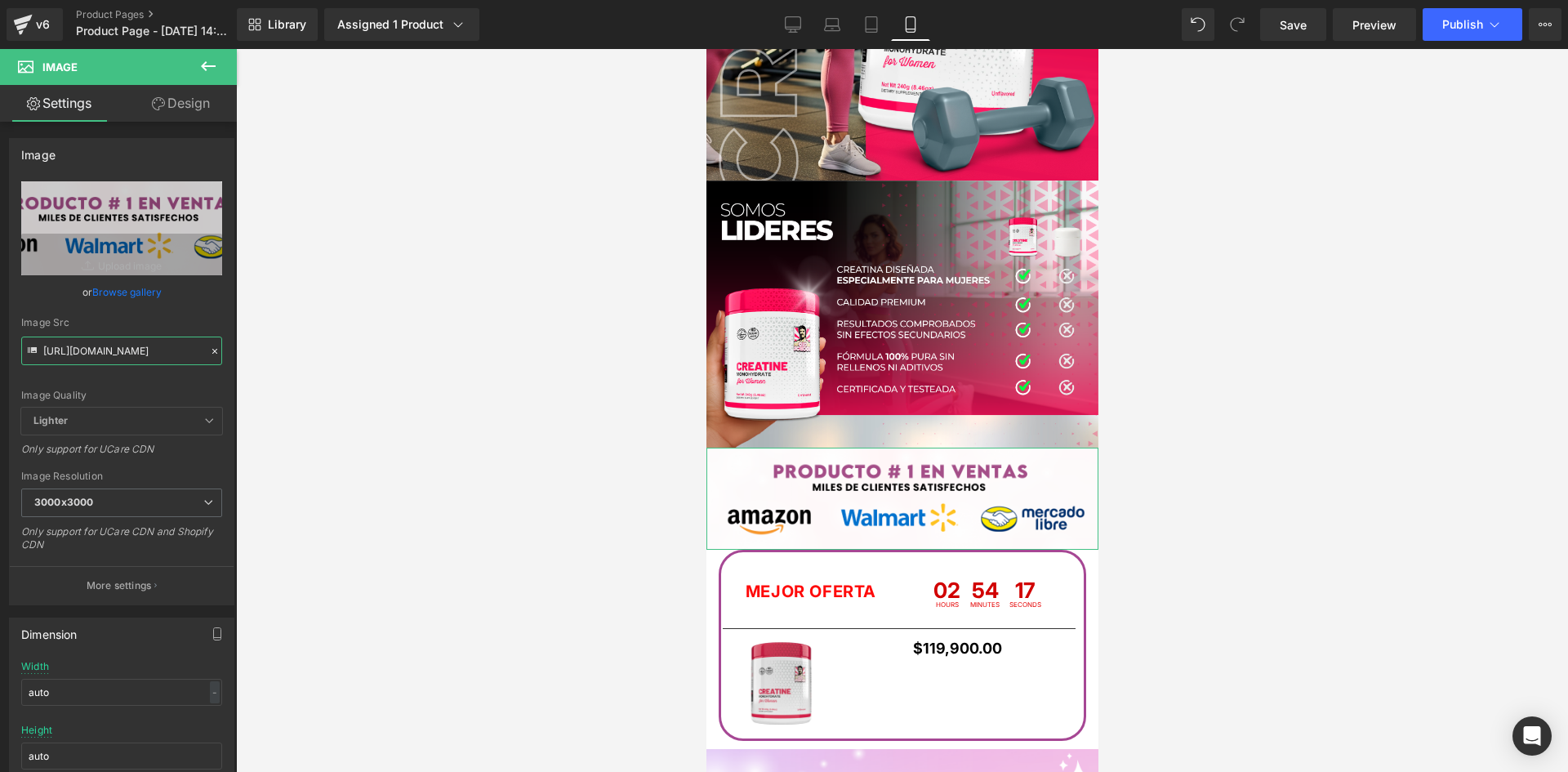
scroll to position [0, 64]
drag, startPoint x: 42, startPoint y: 350, endPoint x: 372, endPoint y: 354, distance: 330.0
click at [372, 354] on div "Image You are previewing how the will restyle your page. You can not edit Eleme…" at bounding box center [784, 399] width 1568 height 800
paste input "6cRTTjy2/raw-amazon-10"
type input "[URL][DOMAIN_NAME]"
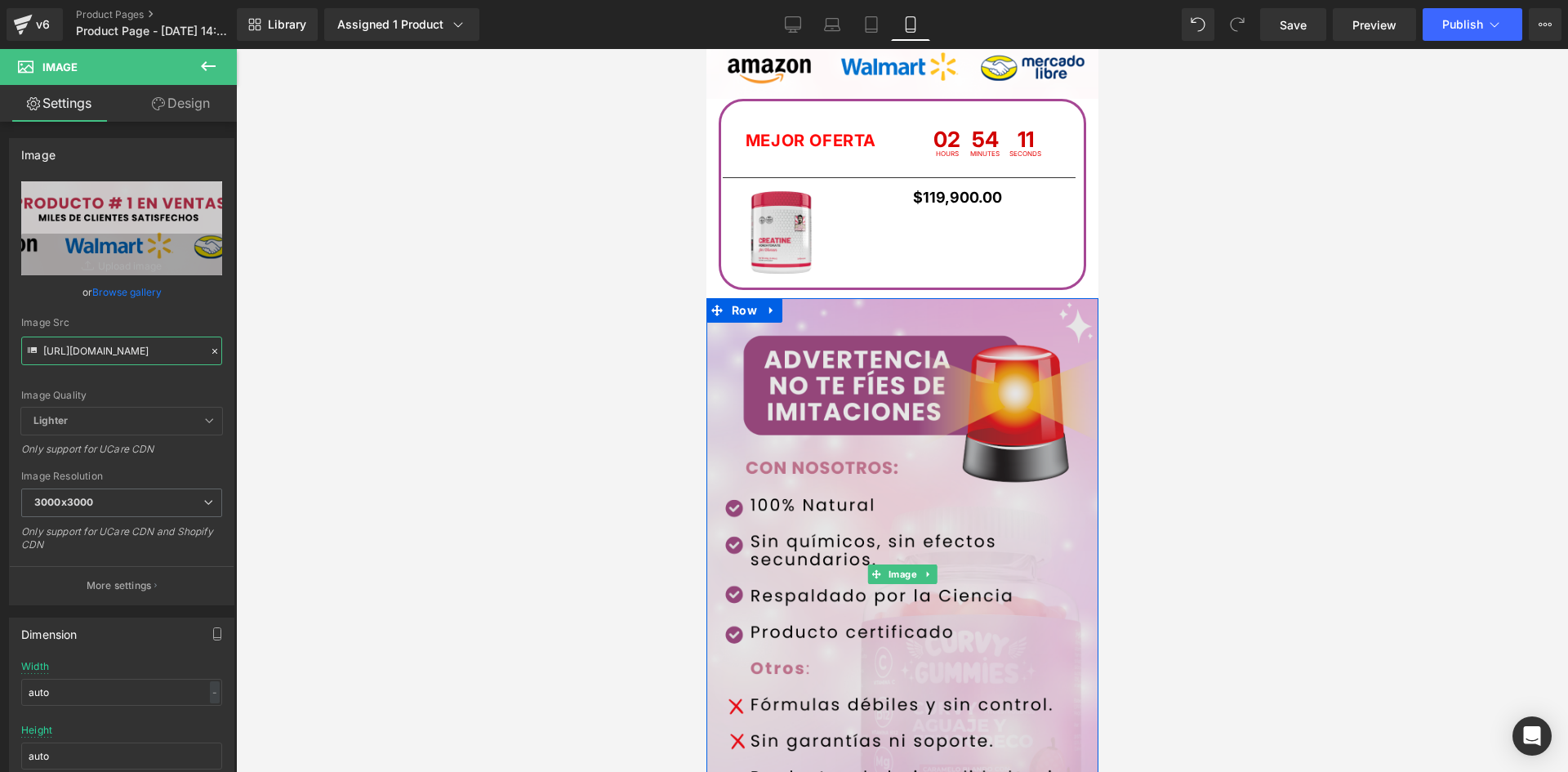
scroll to position [3593, 0]
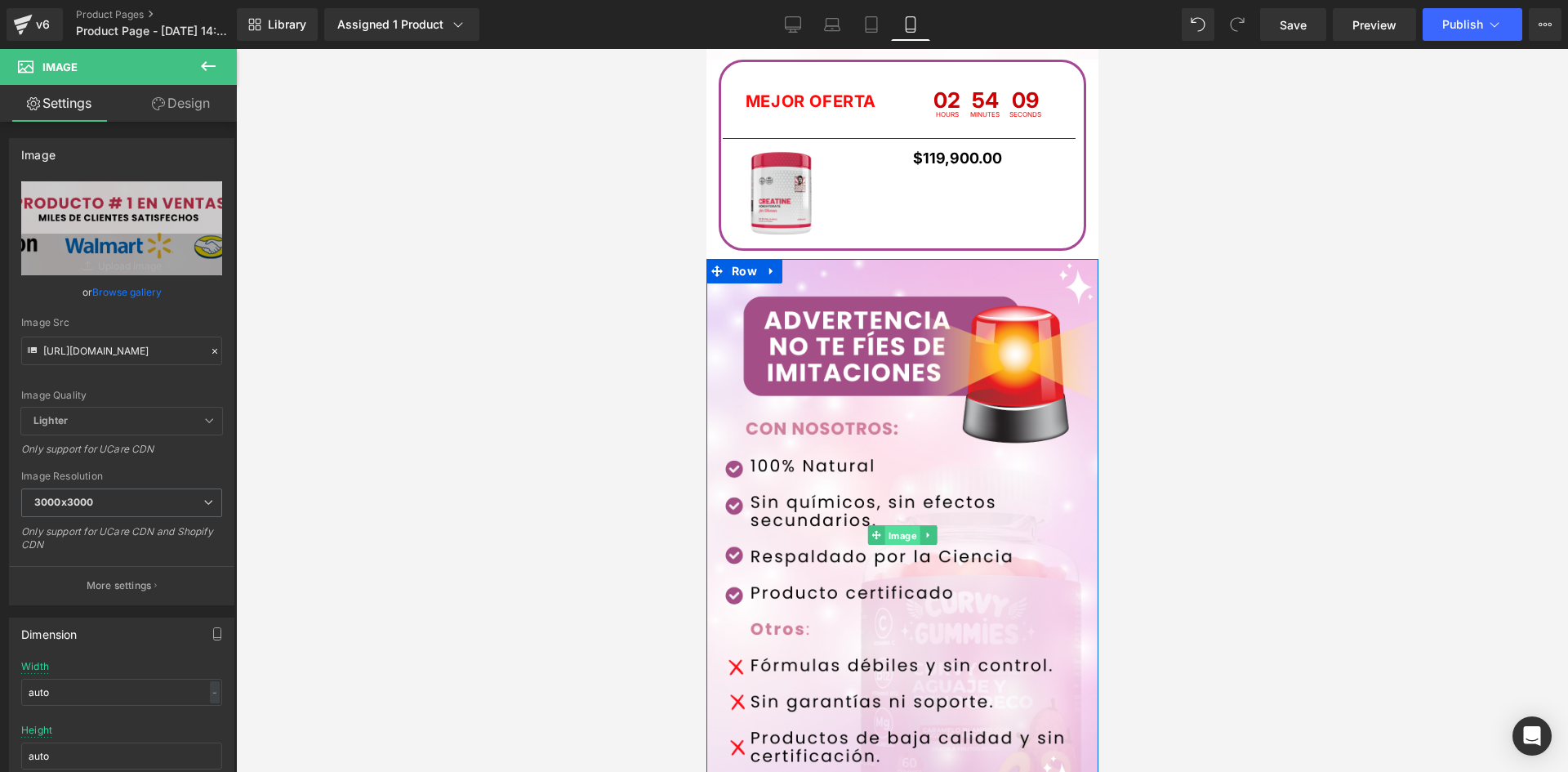
click at [897, 529] on span "Image" at bounding box center [902, 535] width 36 height 20
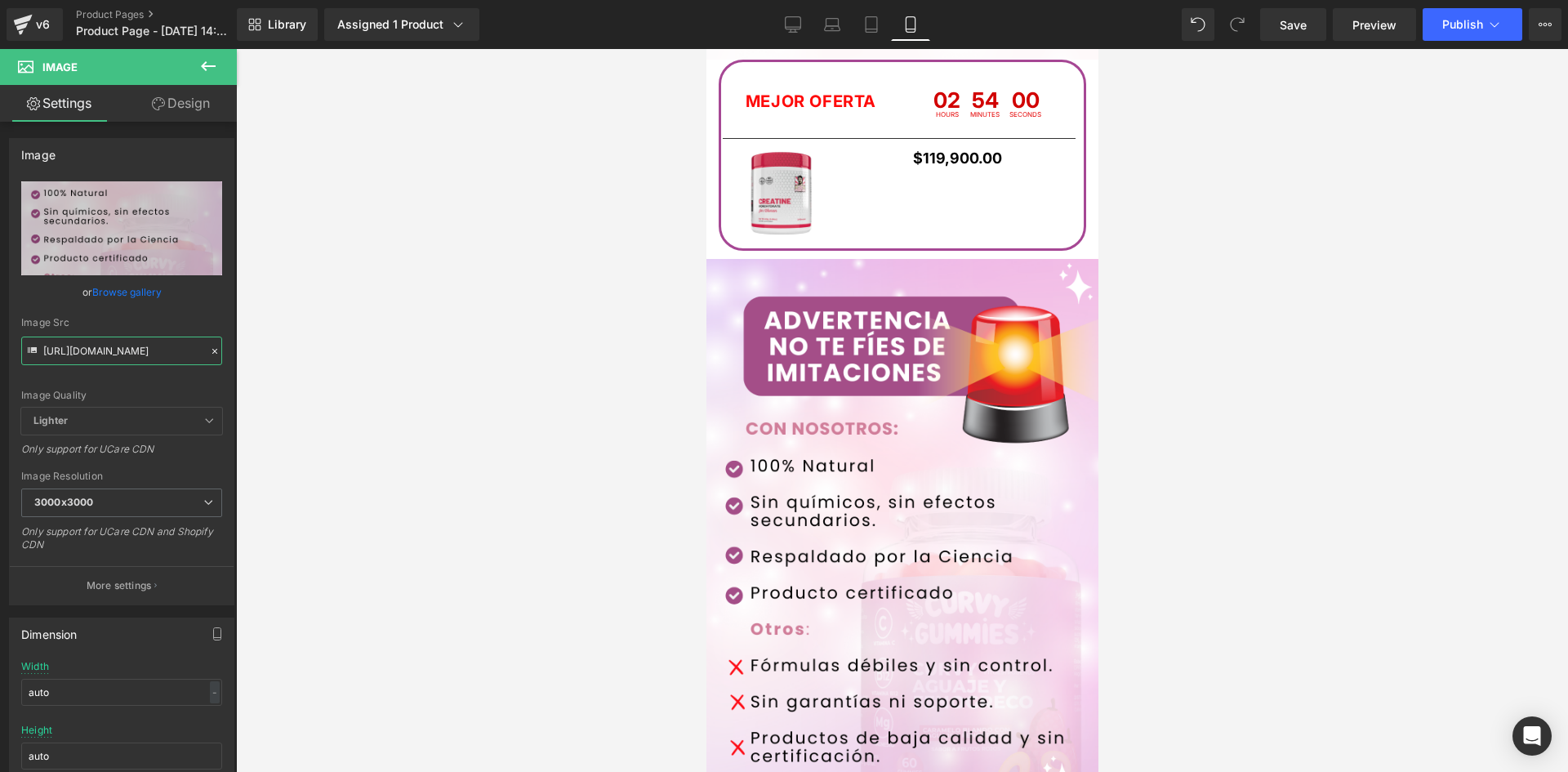
drag, startPoint x: 42, startPoint y: 352, endPoint x: 355, endPoint y: 360, distance: 313.1
click at [355, 360] on div "Image You are previewing how the will restyle your page. You can not edit Eleme…" at bounding box center [784, 399] width 1568 height 800
paste input "d0Tb12rj/kikipi"
type input "[URL][DOMAIN_NAME]"
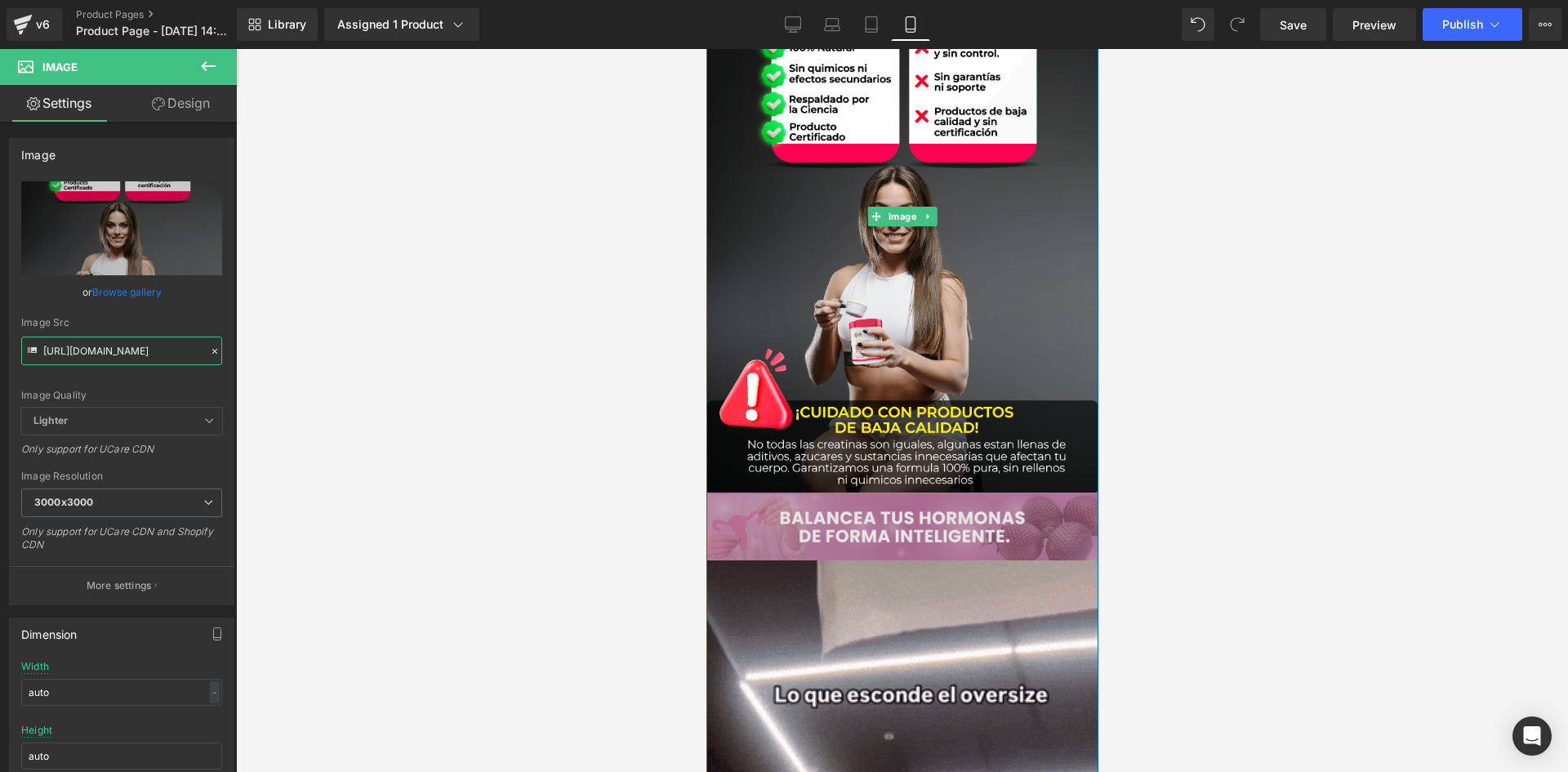
scroll to position [3920, 0]
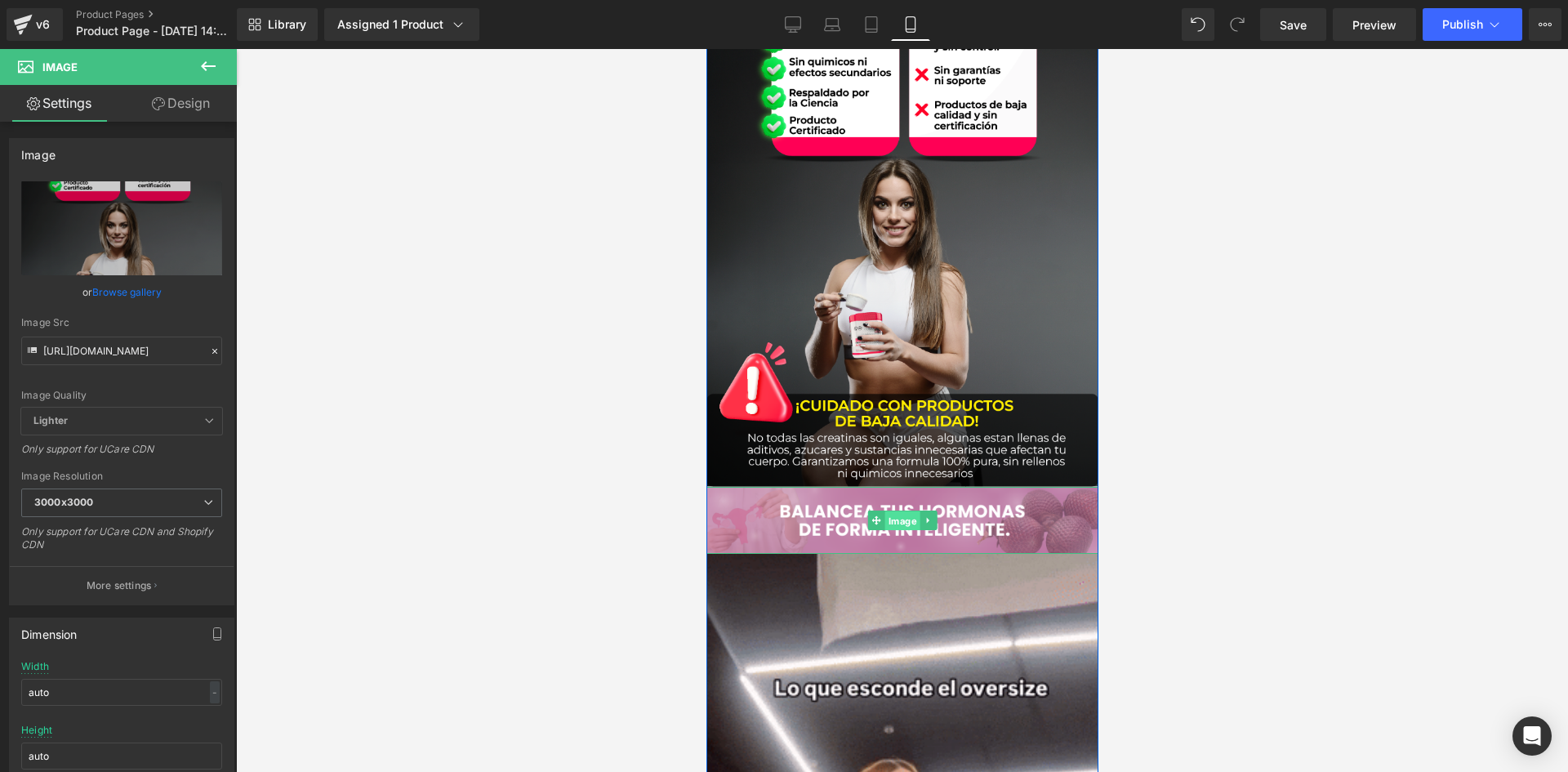
click at [900, 515] on span "Image" at bounding box center [902, 521] width 36 height 20
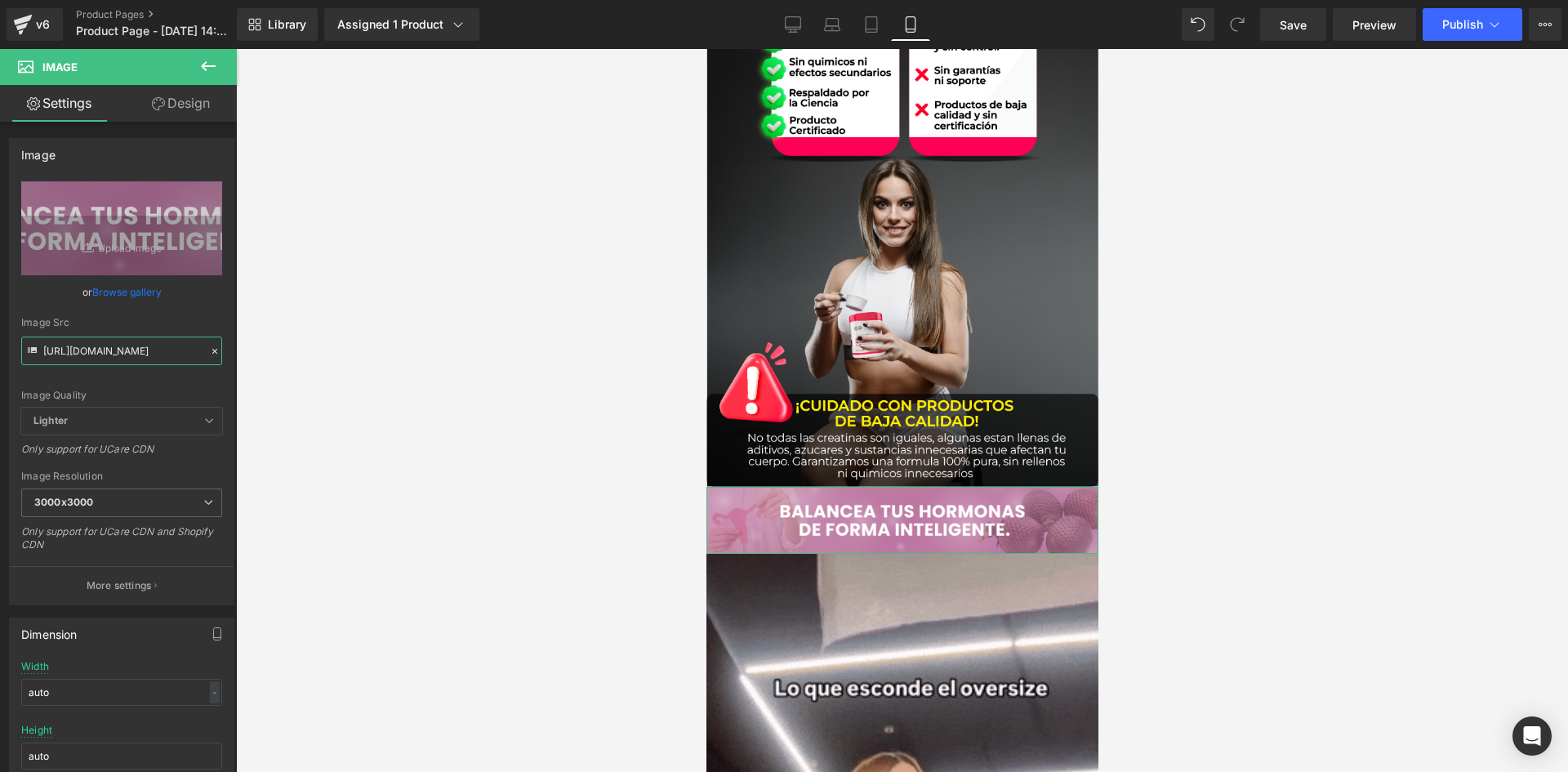
scroll to position [0, 22]
drag, startPoint x: 42, startPoint y: 350, endPoint x: 391, endPoint y: 369, distance: 349.5
click at [391, 369] on div "Image You are previewing how the will restyle your page. You can not edit Eleme…" at bounding box center [784, 399] width 1568 height 800
paste input "Md2X37y/raw-5-5"
type input "[URL][DOMAIN_NAME]"
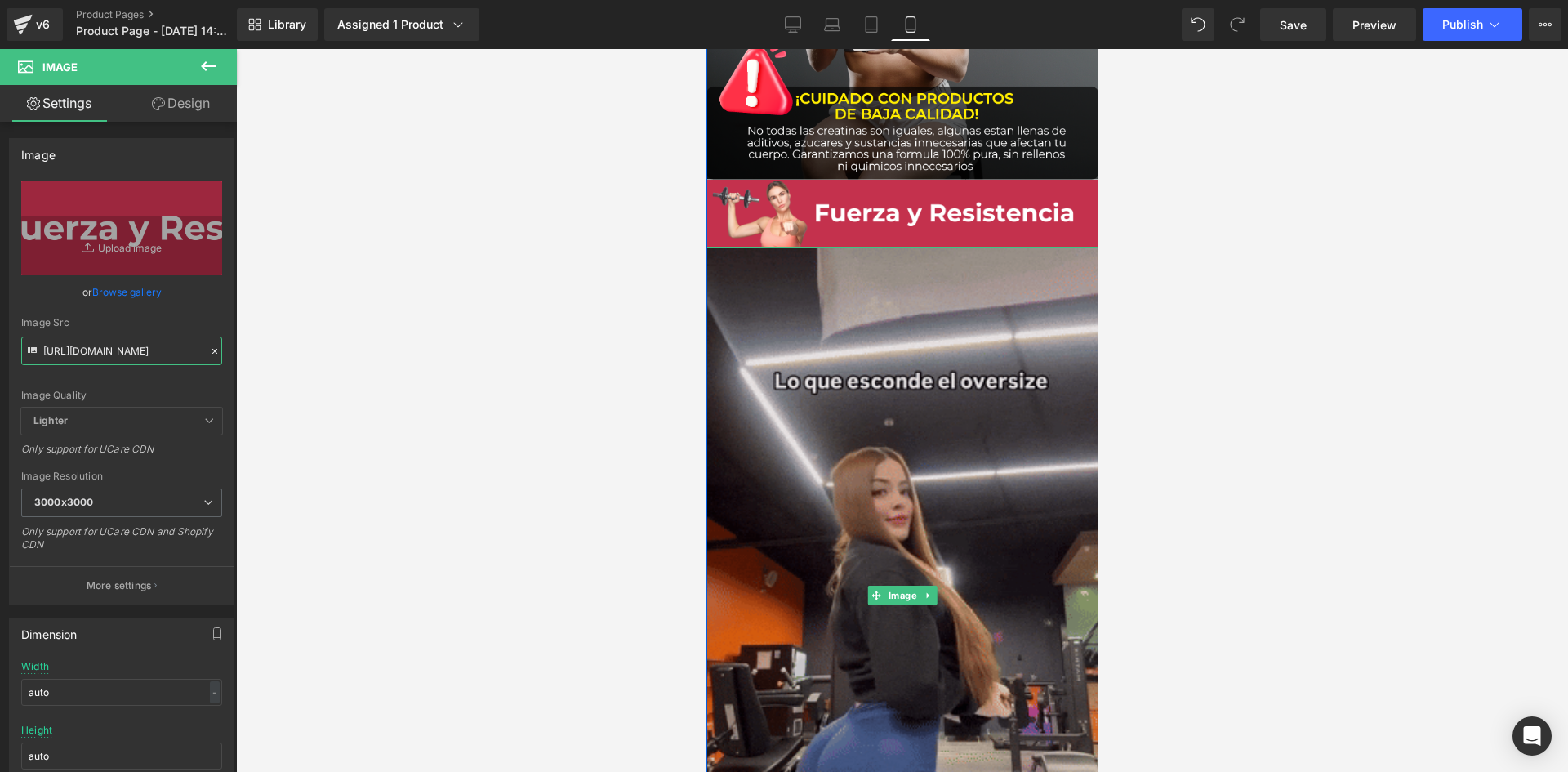
scroll to position [4328, 0]
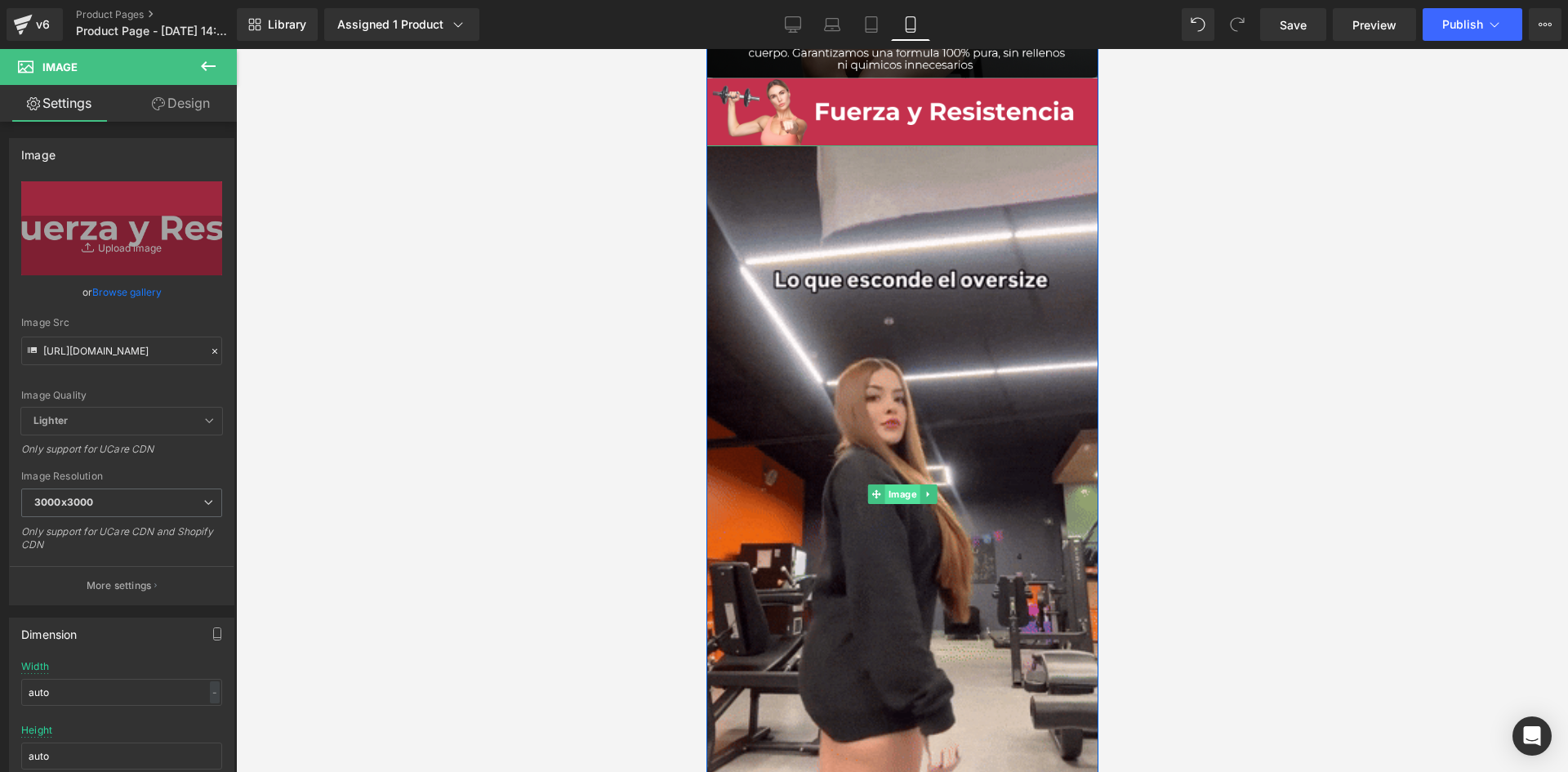
click at [886, 484] on span "Image" at bounding box center [902, 494] width 36 height 20
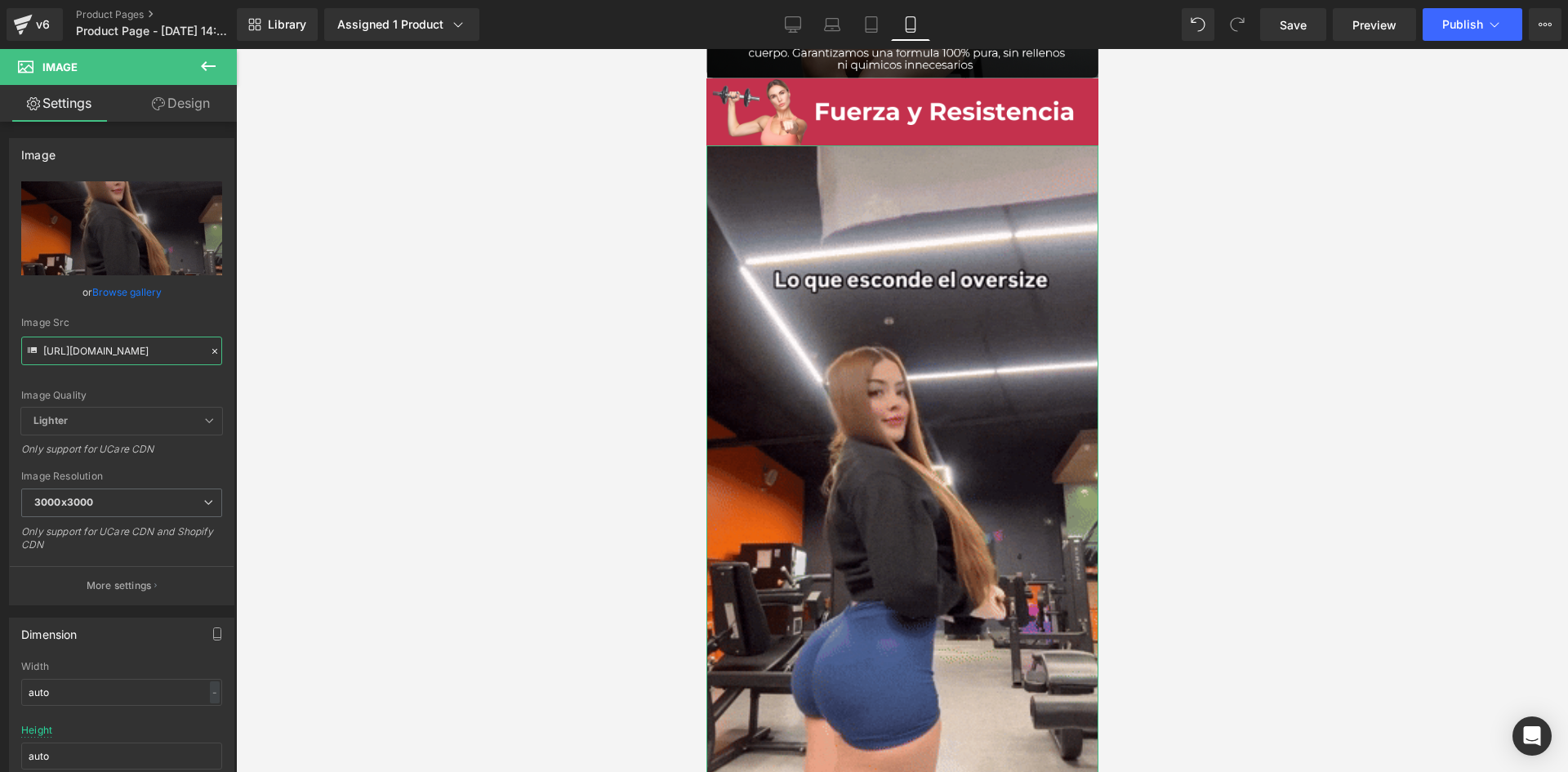
scroll to position [0, 809]
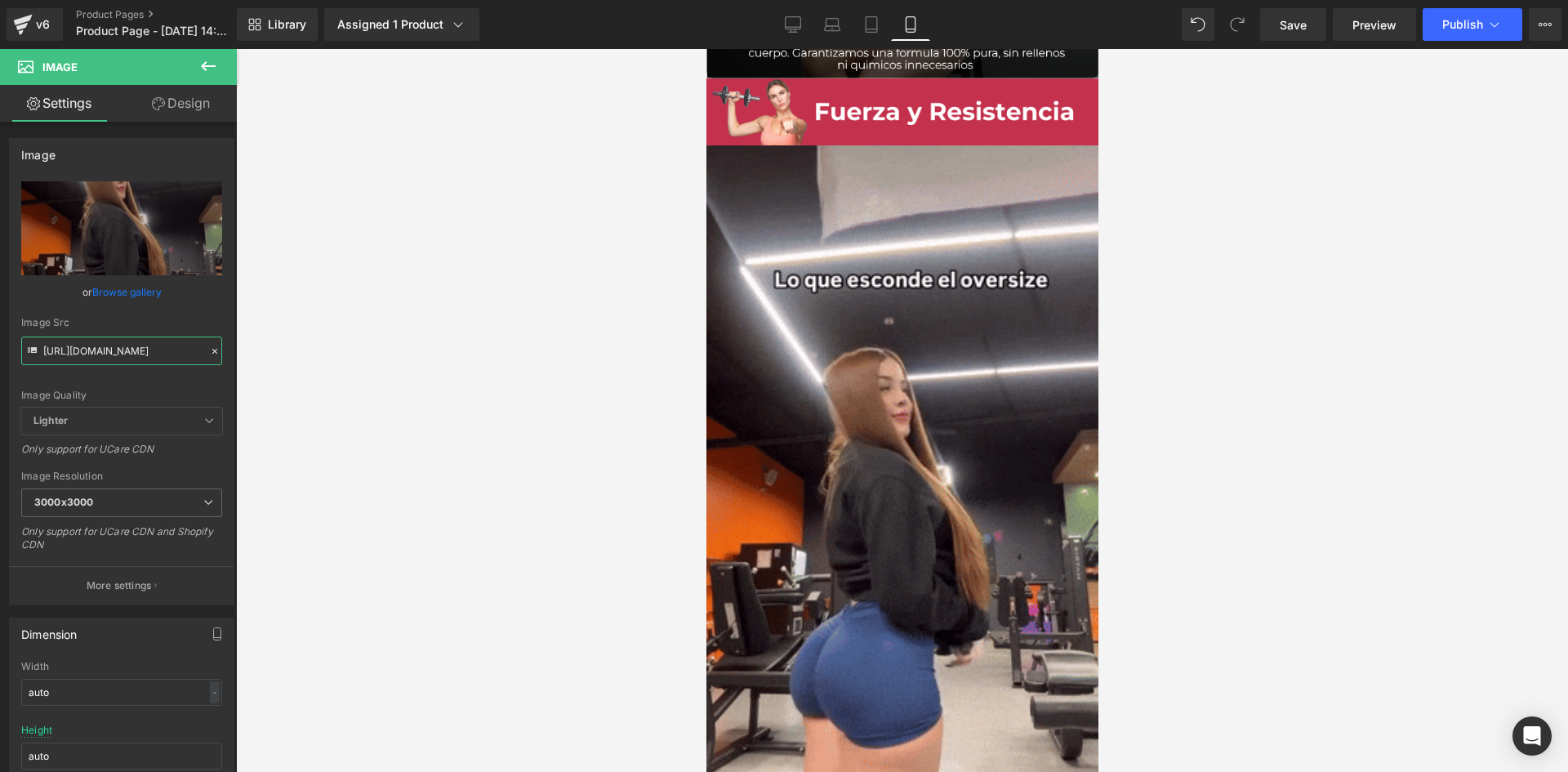
drag, startPoint x: 45, startPoint y: 348, endPoint x: 279, endPoint y: 376, distance: 235.7
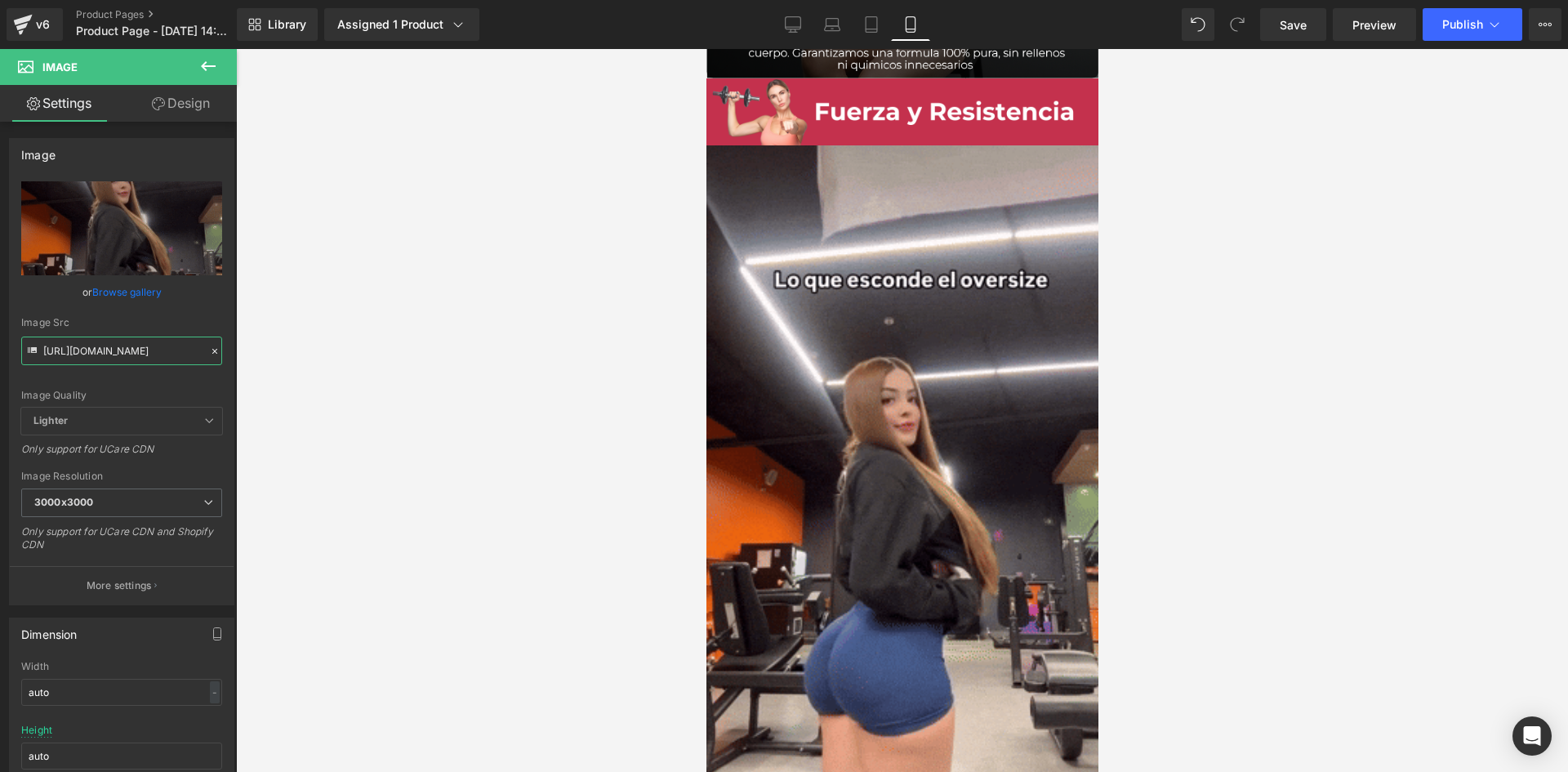
click at [279, 376] on div "Image You are previewing how the will restyle your page. You can not edit Eleme…" at bounding box center [784, 399] width 1568 height 800
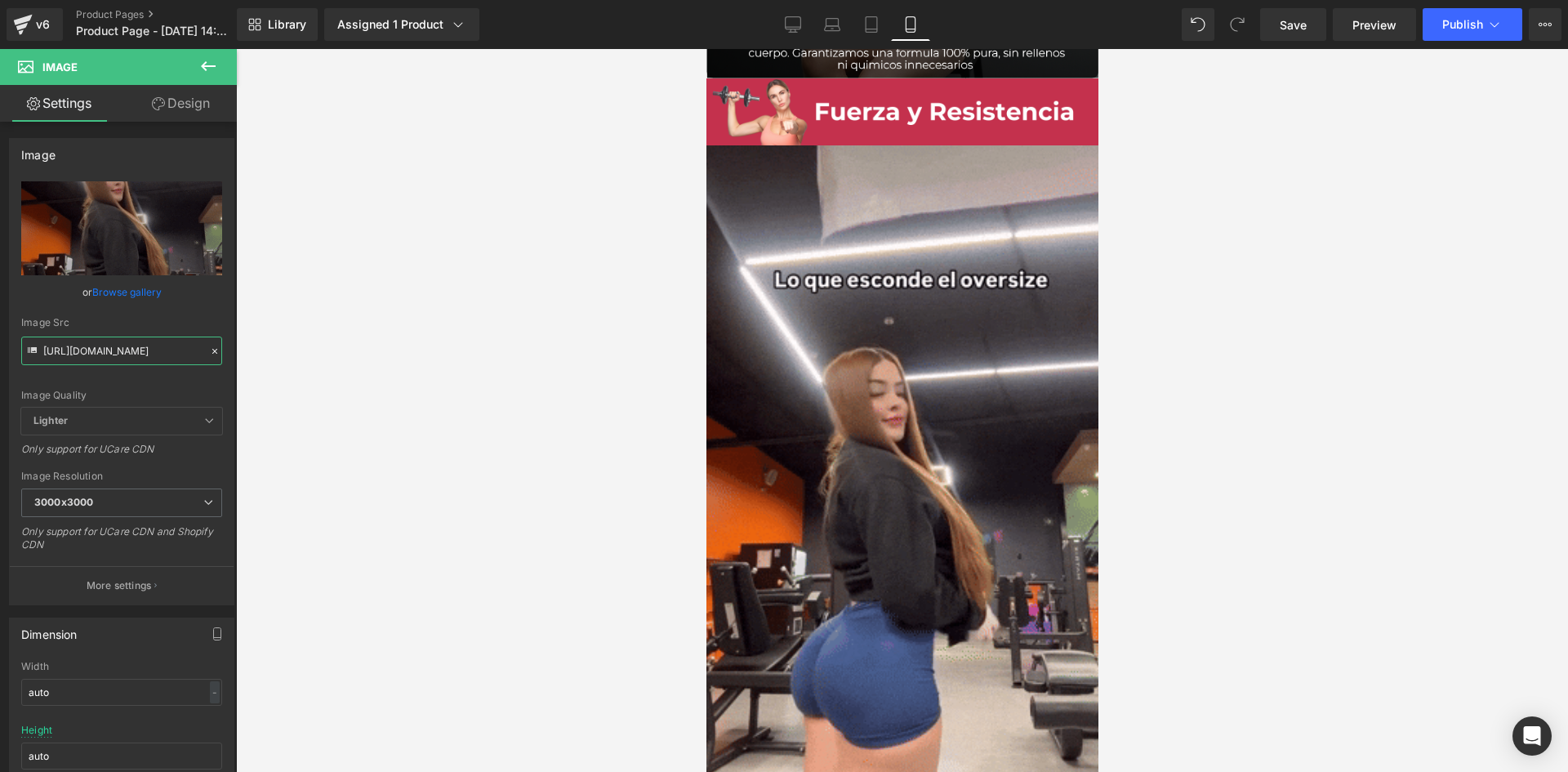
paste input "[DOMAIN_NAME][URL]"
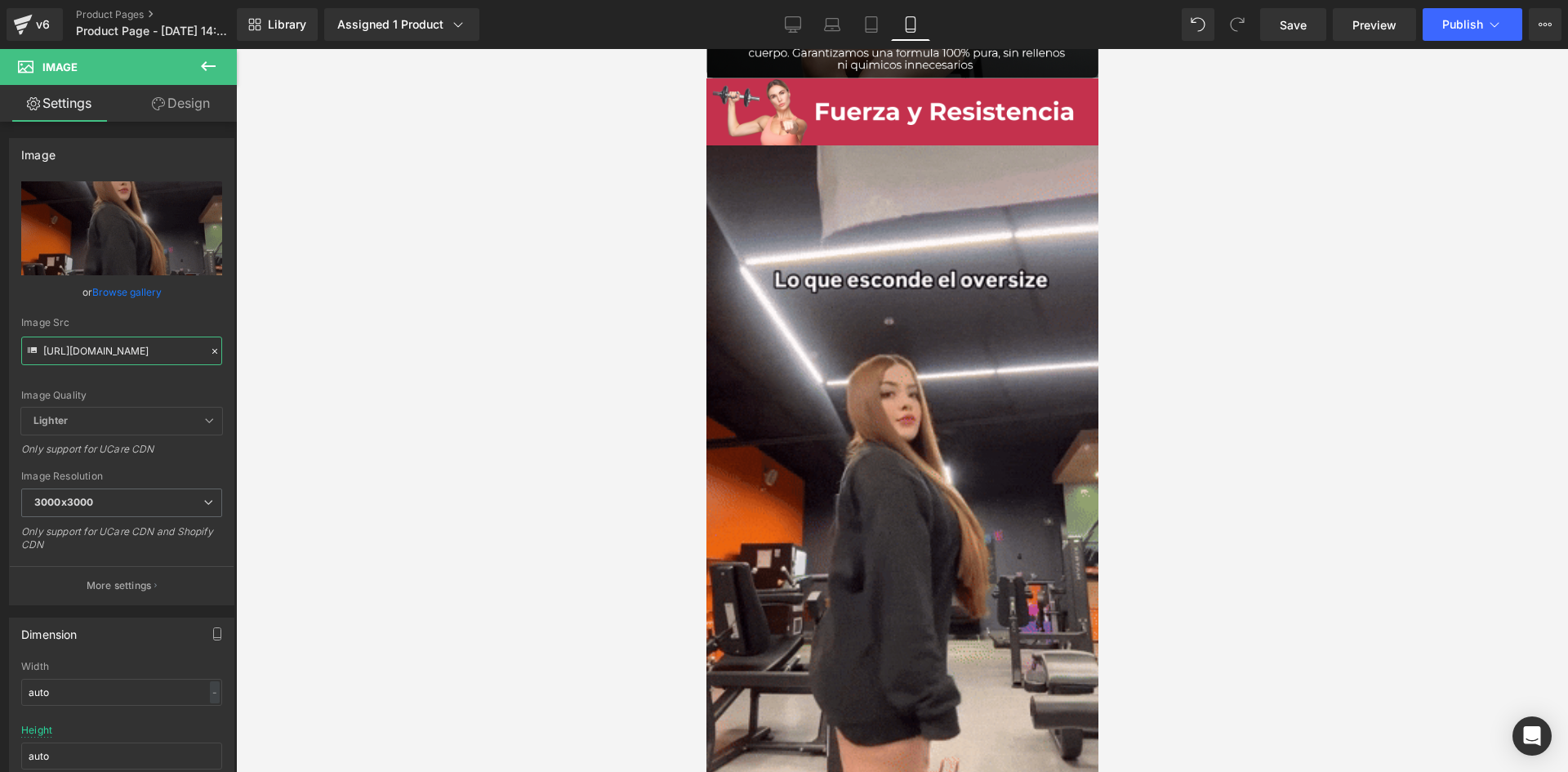
scroll to position [0, 840]
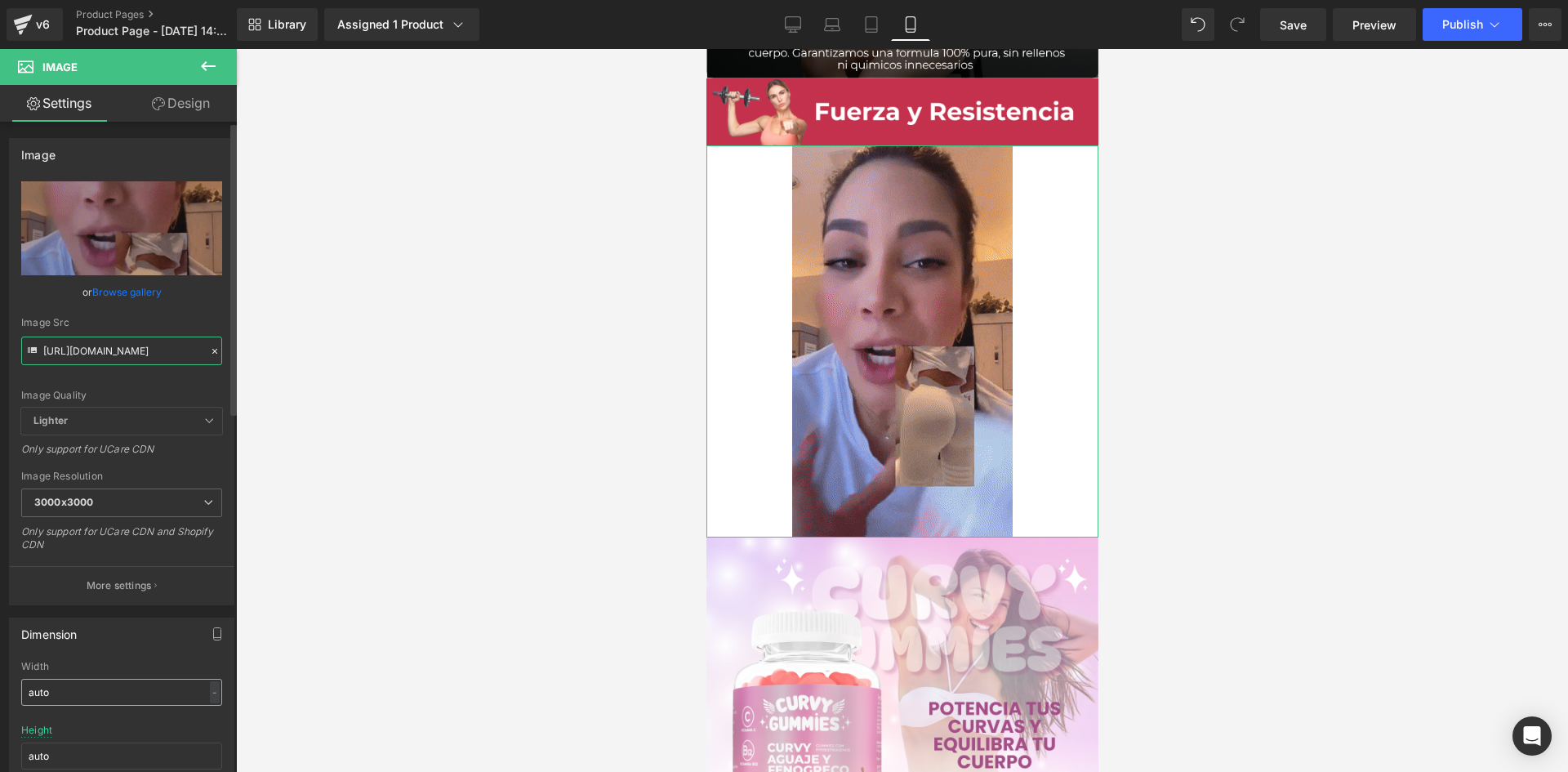
type input "[URL][DOMAIN_NAME]"
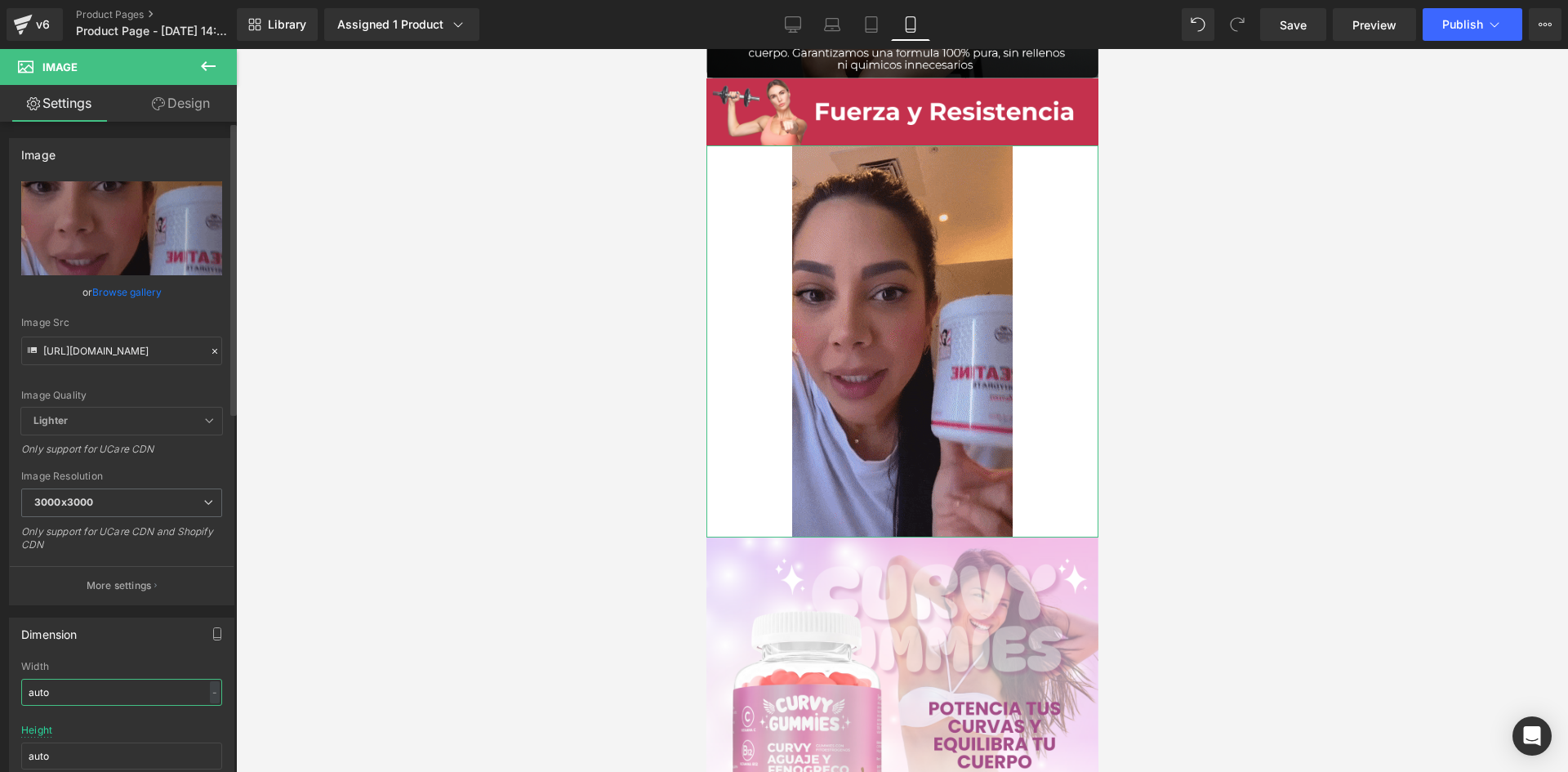
click at [67, 699] on input "auto" at bounding box center [122, 691] width 201 height 27
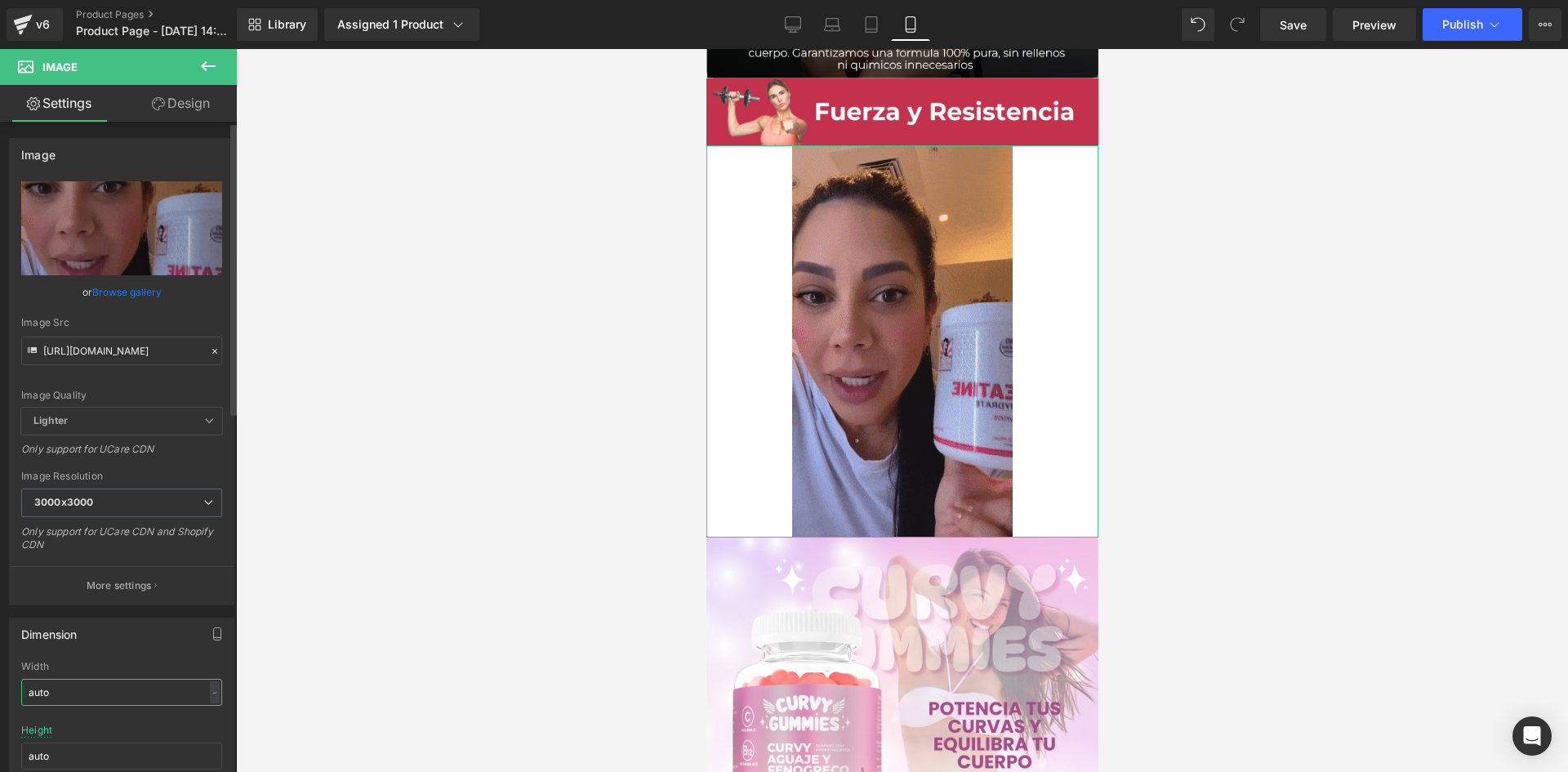
scroll to position [0, 0]
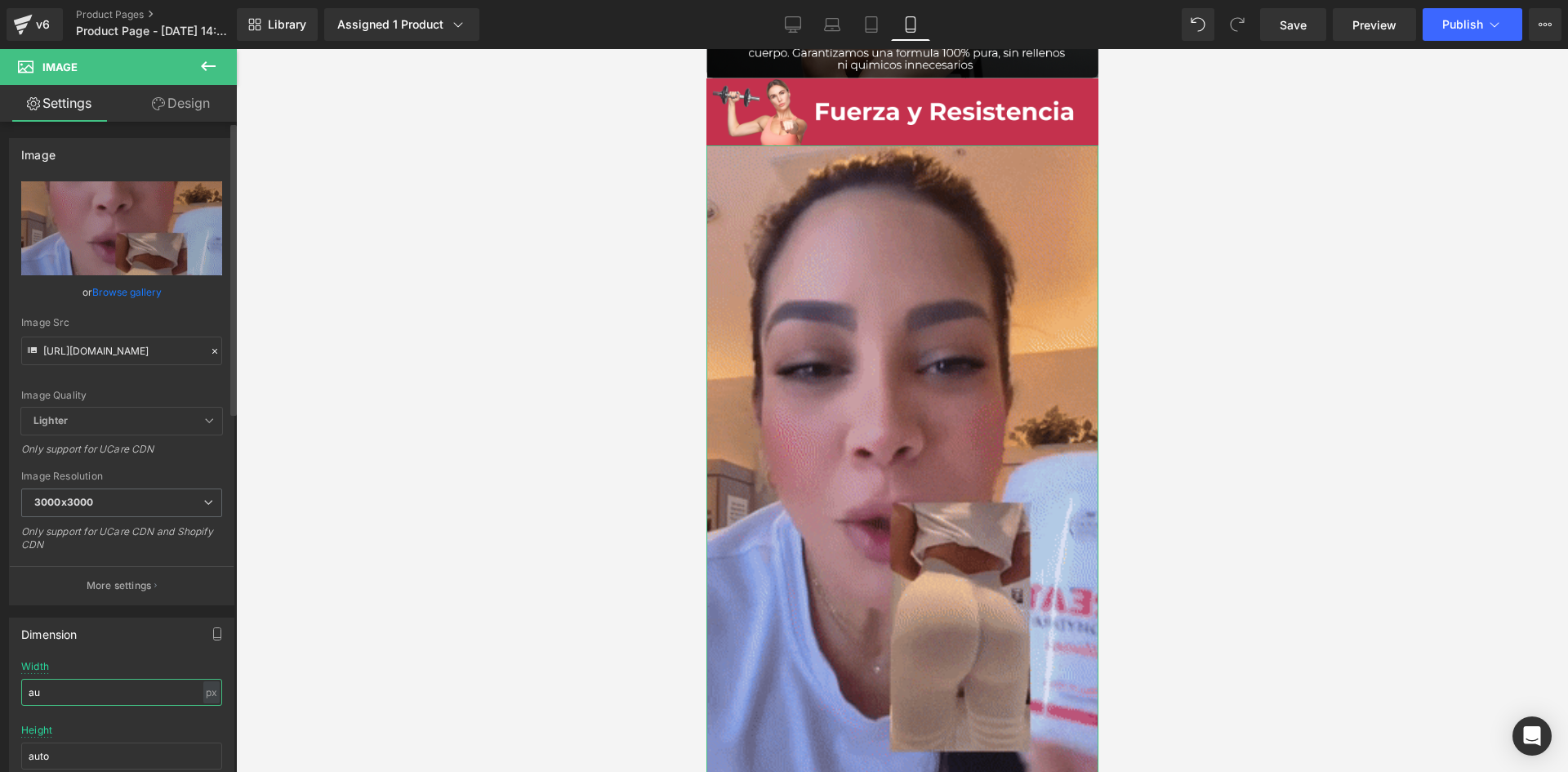
type input "a"
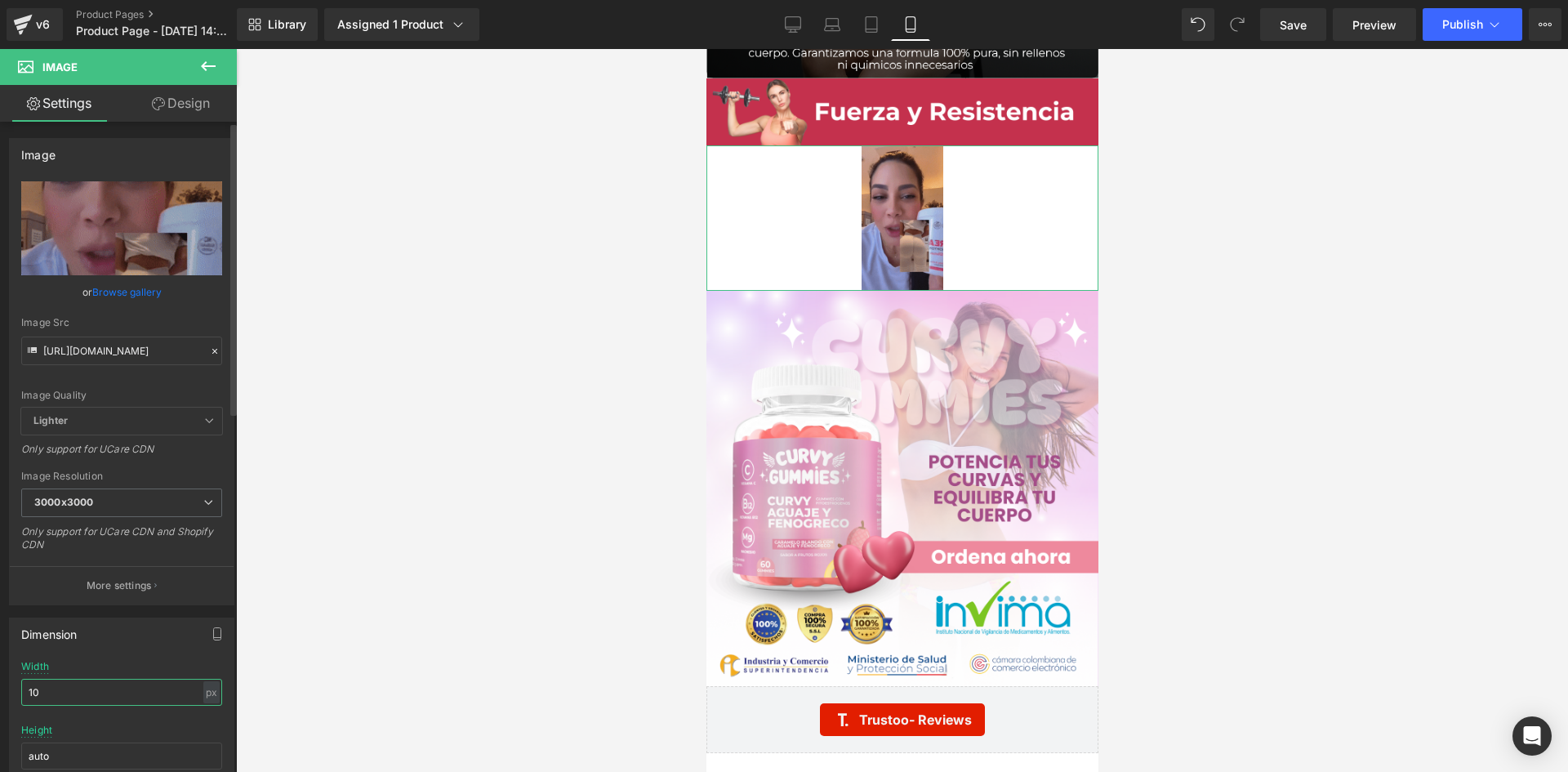
type input "1"
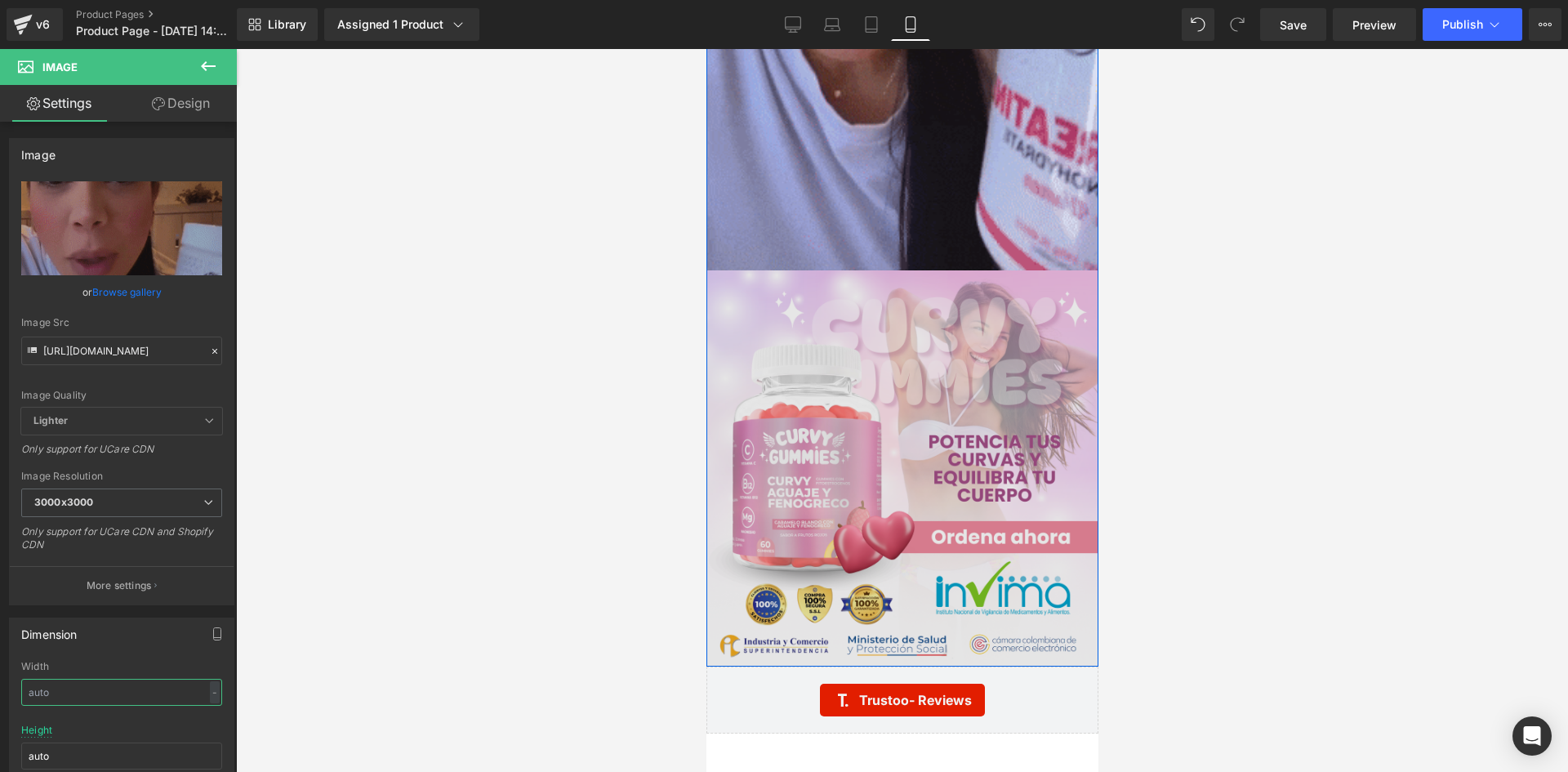
scroll to position [4981, 0]
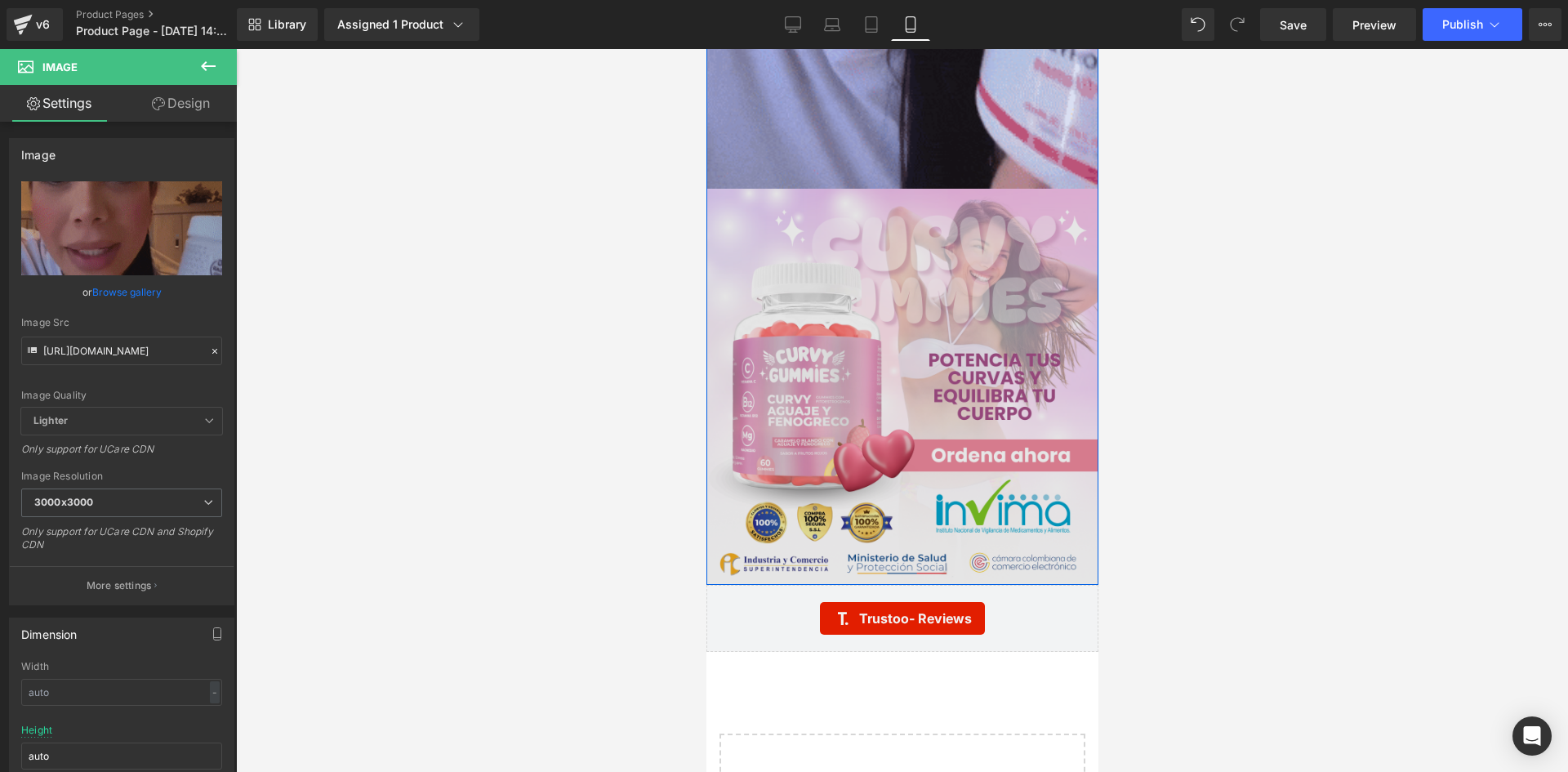
click at [888, 399] on img at bounding box center [901, 386] width 392 height 395
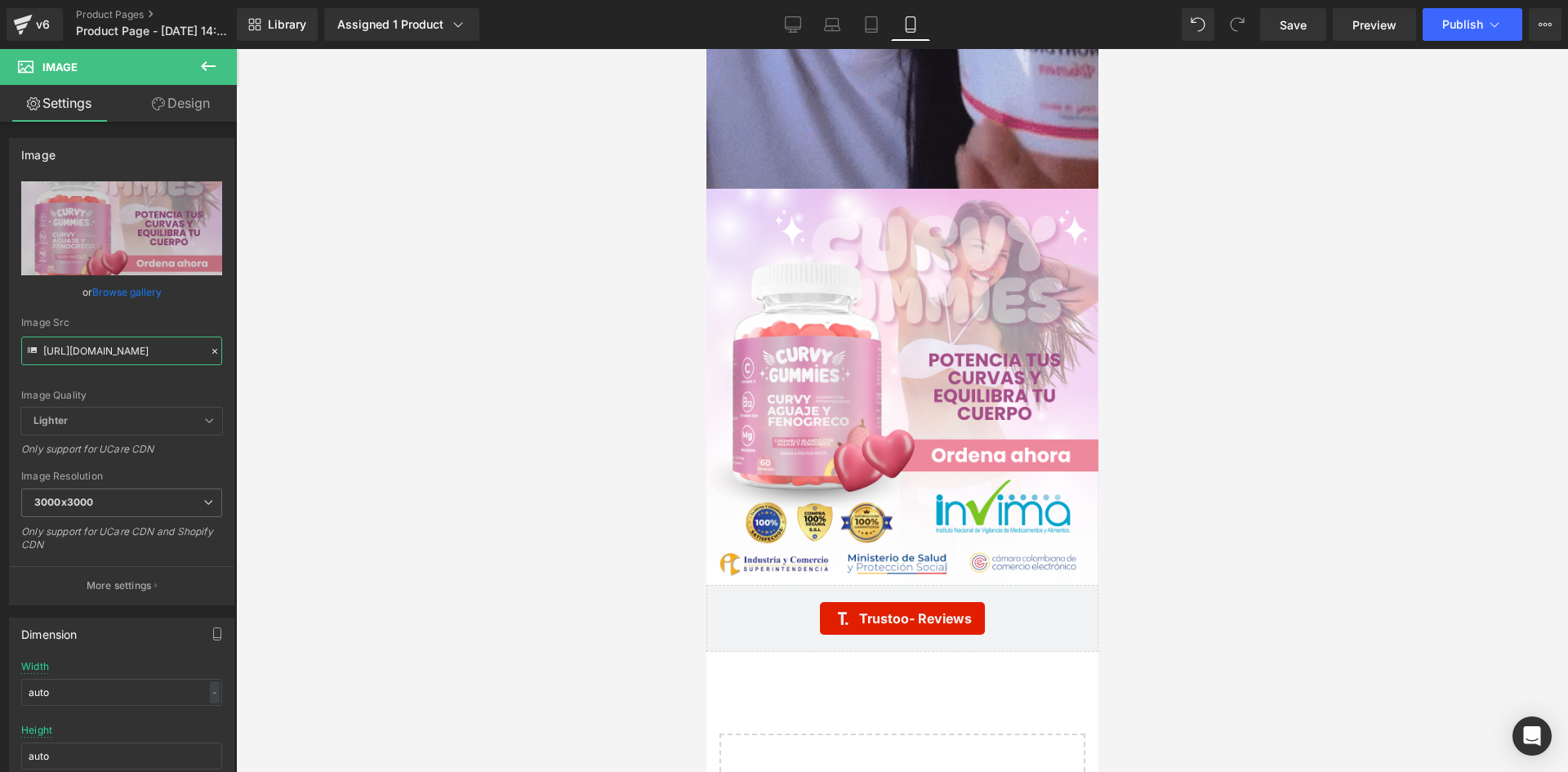
scroll to position [0, 34]
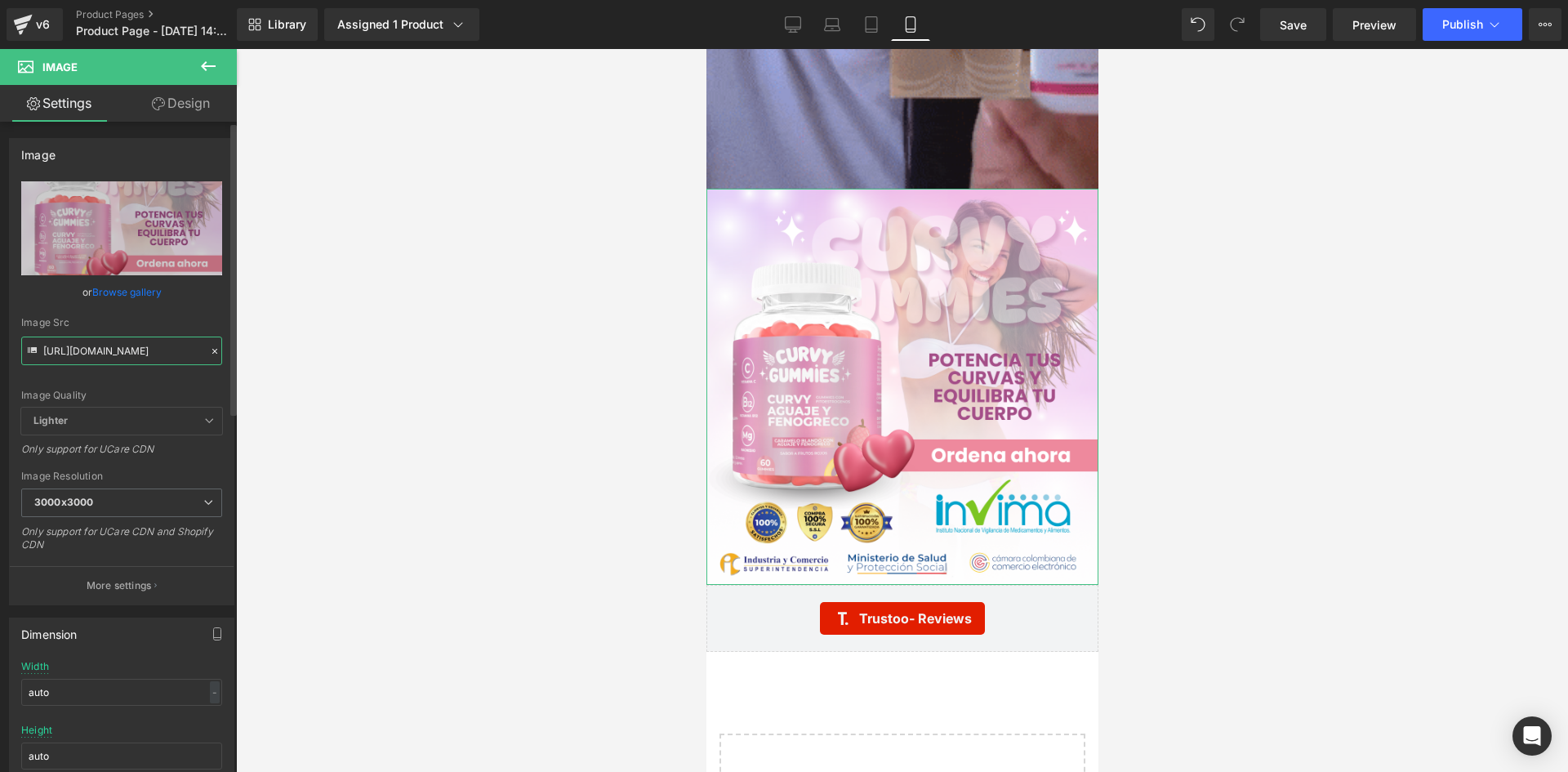
drag, startPoint x: 43, startPoint y: 352, endPoint x: 198, endPoint y: 347, distance: 155.1
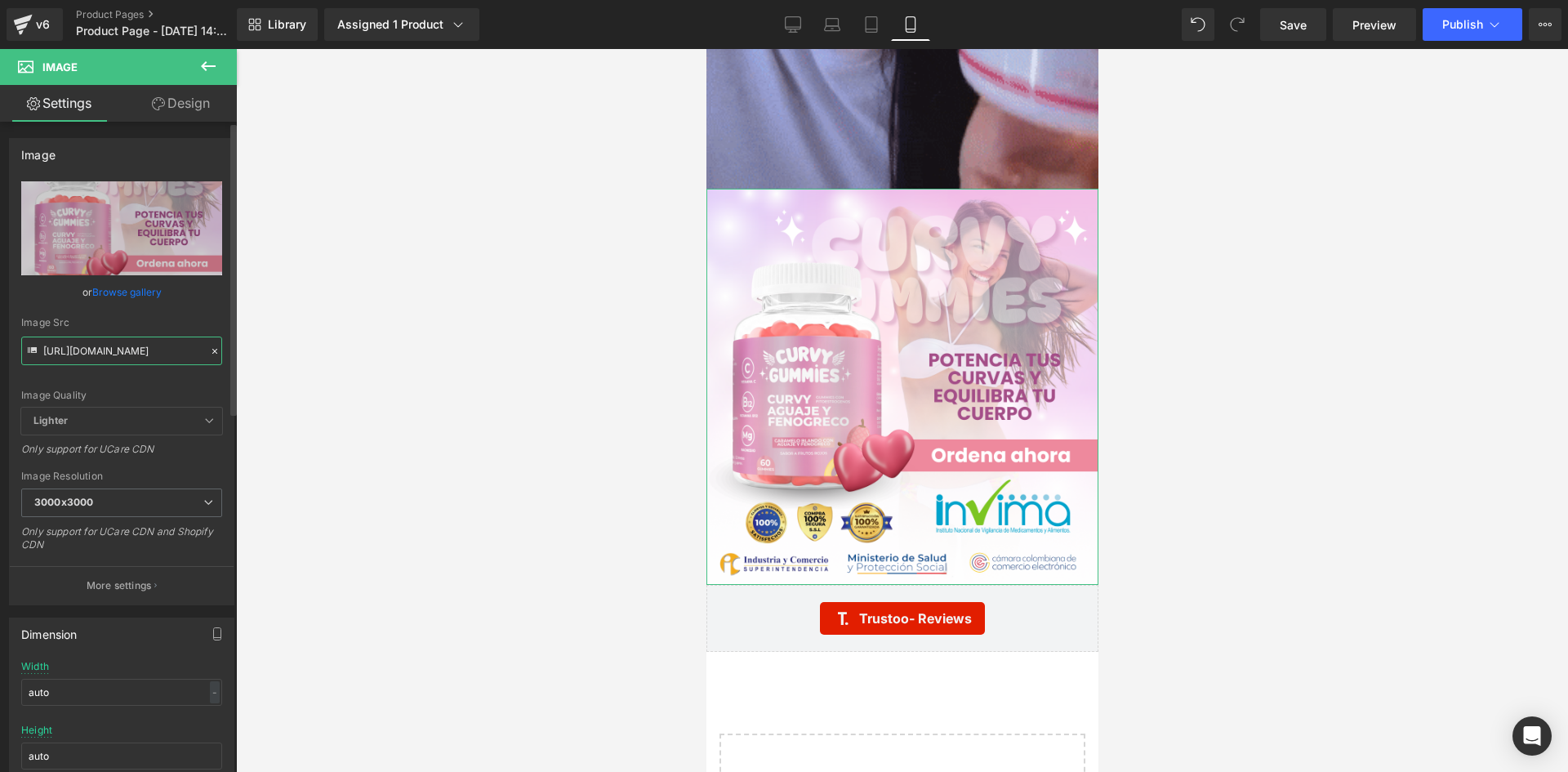
click at [198, 347] on input "[URL][DOMAIN_NAME]" at bounding box center [122, 350] width 201 height 29
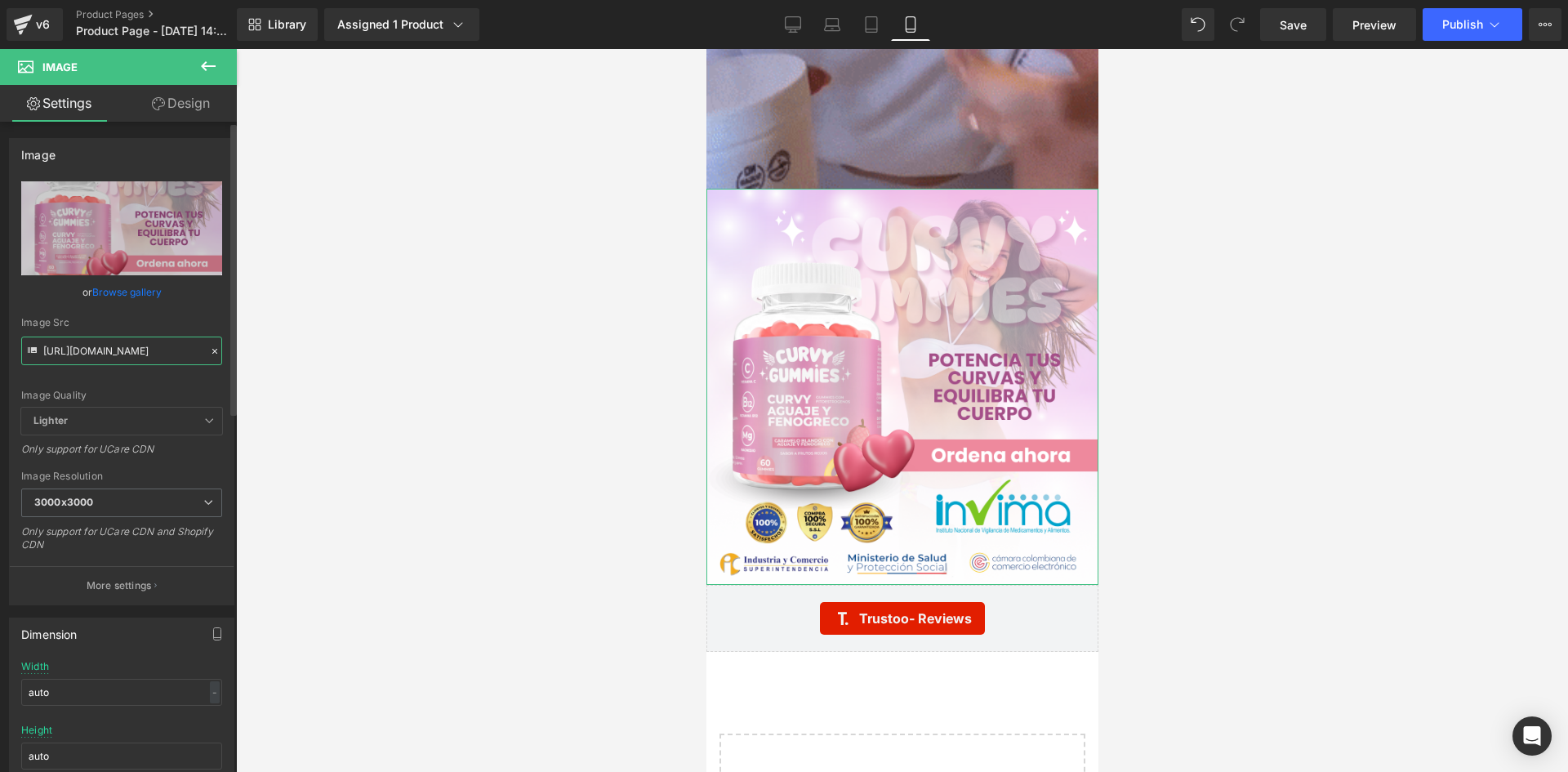
click at [47, 349] on input "[URL][DOMAIN_NAME]" at bounding box center [122, 350] width 201 height 29
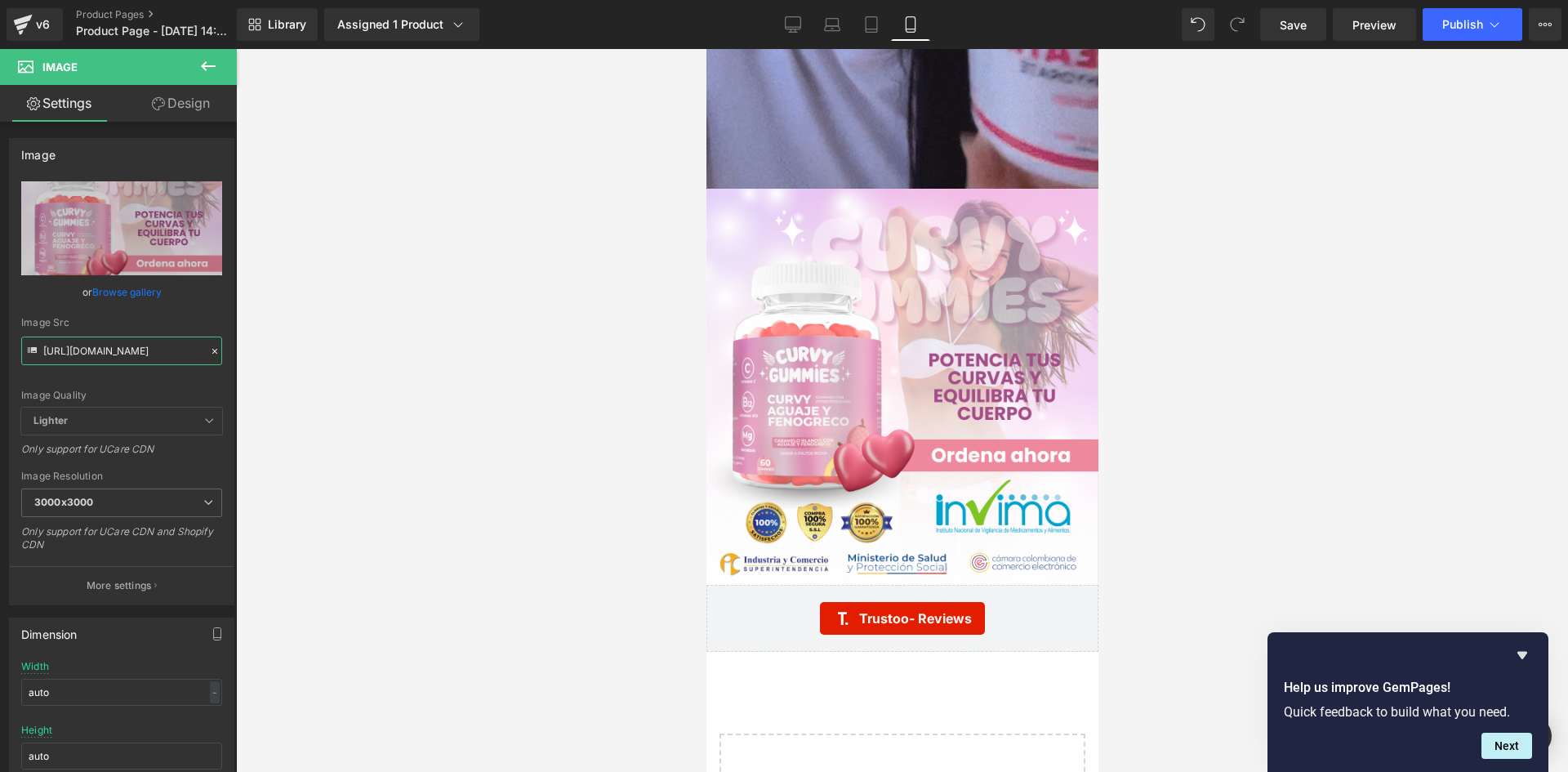
drag, startPoint x: 44, startPoint y: 348, endPoint x: 390, endPoint y: 397, distance: 349.5
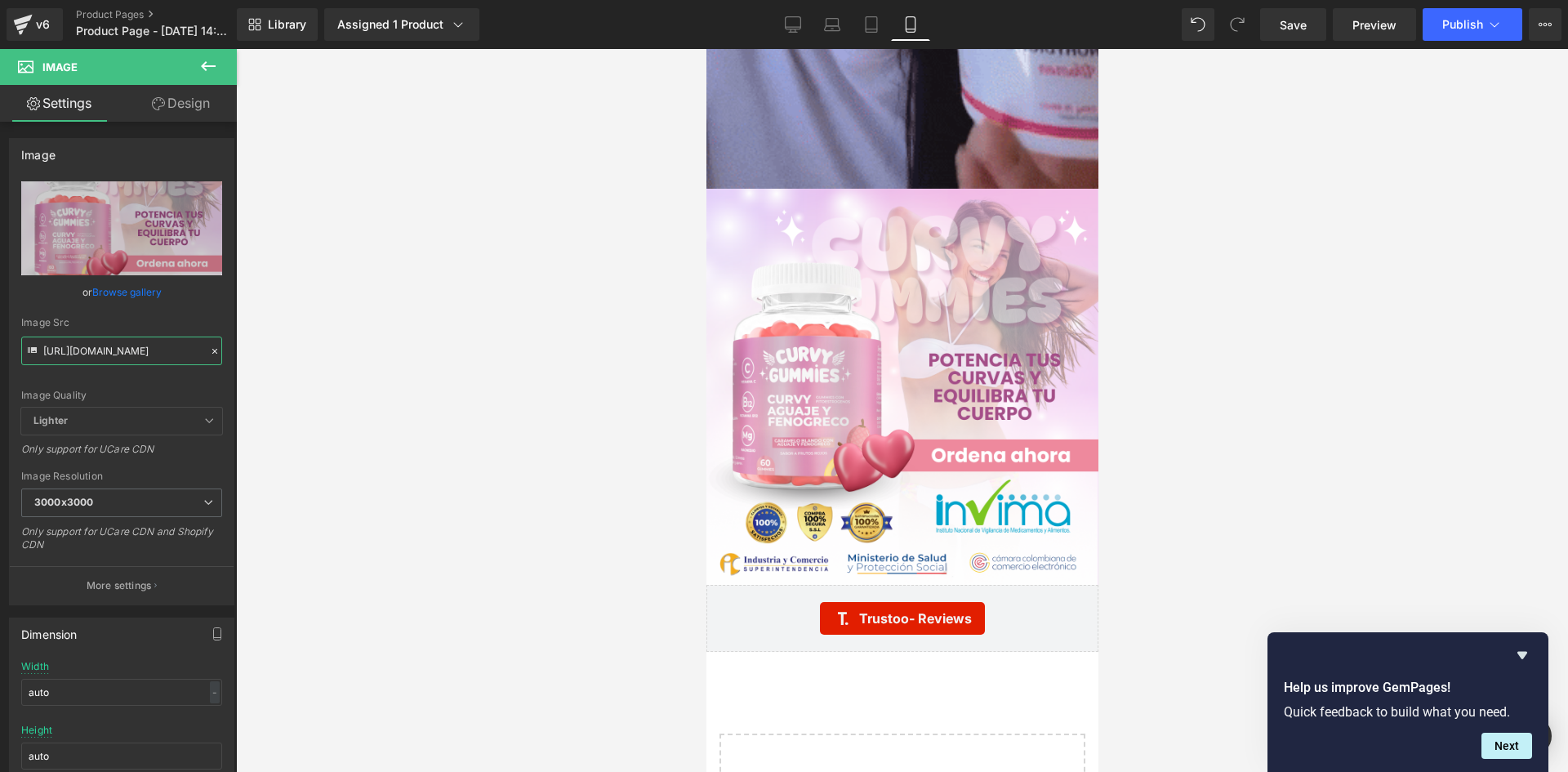
click at [390, 397] on div "Image You are previewing how the will restyle your page. You can not edit Eleme…" at bounding box center [784, 399] width 1568 height 800
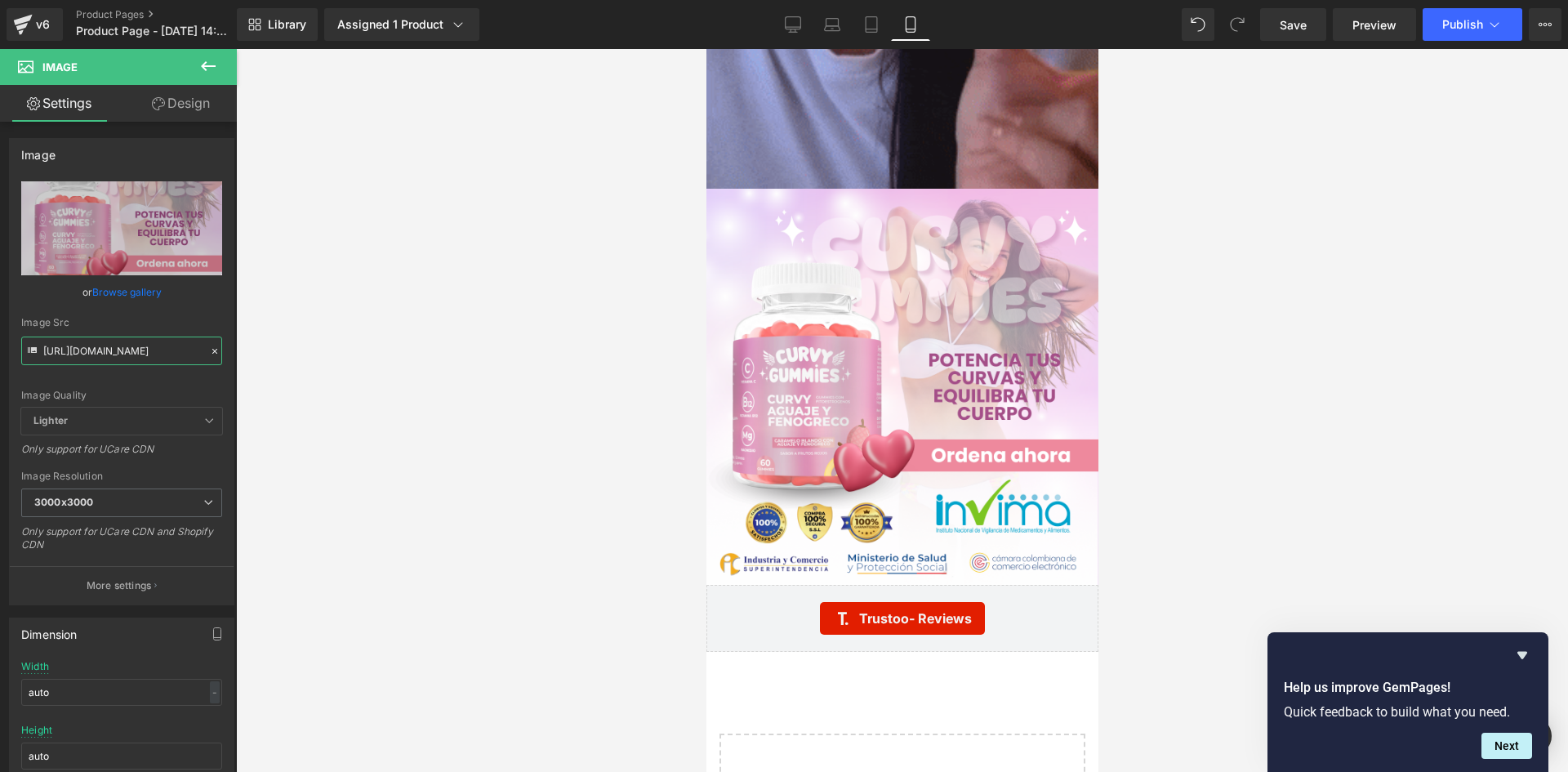
paste input "[URL][DOMAIN_NAME]"
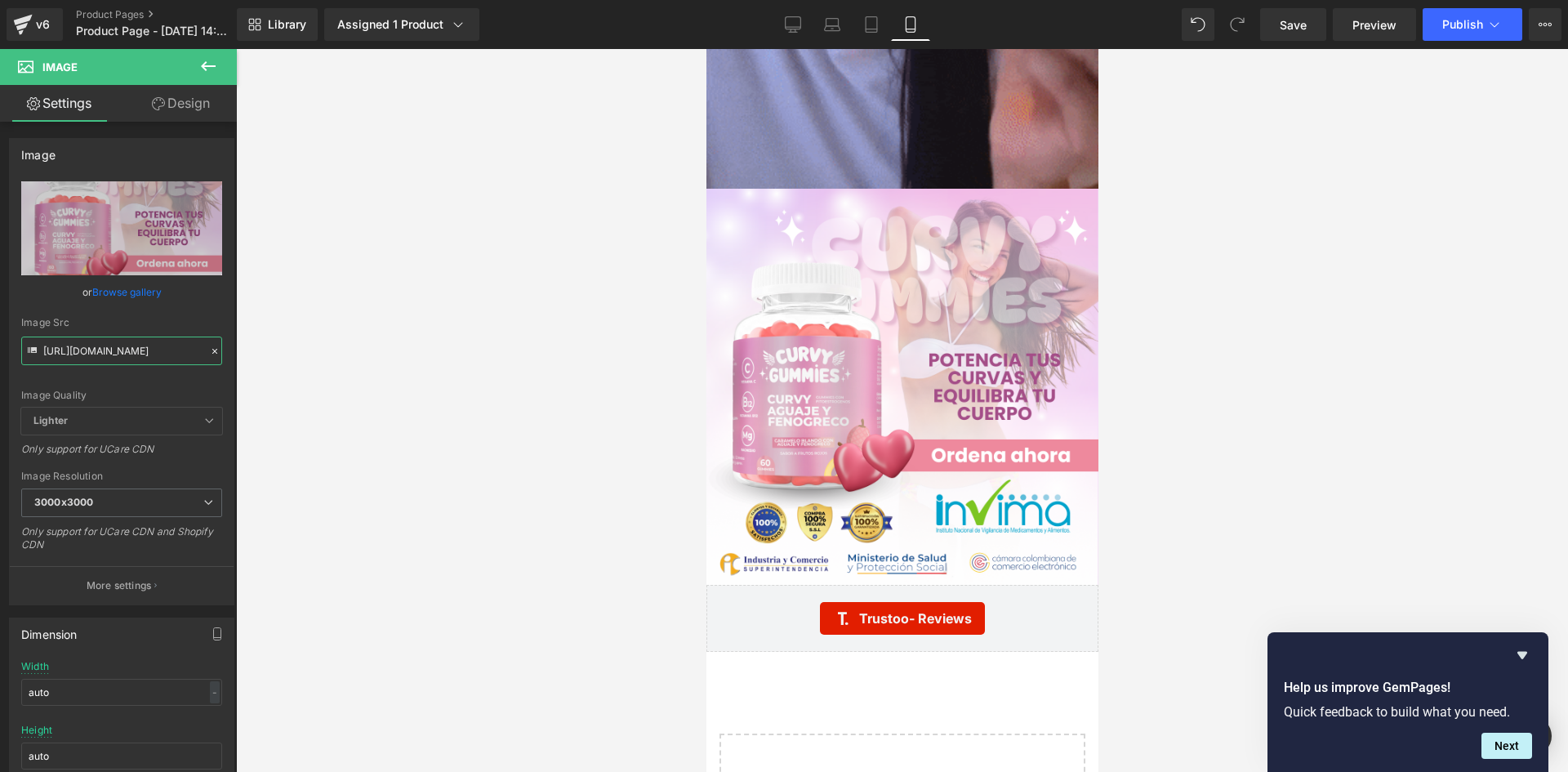
type input "https://[URL][DOMAIN_NAME]"
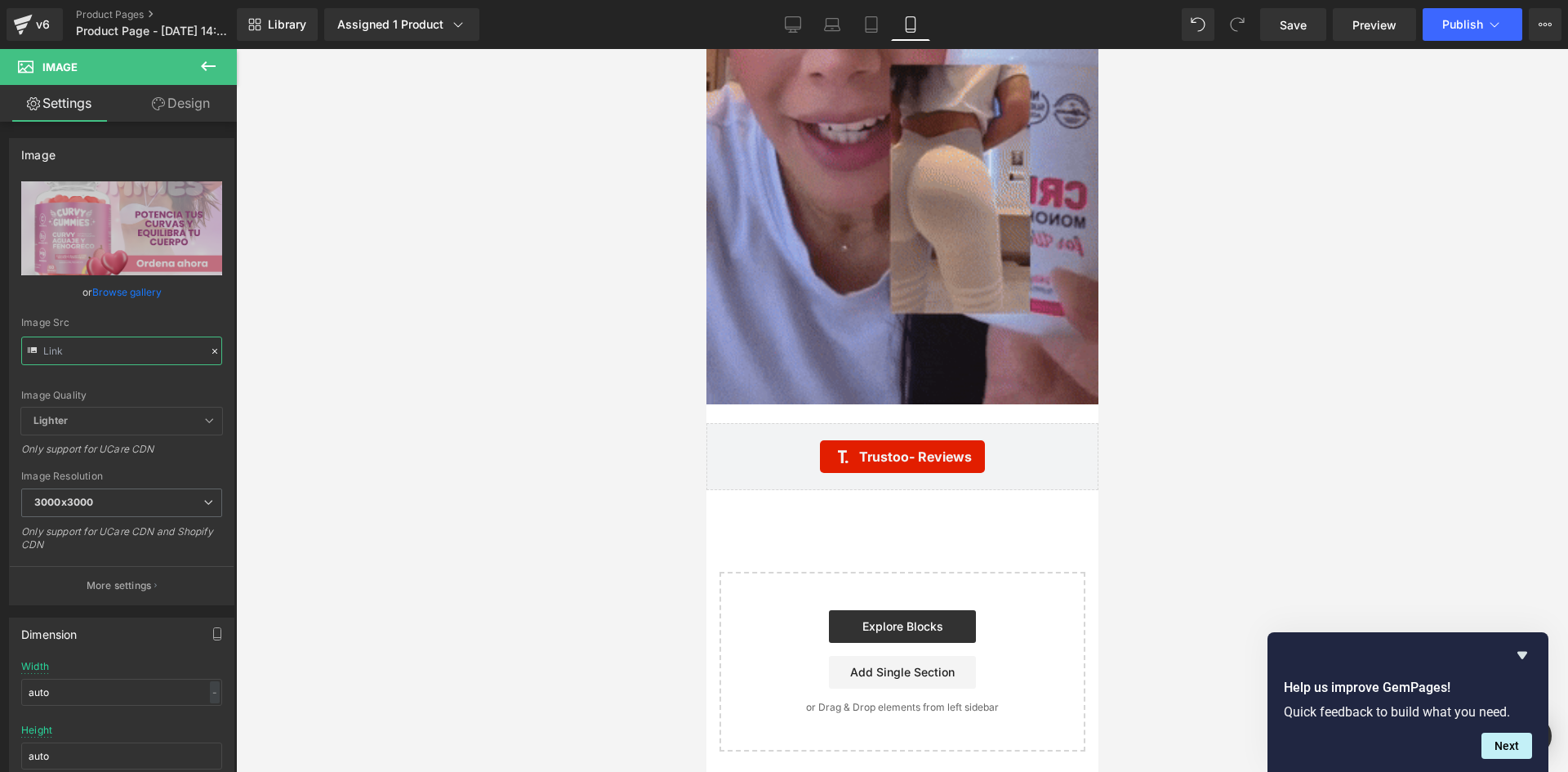
scroll to position [0, 0]
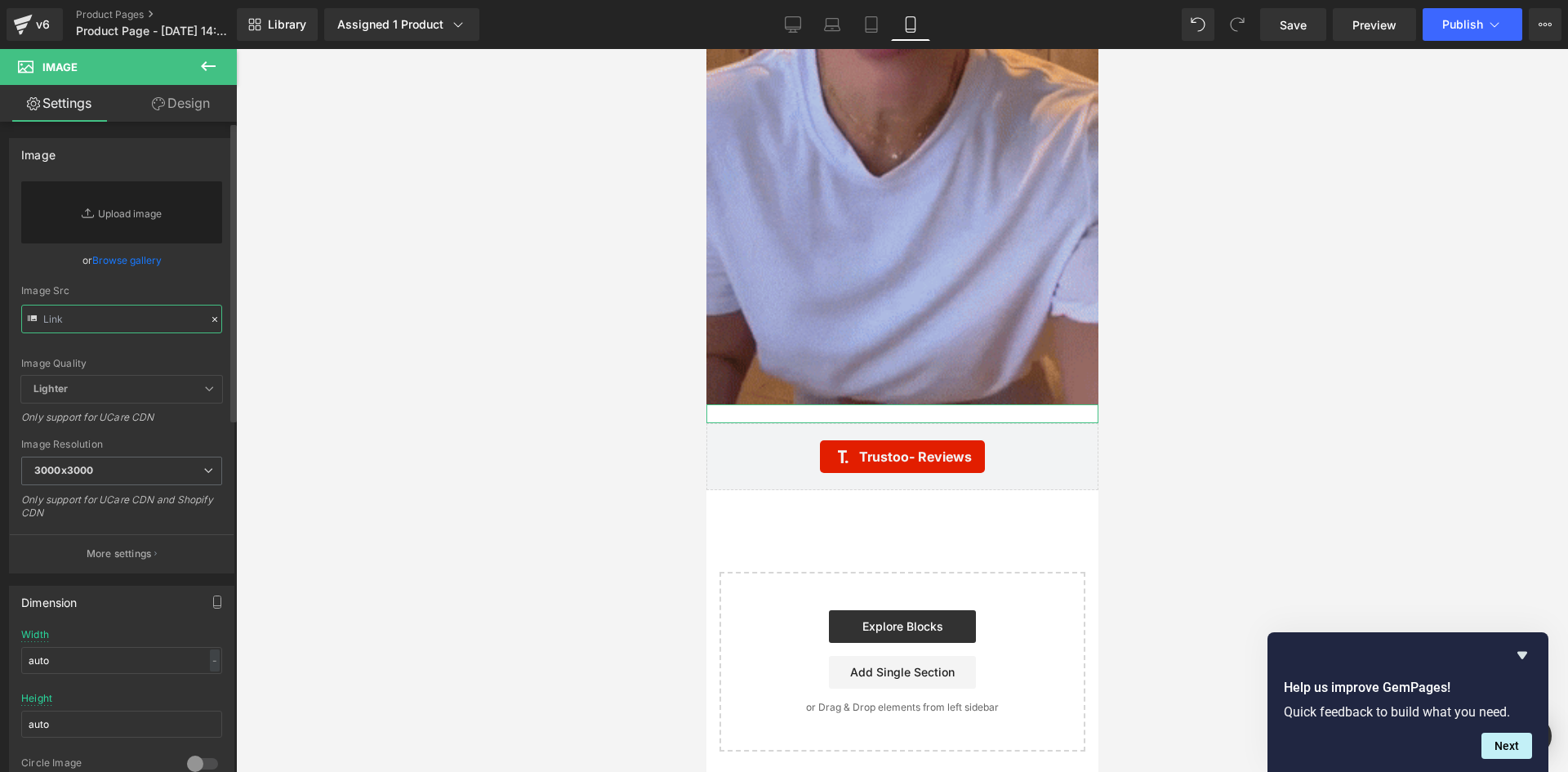
click at [48, 319] on input "text" at bounding box center [122, 319] width 201 height 29
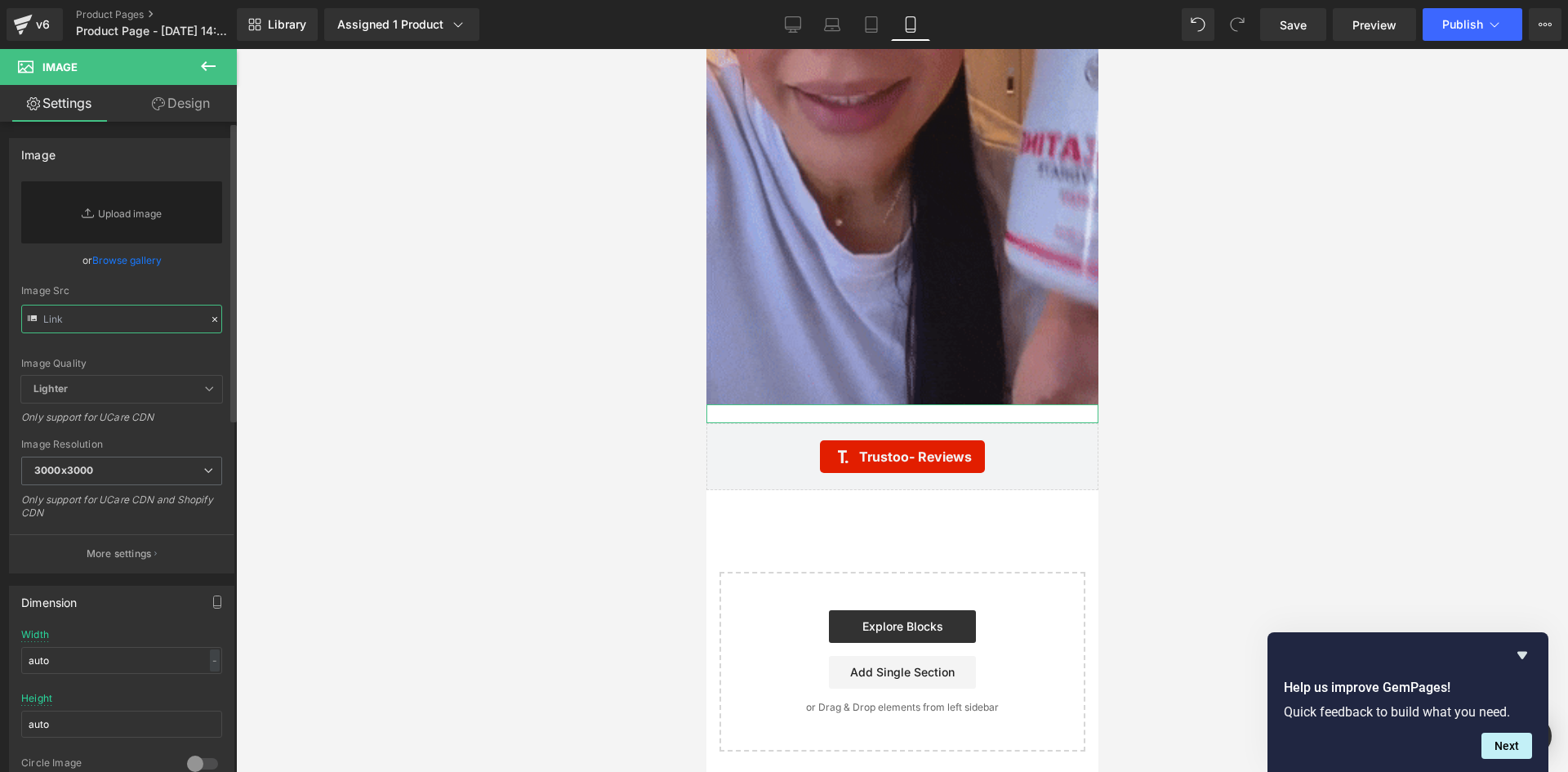
click at [48, 319] on input "text" at bounding box center [122, 319] width 201 height 29
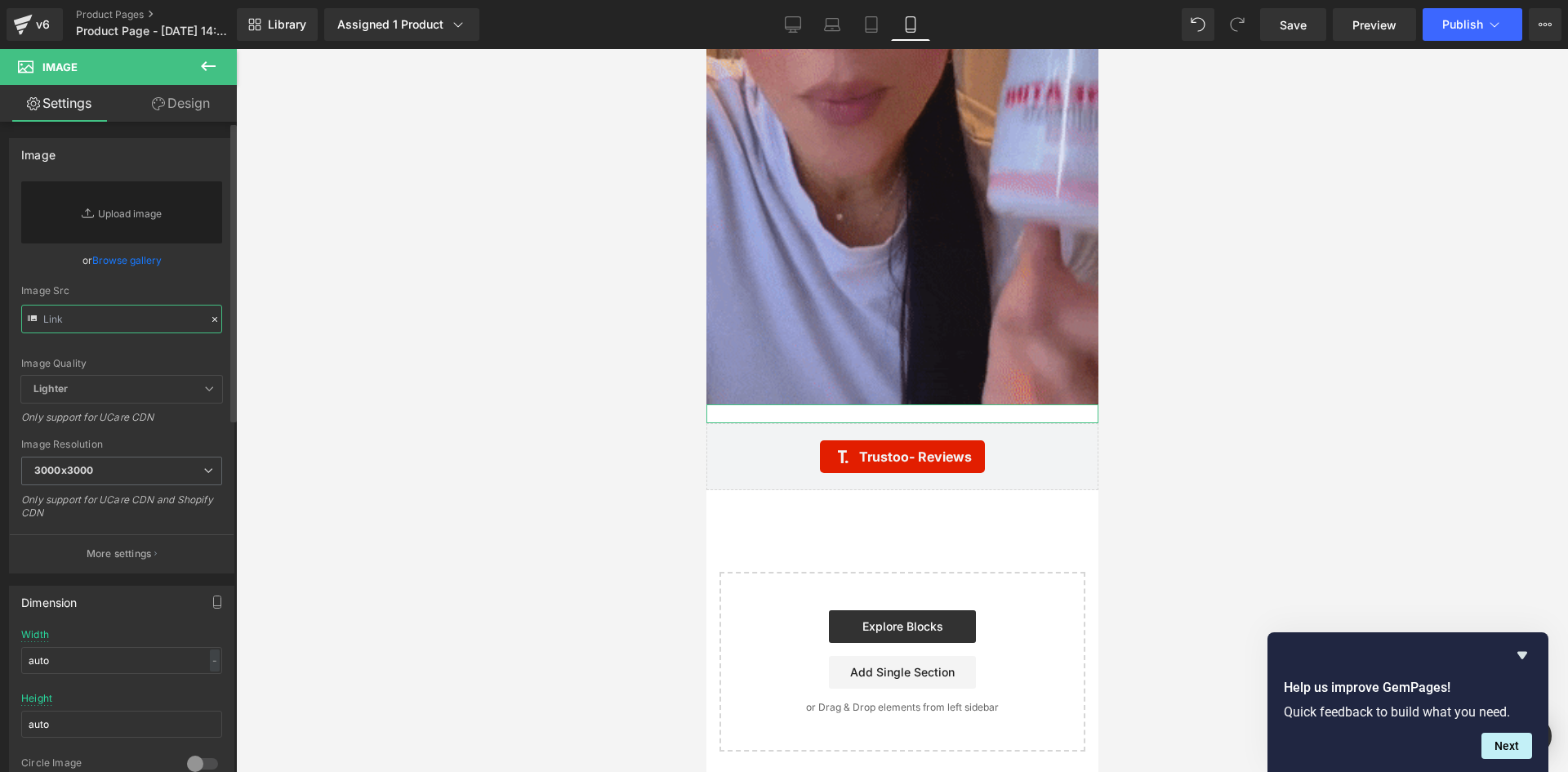
click at [48, 319] on input "text" at bounding box center [122, 319] width 201 height 29
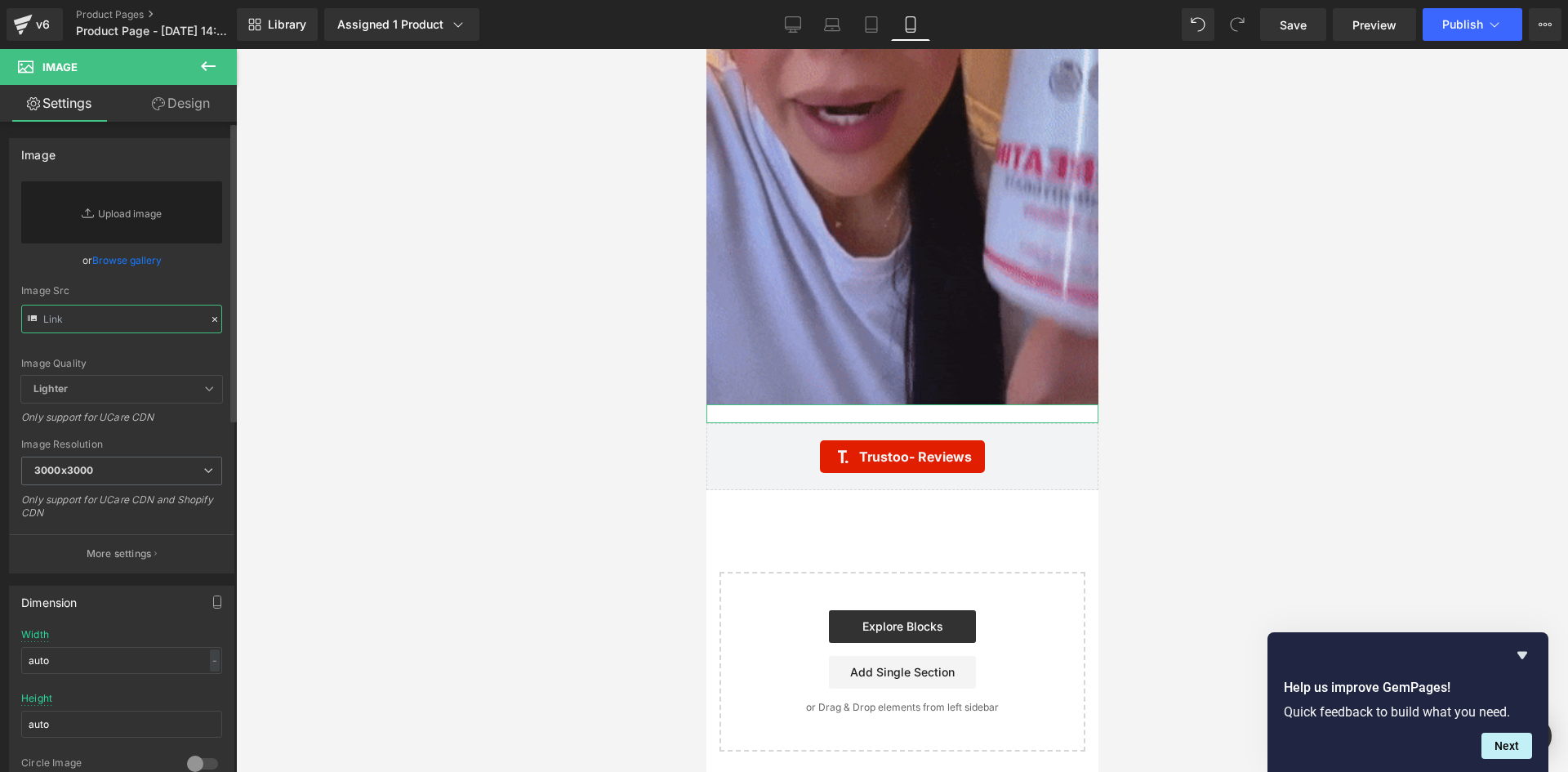
click at [68, 316] on input "text" at bounding box center [122, 319] width 201 height 29
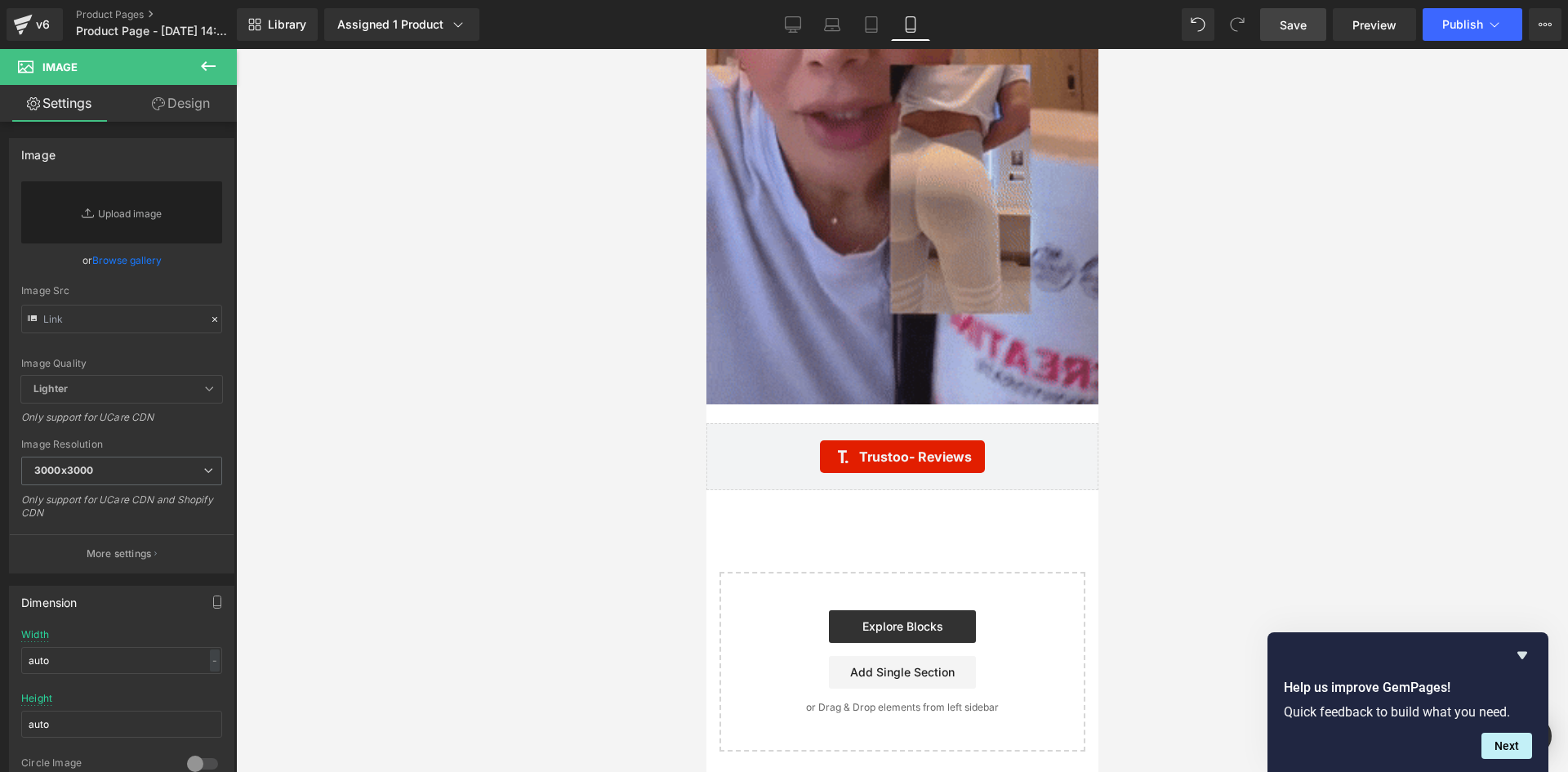
click at [1286, 29] on span "Save" at bounding box center [1293, 25] width 27 height 17
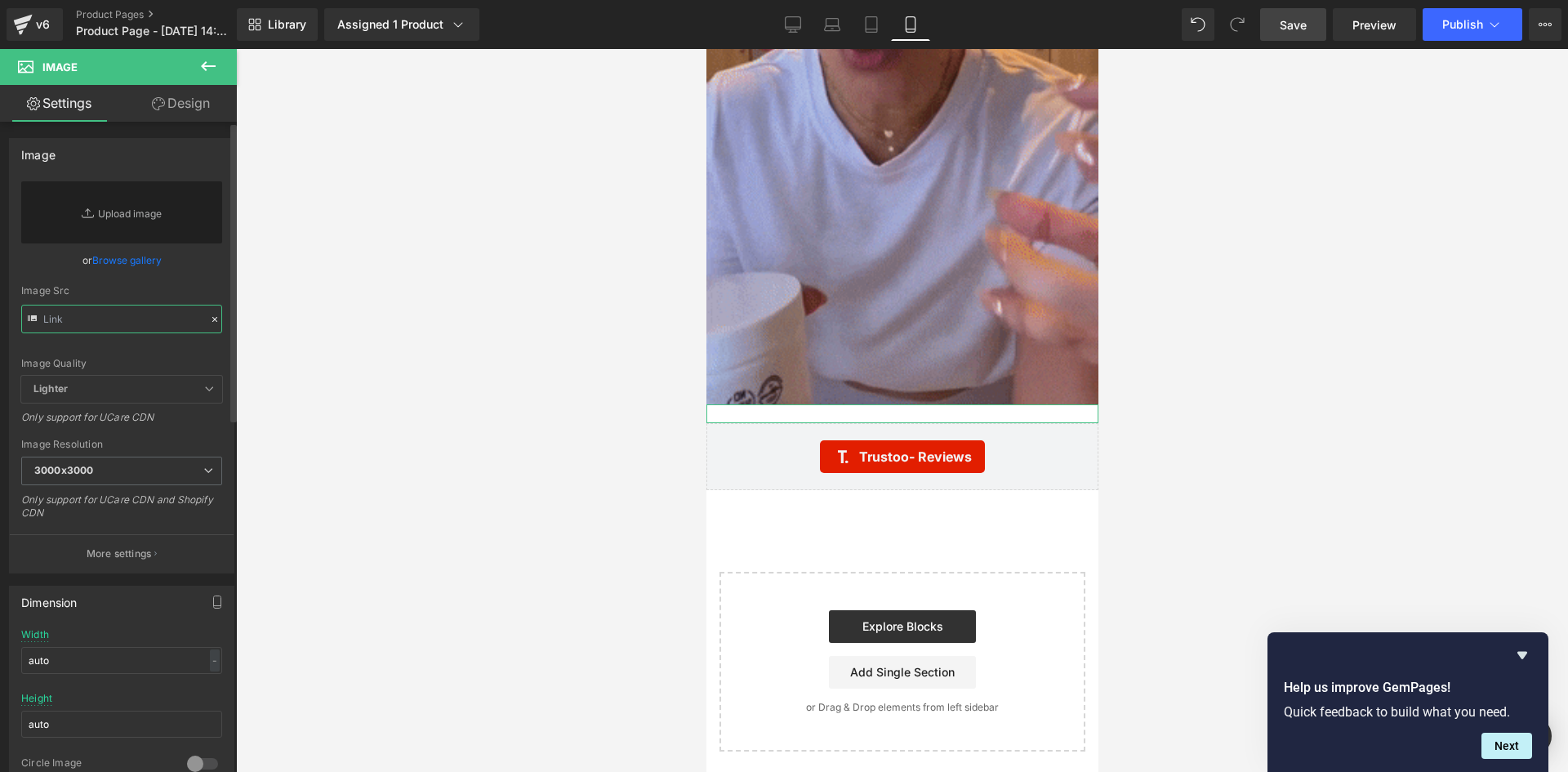
click at [75, 315] on input "text" at bounding box center [122, 319] width 201 height 29
paste input "[URL][DOMAIN_NAME]"
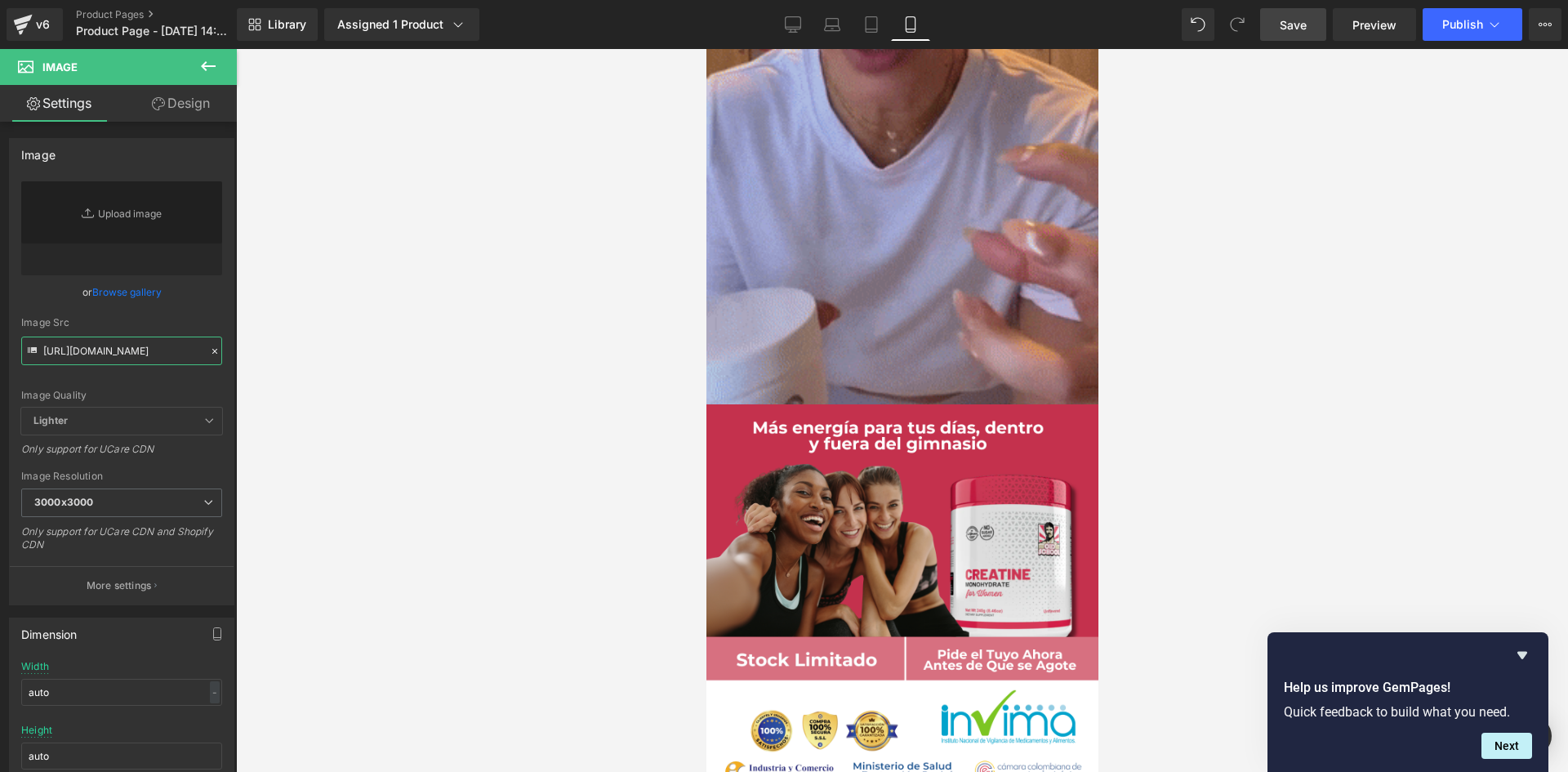
scroll to position [4981, 0]
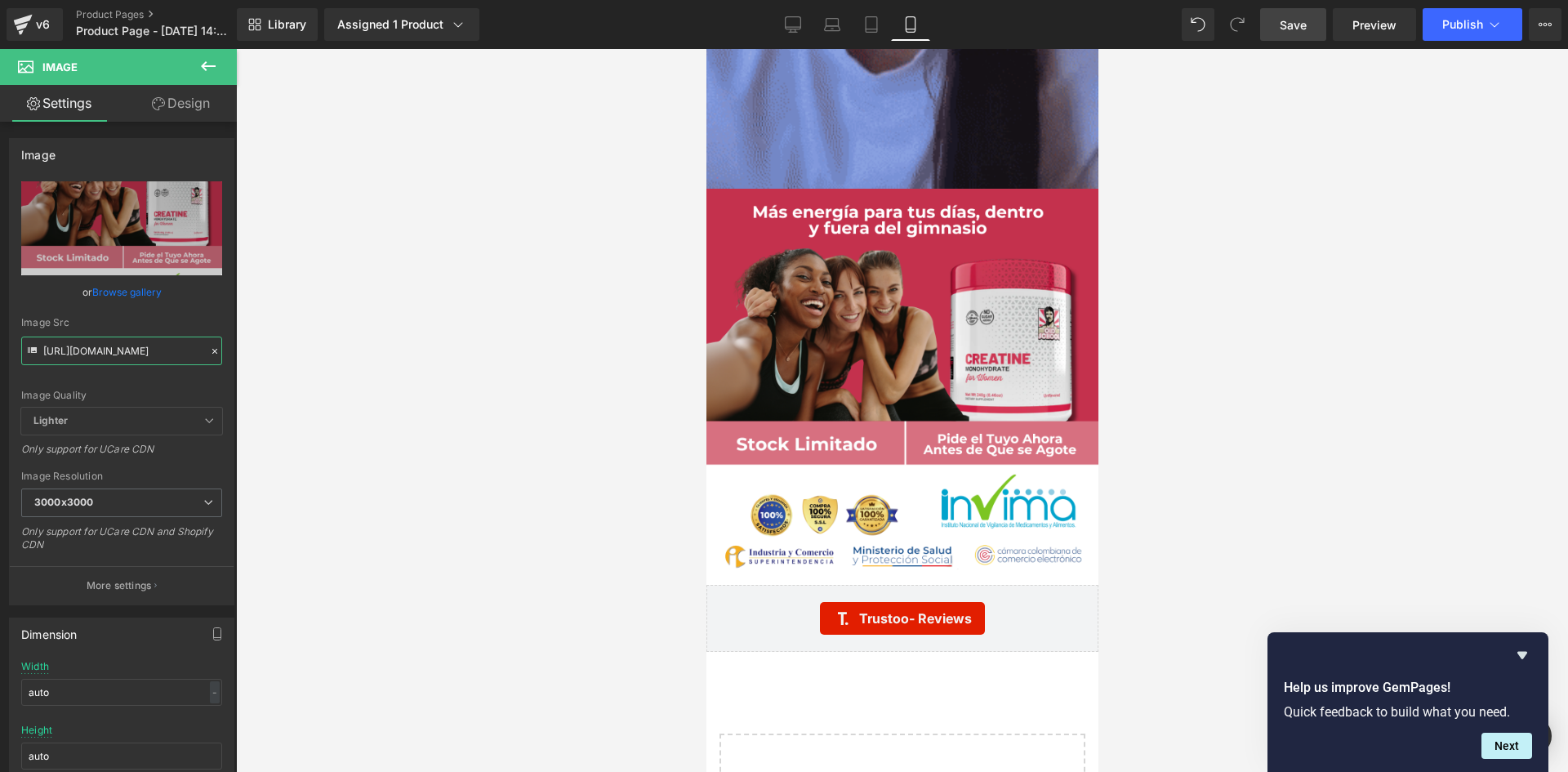
type input "[URL][DOMAIN_NAME]"
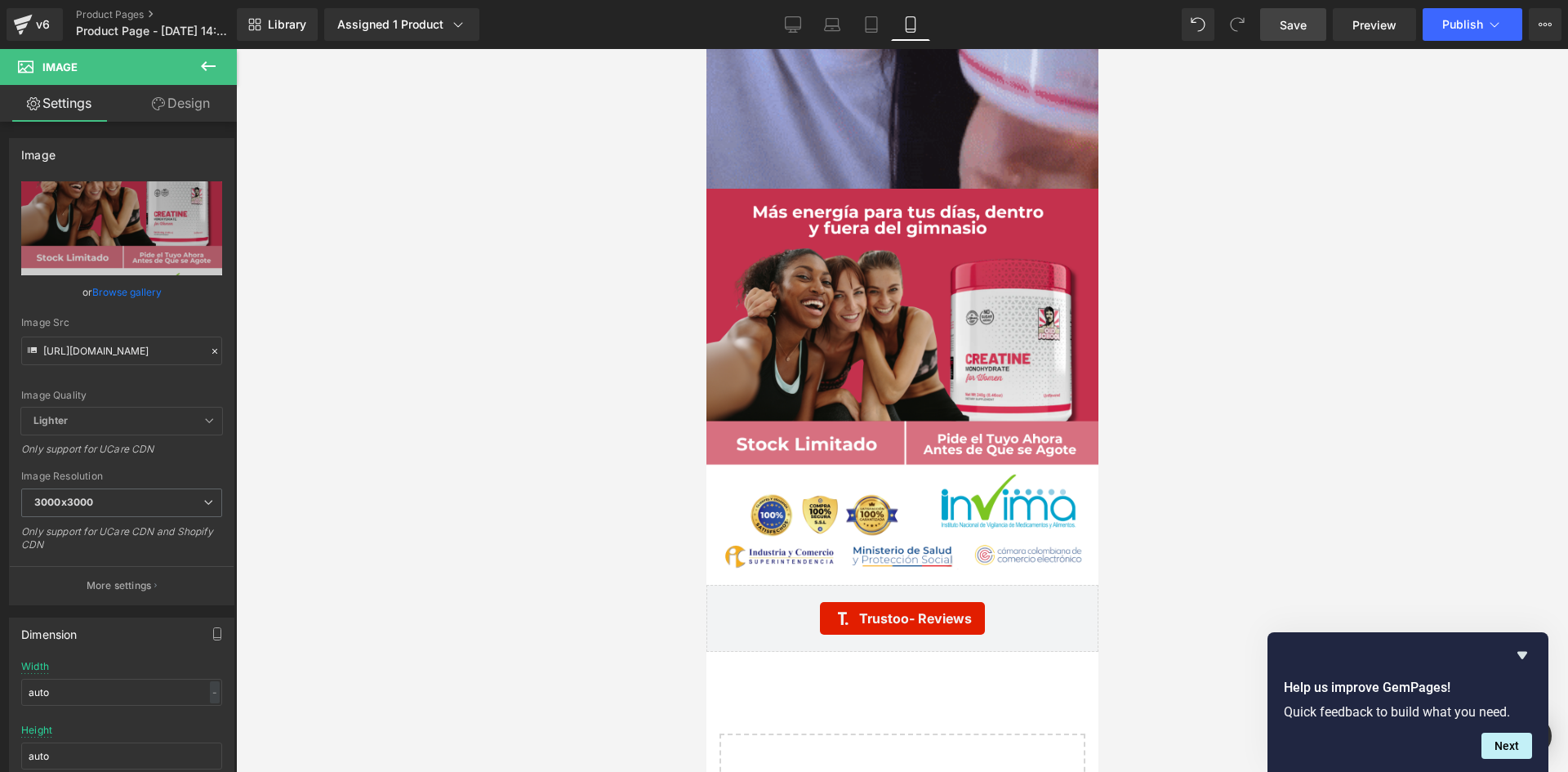
scroll to position [0, 0]
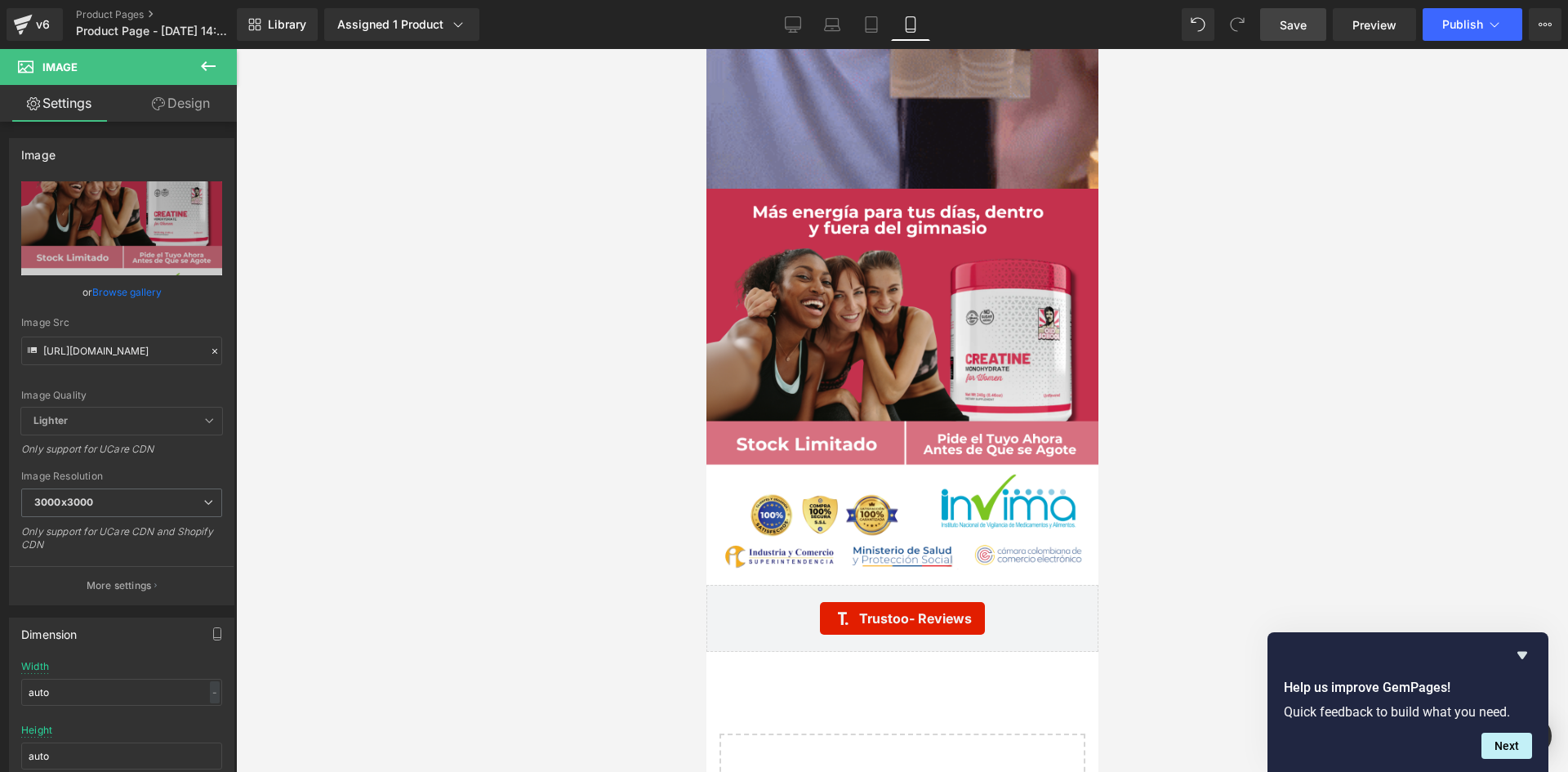
click at [1305, 22] on span "Save" at bounding box center [1293, 25] width 27 height 17
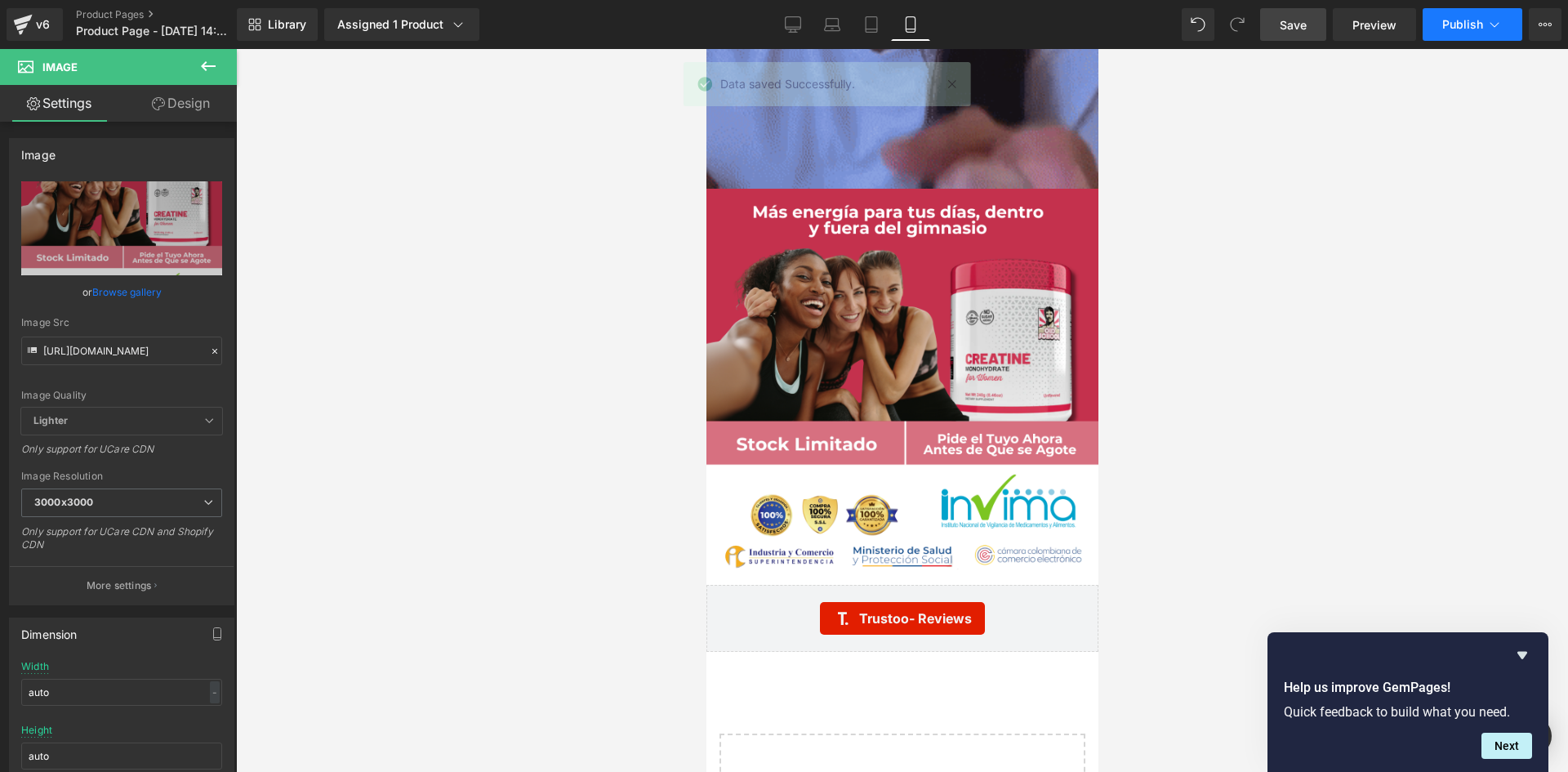
click at [1493, 22] on icon at bounding box center [1493, 24] width 16 height 16
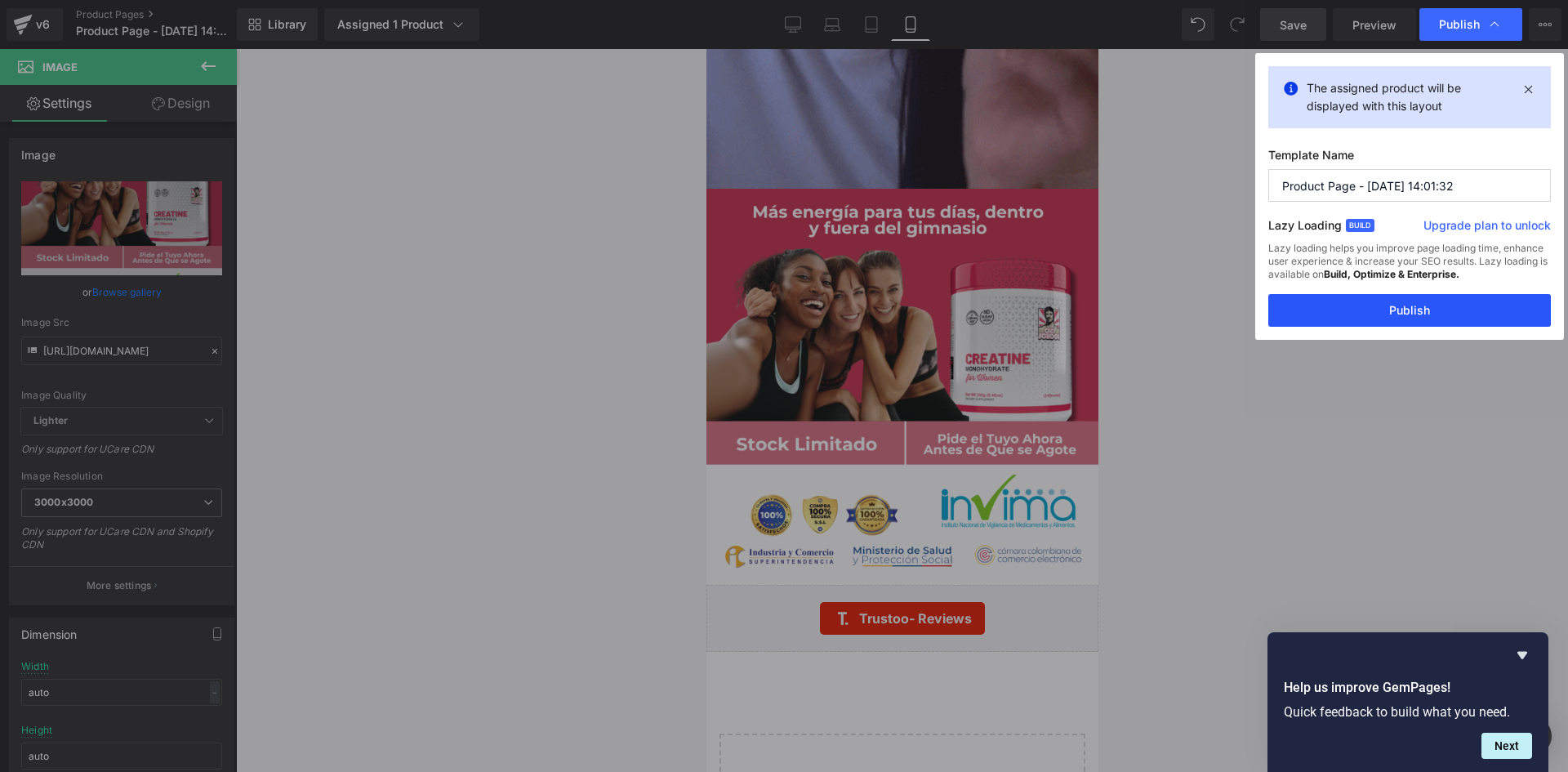
click at [1398, 318] on button "Publish" at bounding box center [1409, 310] width 282 height 33
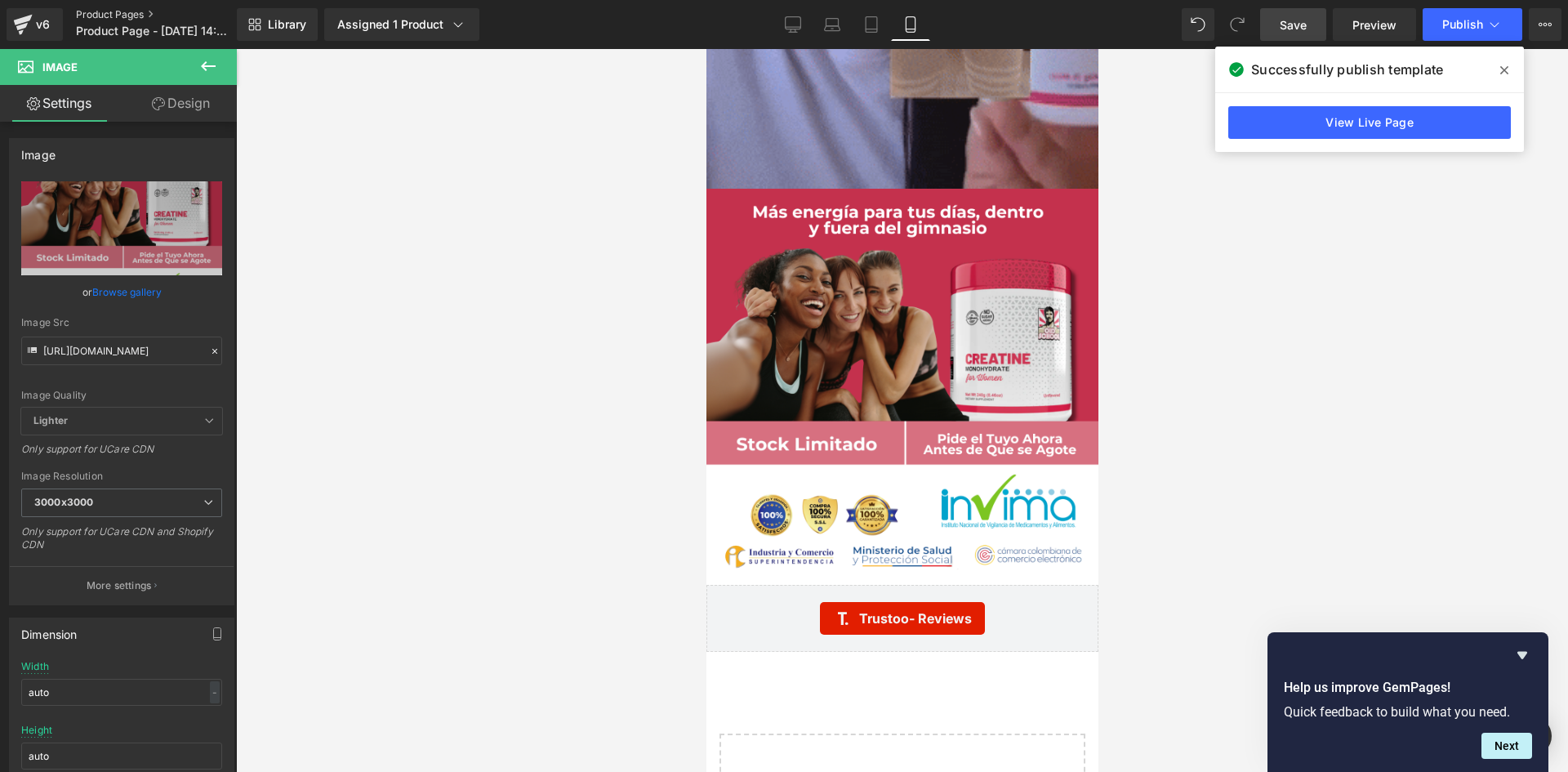
click at [101, 14] on link "Product Pages" at bounding box center [170, 14] width 188 height 13
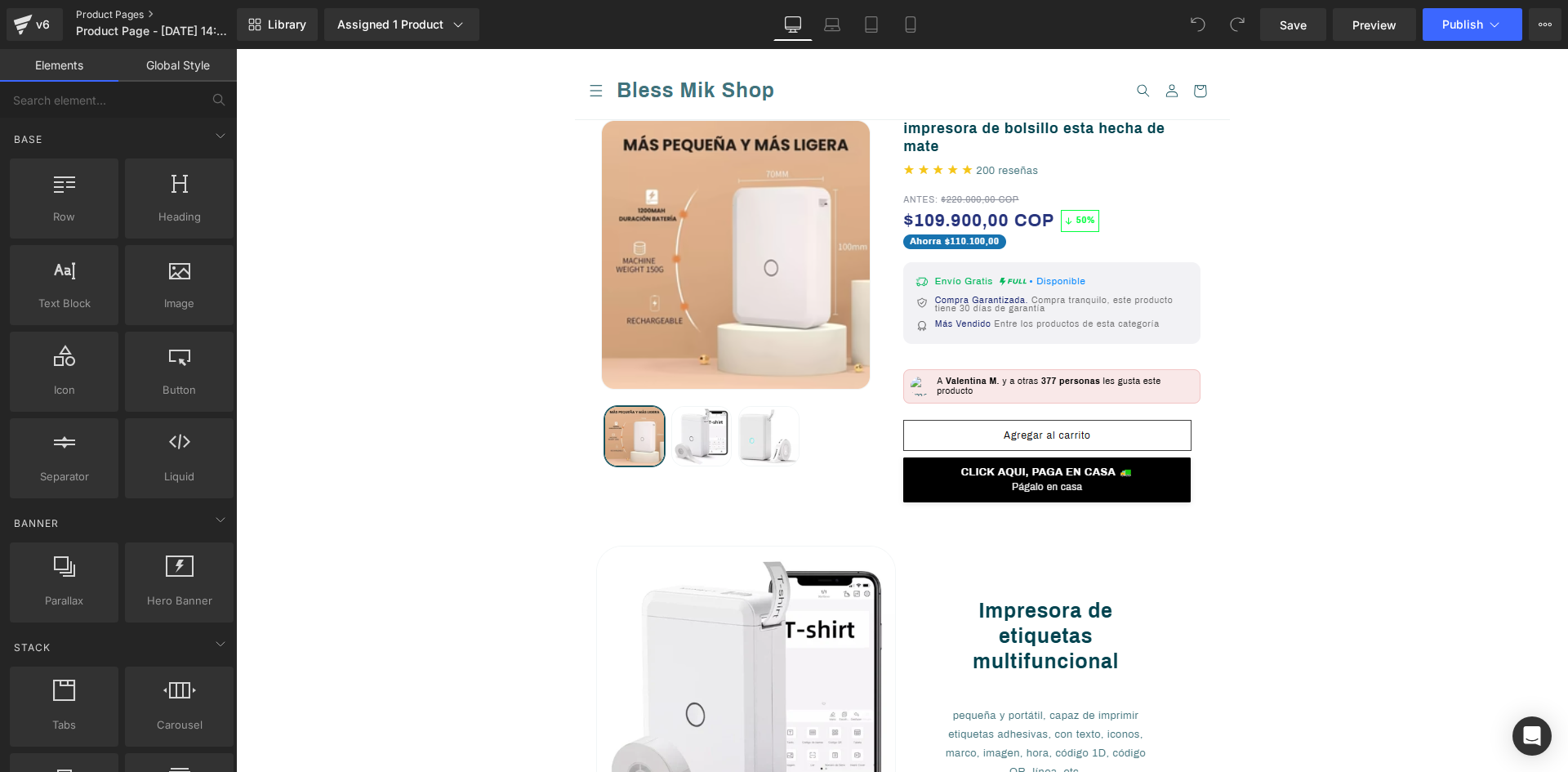
click at [120, 15] on link "Product Pages" at bounding box center [170, 14] width 188 height 13
